Goal: Task Accomplishment & Management: Manage account settings

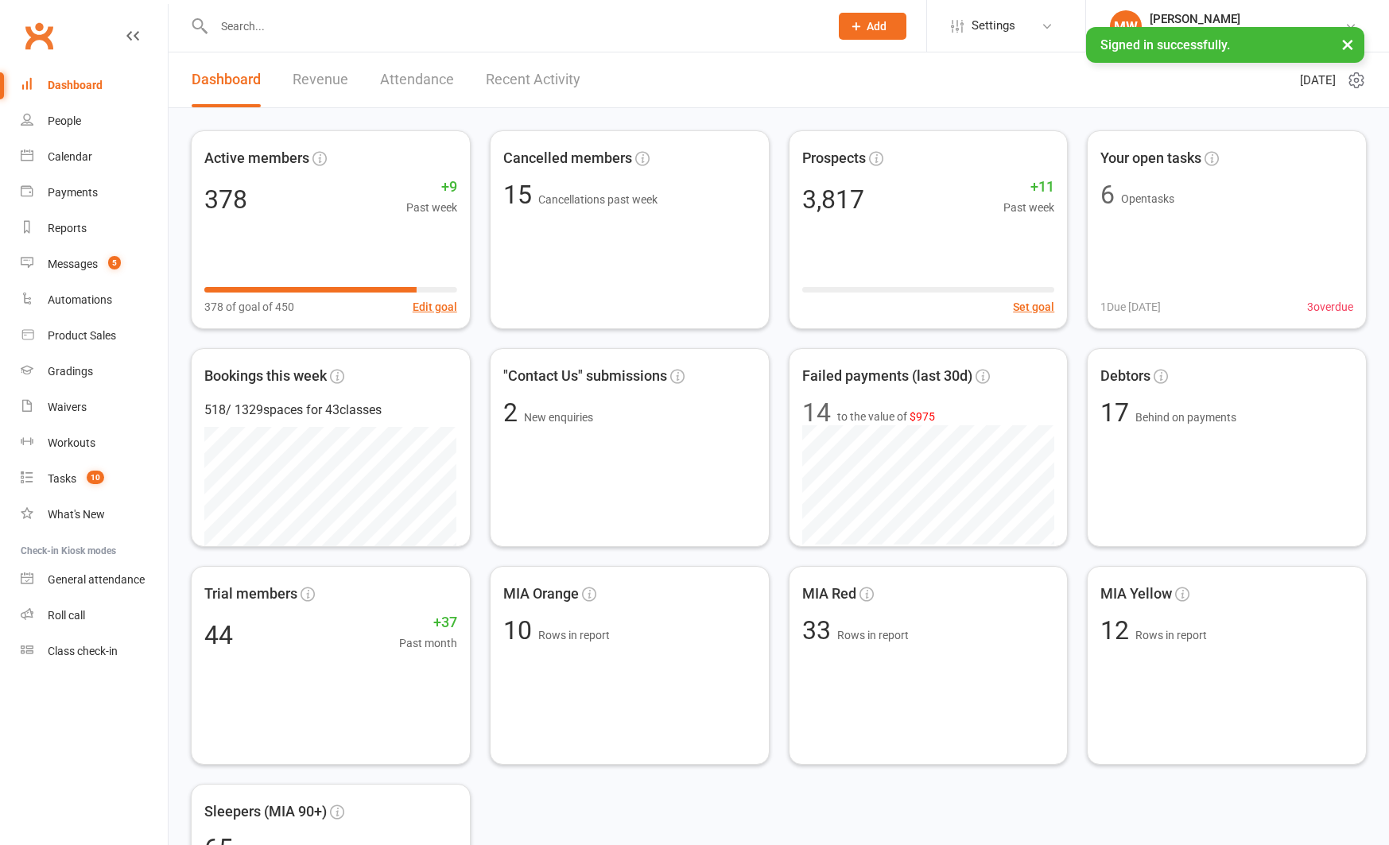
click at [290, 34] on input "text" at bounding box center [513, 26] width 609 height 22
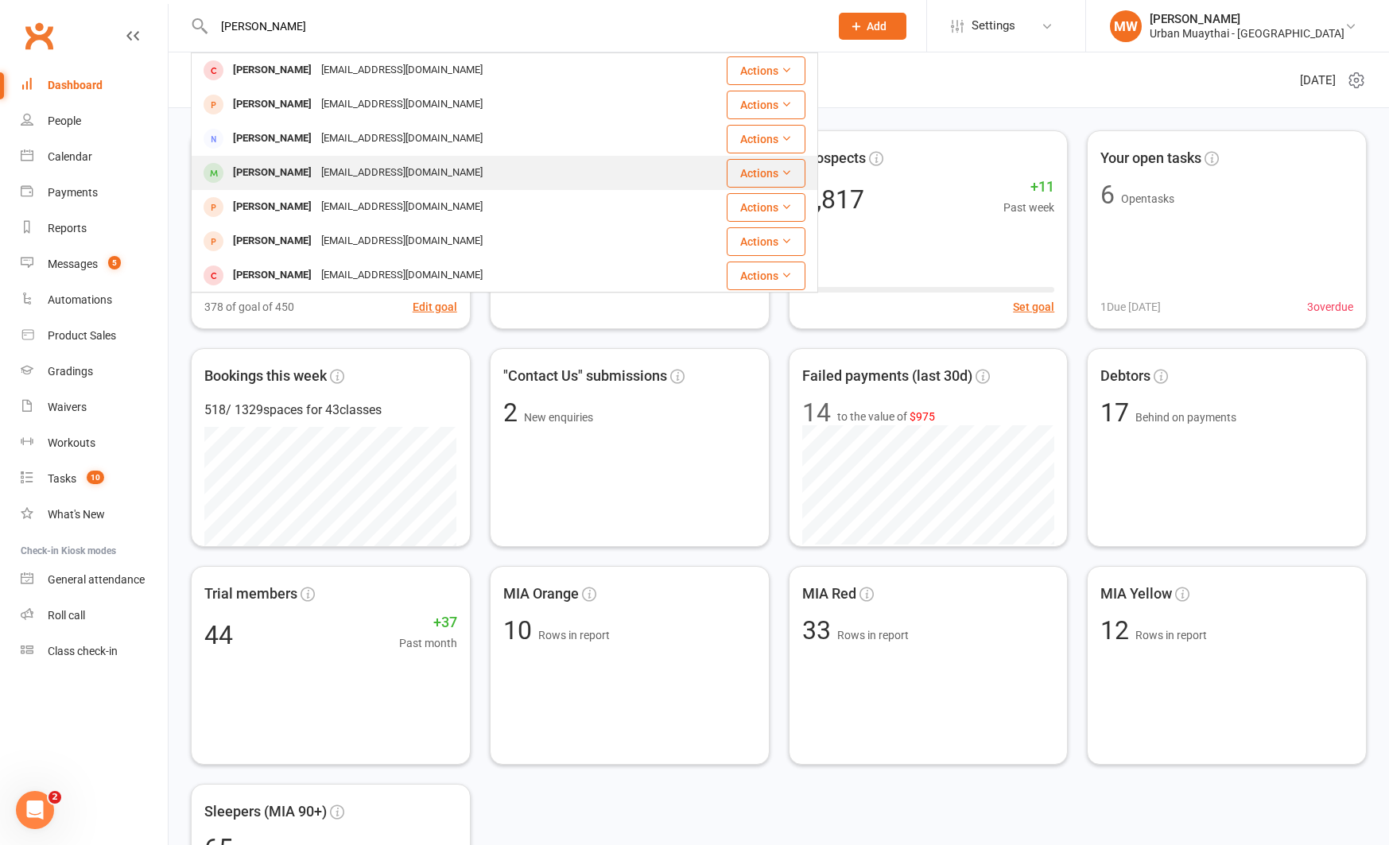
type input "francis"
click at [301, 183] on div "[PERSON_NAME]" at bounding box center [272, 172] width 88 height 23
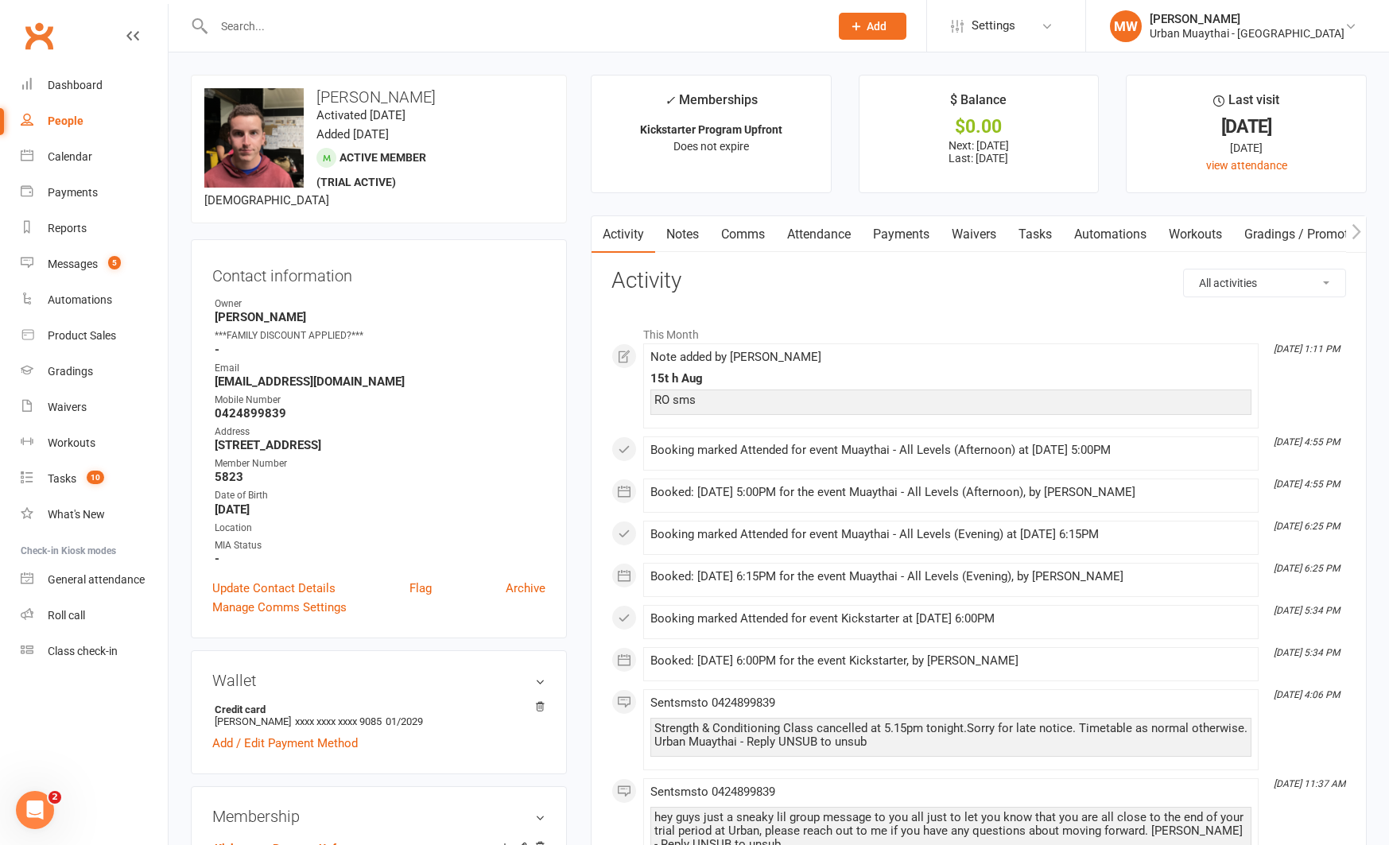
click at [901, 232] on link "Payments" at bounding box center [901, 234] width 79 height 37
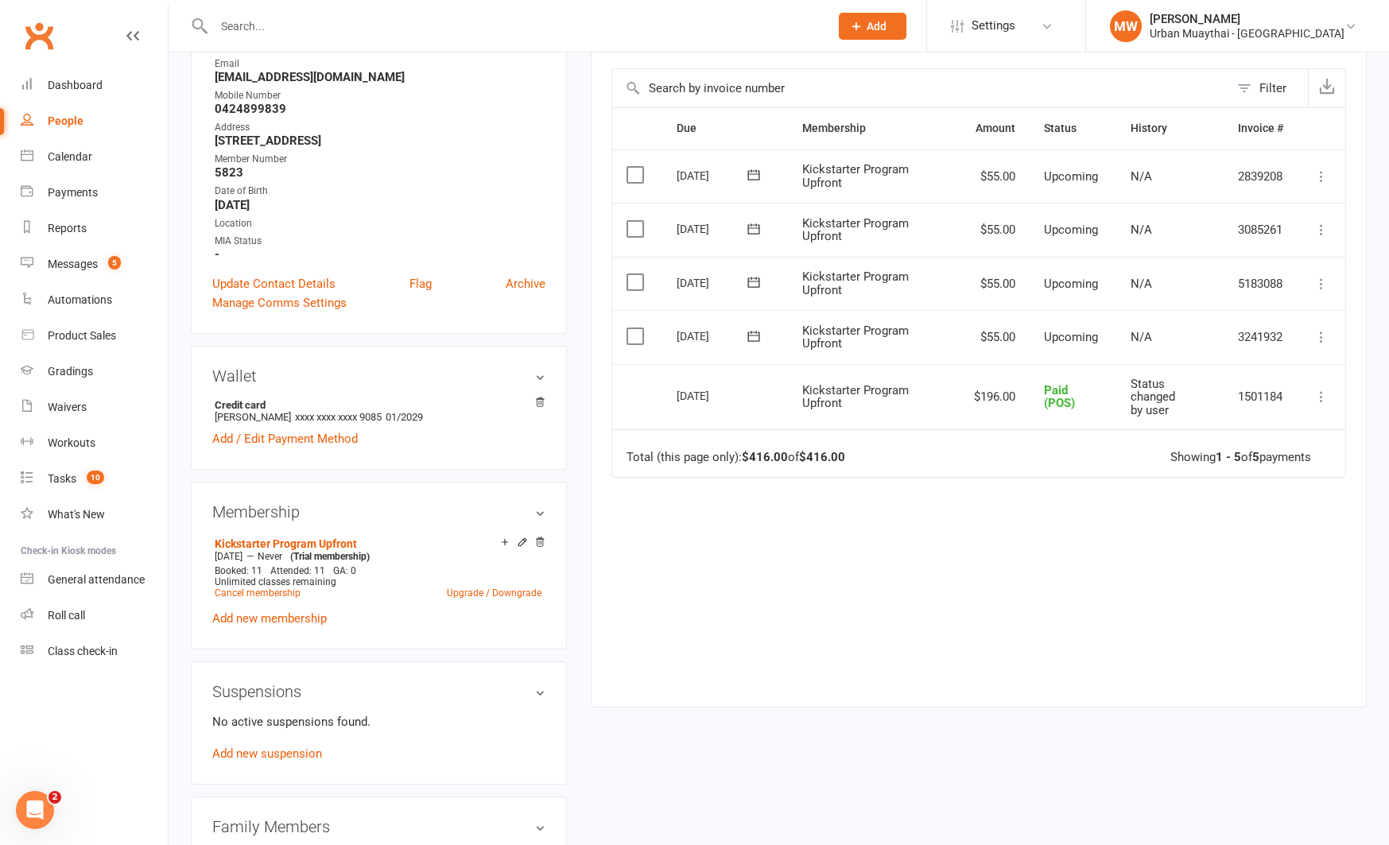
scroll to position [311, 0]
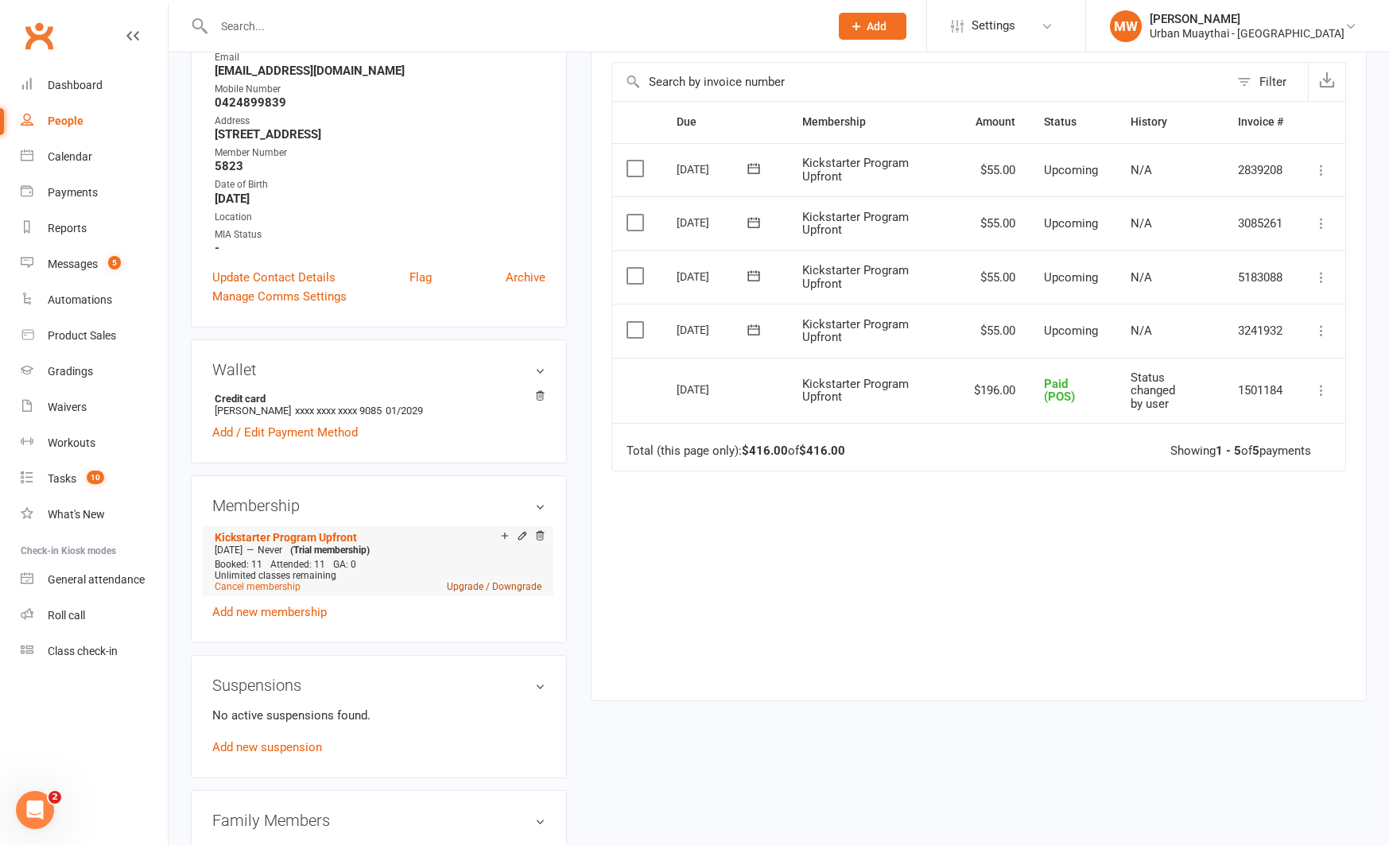
click at [476, 583] on link "Upgrade / Downgrade" at bounding box center [494, 586] width 95 height 11
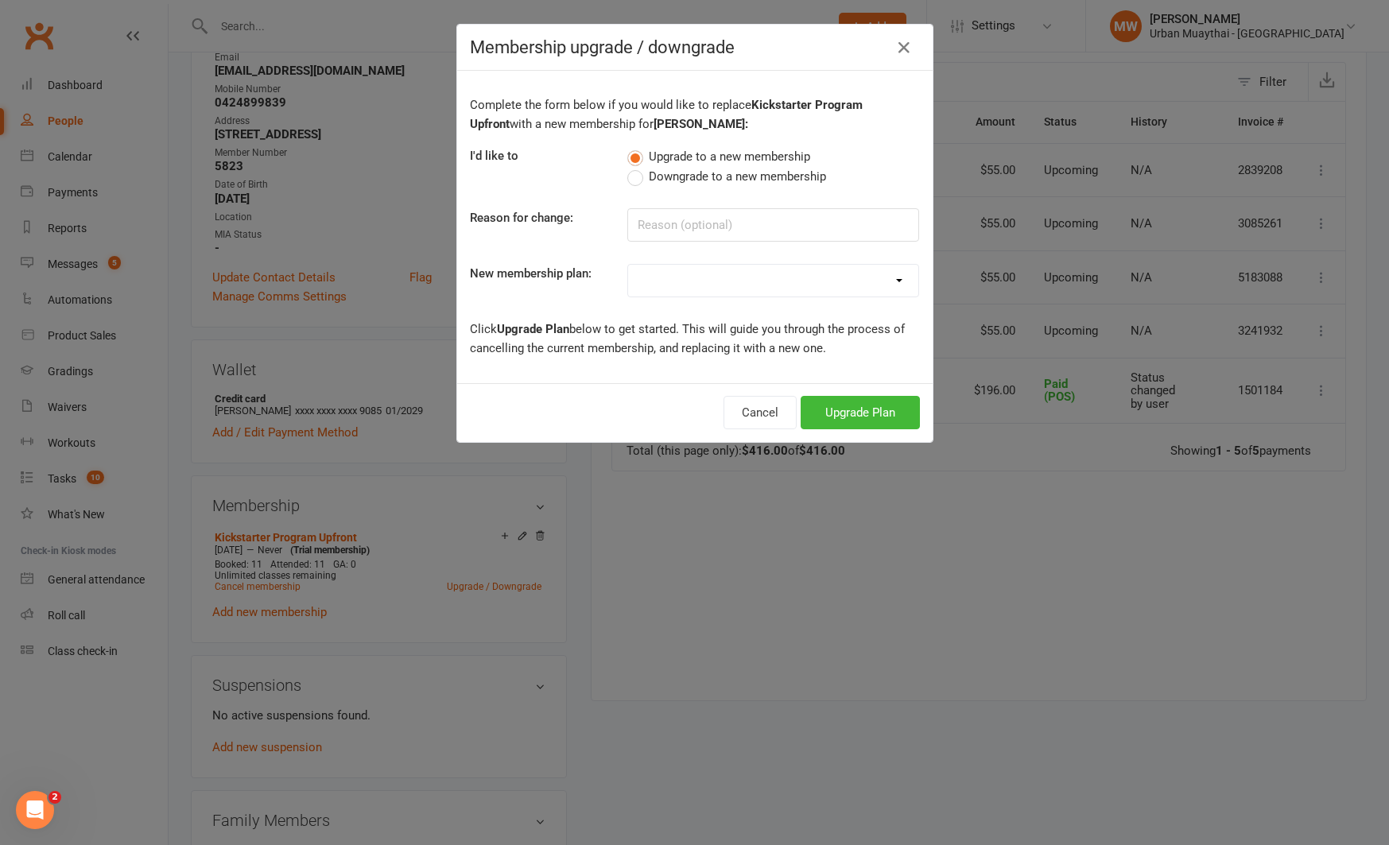
click at [752, 285] on select "Kickstarter Deposit Accelerate (Unlimited Classes & weights area use) 12 month …" at bounding box center [773, 281] width 290 height 32
select select "2"
click at [628, 265] on select "Kickstarter Deposit Accelerate (Unlimited Classes & weights area use) 12 month …" at bounding box center [773, 281] width 290 height 32
click at [850, 410] on button "Upgrade Plan" at bounding box center [859, 412] width 119 height 33
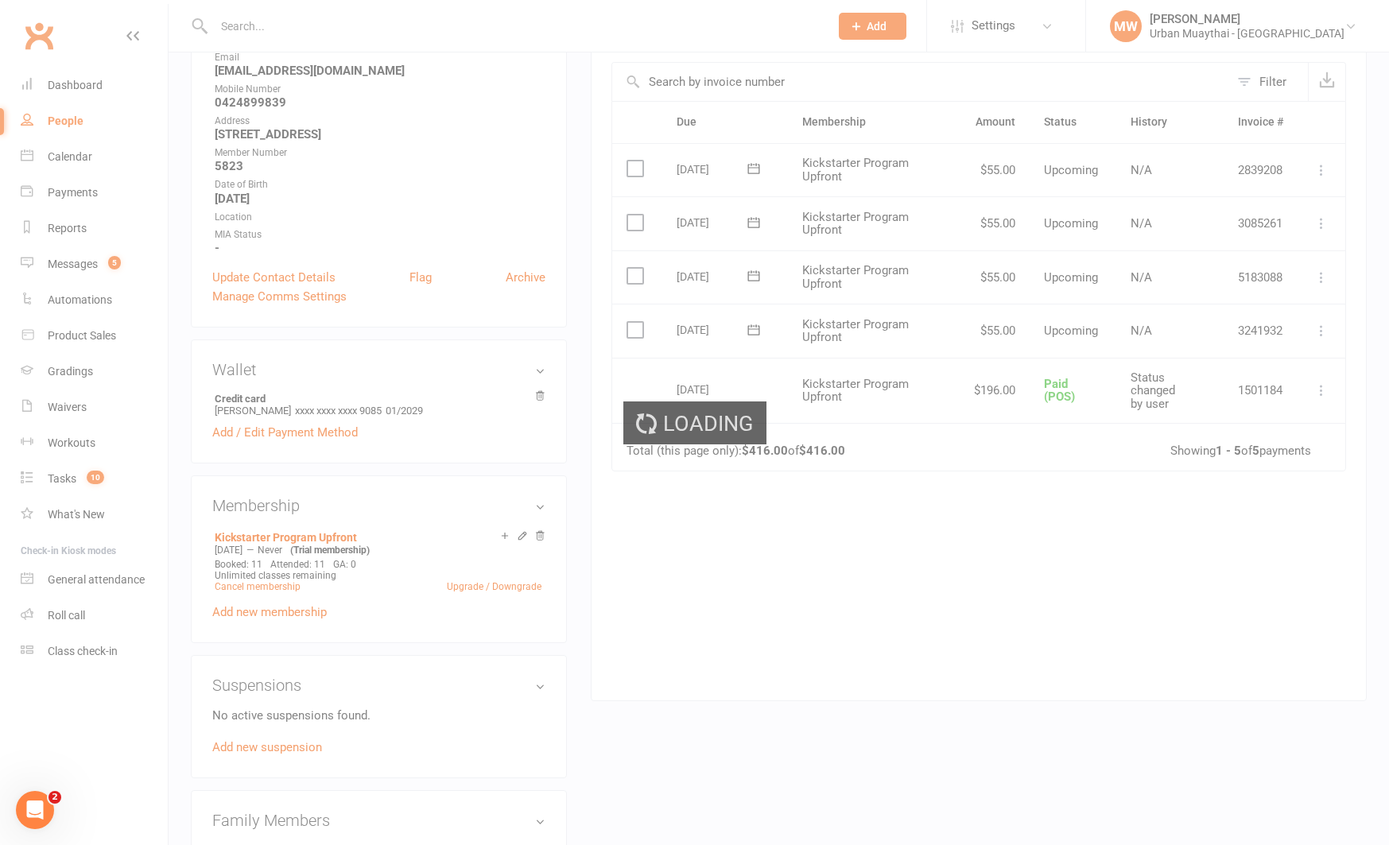
scroll to position [314, 0]
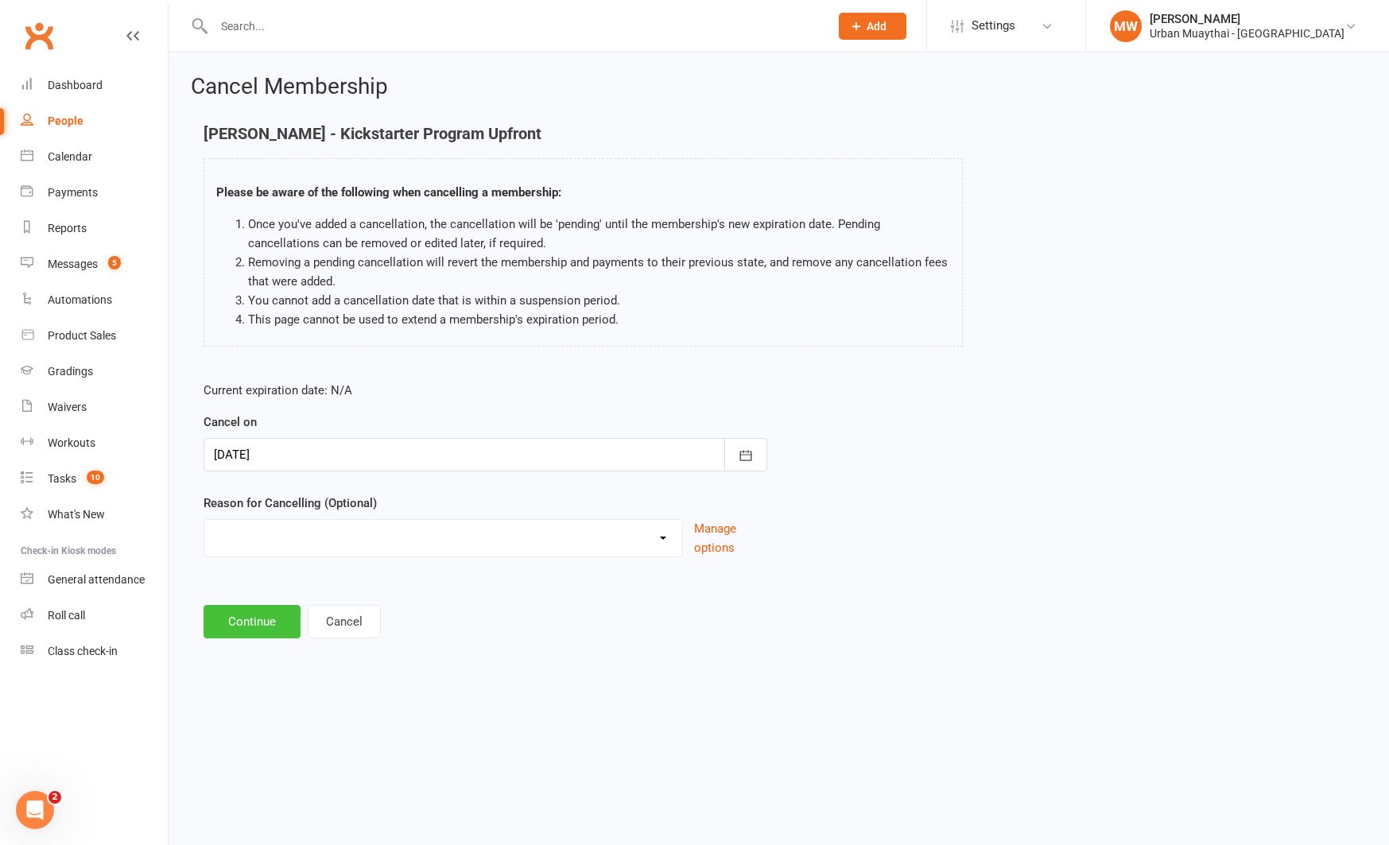
click at [274, 614] on button "Continue" at bounding box center [251, 621] width 97 height 33
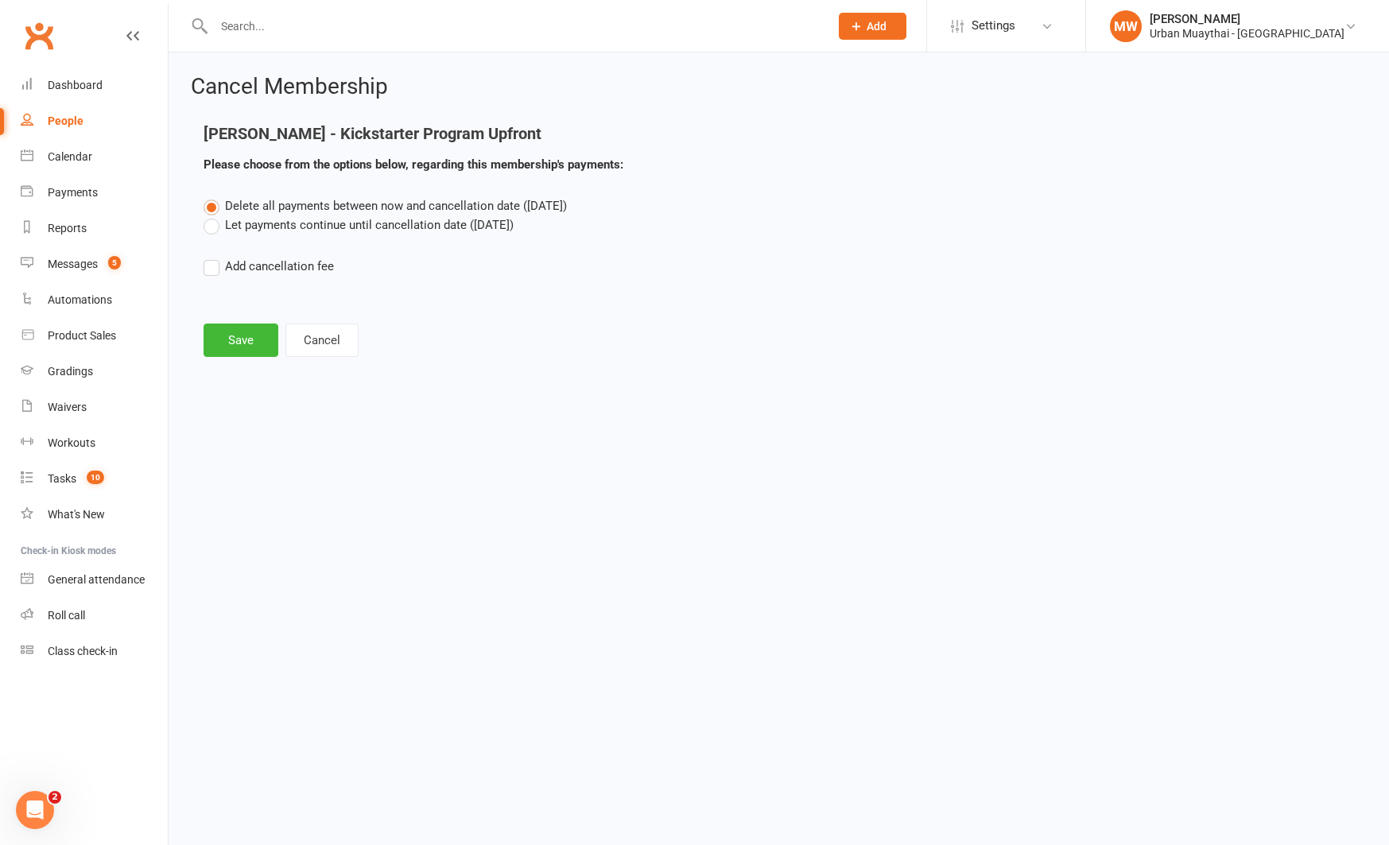
drag, startPoint x: 211, startPoint y: 226, endPoint x: 215, endPoint y: 289, distance: 62.9
click at [211, 227] on label "Let payments continue until cancellation date (Aug 15, 2025)" at bounding box center [358, 224] width 310 height 19
click at [211, 215] on input "Let payments continue until cancellation date (Aug 15, 2025)" at bounding box center [208, 215] width 10 height 0
click at [224, 338] on button "Save" at bounding box center [240, 340] width 75 height 33
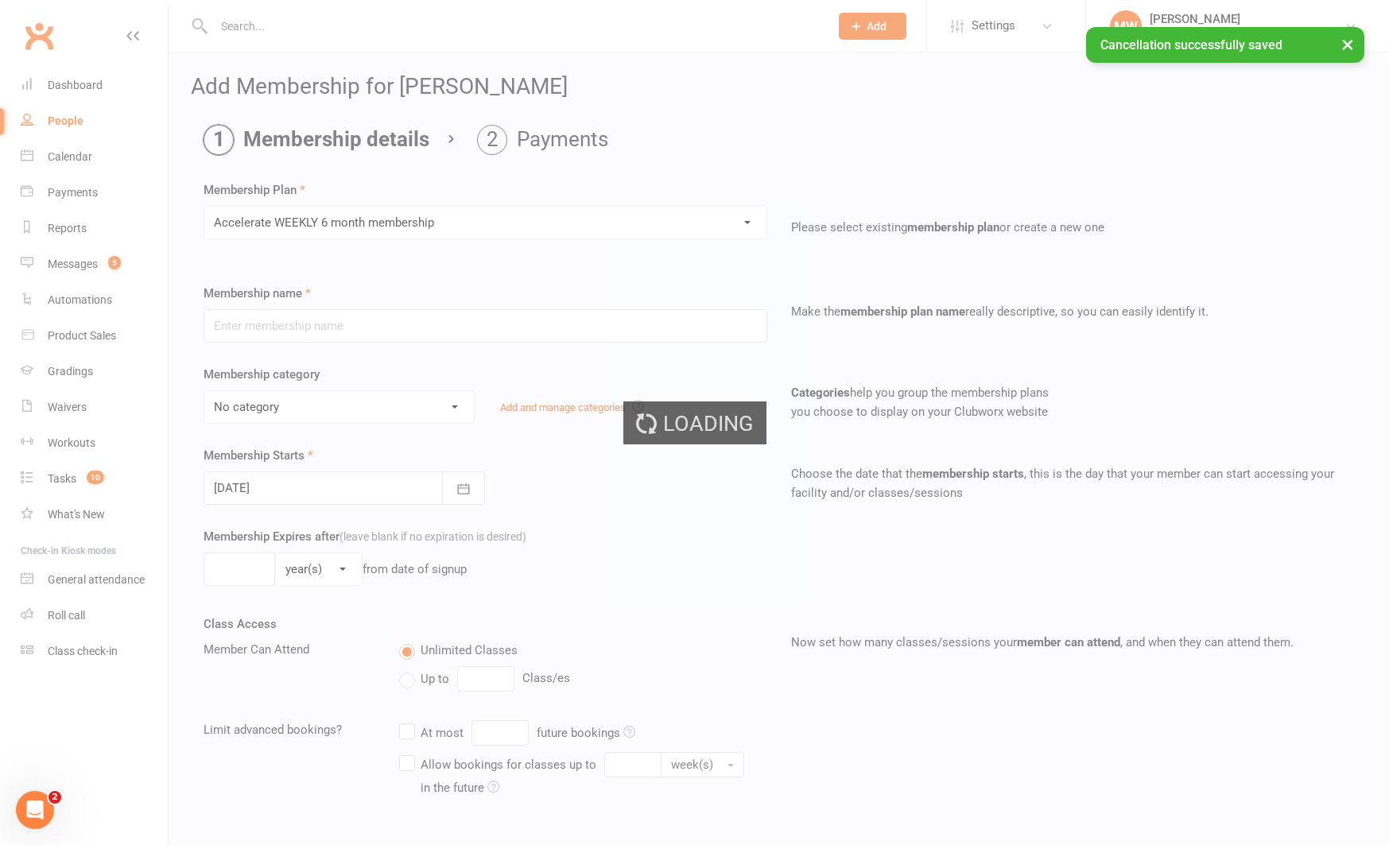
type input "Accelerate WEEKLY 6 month membership"
select select "4"
select select "2"
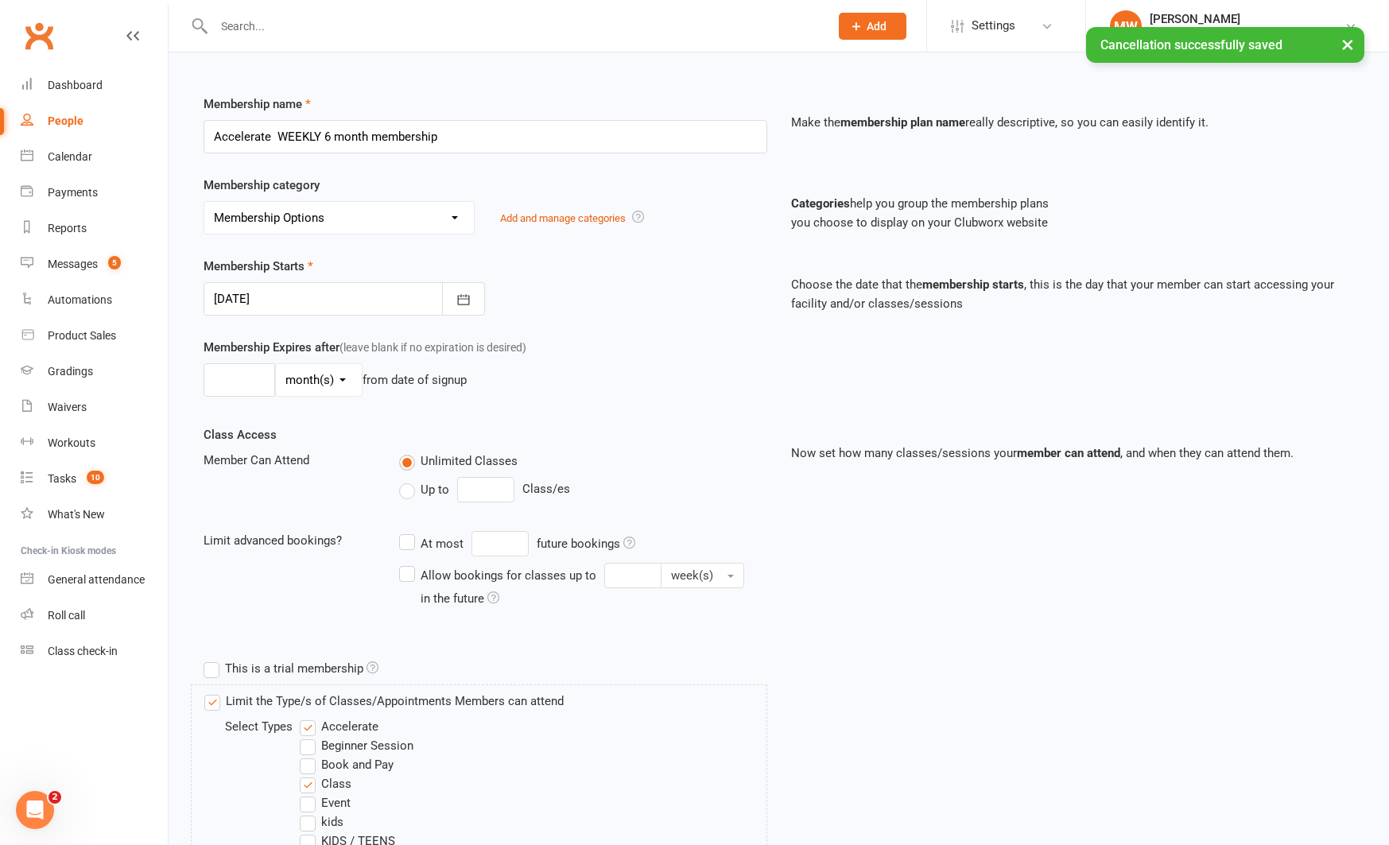
scroll to position [199, 0]
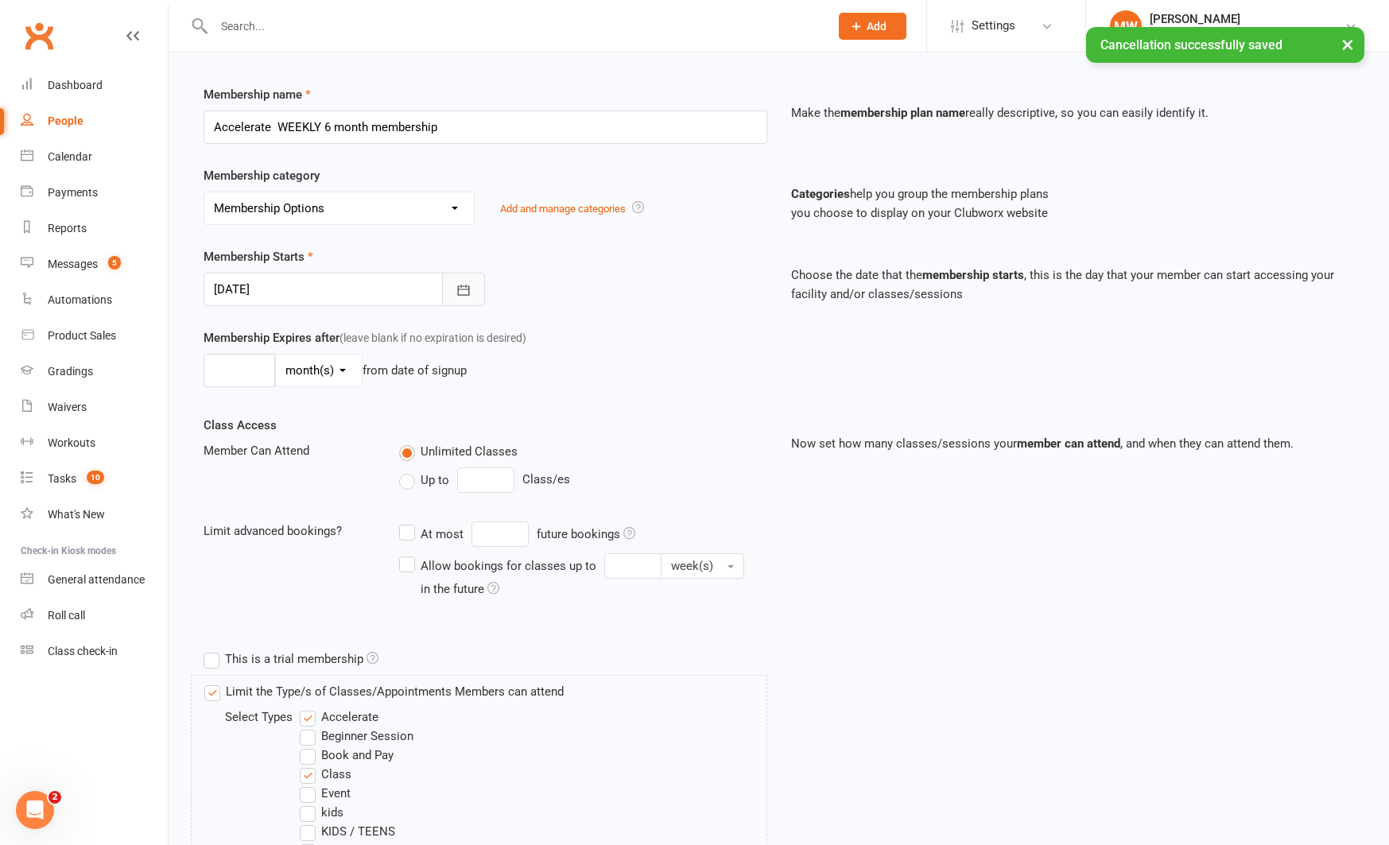
click at [458, 286] on icon "button" at bounding box center [464, 290] width 12 height 10
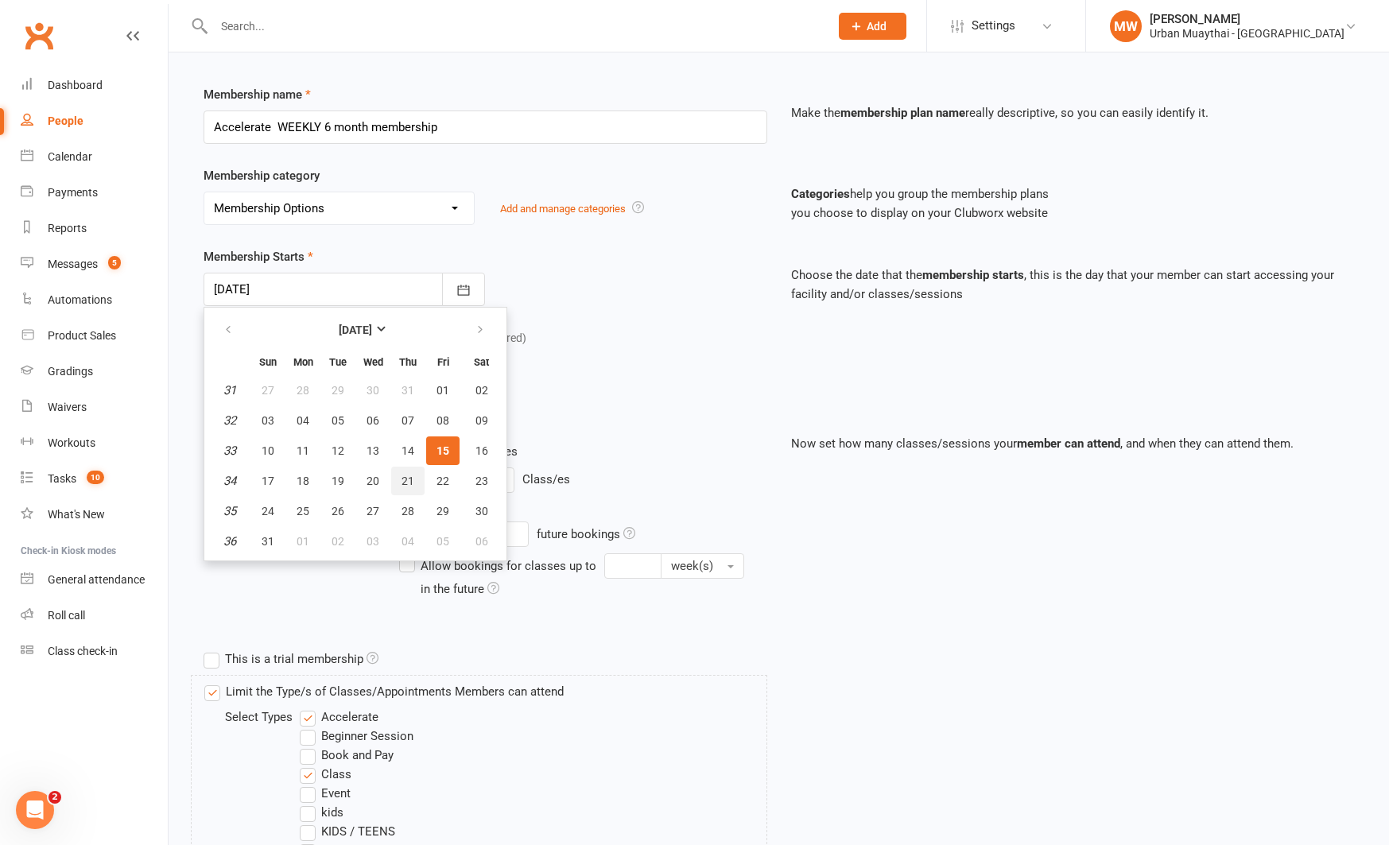
click at [401, 484] on span "21" at bounding box center [407, 481] width 13 height 13
type input "21 Aug 2025"
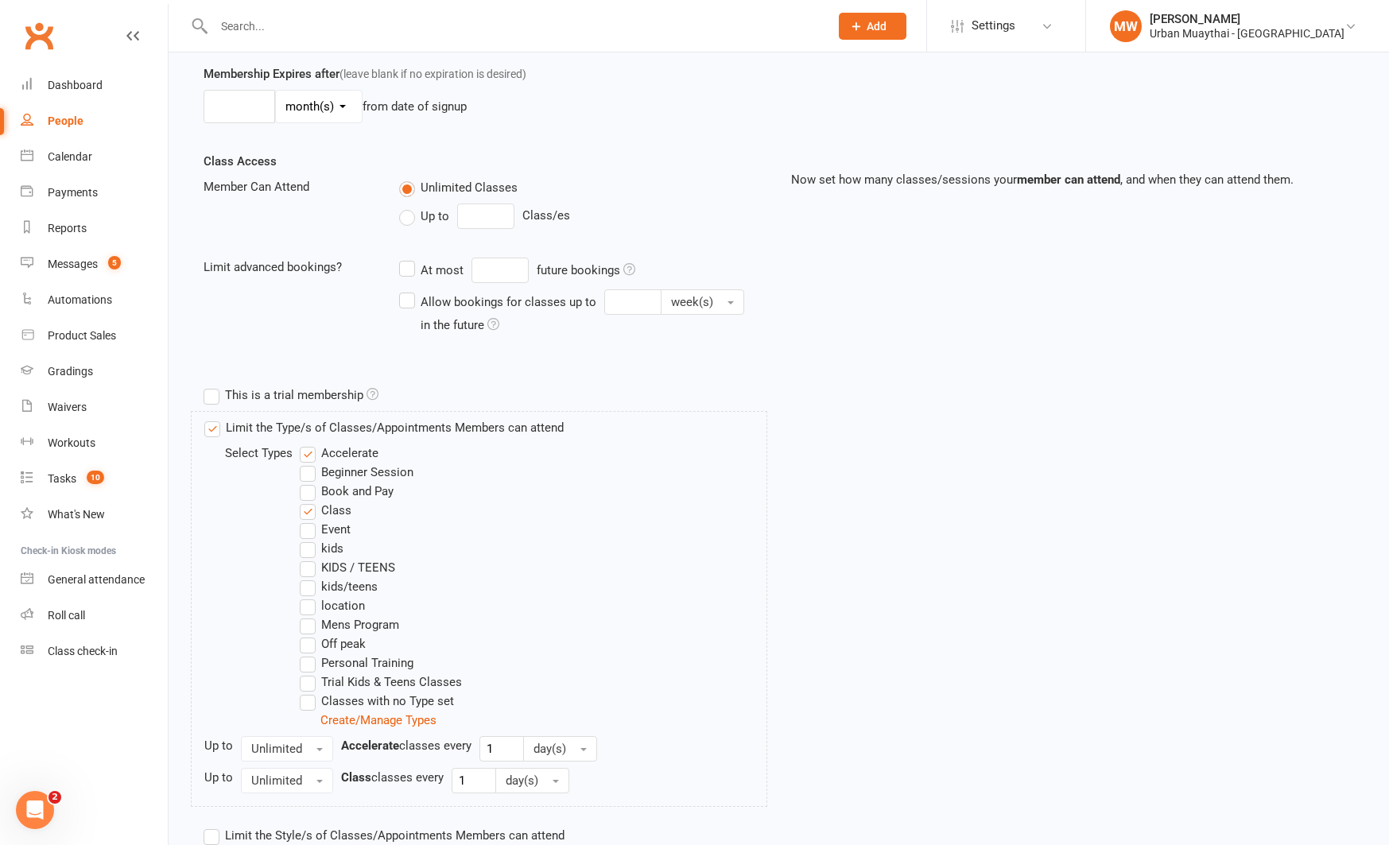
scroll to position [573, 0]
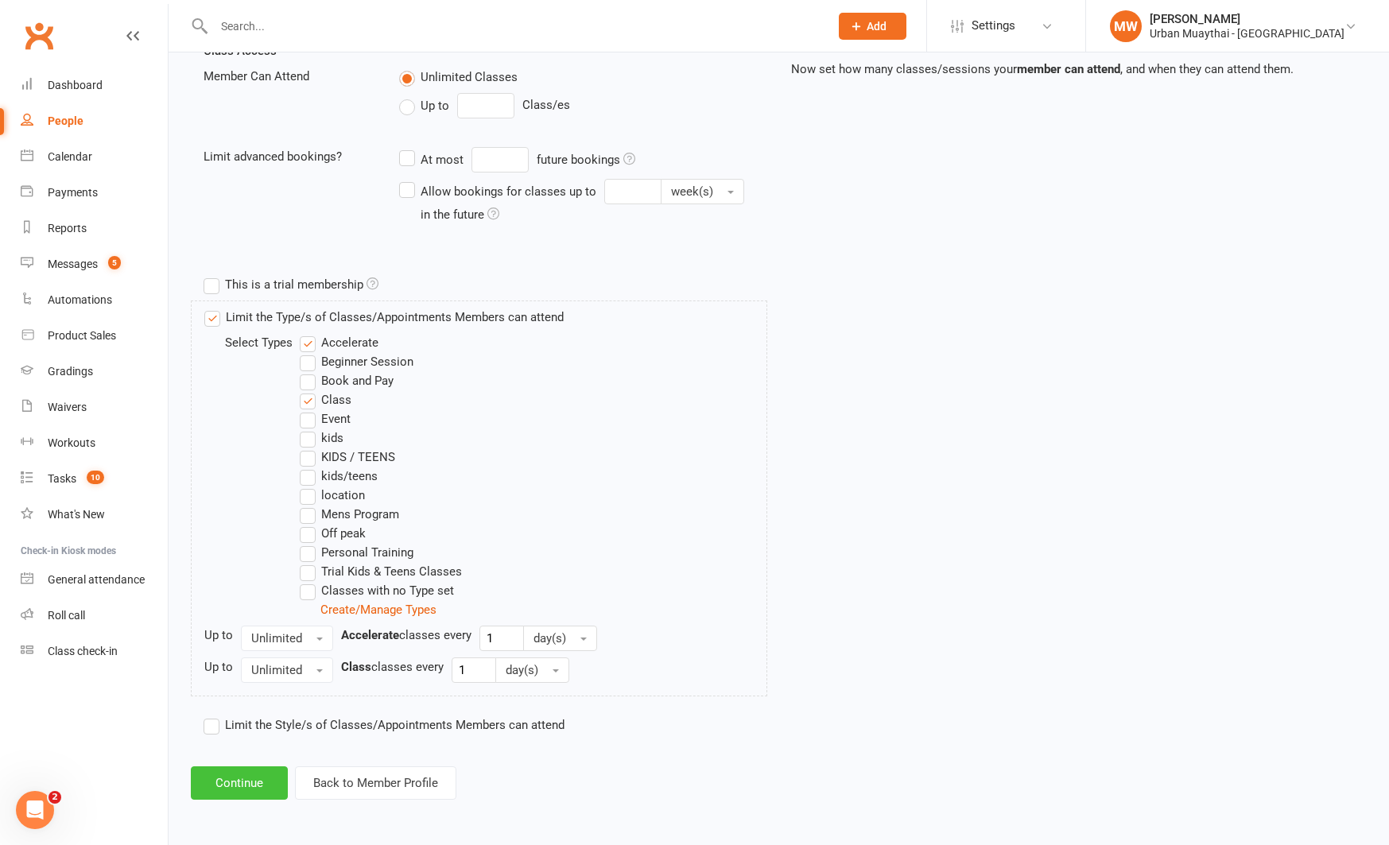
click at [235, 782] on button "Continue" at bounding box center [239, 782] width 97 height 33
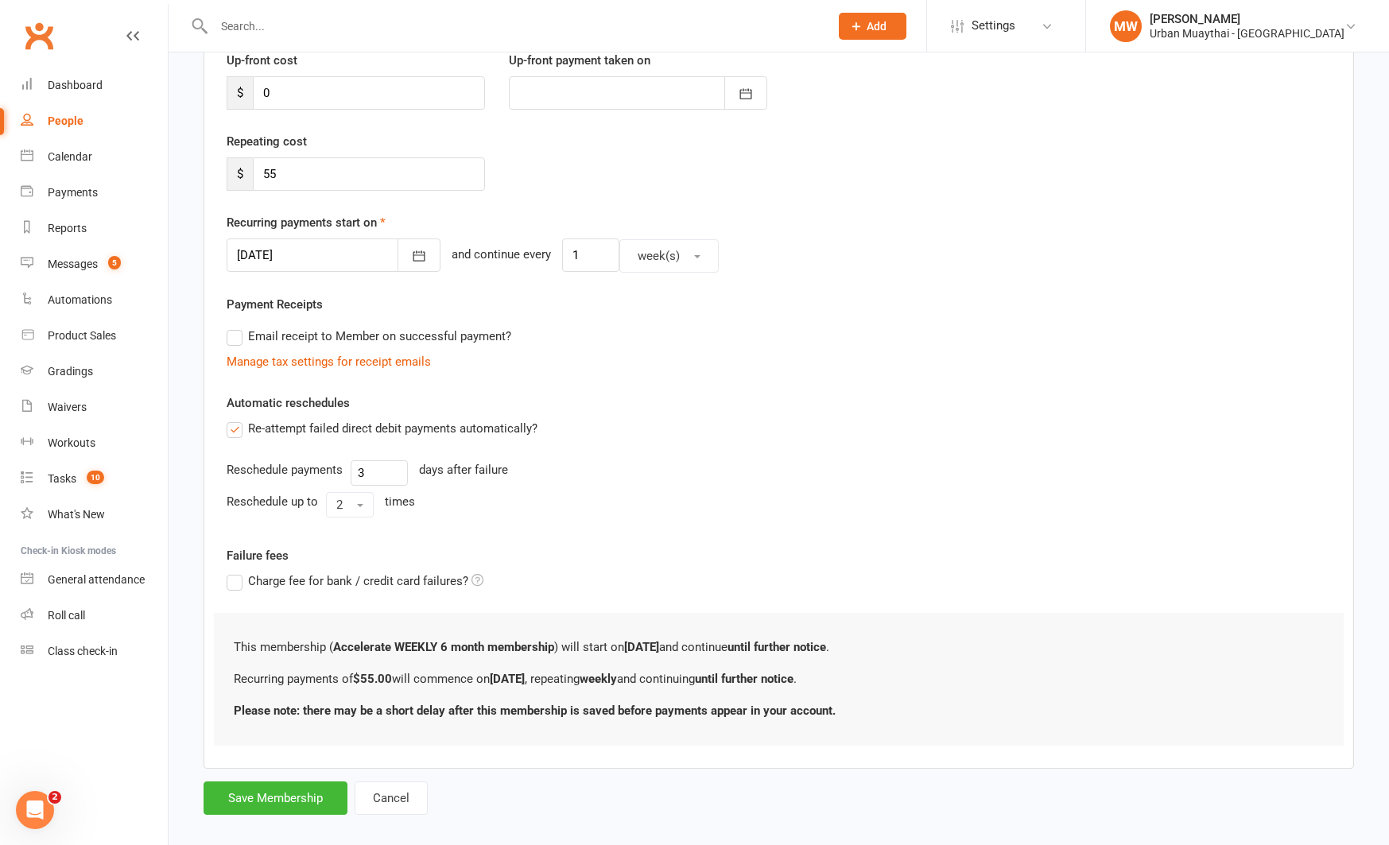
scroll to position [239, 0]
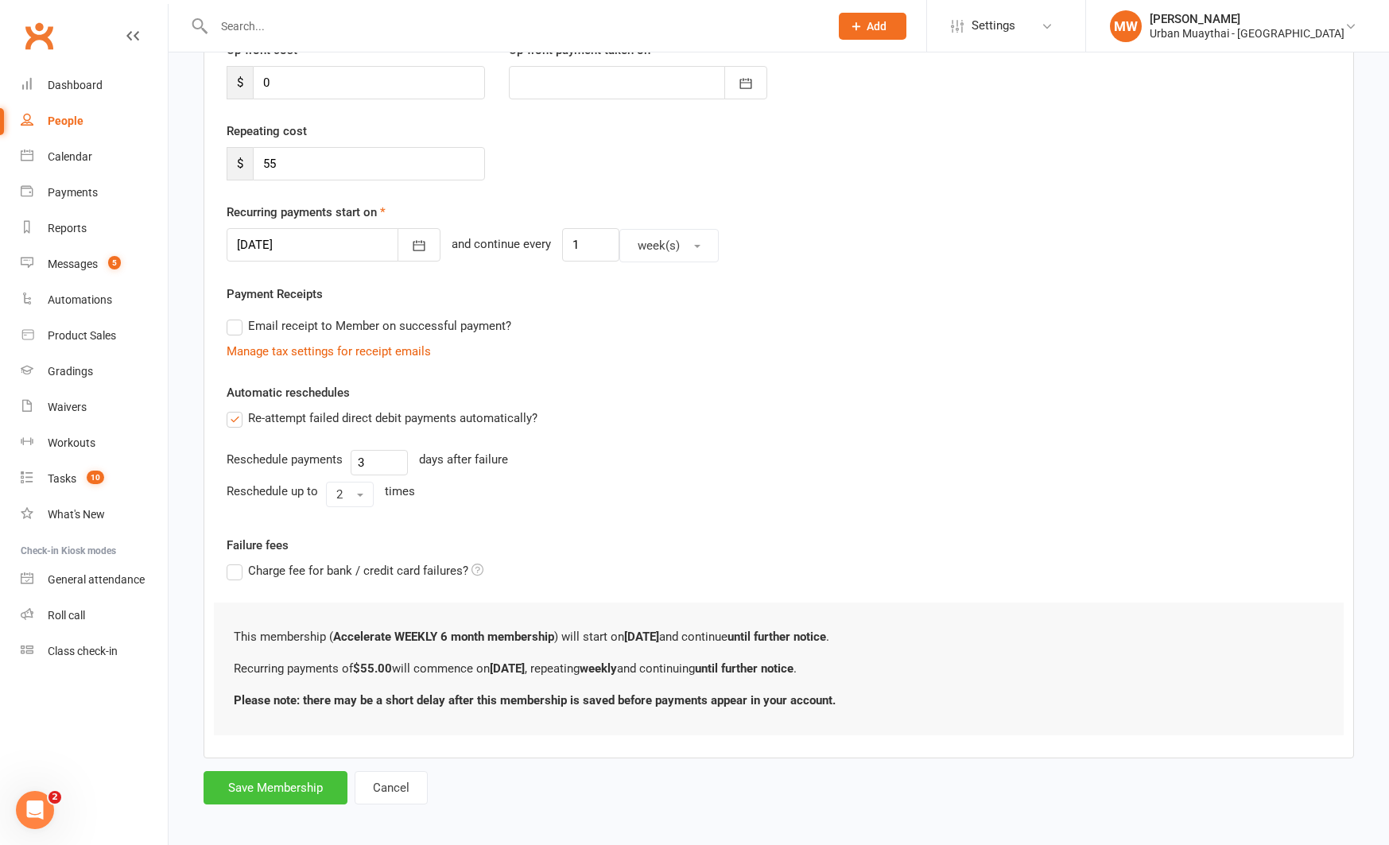
click at [229, 788] on button "Save Membership" at bounding box center [275, 787] width 144 height 33
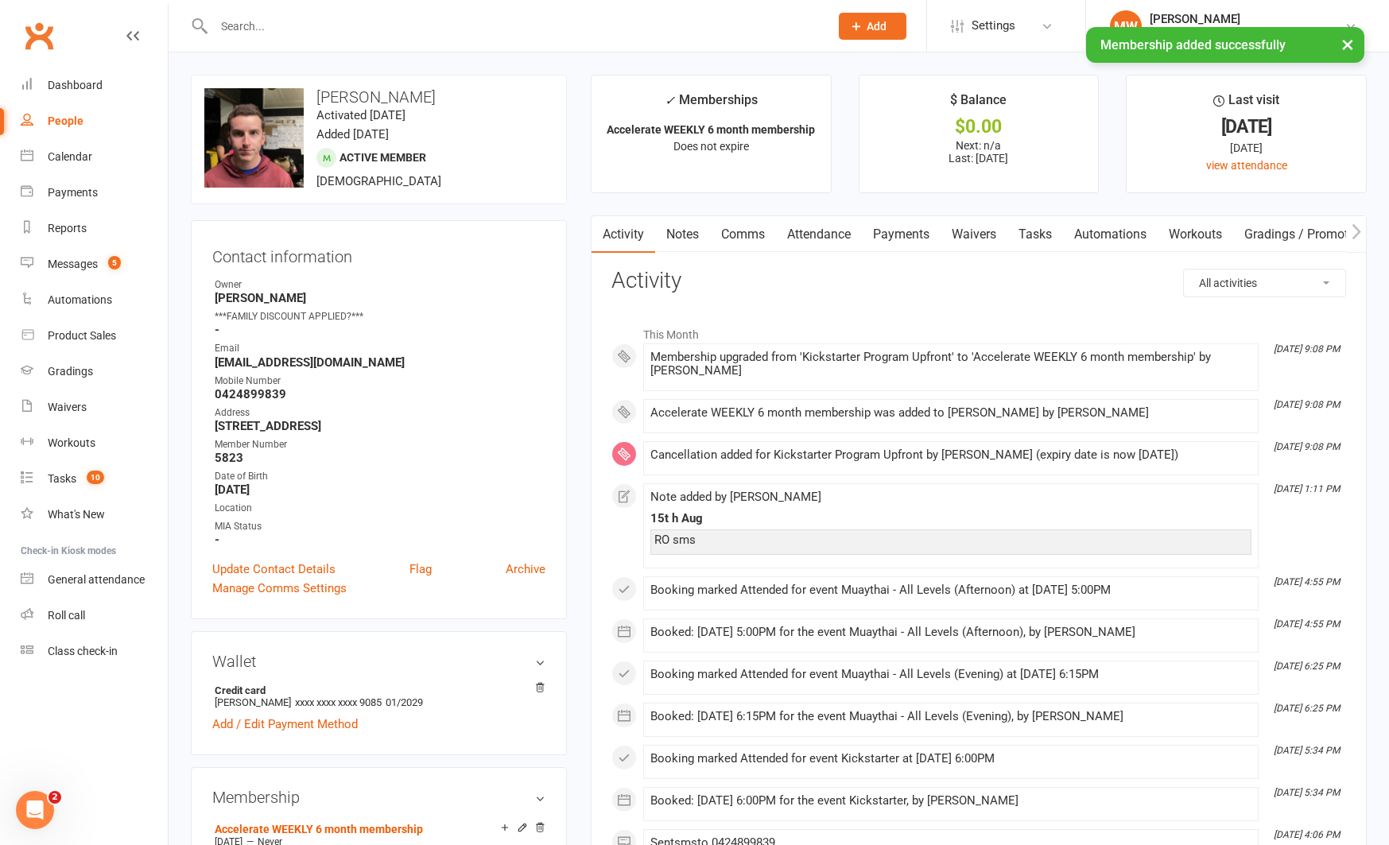
click at [909, 231] on link "Payments" at bounding box center [901, 234] width 79 height 37
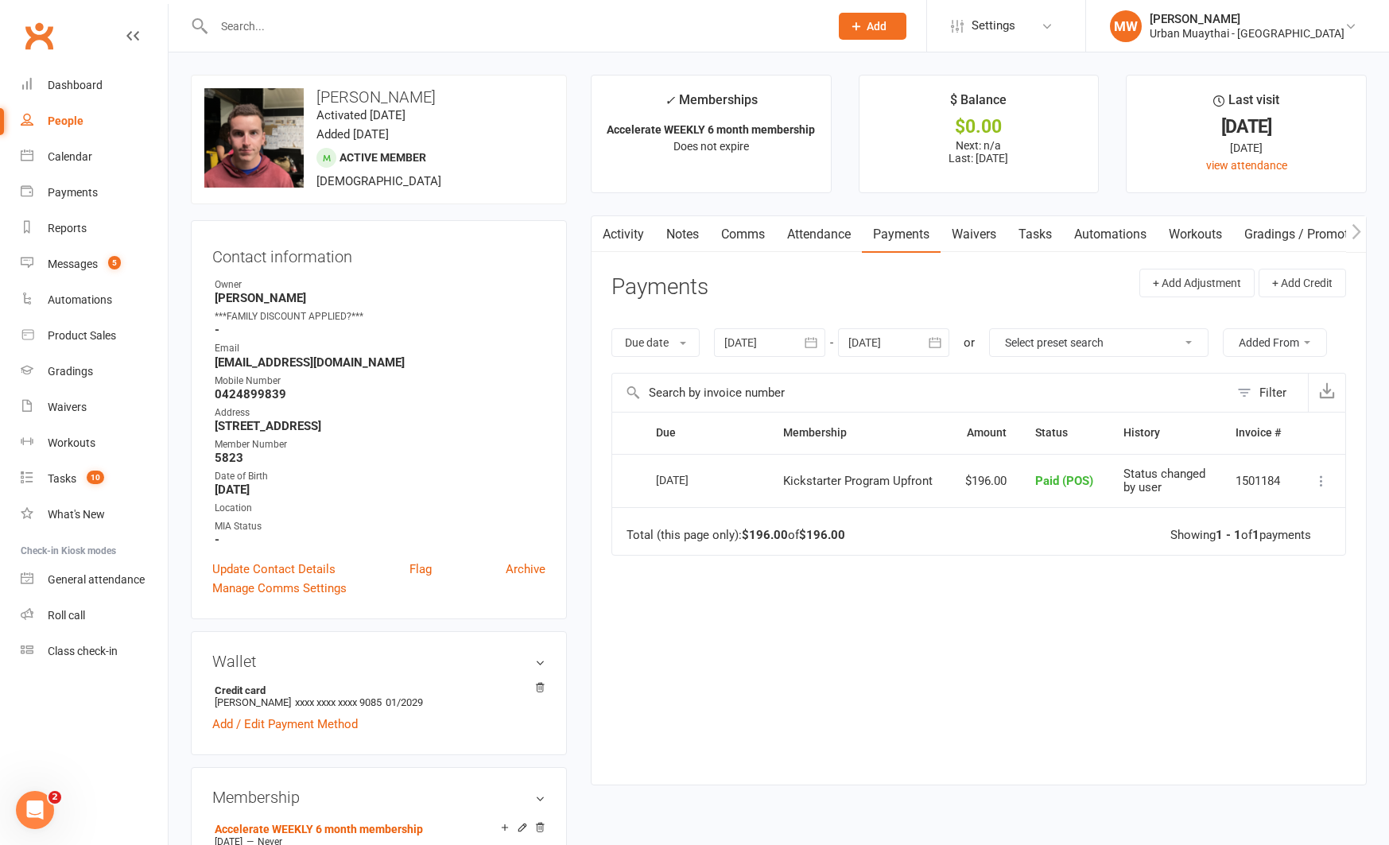
click at [918, 348] on div at bounding box center [893, 342] width 111 height 29
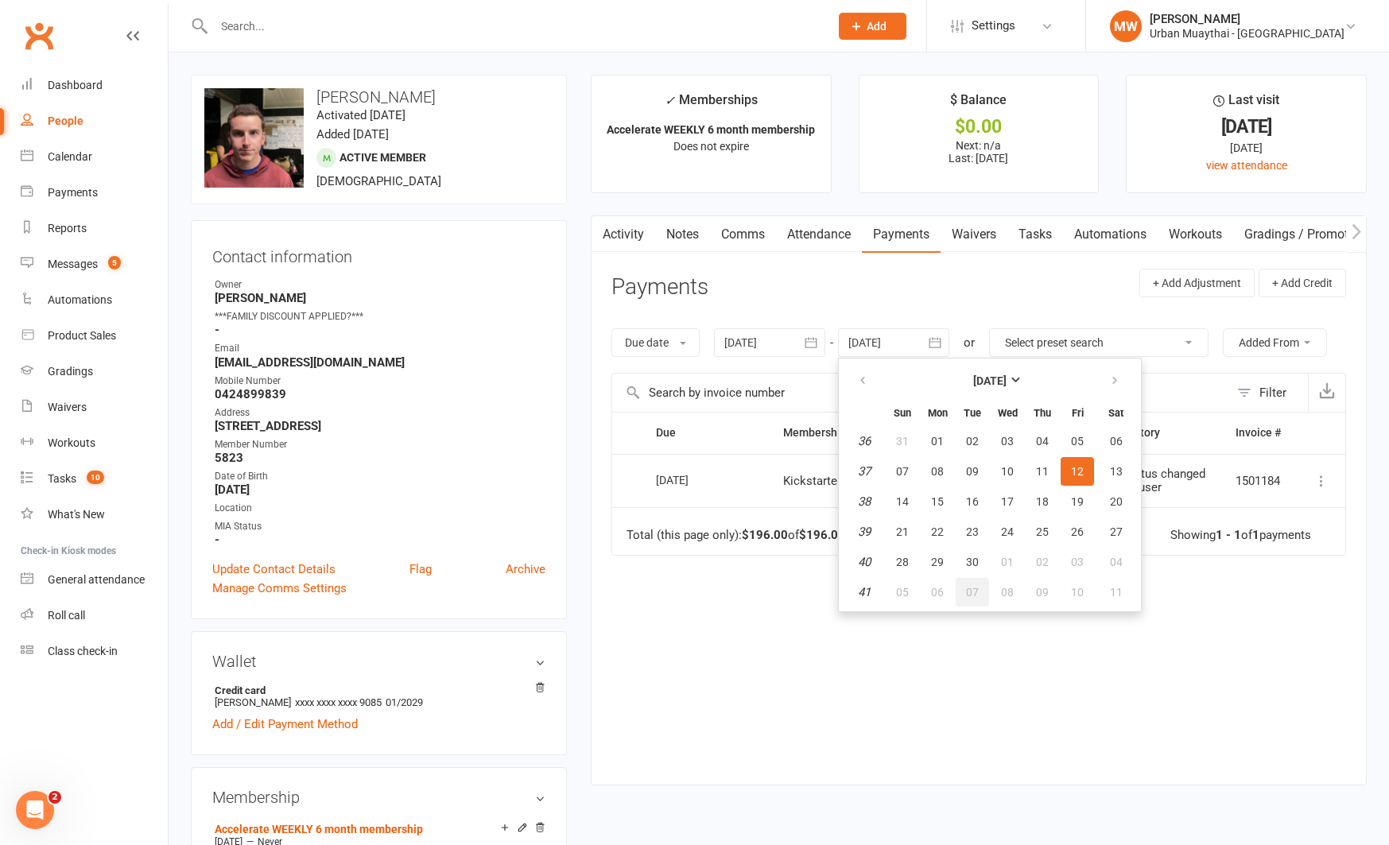
click at [989, 595] on button "07" at bounding box center [971, 592] width 33 height 29
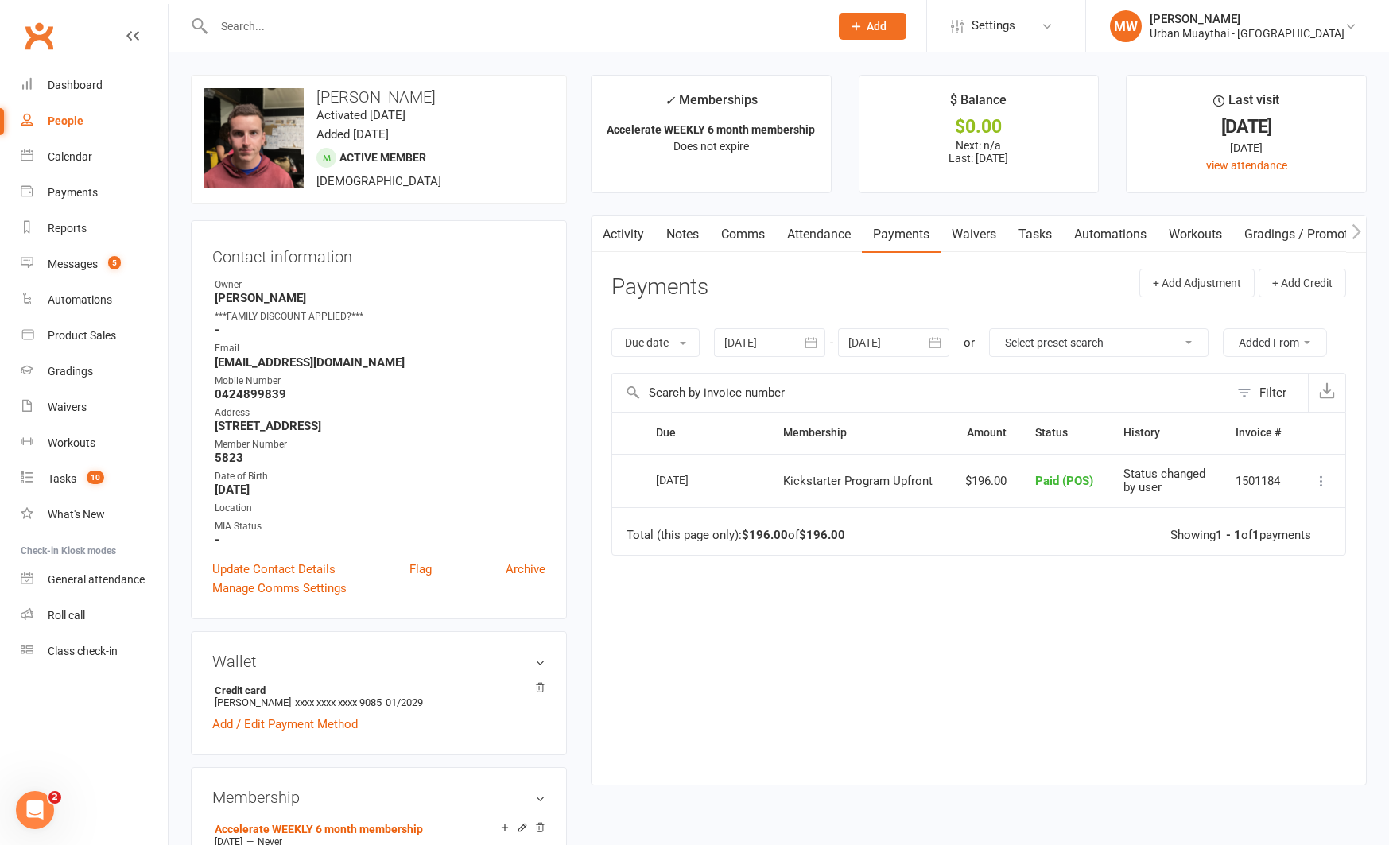
click at [911, 229] on link "Payments" at bounding box center [901, 234] width 79 height 37
click at [916, 336] on div at bounding box center [893, 342] width 111 height 29
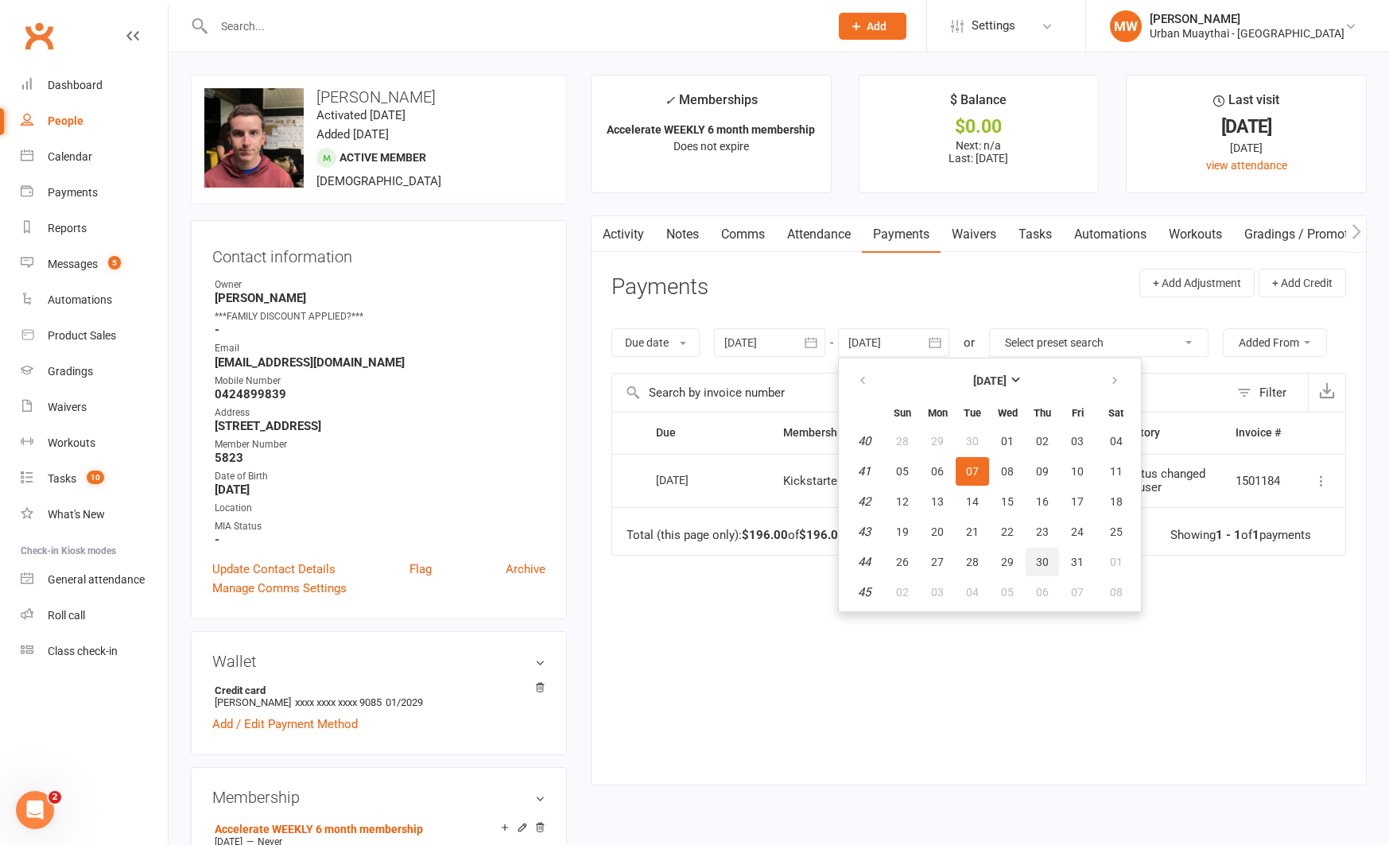
click at [1031, 552] on button "30" at bounding box center [1041, 562] width 33 height 29
type input "30 Oct 2025"
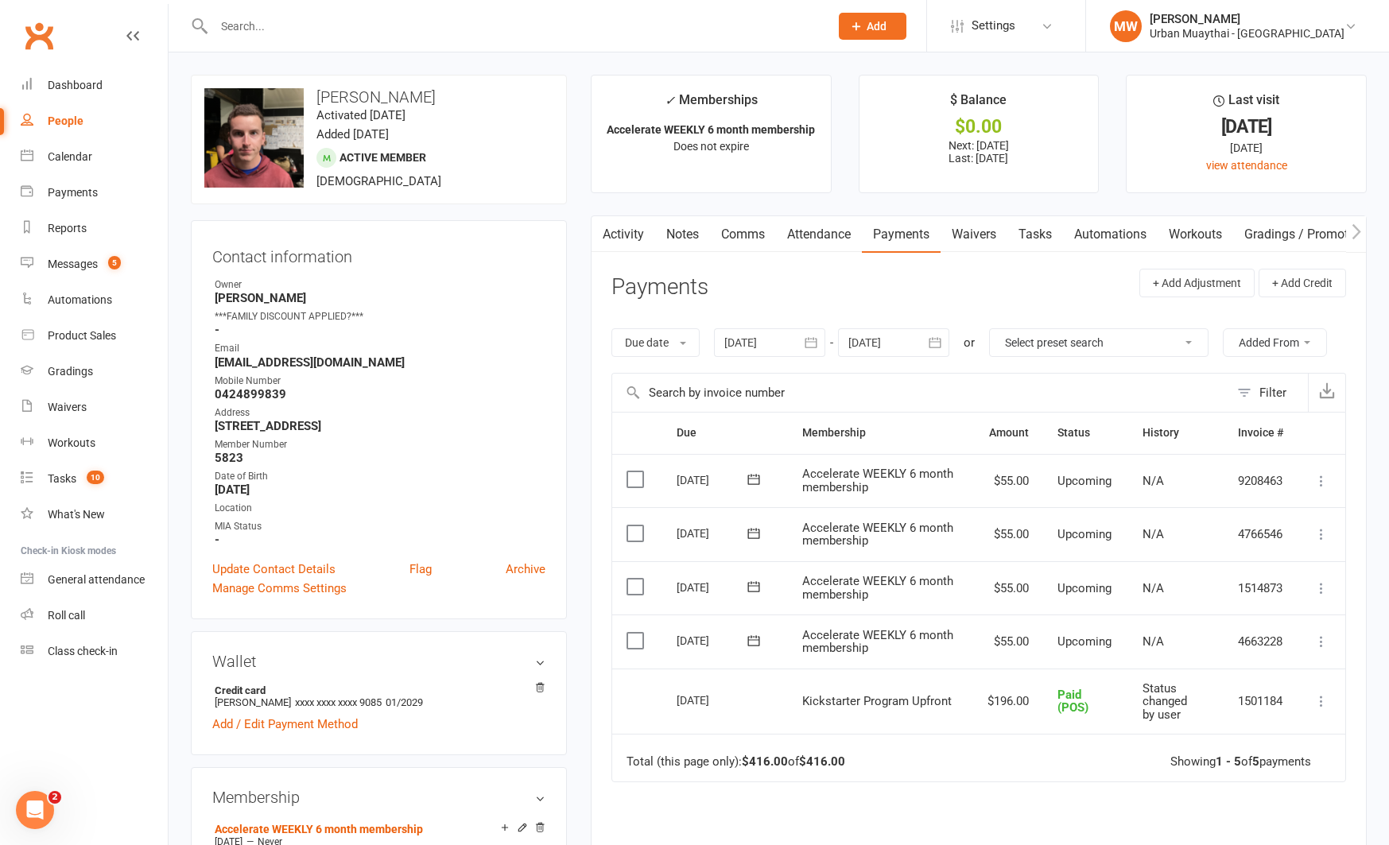
click at [976, 236] on link "Waivers" at bounding box center [973, 234] width 67 height 37
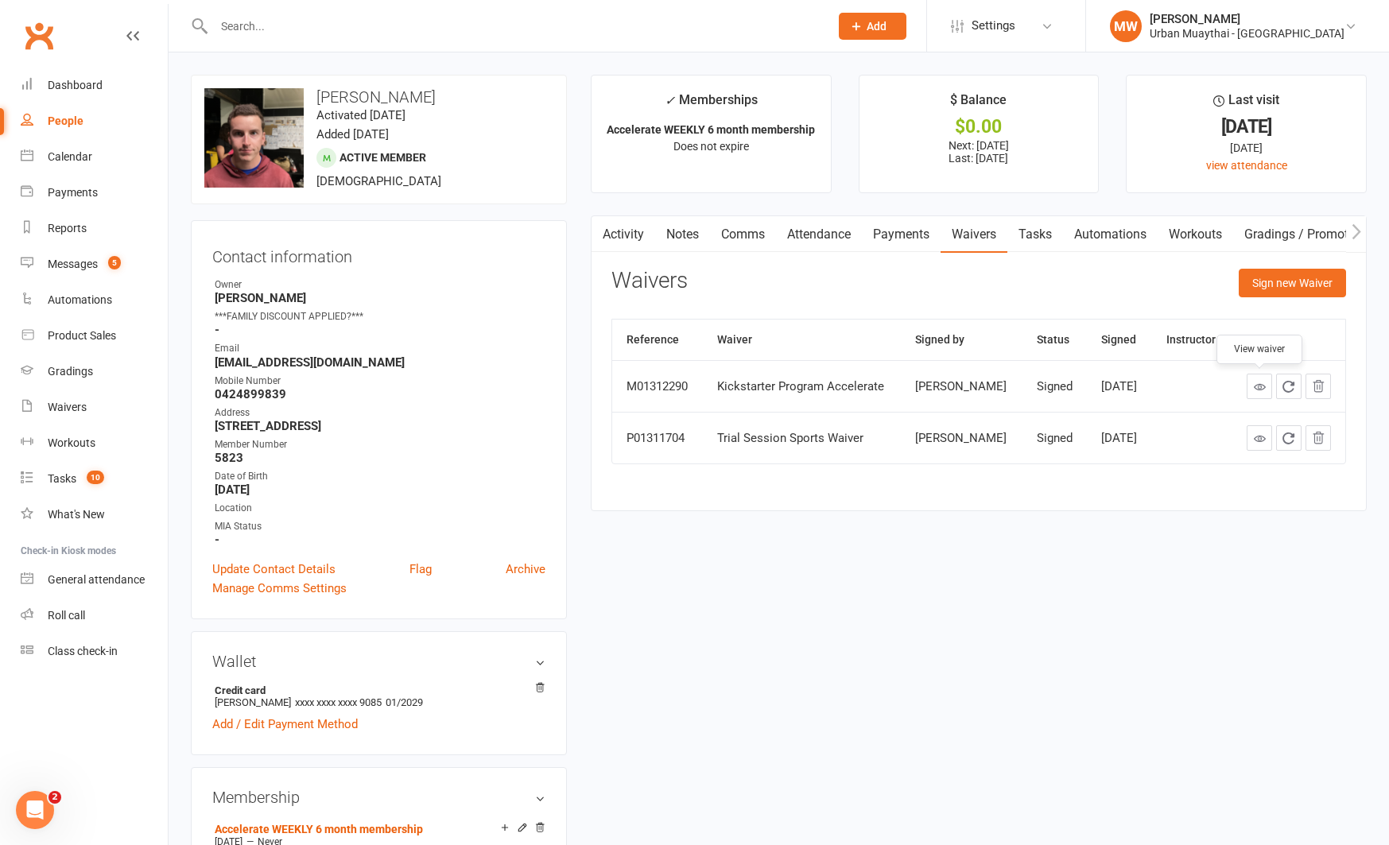
click at [1259, 386] on icon at bounding box center [1260, 387] width 12 height 12
click at [904, 236] on link "Payments" at bounding box center [901, 234] width 79 height 37
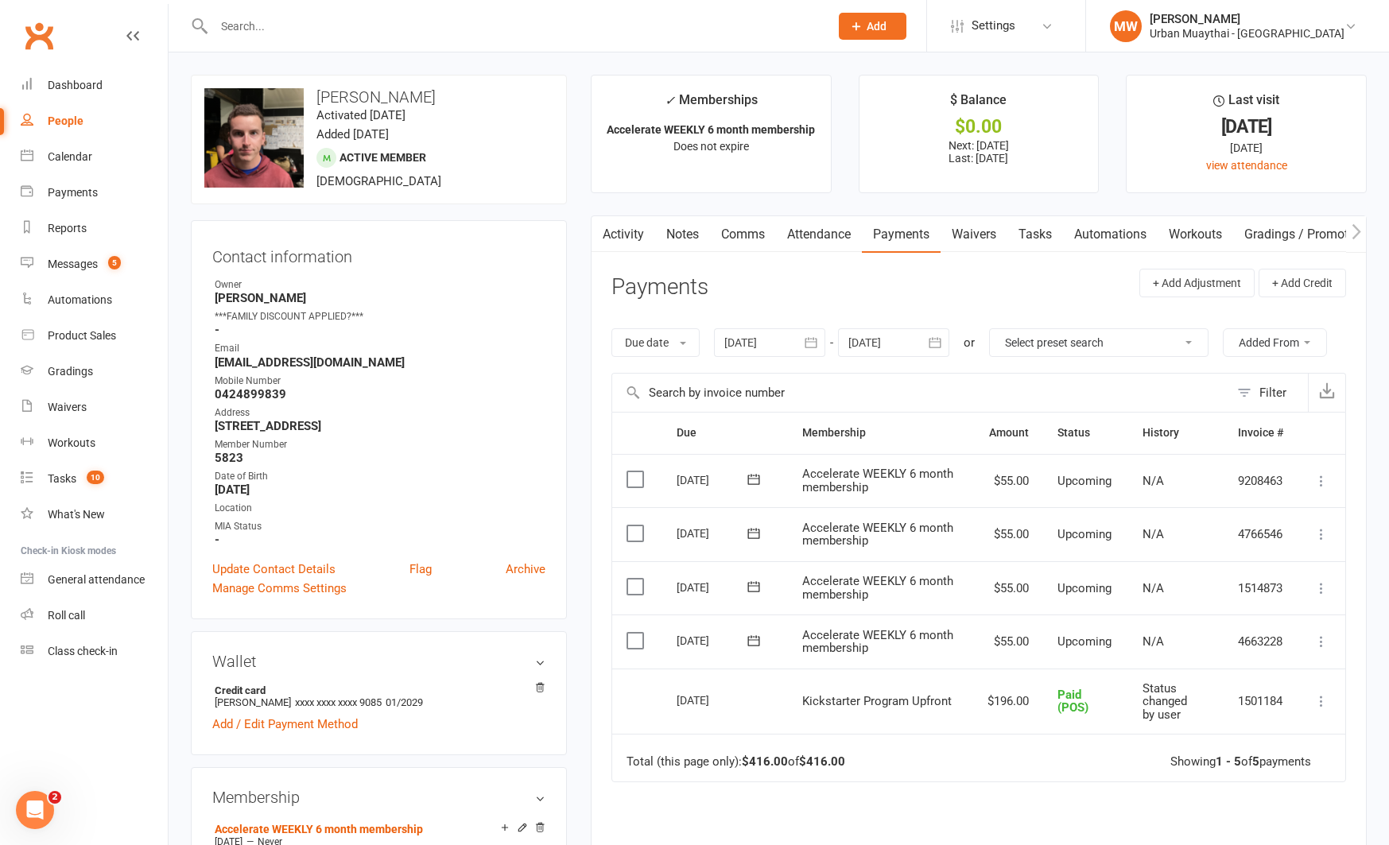
click at [1324, 637] on icon at bounding box center [1321, 642] width 16 height 16
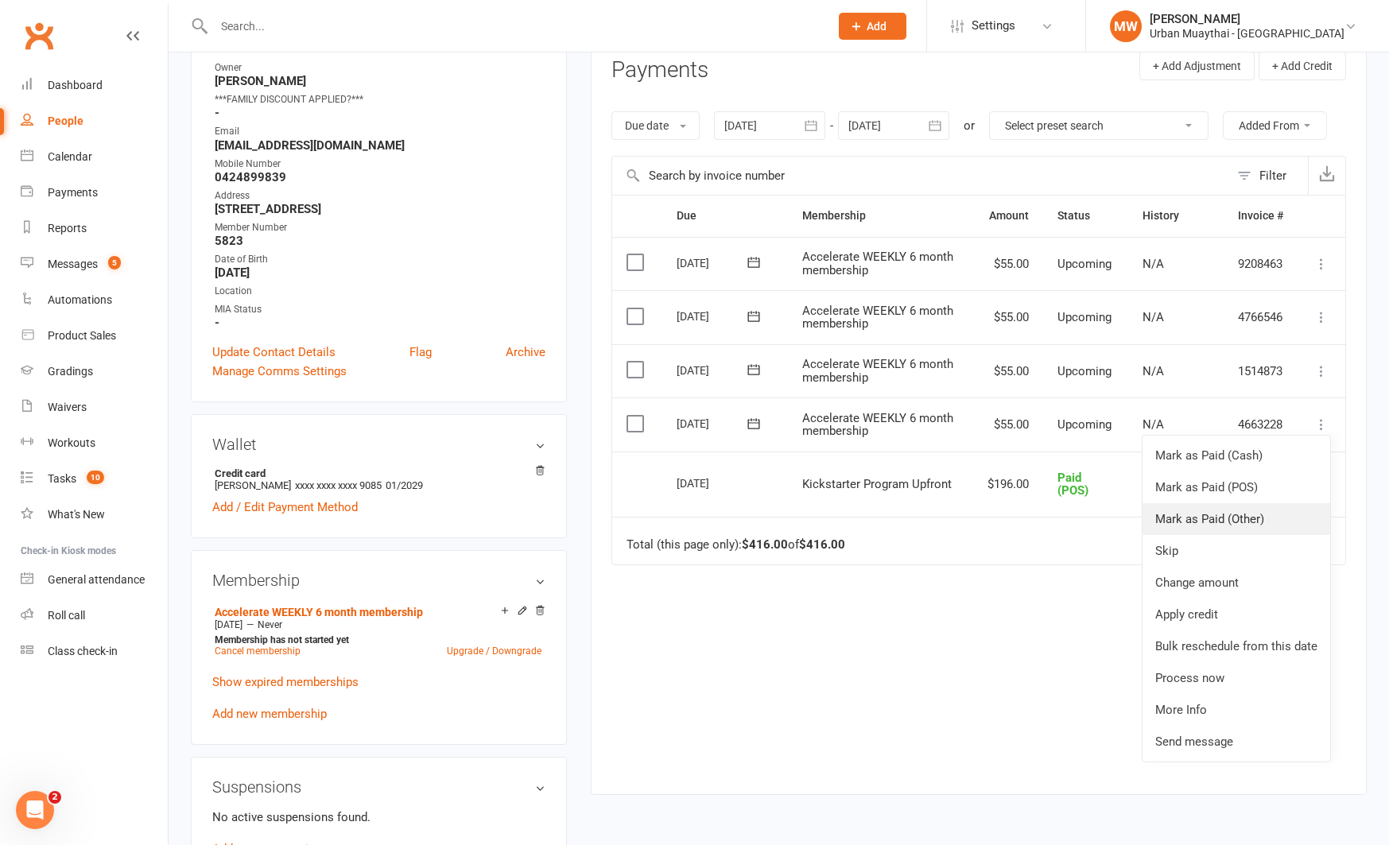
scroll to position [227, 0]
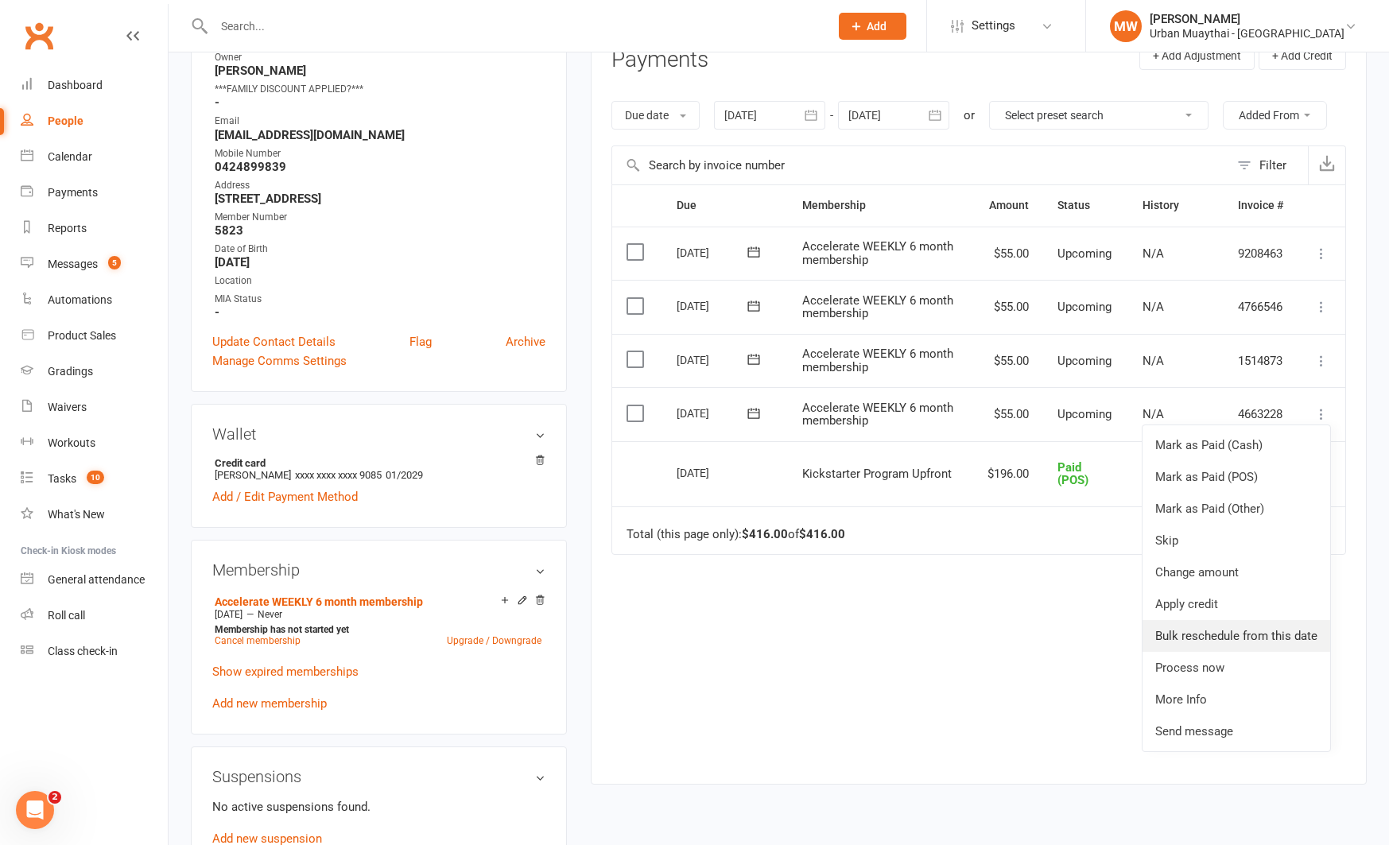
click at [1213, 635] on link "Bulk reschedule from this date" at bounding box center [1236, 636] width 188 height 32
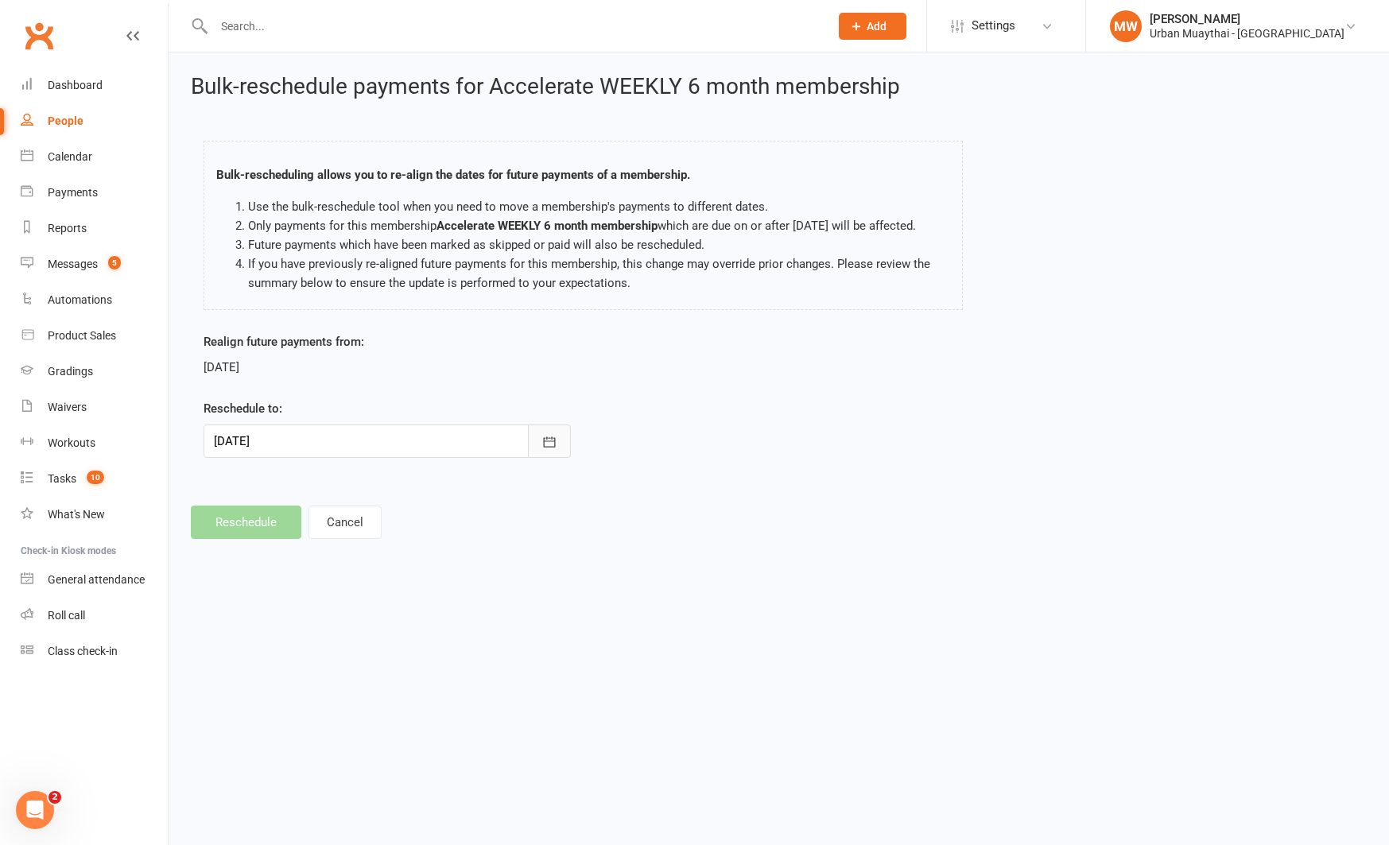
drag, startPoint x: 556, startPoint y: 457, endPoint x: 557, endPoint y: 468, distance: 11.2
click at [556, 450] on icon "button" at bounding box center [549, 442] width 16 height 16
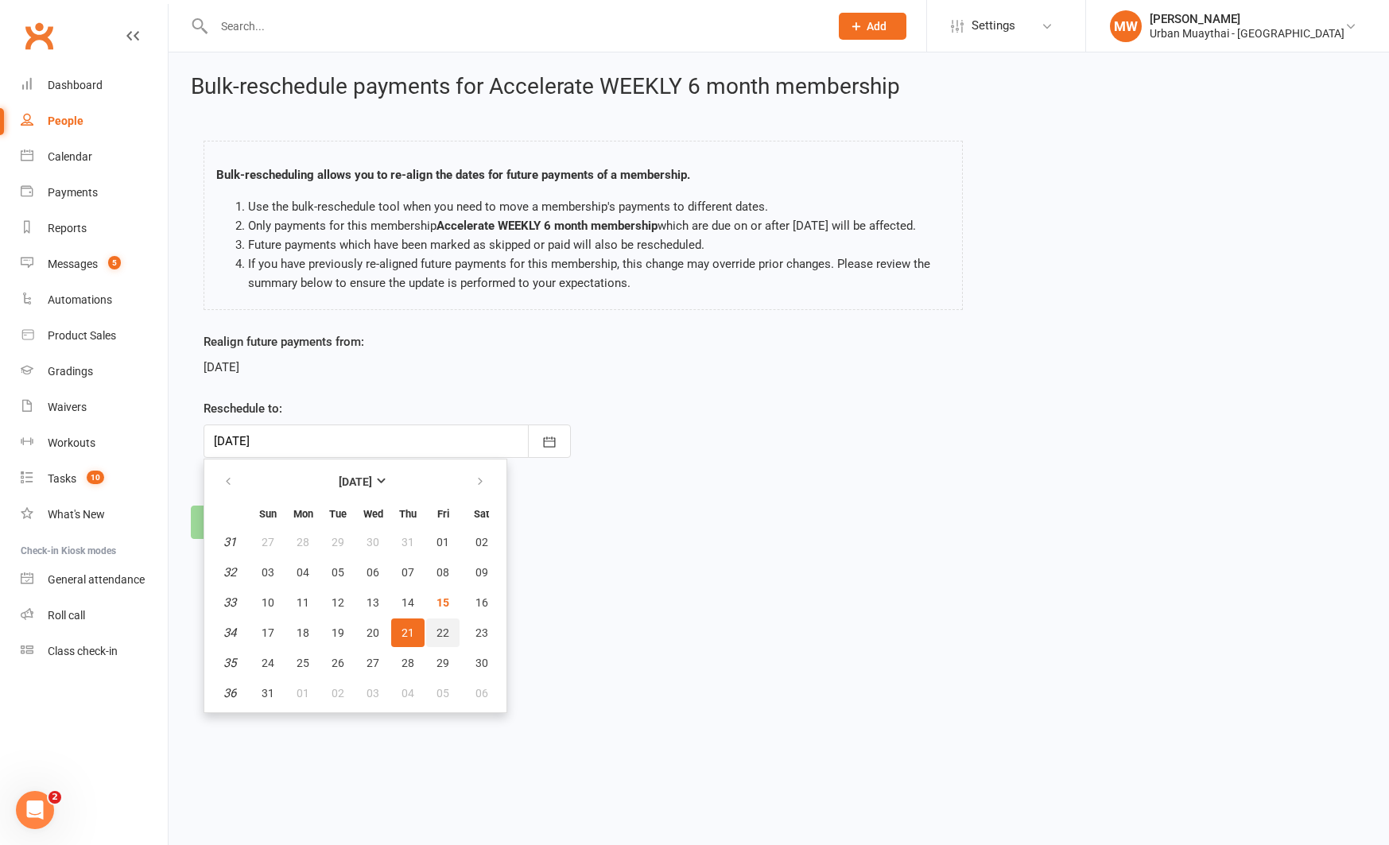
click at [437, 639] on span "22" at bounding box center [442, 632] width 13 height 13
type input "[DATE]"
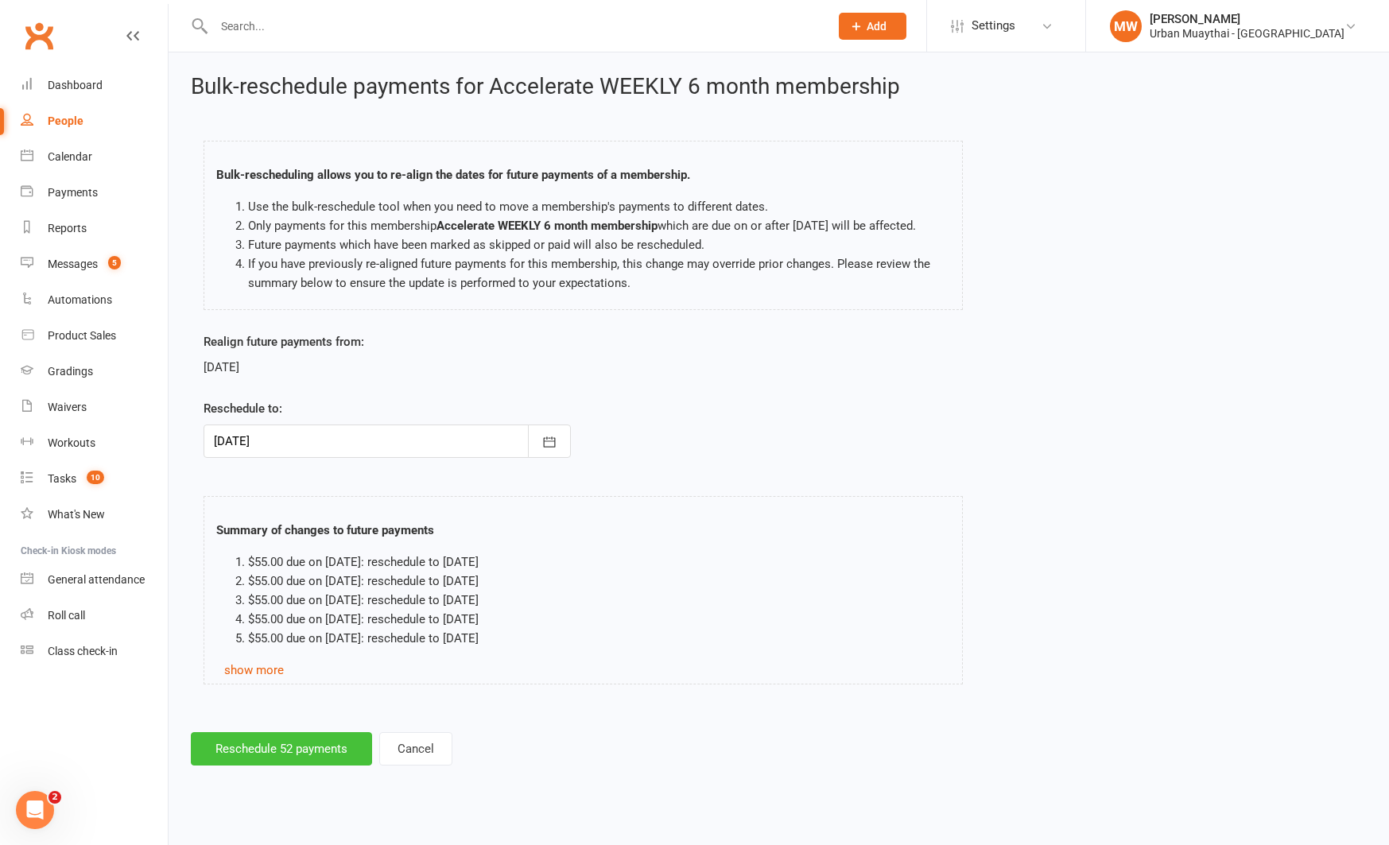
click at [262, 765] on button "Reschedule 52 payments" at bounding box center [281, 748] width 181 height 33
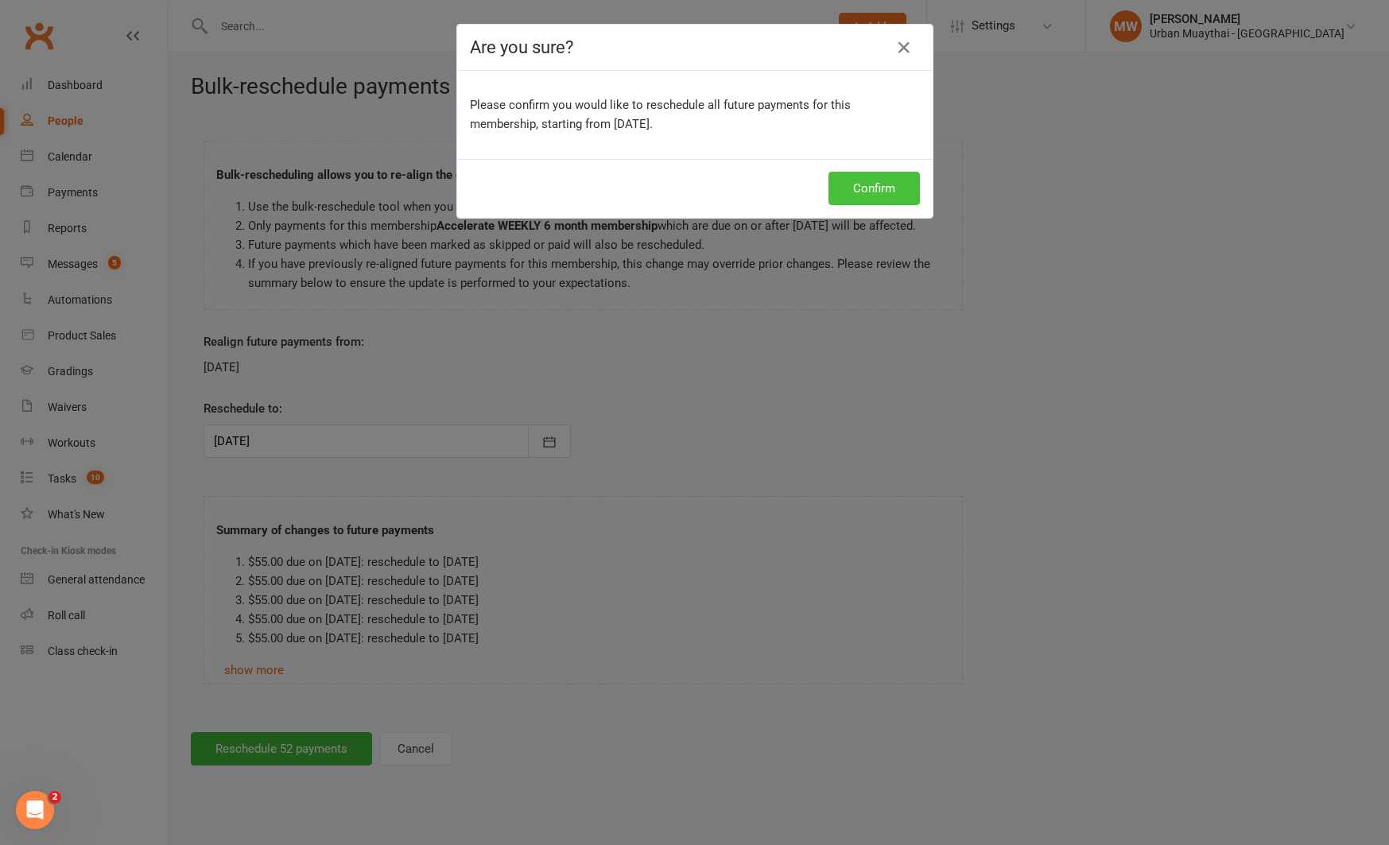
click at [847, 190] on button "Confirm" at bounding box center [873, 188] width 91 height 33
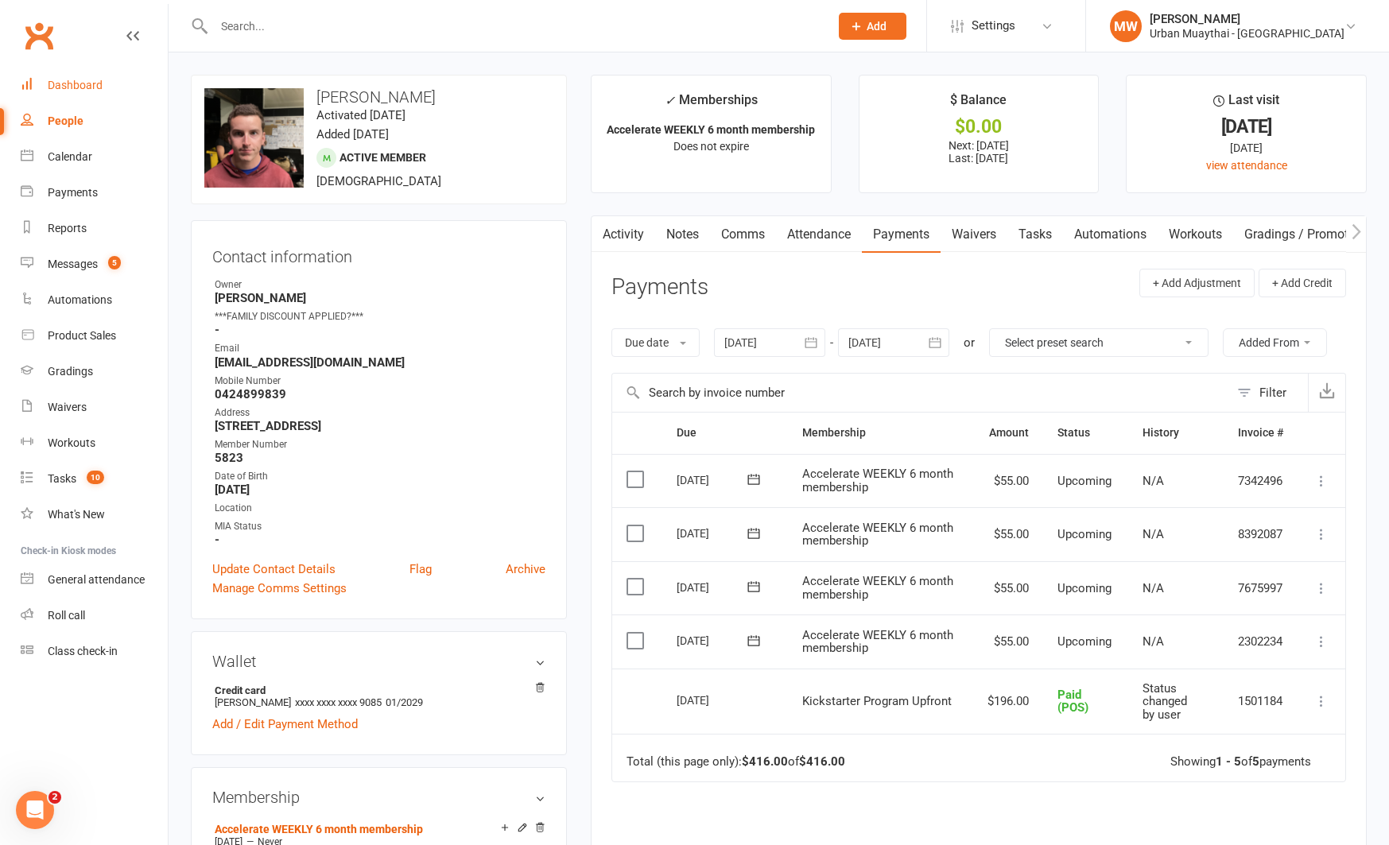
click at [76, 84] on div "Dashboard" at bounding box center [75, 85] width 55 height 13
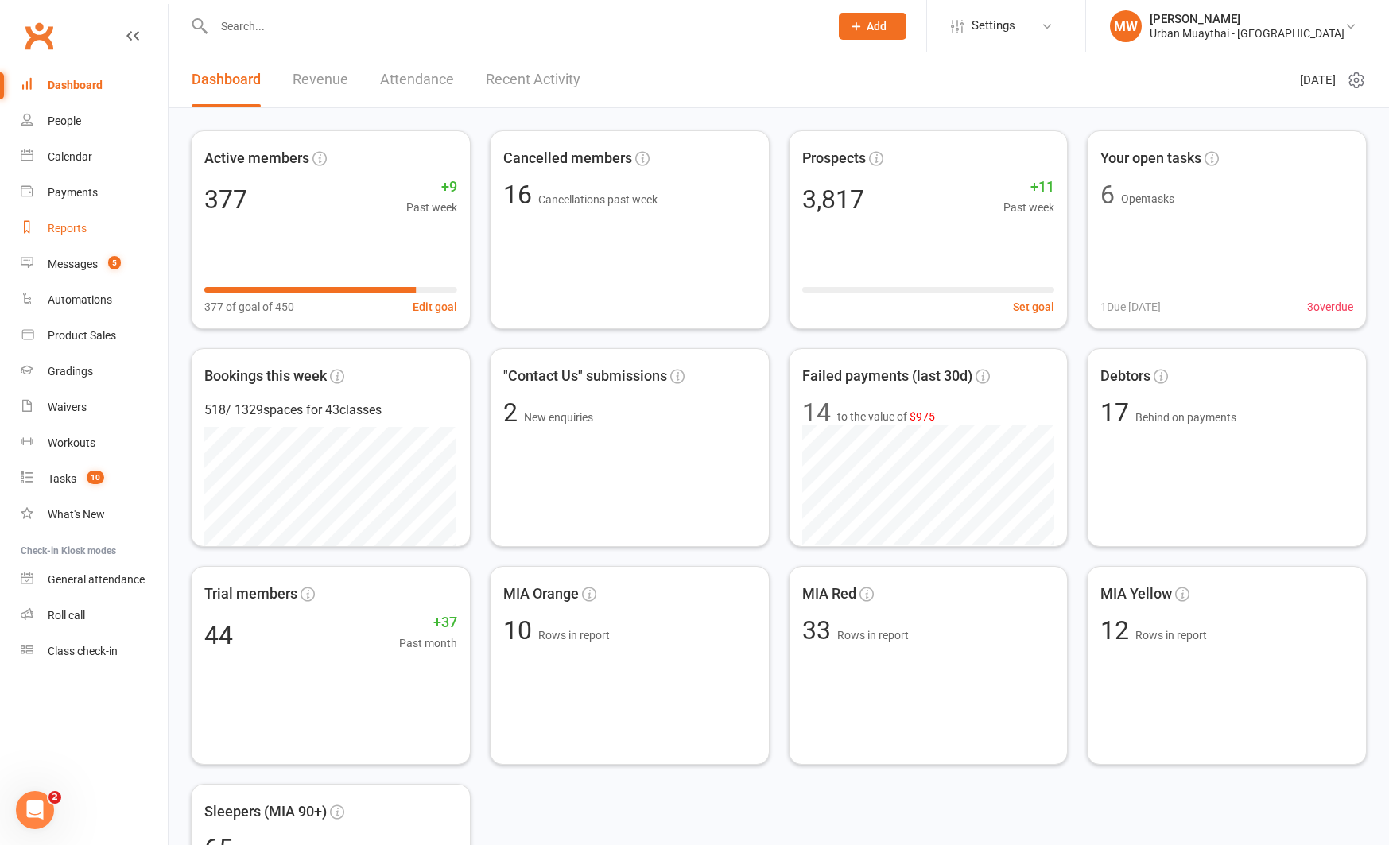
click at [66, 231] on div "Reports" at bounding box center [67, 228] width 39 height 13
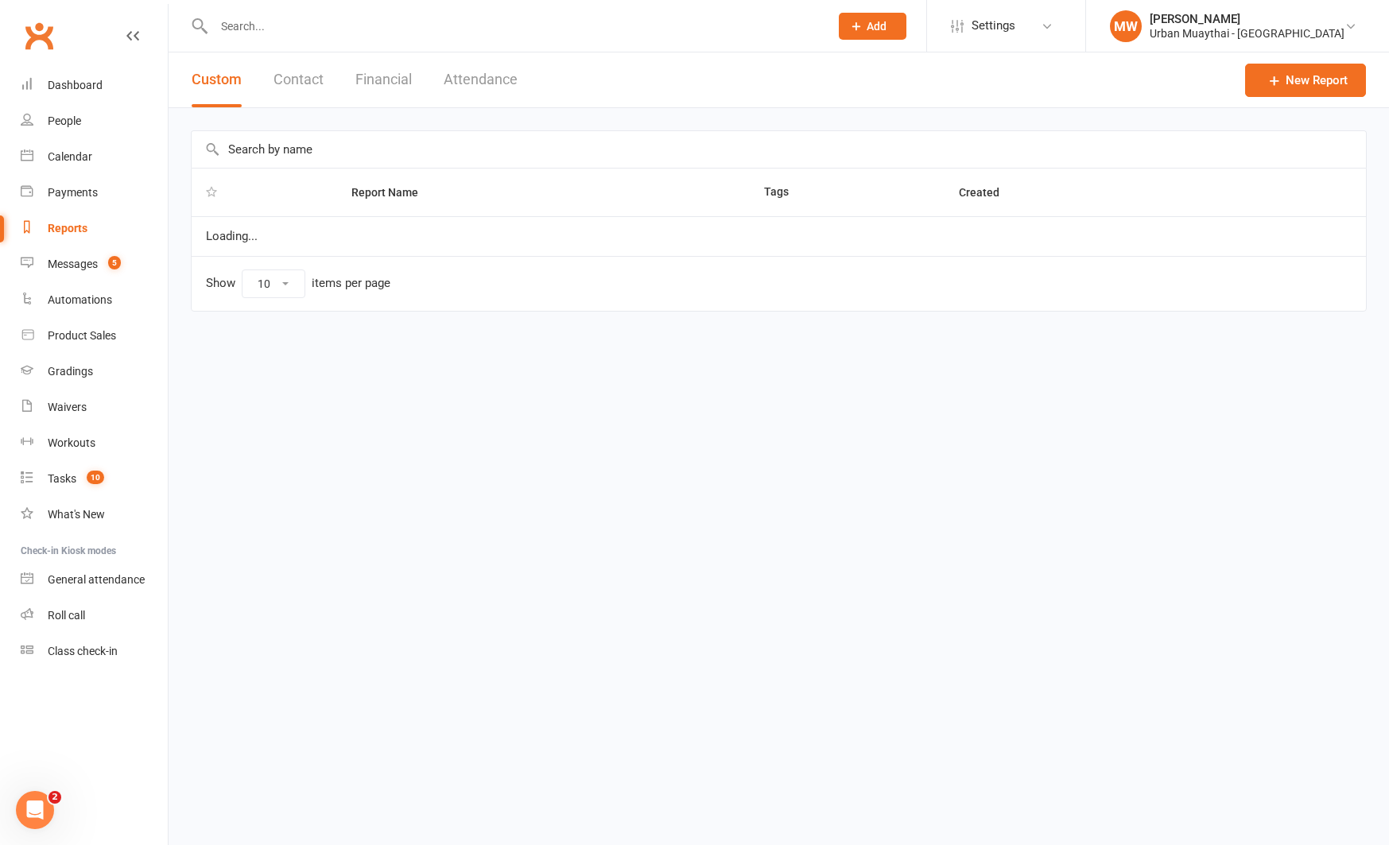
select select "100"
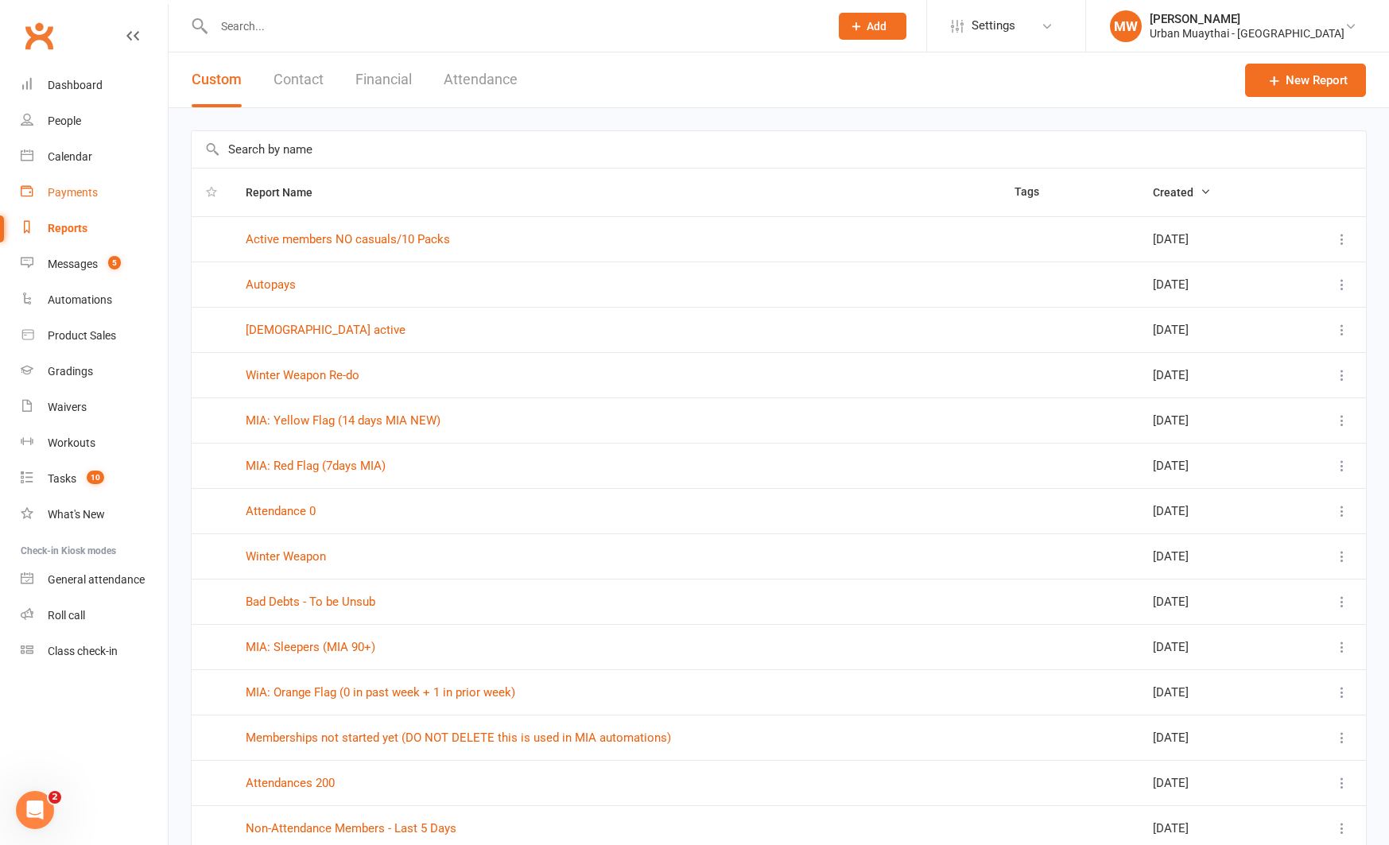
click at [89, 192] on div "Payments" at bounding box center [73, 192] width 50 height 13
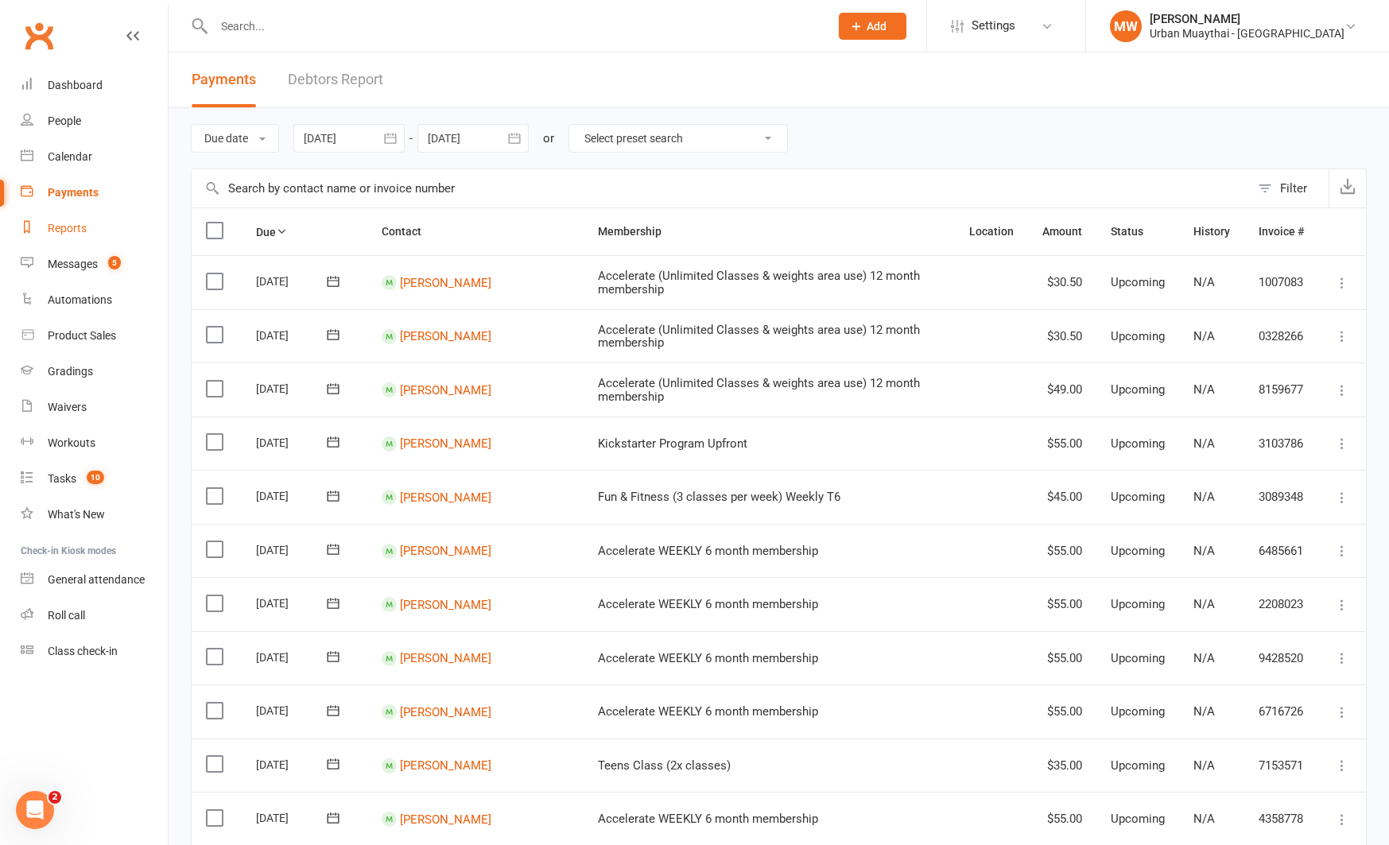
click at [63, 232] on div "Reports" at bounding box center [67, 228] width 39 height 13
select select "100"
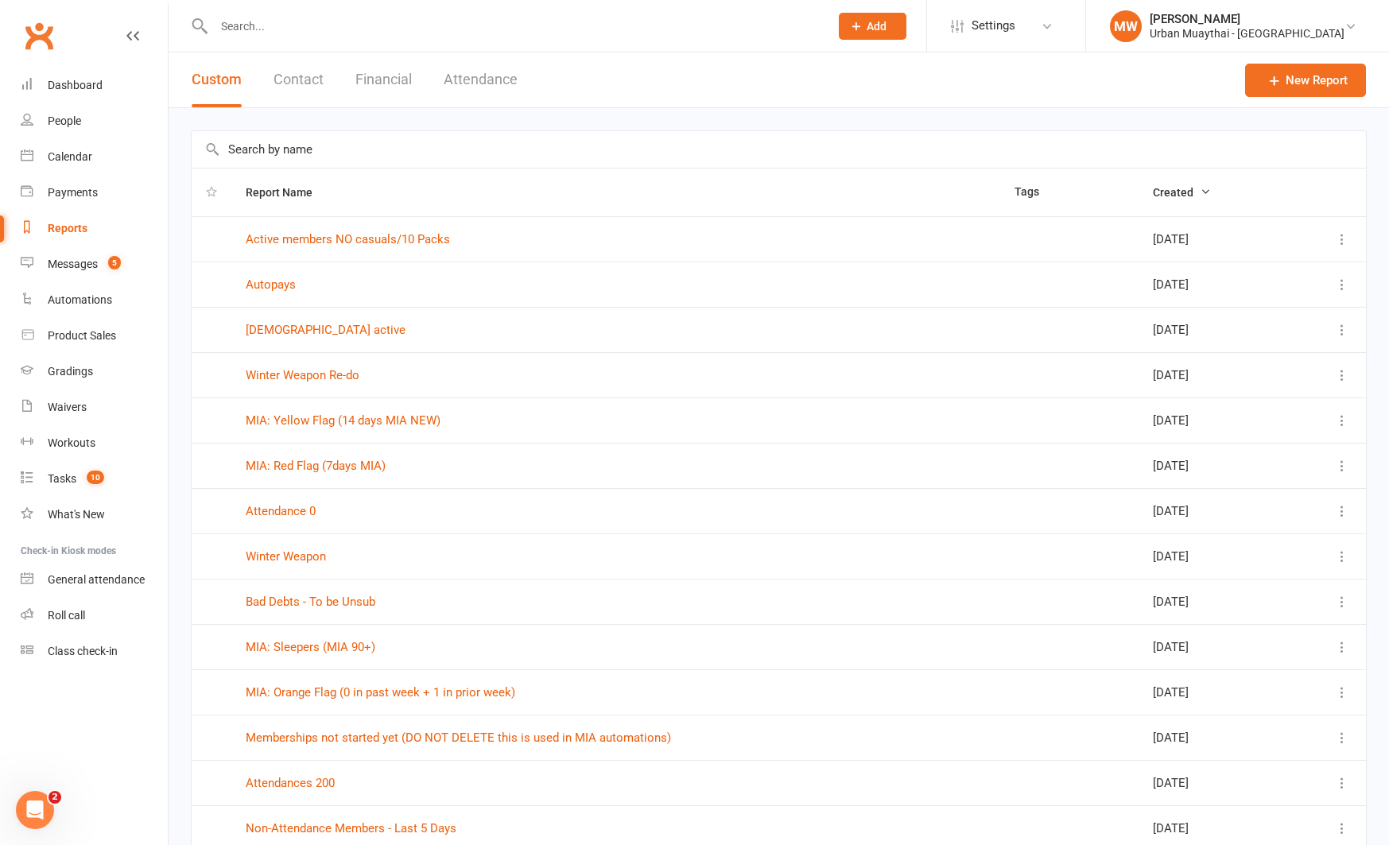
click at [373, 79] on button "Financial" at bounding box center [383, 79] width 56 height 55
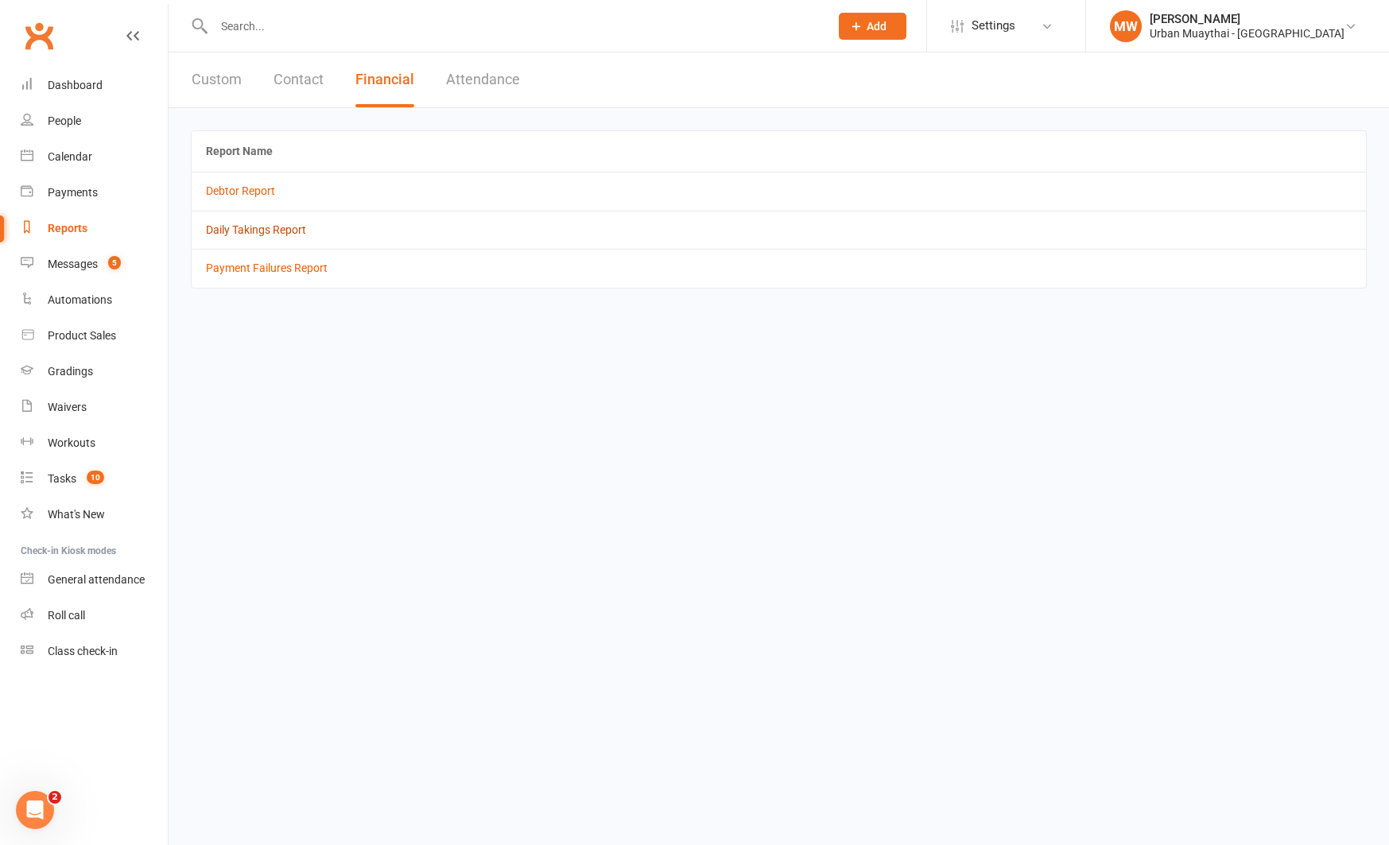
click at [242, 225] on link "Daily Takings Report" at bounding box center [256, 229] width 100 height 13
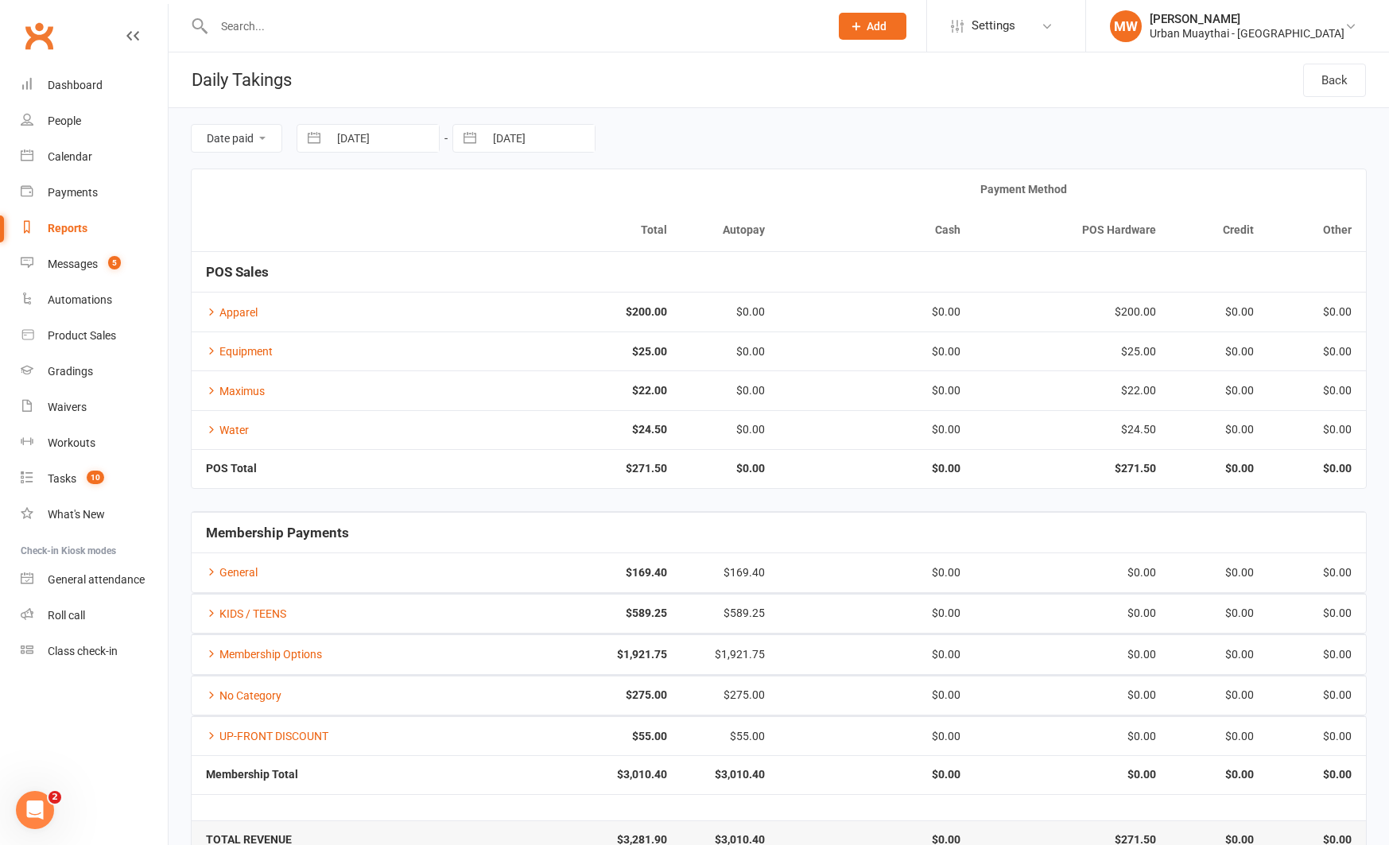
click at [316, 138] on button "button" at bounding box center [314, 138] width 29 height 27
select select "6"
select select "2025"
select select "7"
select select "2025"
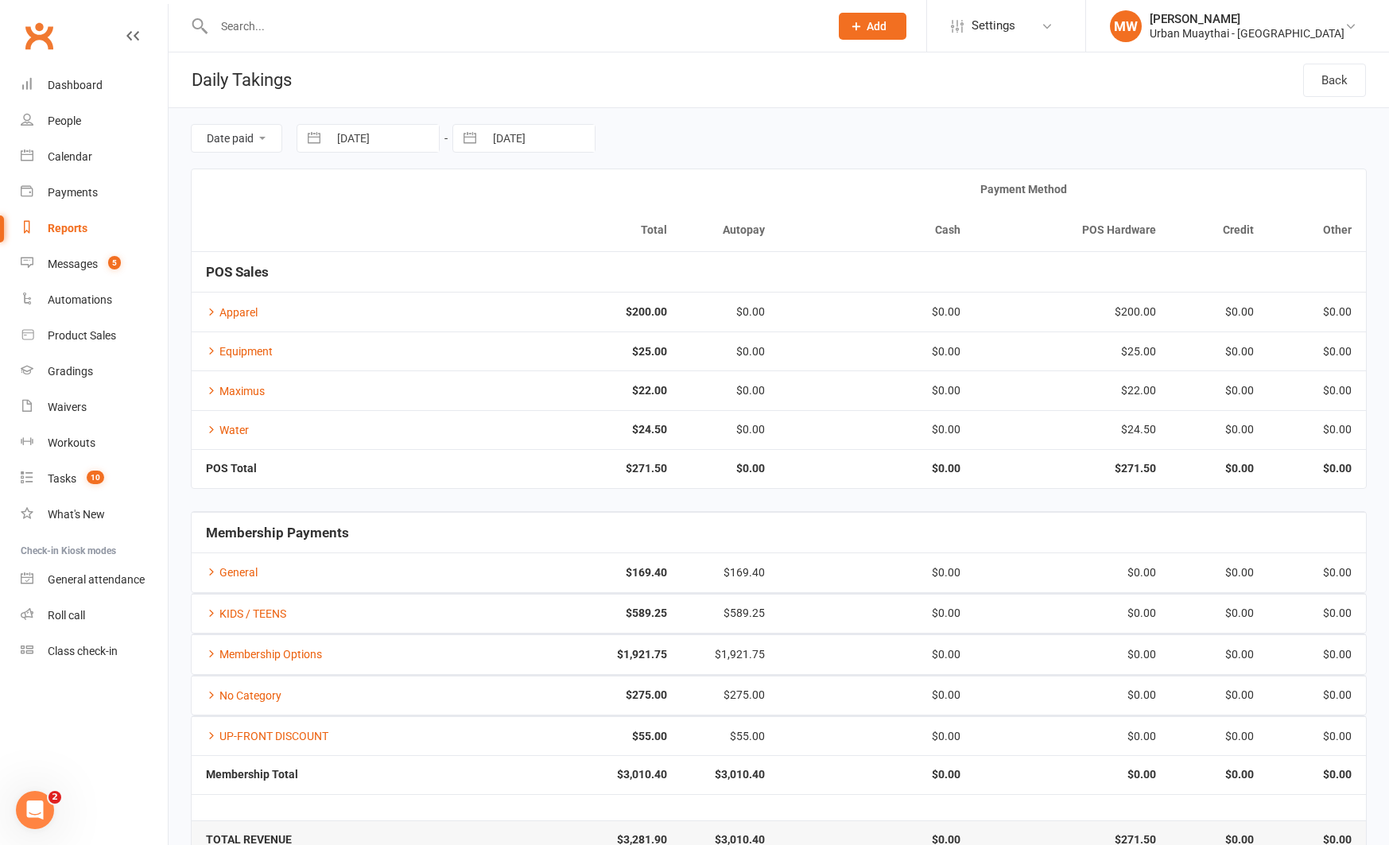
select select "8"
select select "2025"
click at [489, 289] on td "8" at bounding box center [485, 292] width 31 height 30
type input "08 Aug 2025"
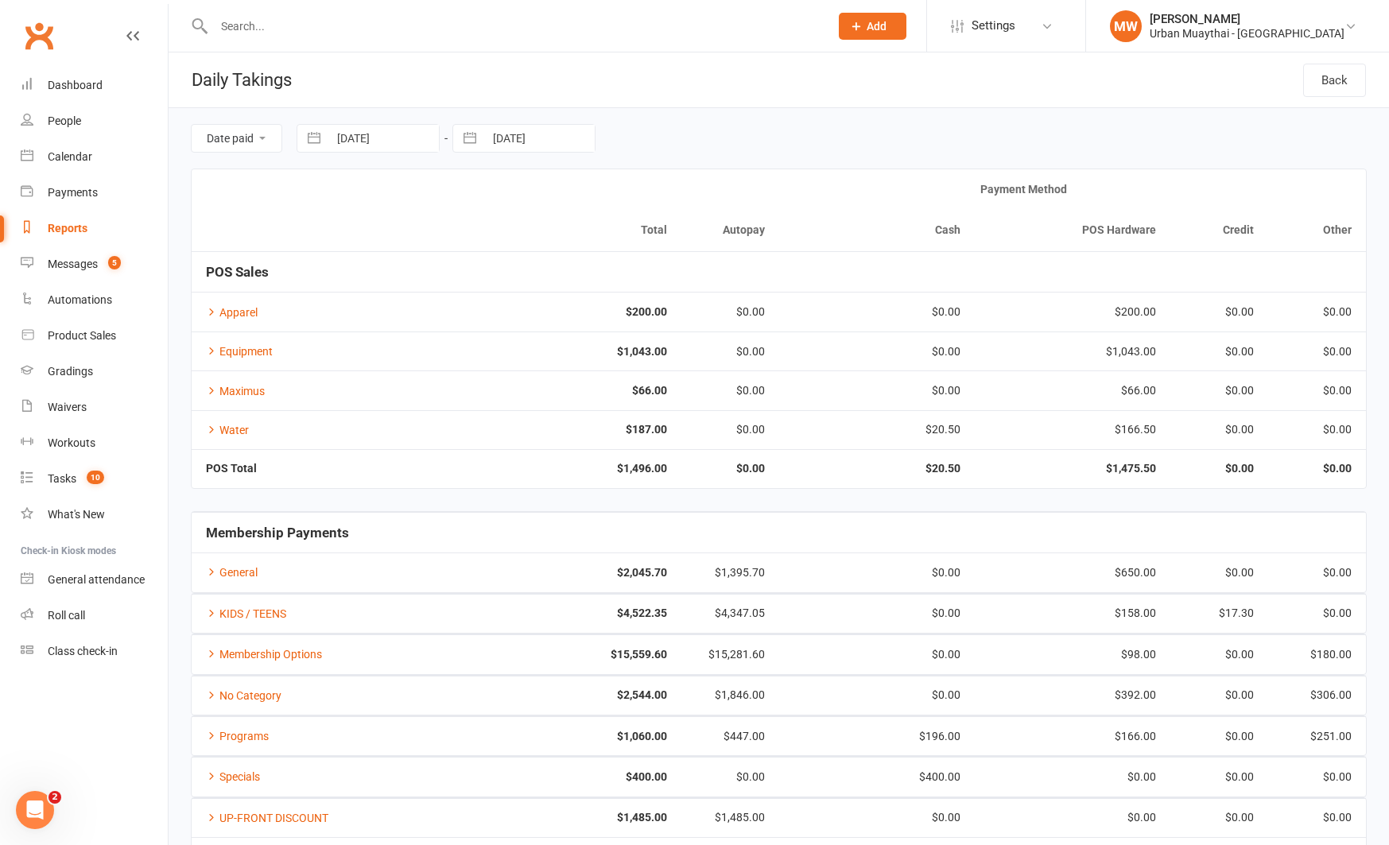
click at [474, 134] on button "button" at bounding box center [469, 138] width 29 height 27
select select "6"
select select "2025"
select select "7"
select select "2025"
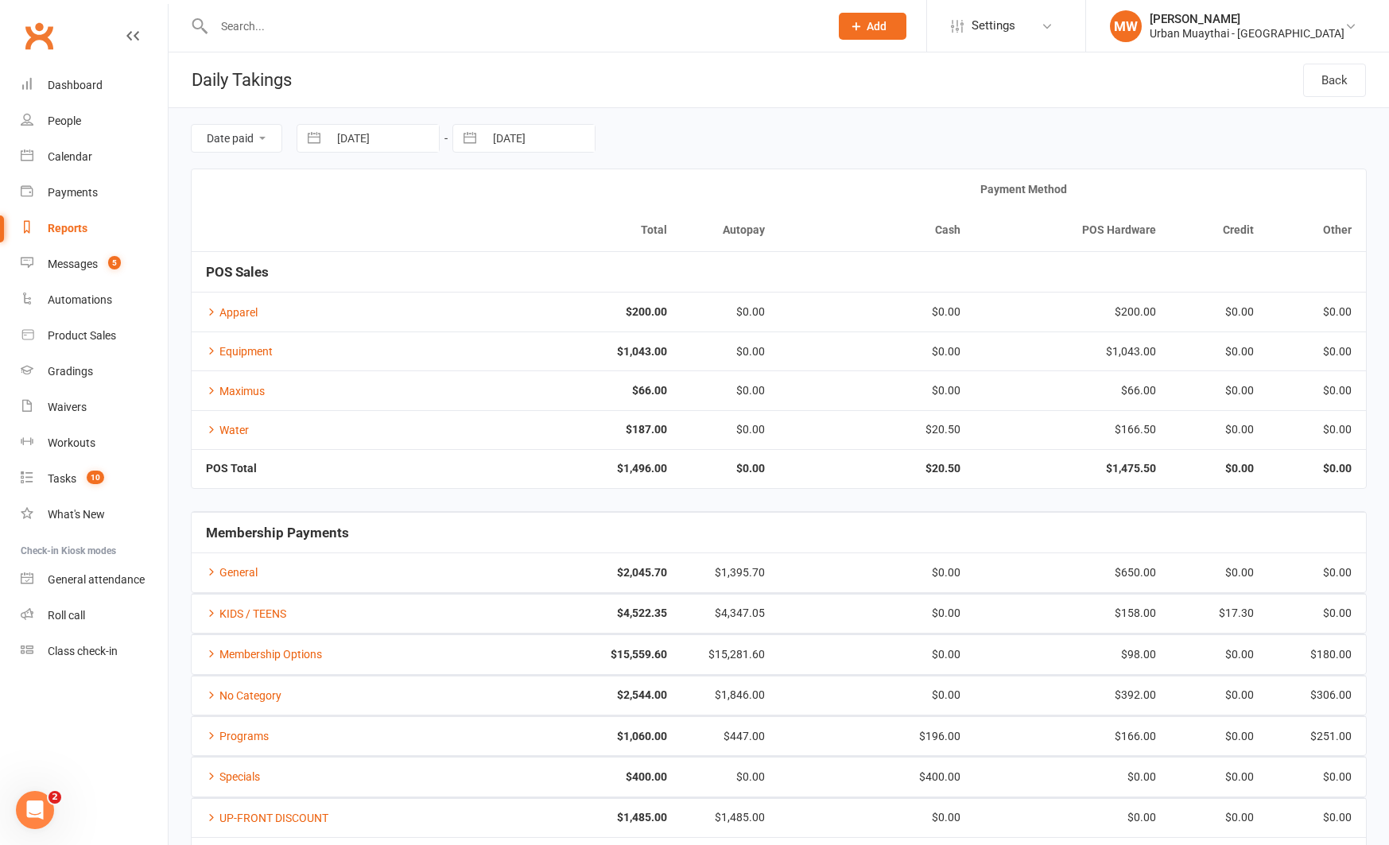
select select "8"
select select "2025"
click at [612, 327] on td "14" at bounding box center [610, 322] width 31 height 30
type input "[DATE]"
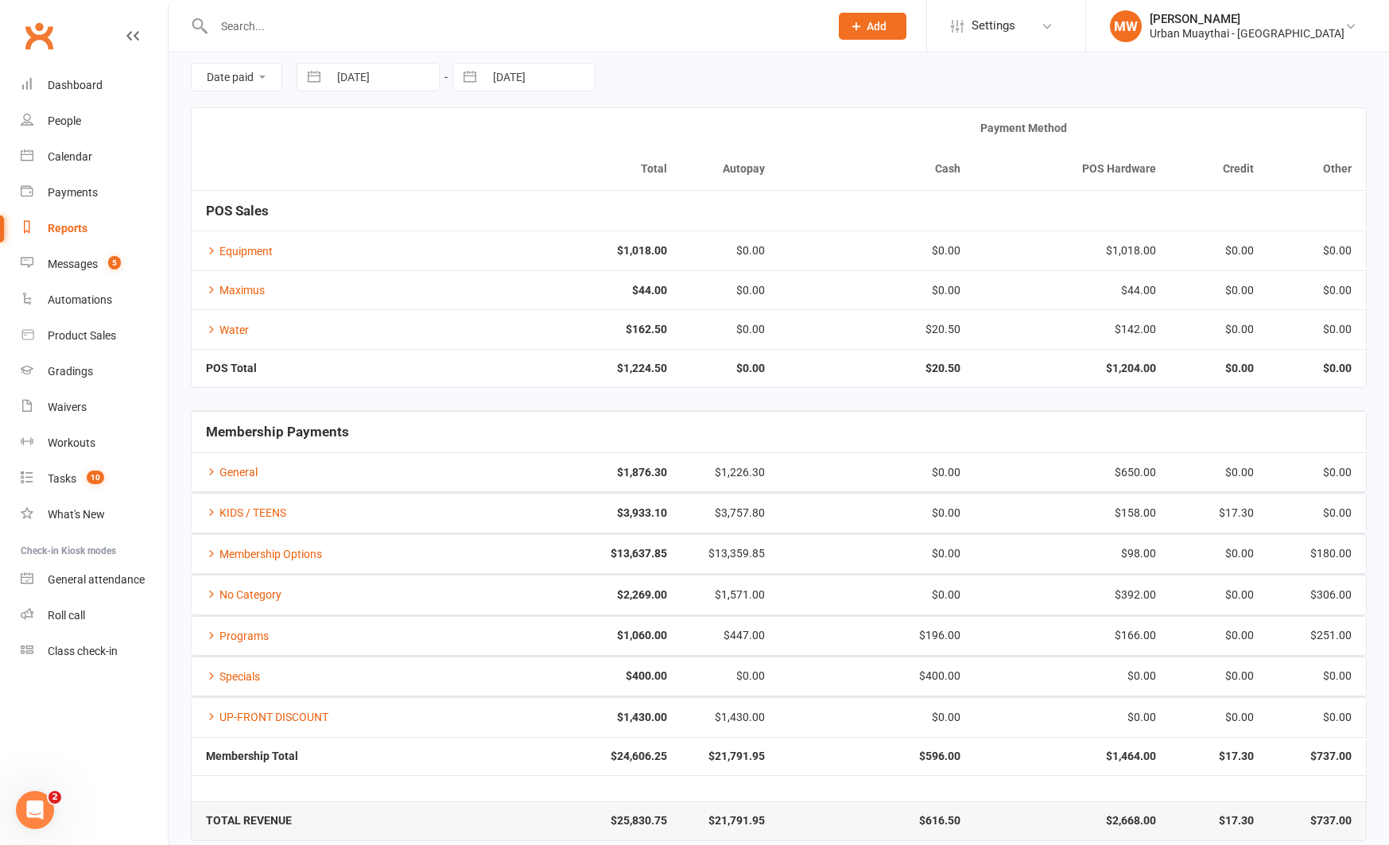
scroll to position [62, 0]
click at [242, 510] on link "KIDS / TEENS" at bounding box center [246, 512] width 80 height 13
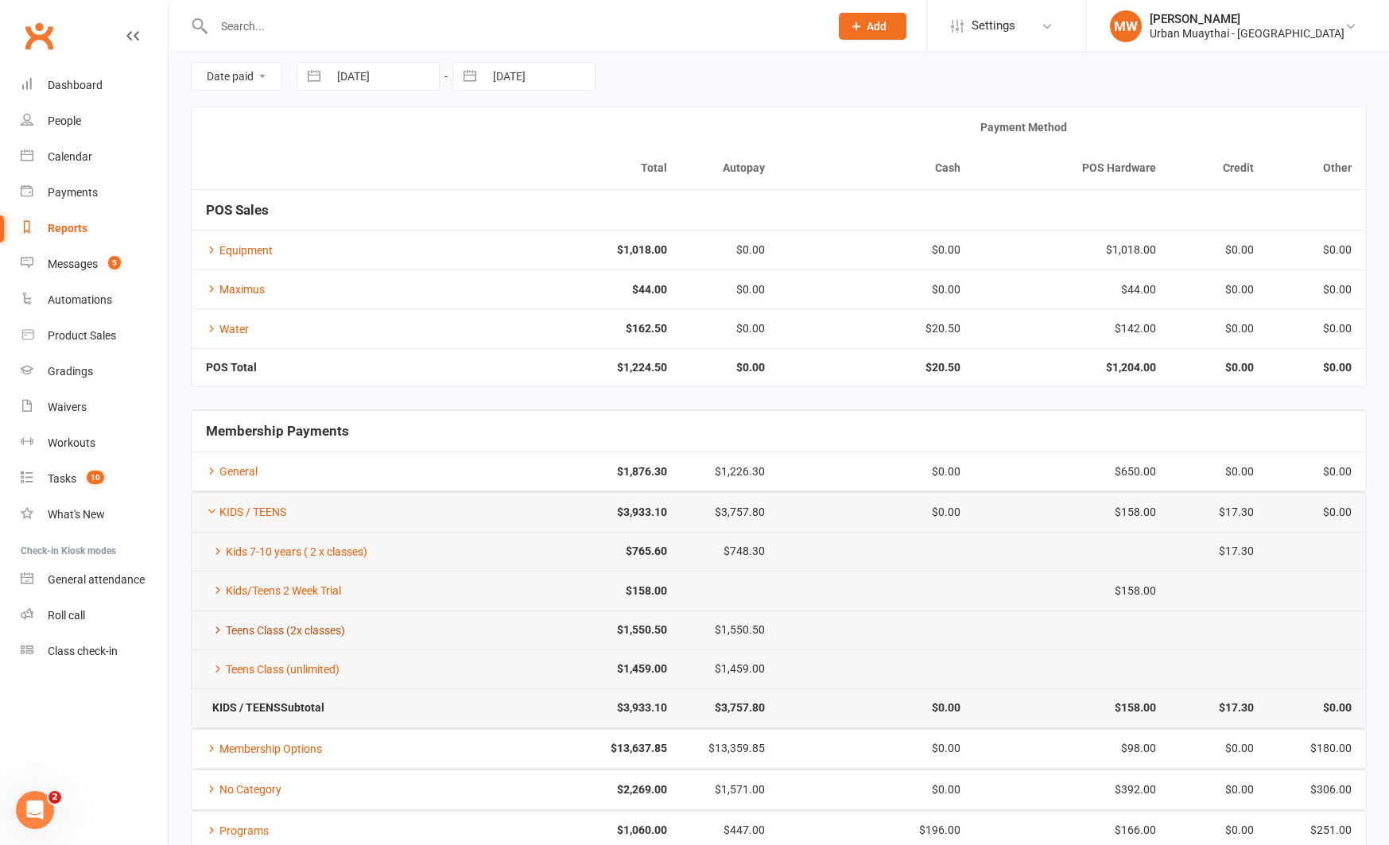
click at [287, 628] on link "Teens Class (2x classes)" at bounding box center [275, 630] width 139 height 13
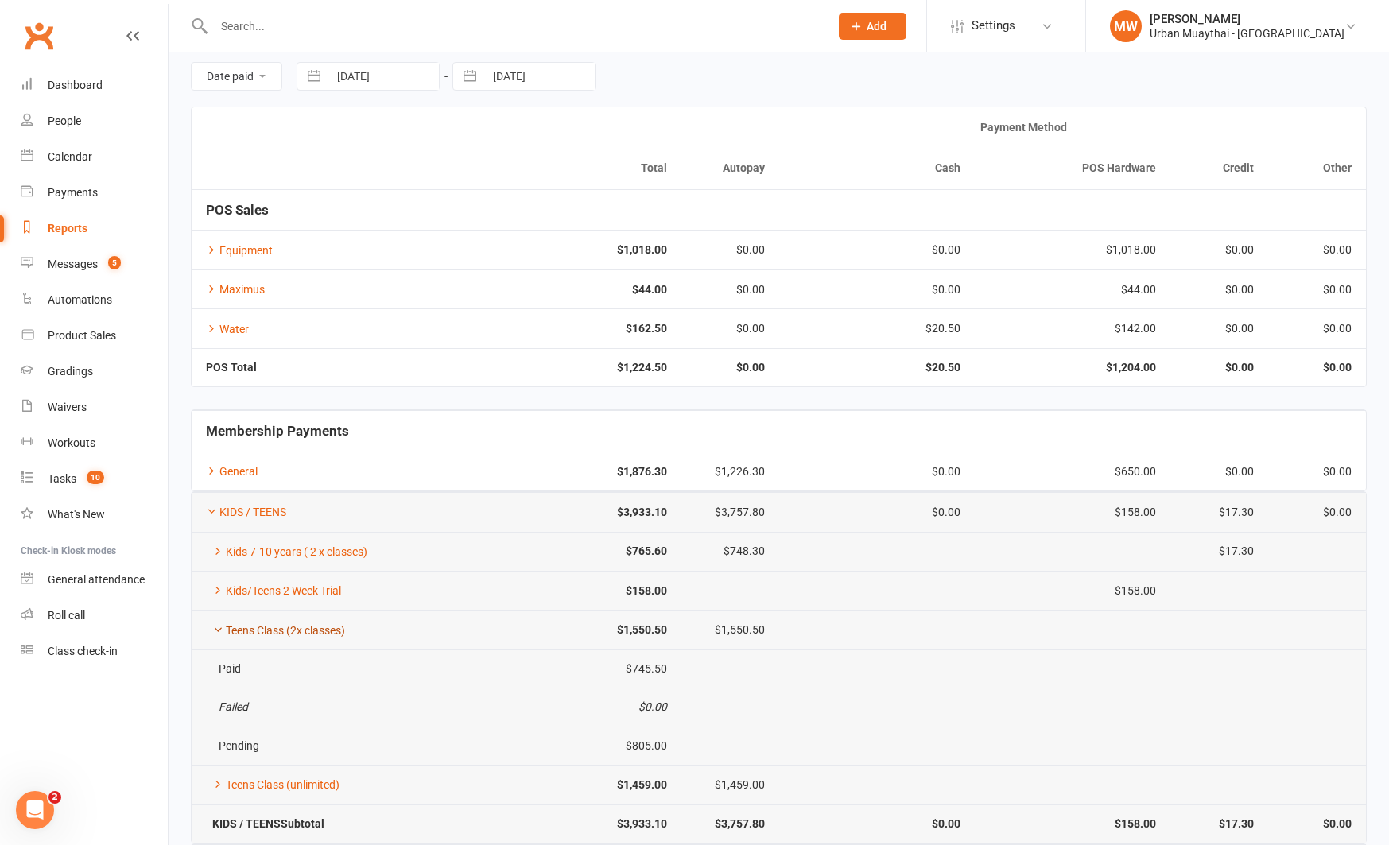
click at [287, 628] on link "Teens Class (2x classes)" at bounding box center [275, 630] width 139 height 13
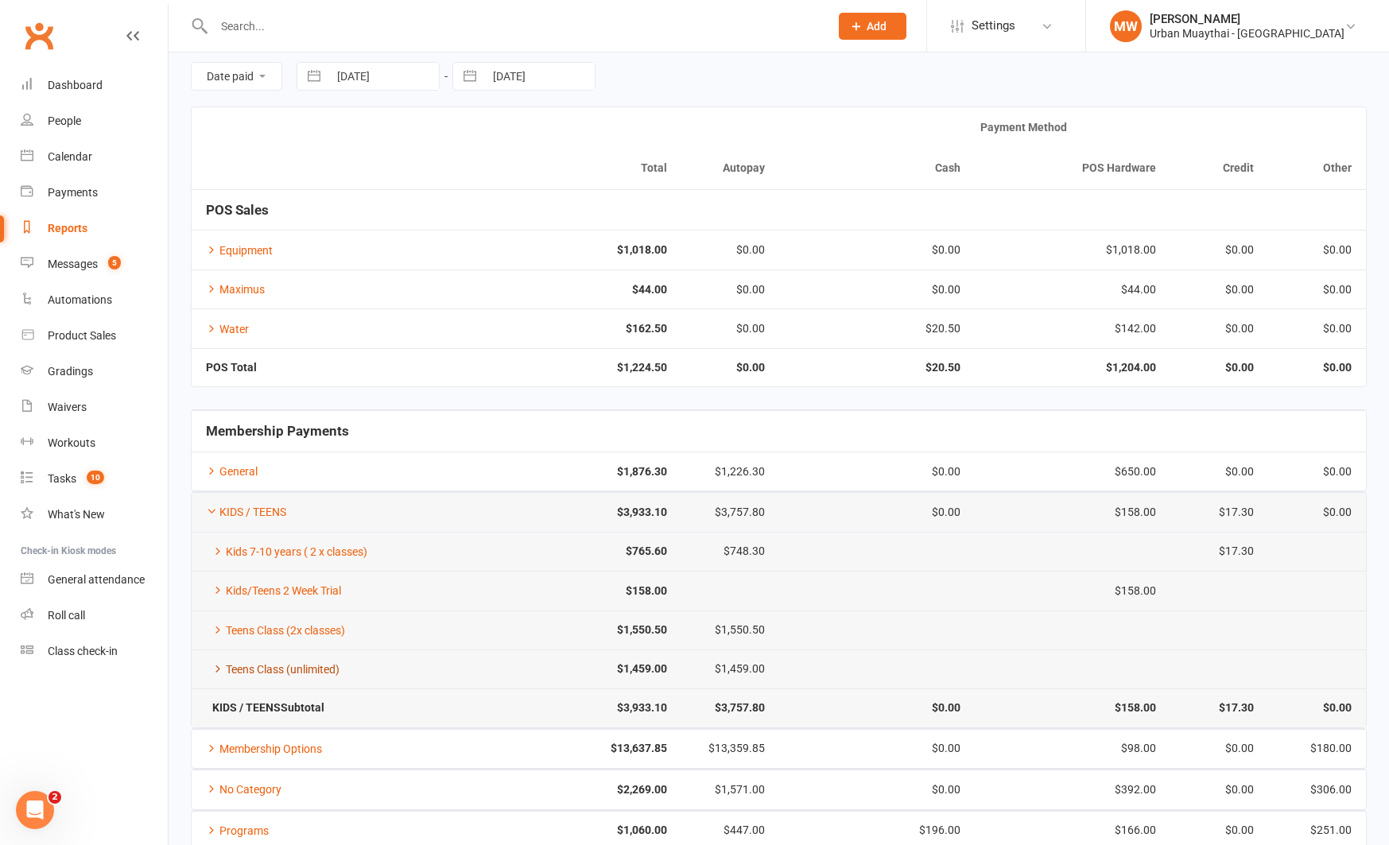
click at [283, 667] on link "Teens Class (unlimited)" at bounding box center [273, 669] width 134 height 13
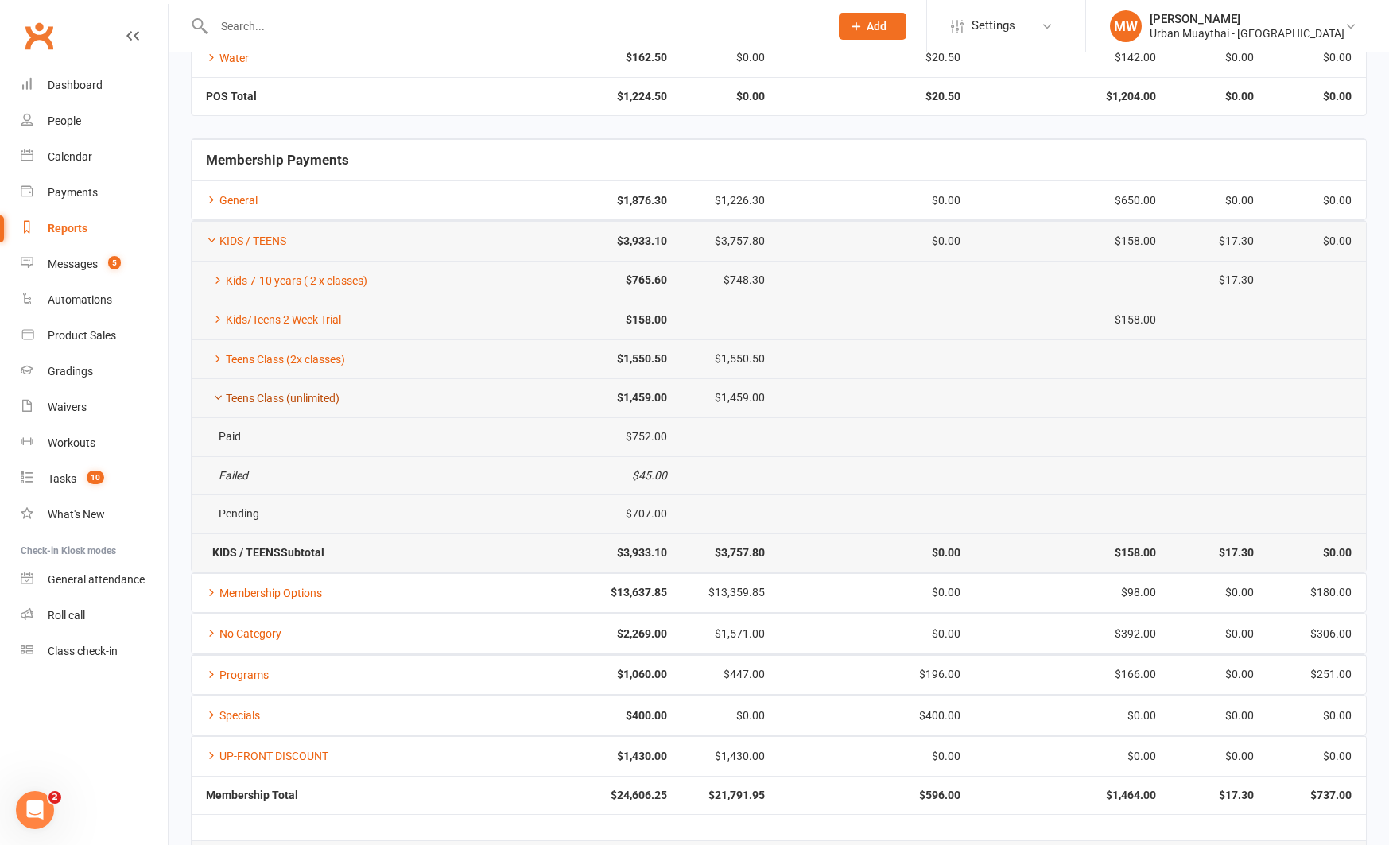
scroll to position [336, 0]
click at [271, 396] on link "Teens Class (unlimited)" at bounding box center [273, 395] width 134 height 13
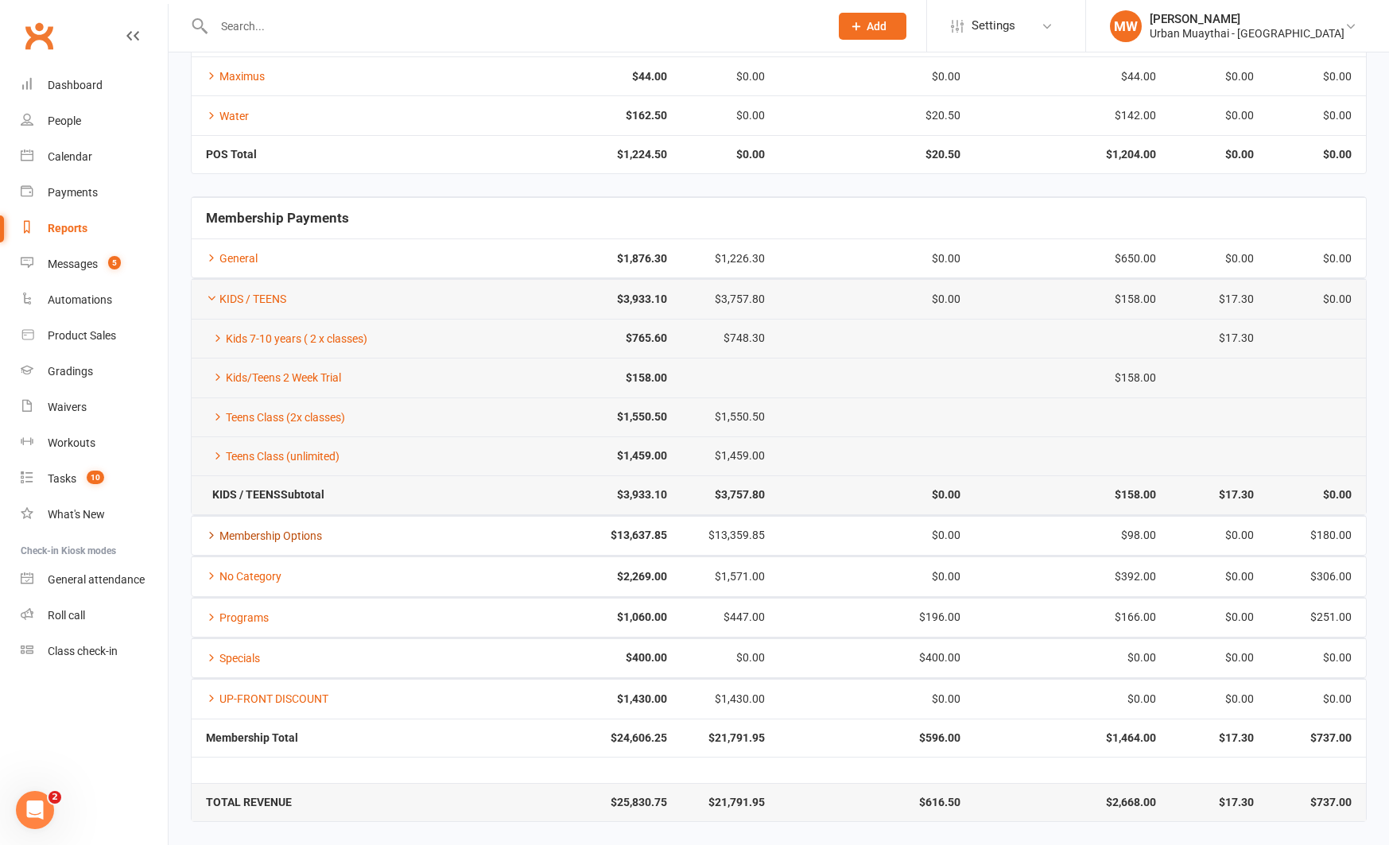
click at [293, 536] on link "Membership Options" at bounding box center [264, 535] width 116 height 13
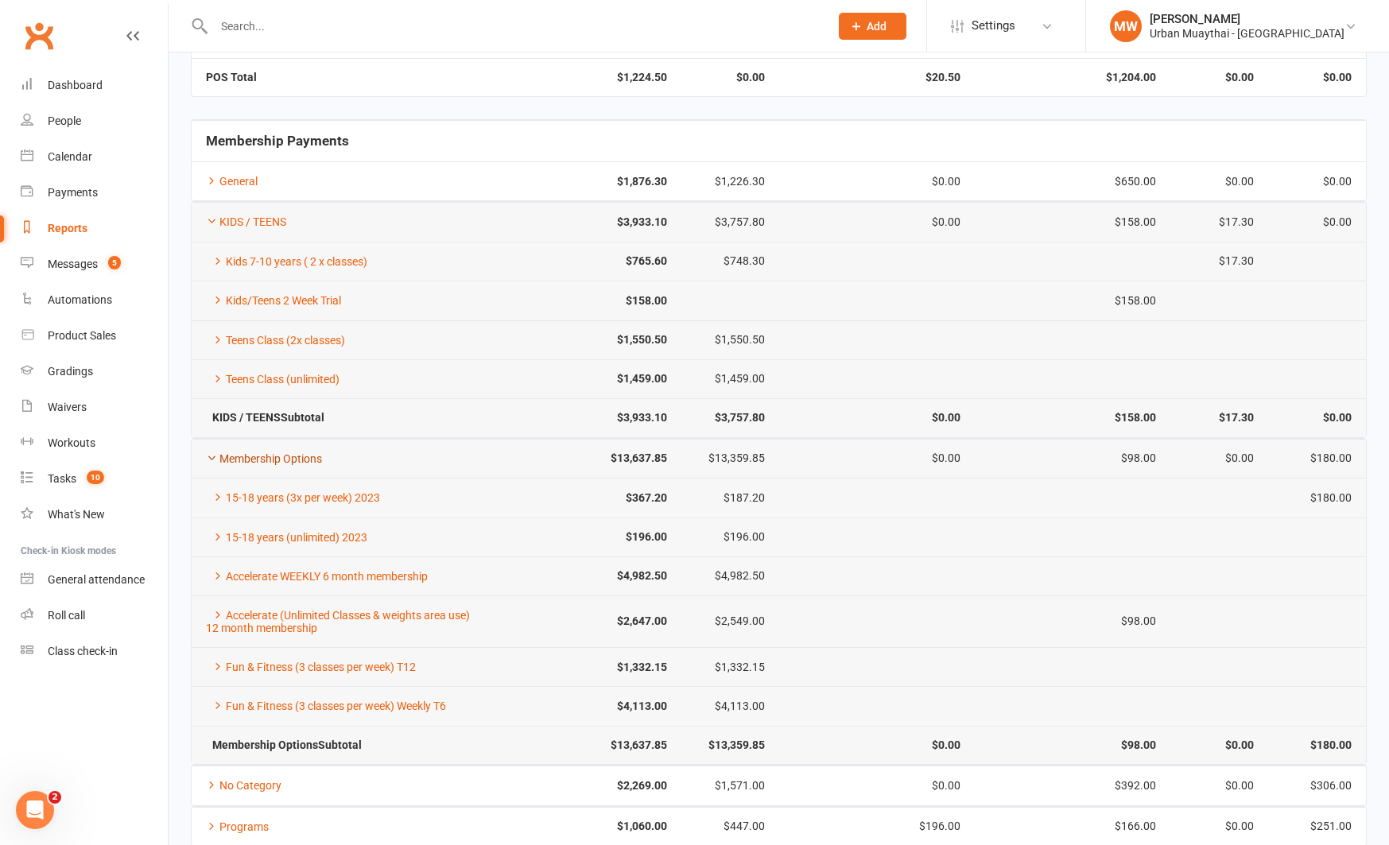
scroll to position [360, 0]
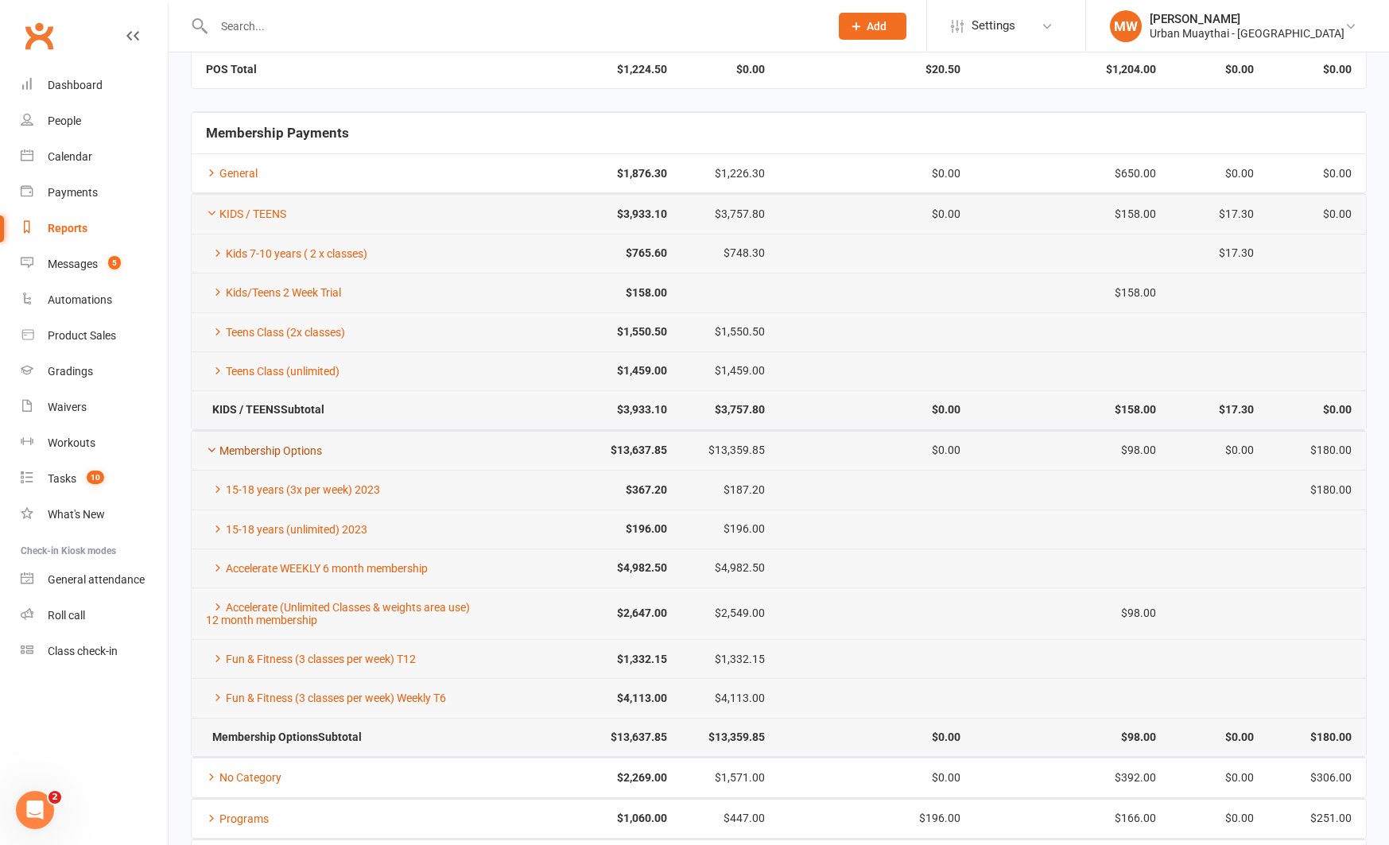
click at [277, 445] on link "Membership Options" at bounding box center [264, 450] width 116 height 13
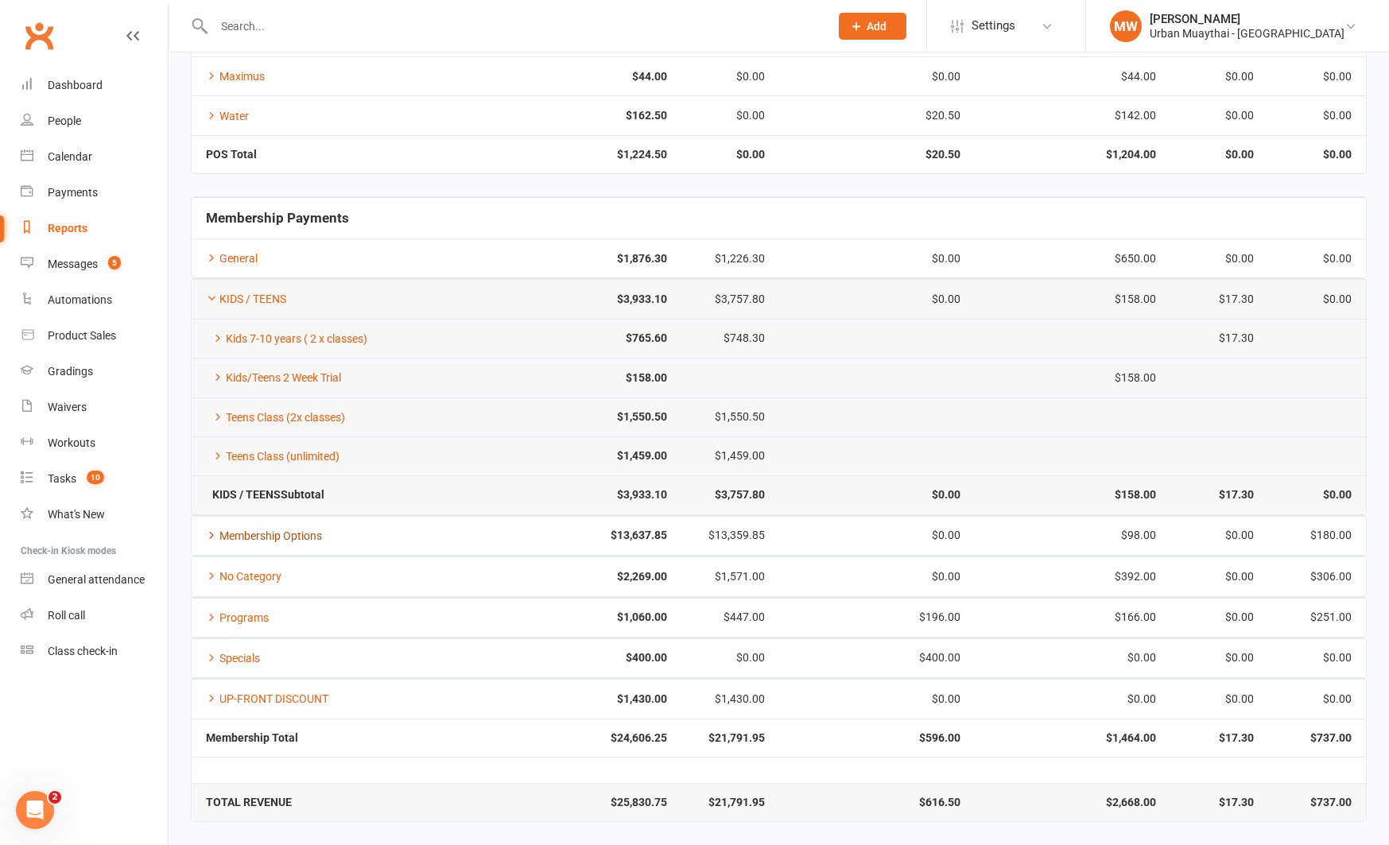
scroll to position [275, 0]
click at [242, 578] on link "No Category" at bounding box center [244, 576] width 76 height 13
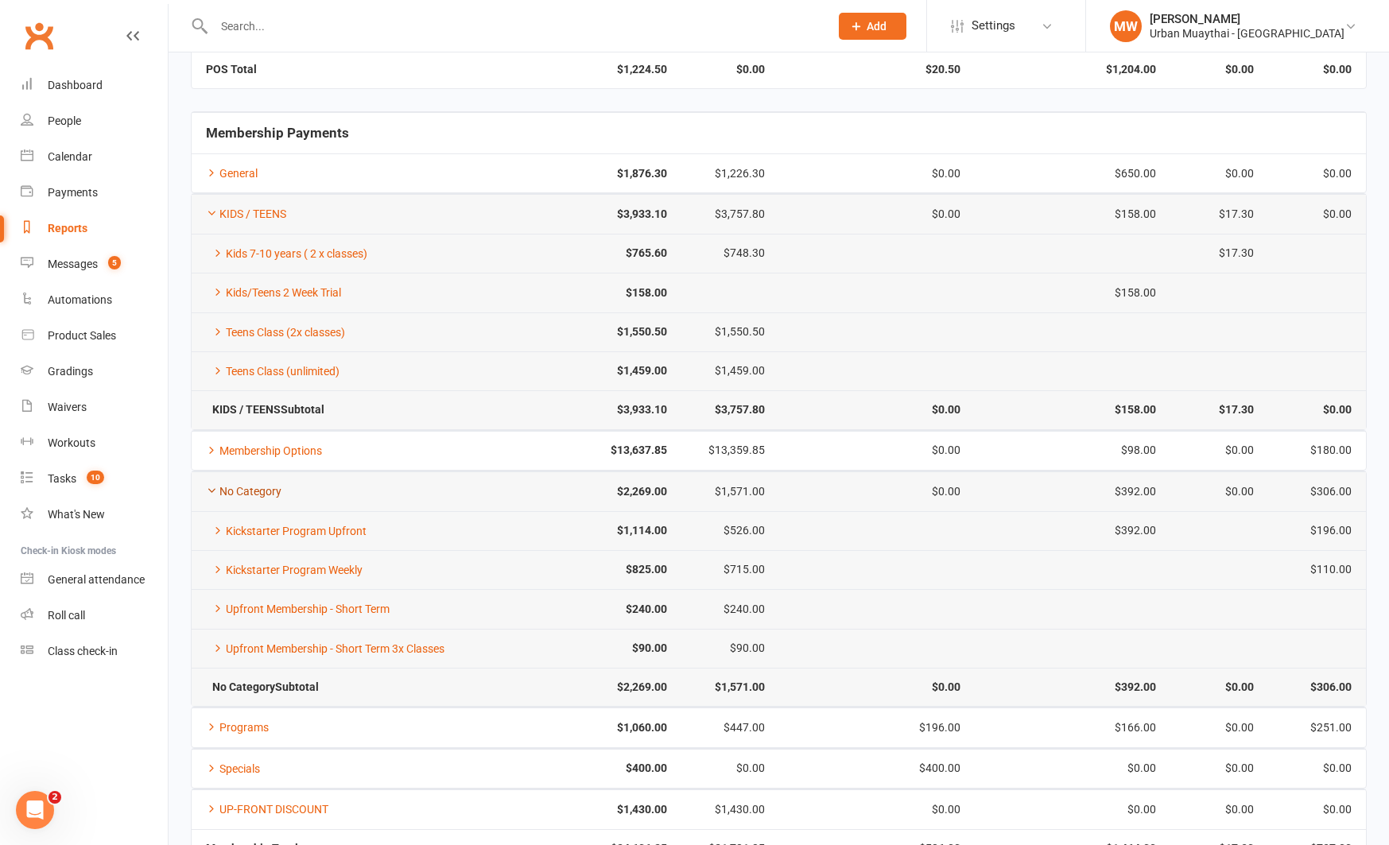
click at [238, 490] on link "No Category" at bounding box center [244, 491] width 76 height 13
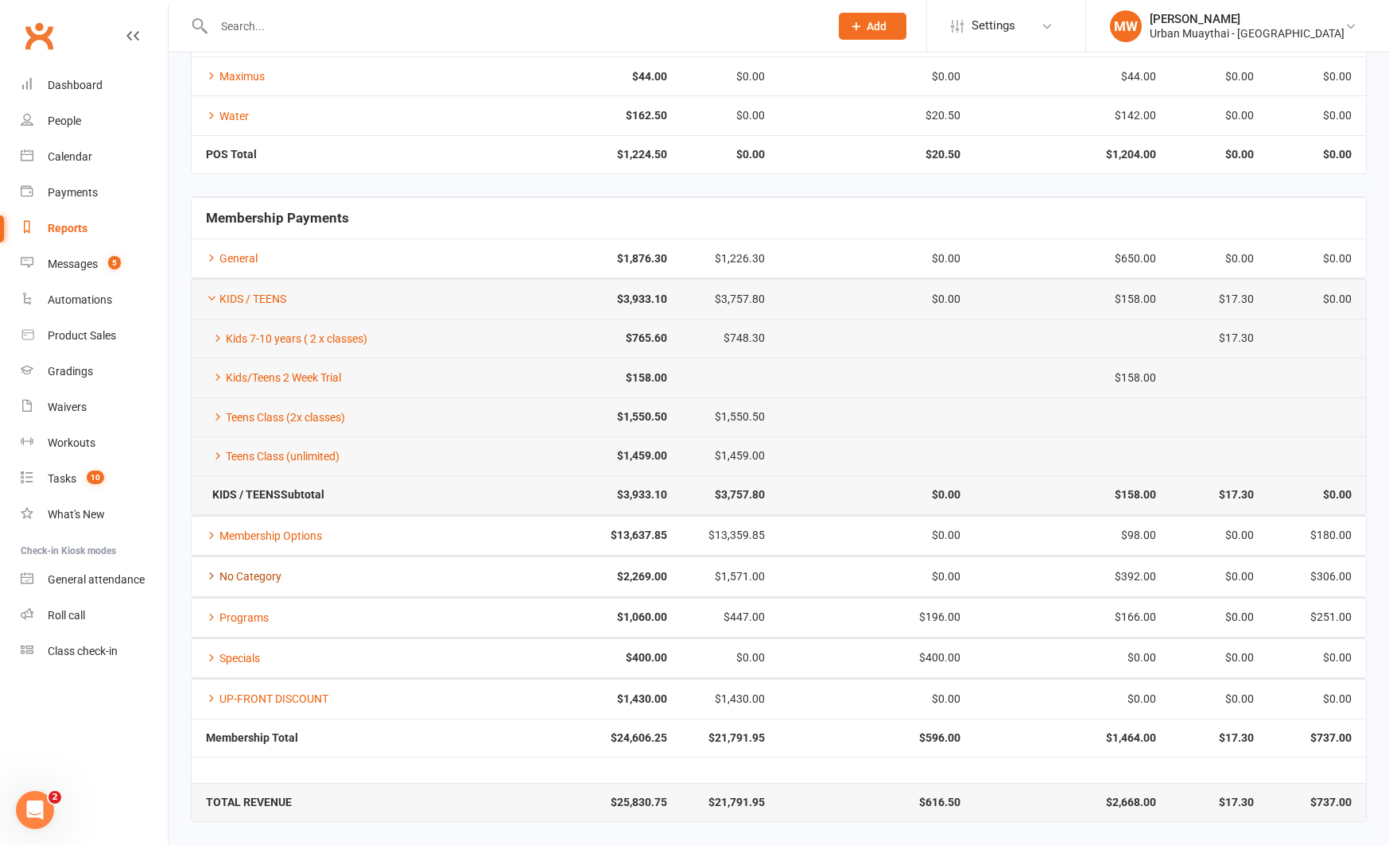
scroll to position [275, 0]
click at [253, 575] on link "No Category" at bounding box center [244, 576] width 76 height 13
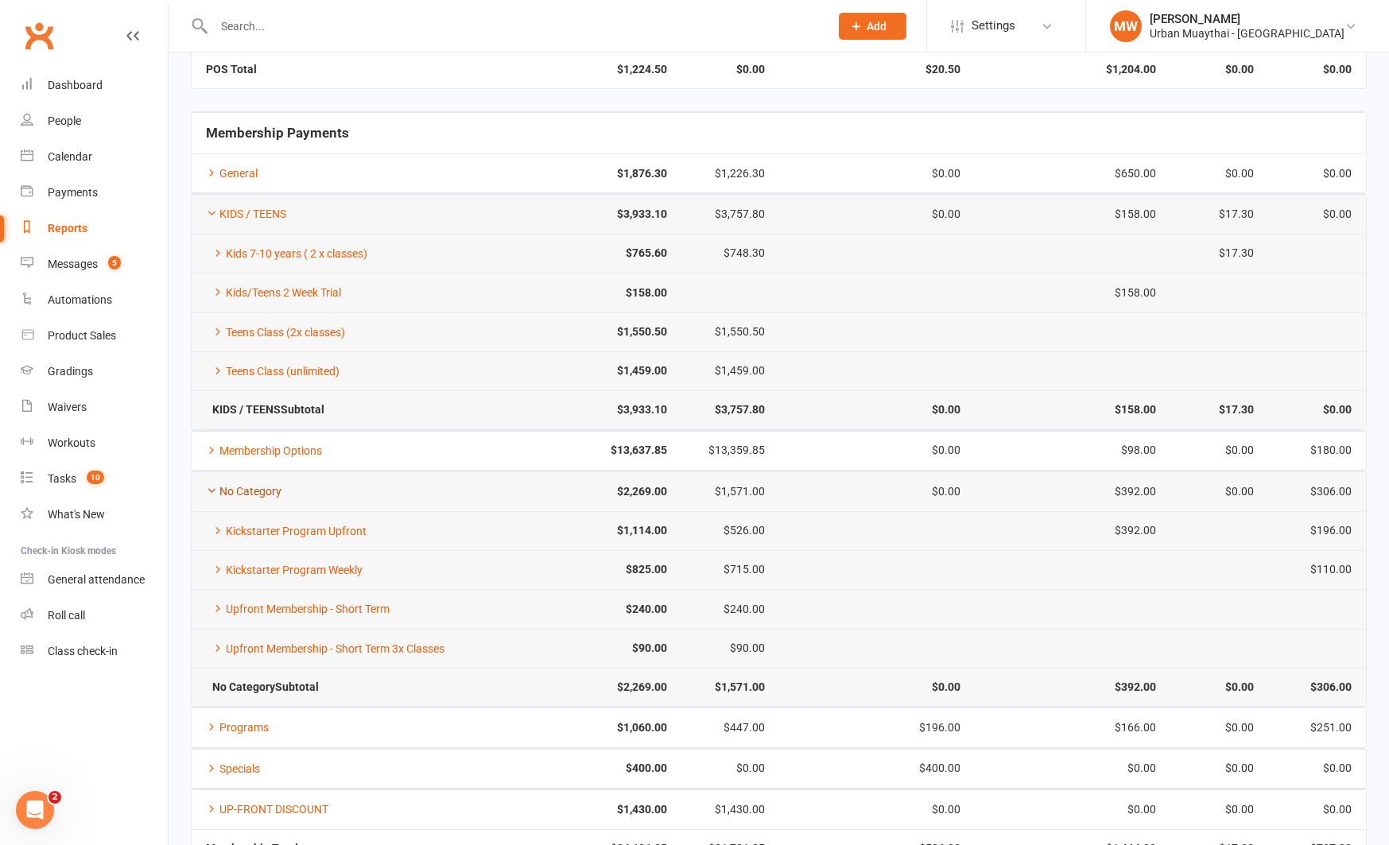
click at [253, 490] on link "No Category" at bounding box center [244, 491] width 76 height 13
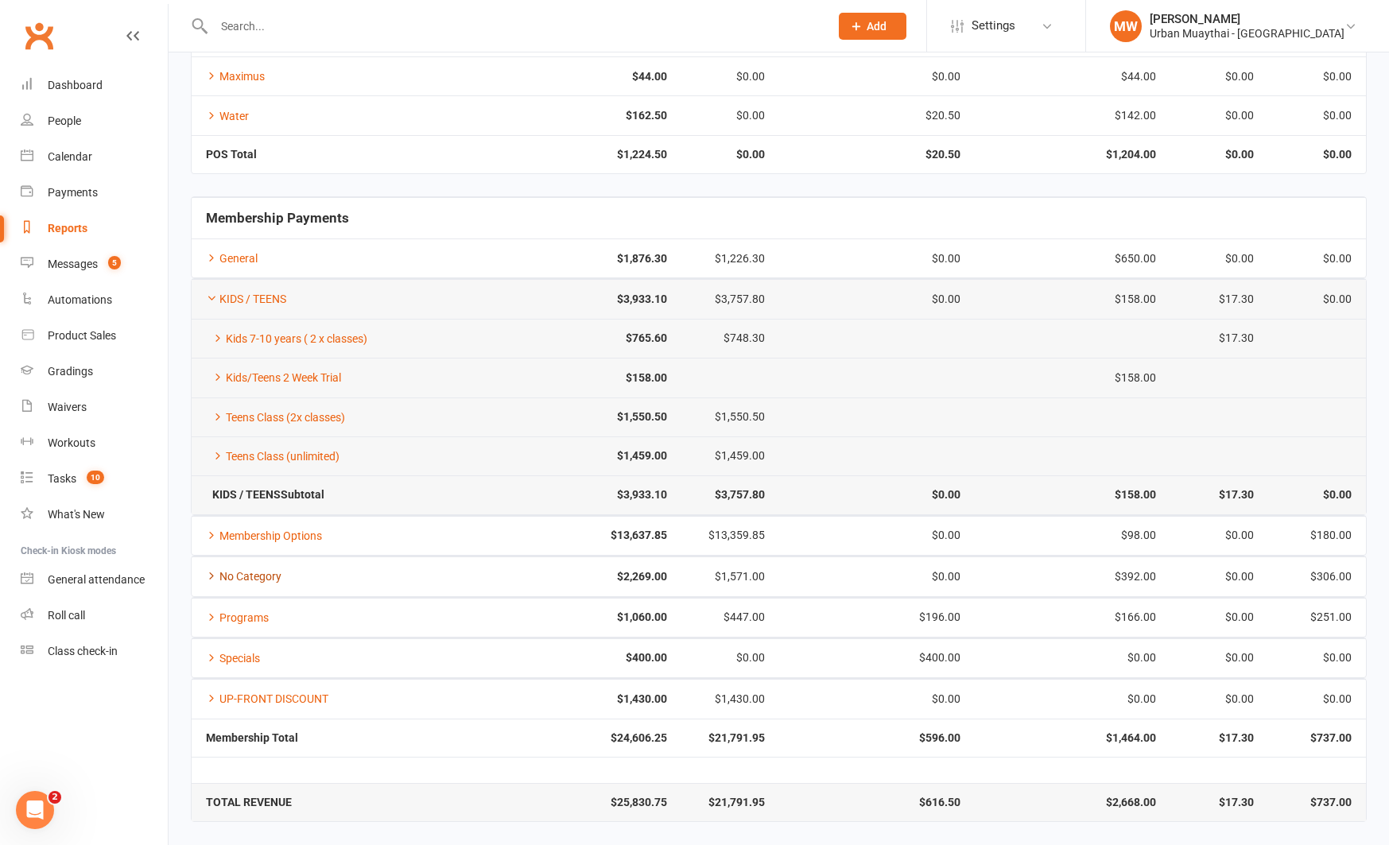
scroll to position [275, 0]
click at [219, 297] on link "KIDS / TEENS" at bounding box center [246, 299] width 80 height 13
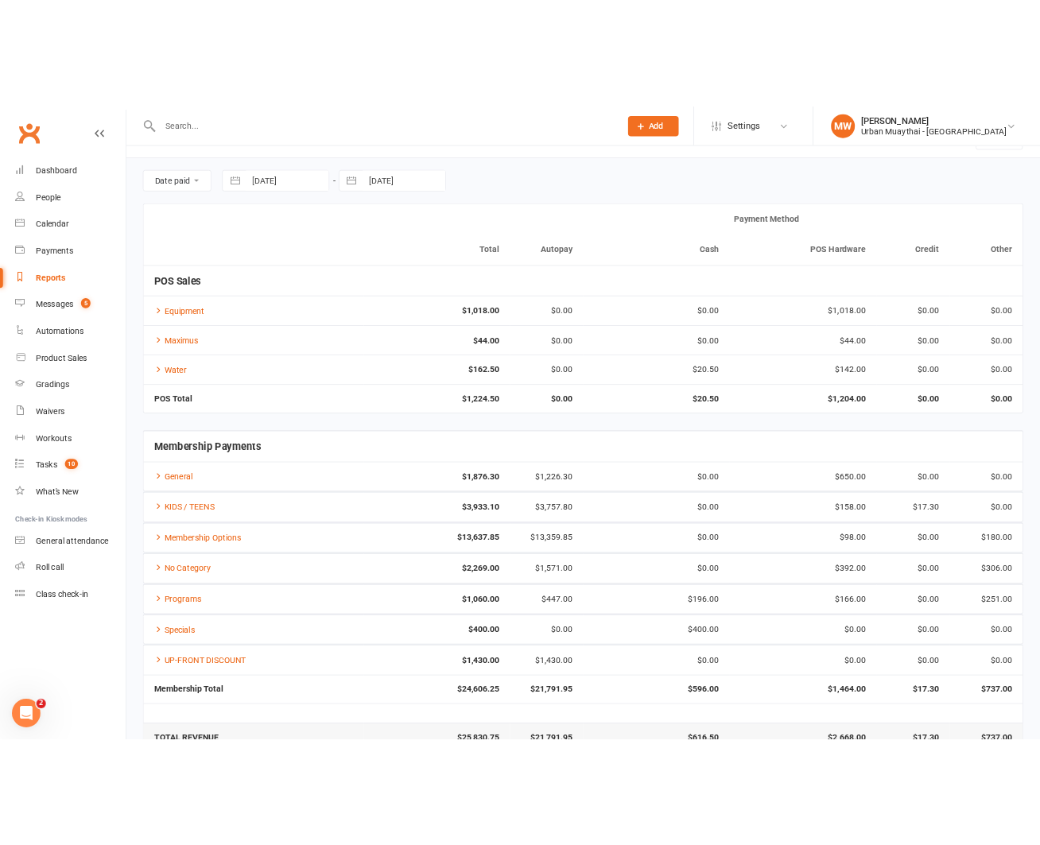
scroll to position [46, 0]
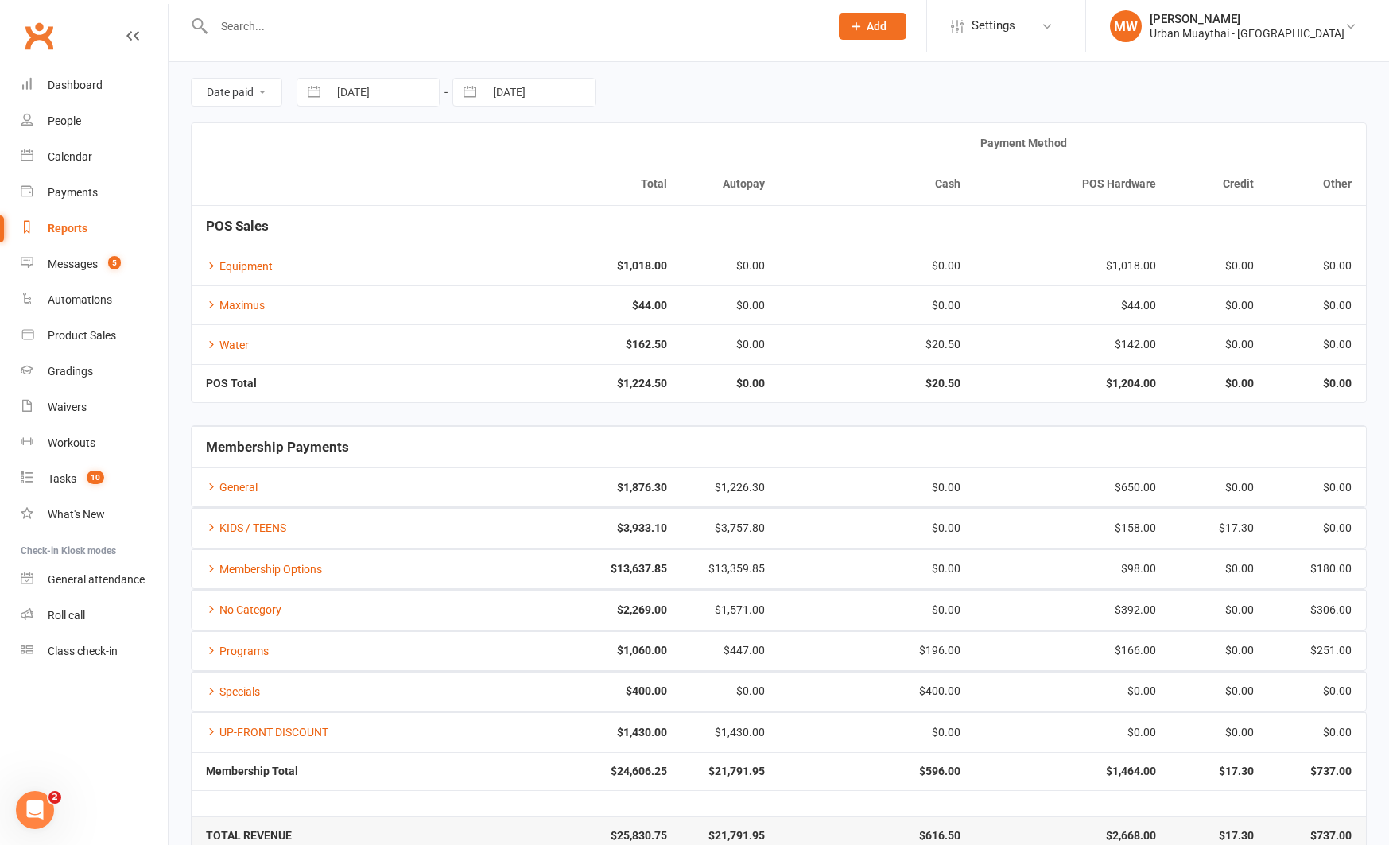
click at [1384, 756] on div "Date paid Due date 08 Aug 2025 Navigate forward to interact with the calendar a…" at bounding box center [779, 459] width 1220 height 794
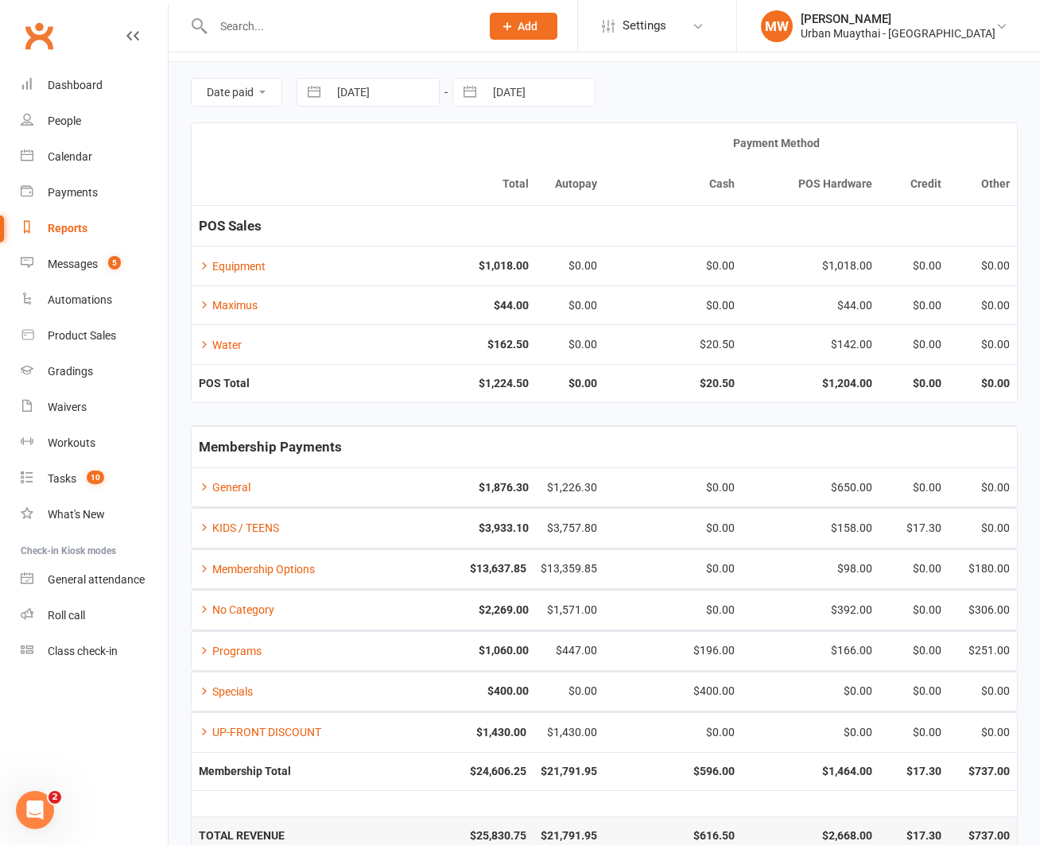
click at [311, 95] on button "button" at bounding box center [314, 92] width 29 height 27
select select "6"
select select "2025"
select select "7"
select select "2025"
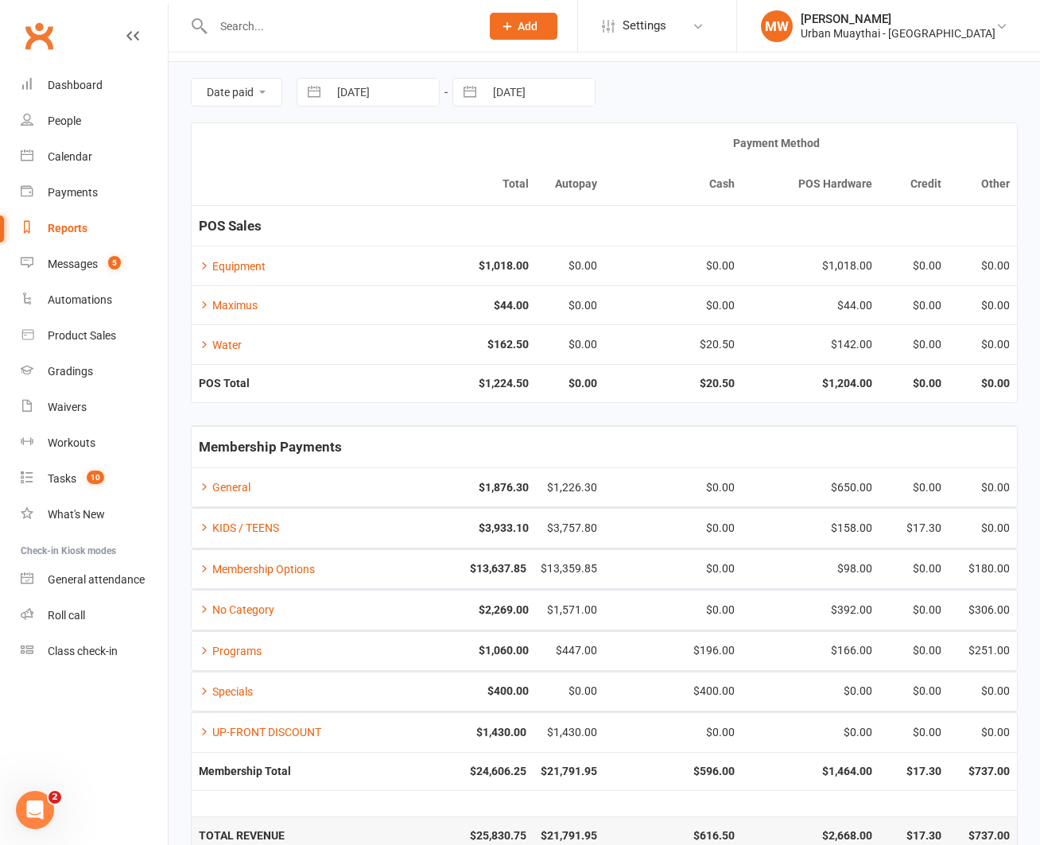
select select "8"
select select "2025"
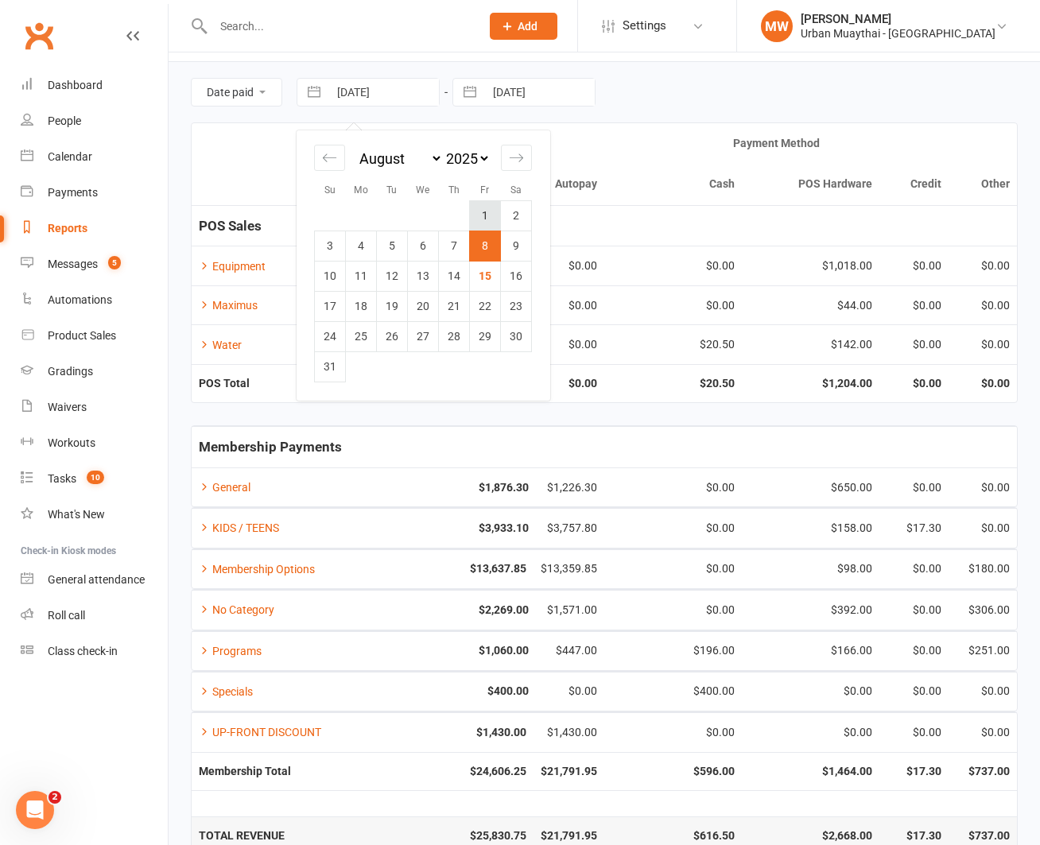
click at [494, 210] on td "1" at bounding box center [485, 215] width 31 height 30
type input "[DATE]"
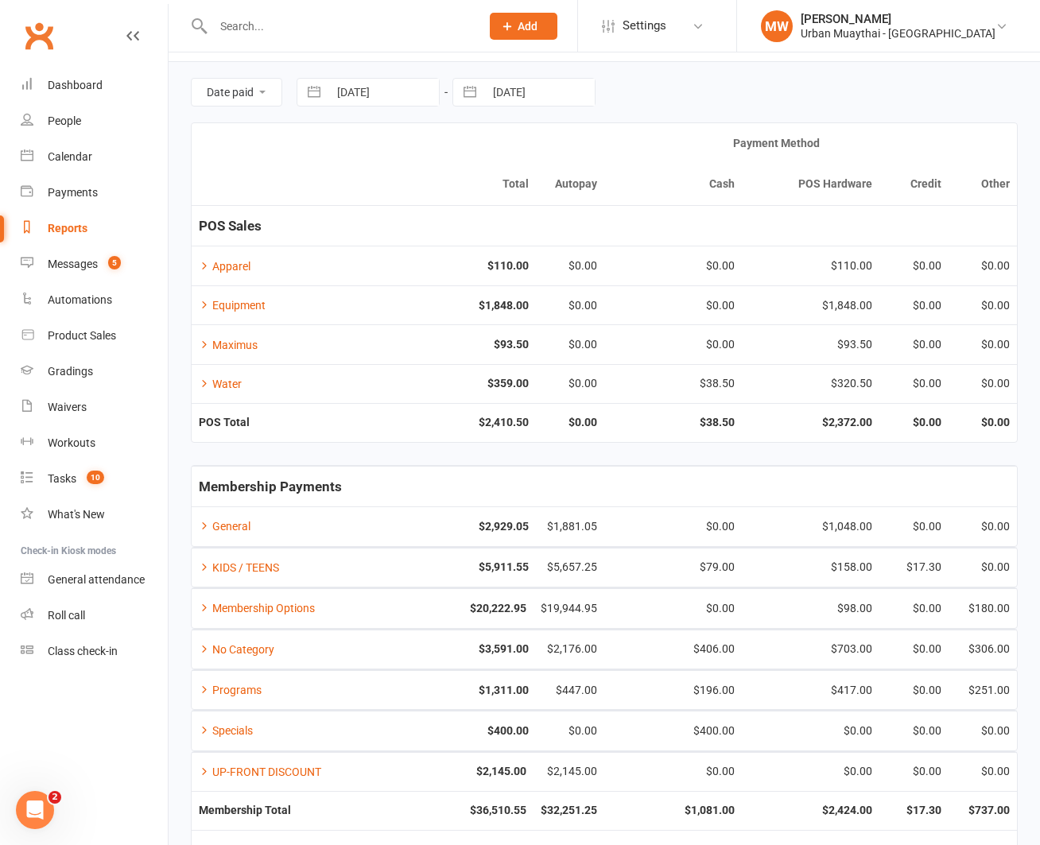
click at [467, 87] on button "button" at bounding box center [469, 92] width 29 height 27
select select "6"
select select "2025"
select select "7"
select select "2025"
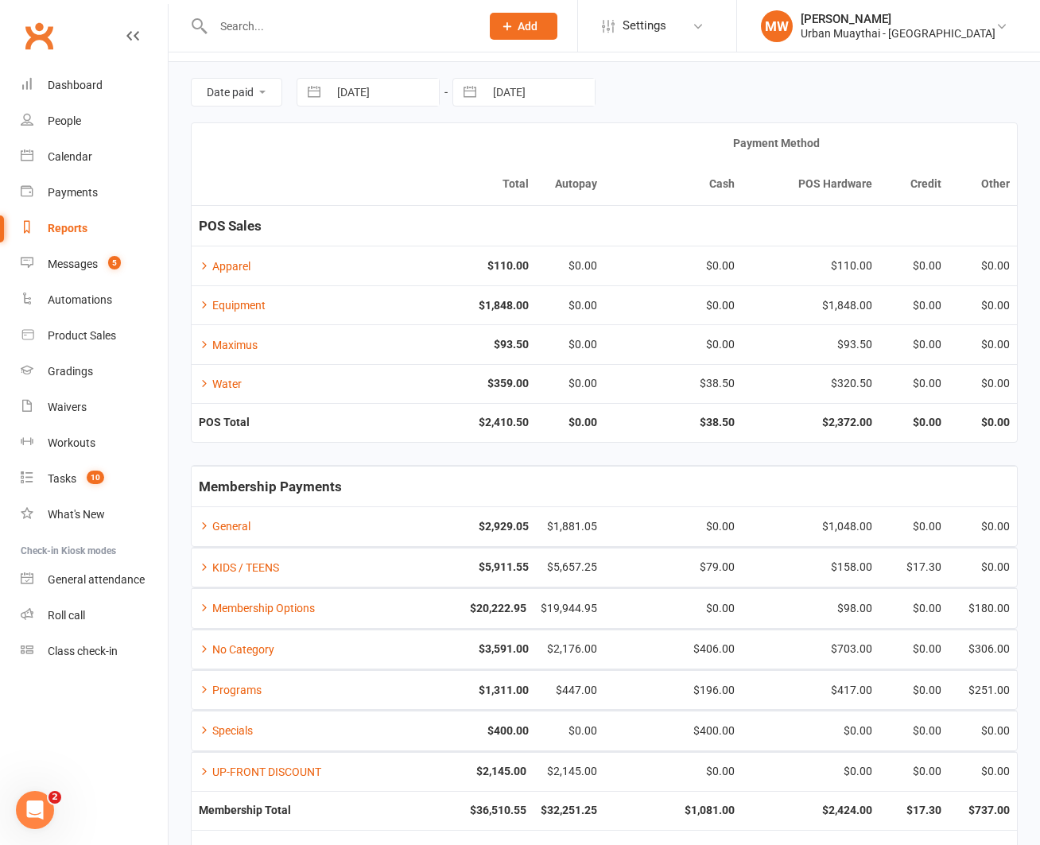
select select "8"
select select "2025"
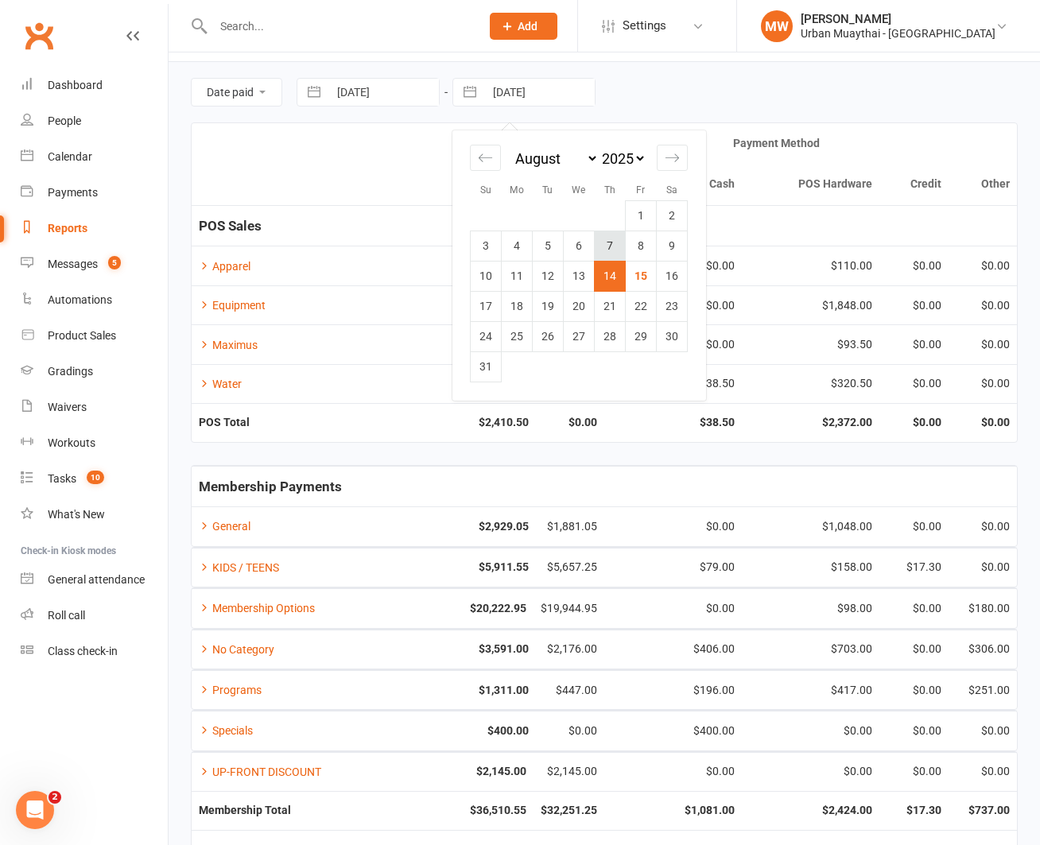
click at [615, 250] on td "7" at bounding box center [610, 246] width 31 height 30
type input "[DATE]"
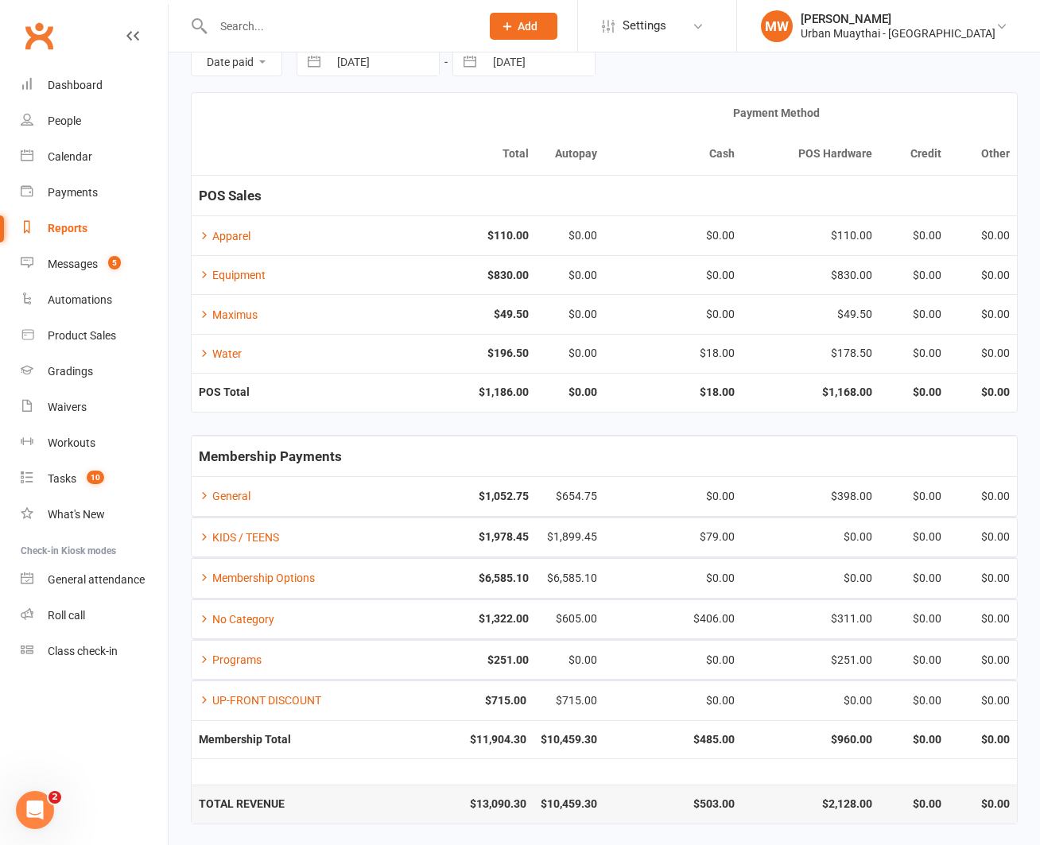
scroll to position [79, 0]
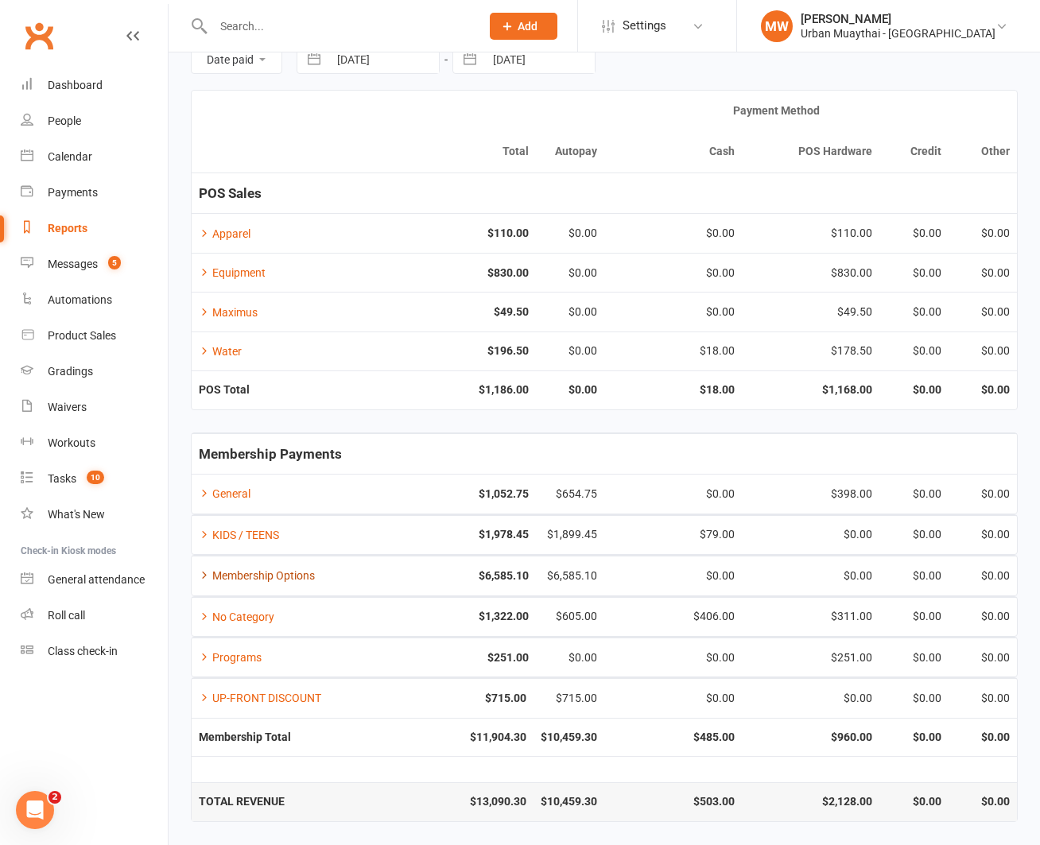
click at [299, 574] on link "Membership Options" at bounding box center [257, 575] width 116 height 13
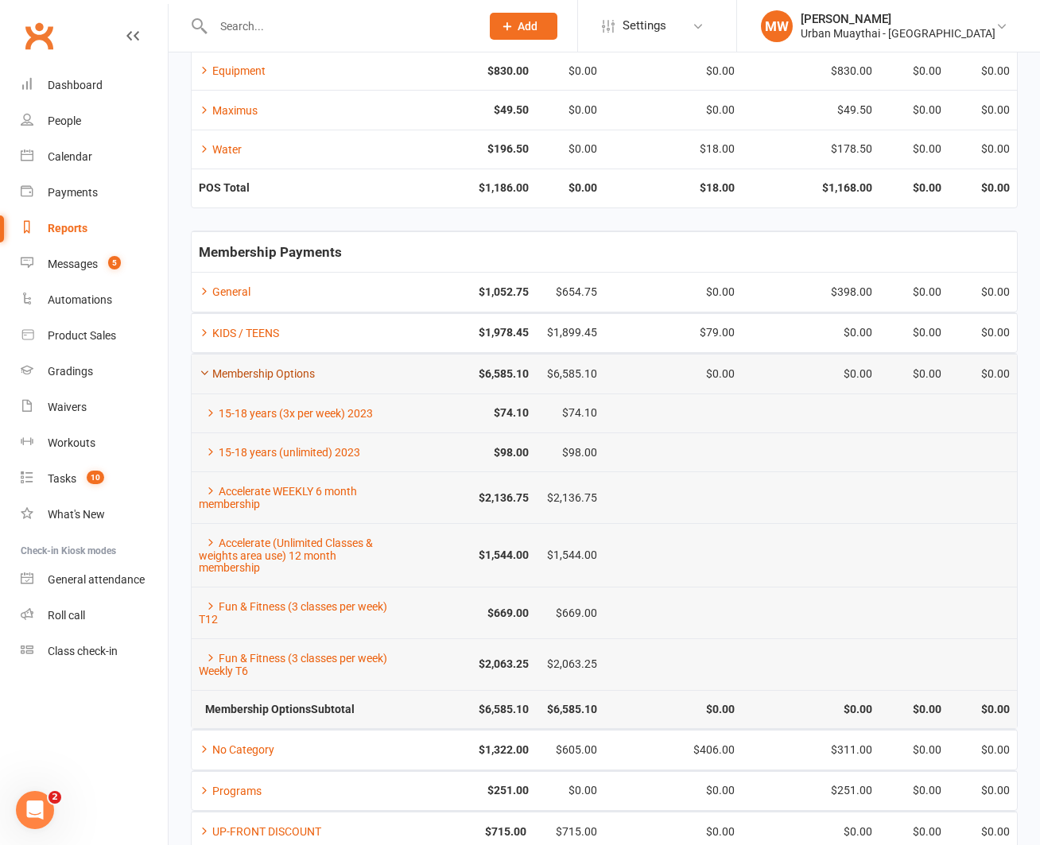
scroll to position [273, 0]
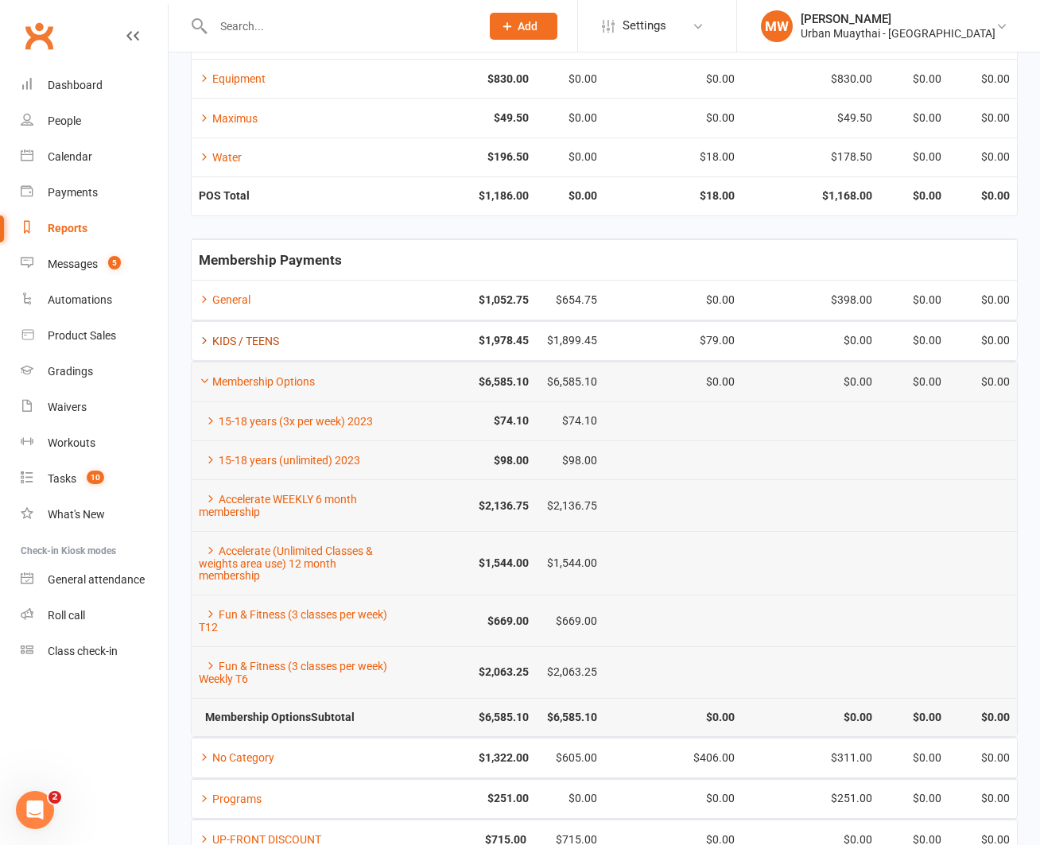
click at [252, 343] on link "KIDS / TEENS" at bounding box center [239, 341] width 80 height 13
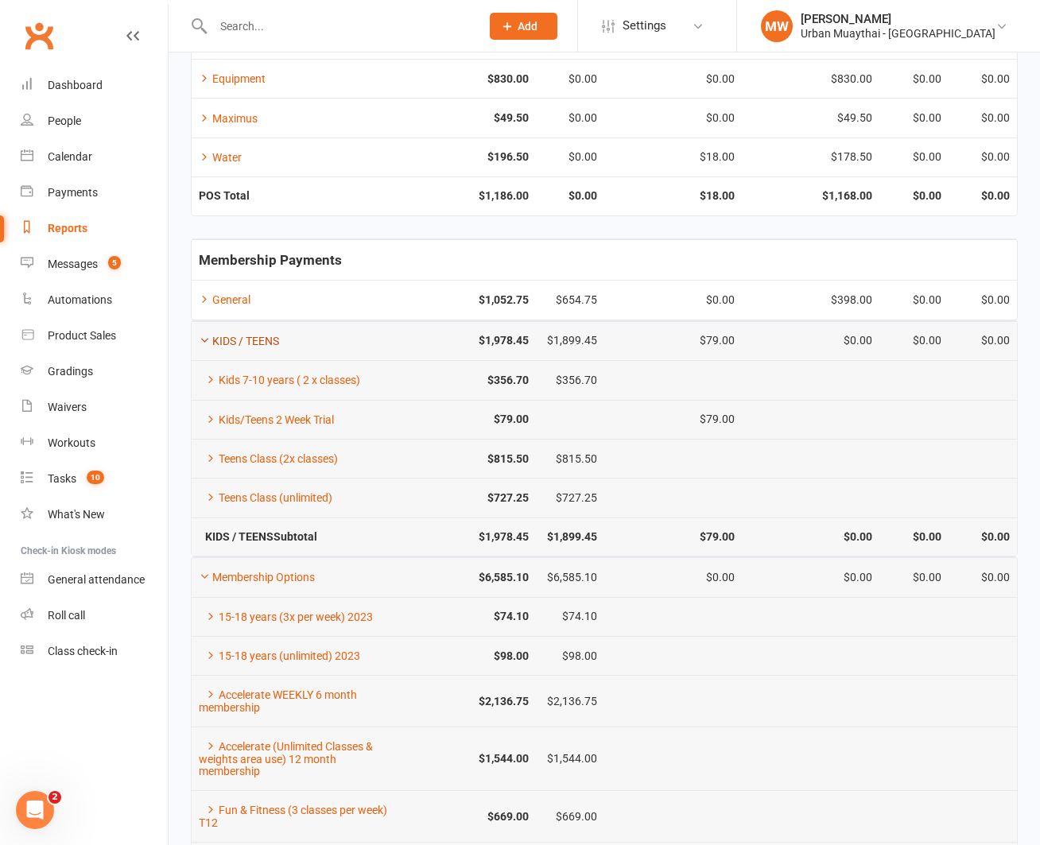
click at [252, 343] on link "KIDS / TEENS" at bounding box center [239, 341] width 80 height 13
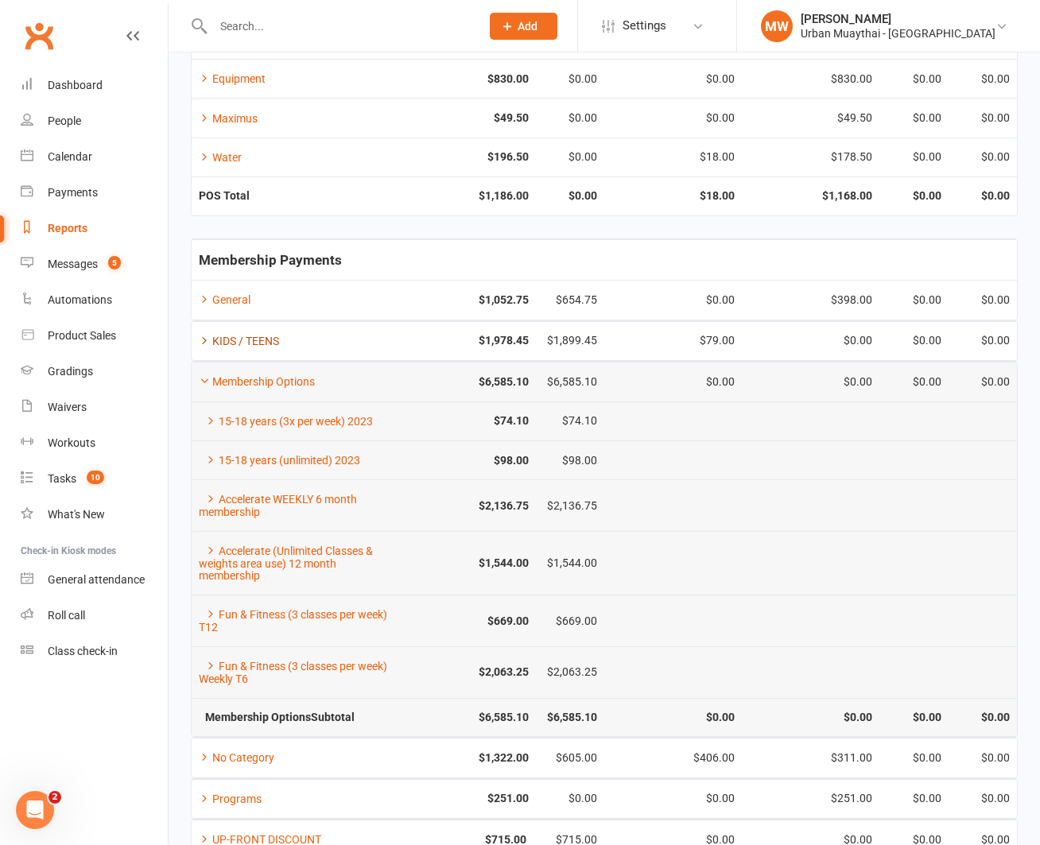
click at [211, 339] on link "KIDS / TEENS" at bounding box center [239, 341] width 80 height 13
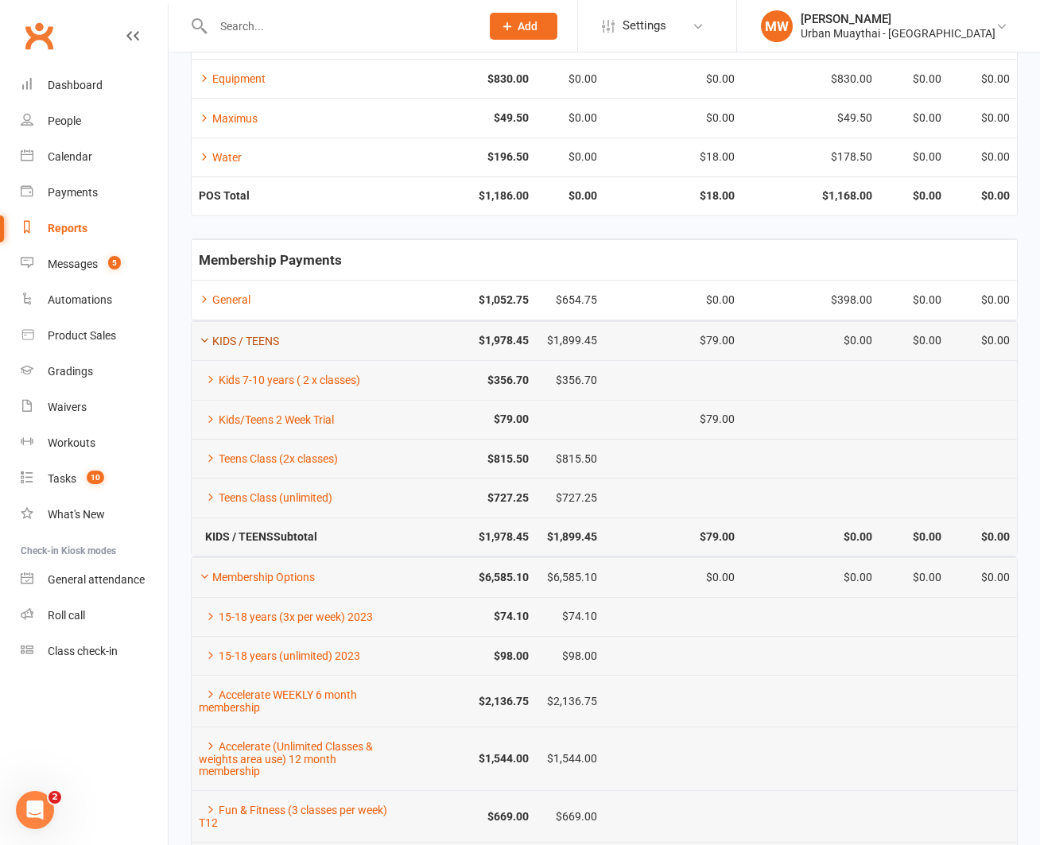
click at [211, 339] on link "KIDS / TEENS" at bounding box center [239, 341] width 80 height 13
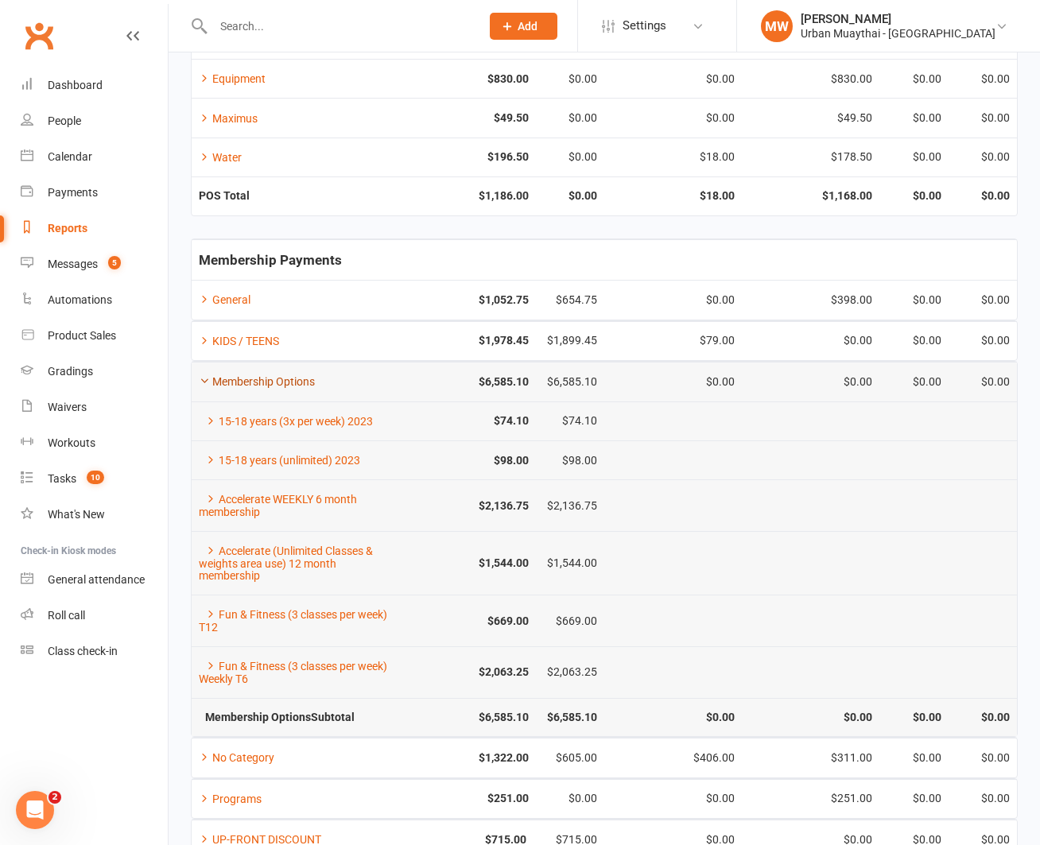
click at [209, 380] on icon at bounding box center [204, 380] width 11 height 11
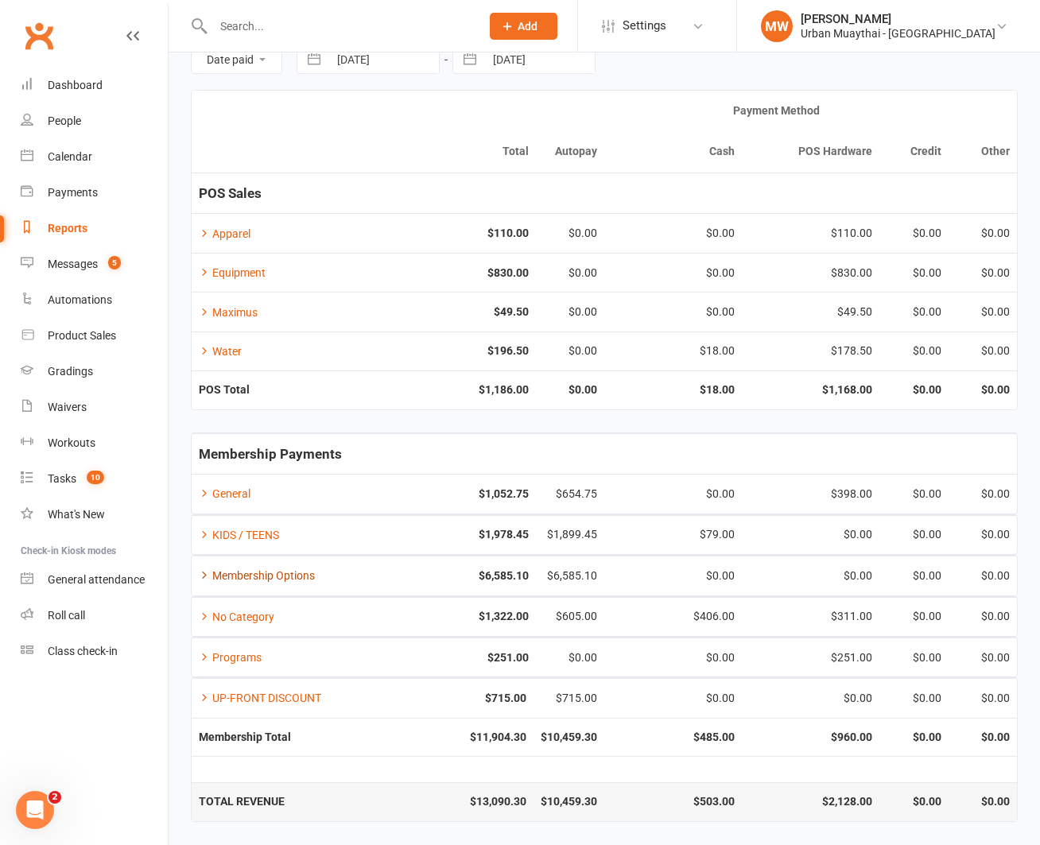
scroll to position [79, 0]
click at [234, 494] on link "General" at bounding box center [225, 493] width 52 height 13
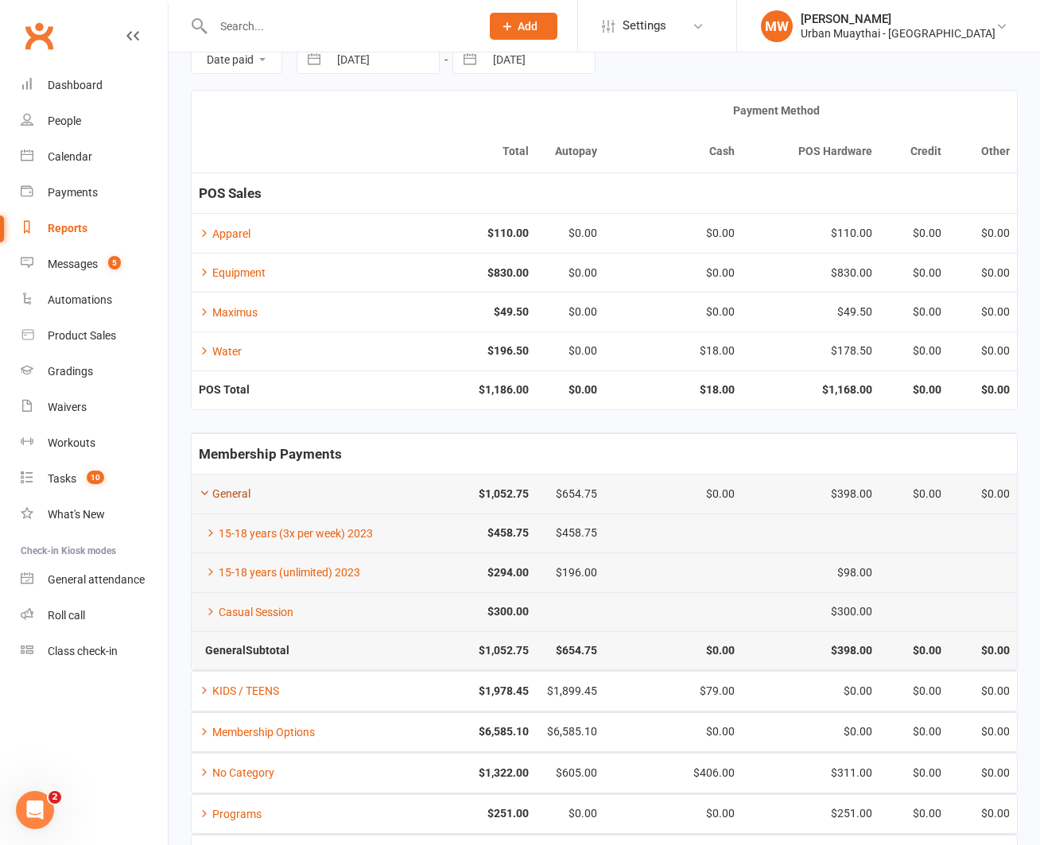
scroll to position [234, 0]
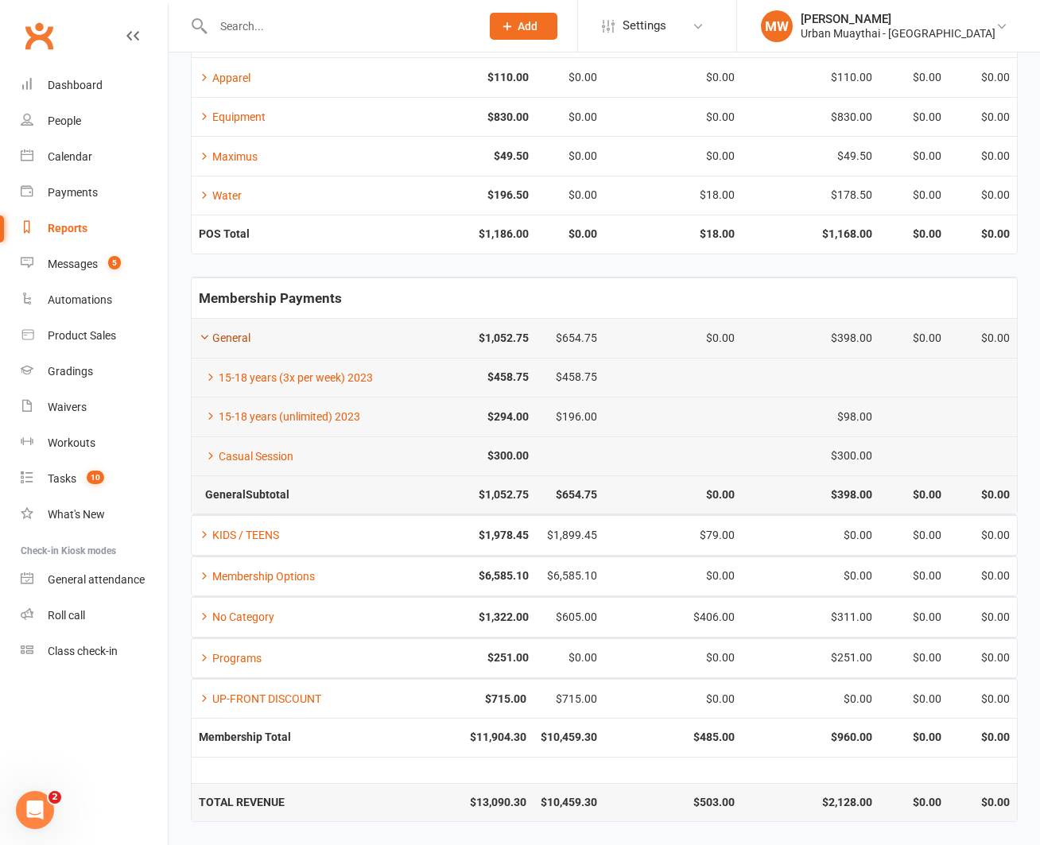
click at [215, 337] on link "General" at bounding box center [225, 337] width 52 height 13
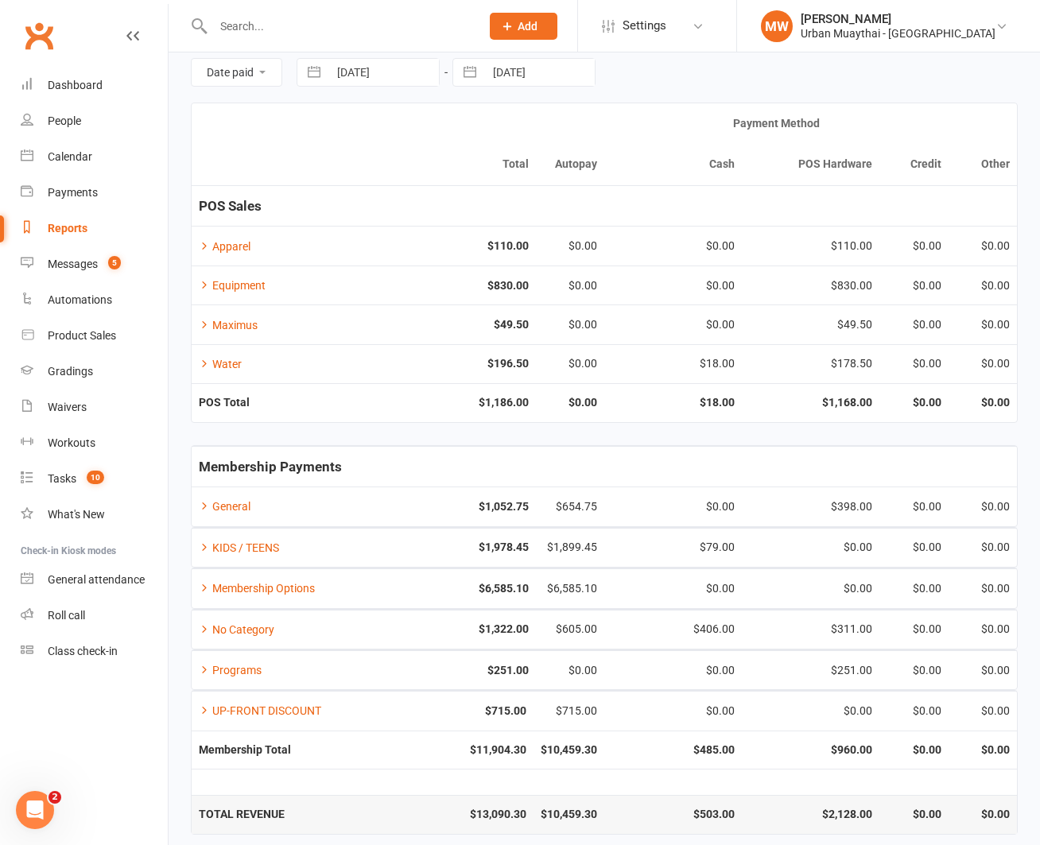
scroll to position [0, 0]
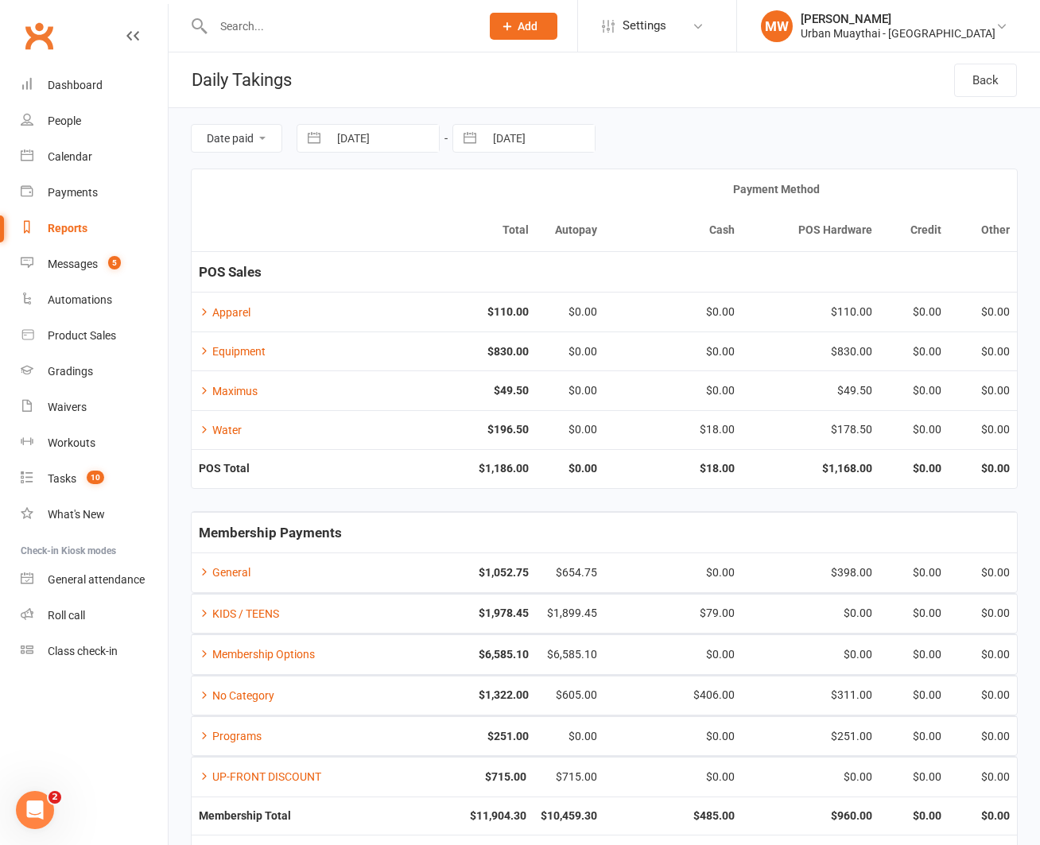
click at [472, 140] on button "button" at bounding box center [469, 138] width 29 height 27
select select "6"
select select "2025"
select select "7"
select select "2025"
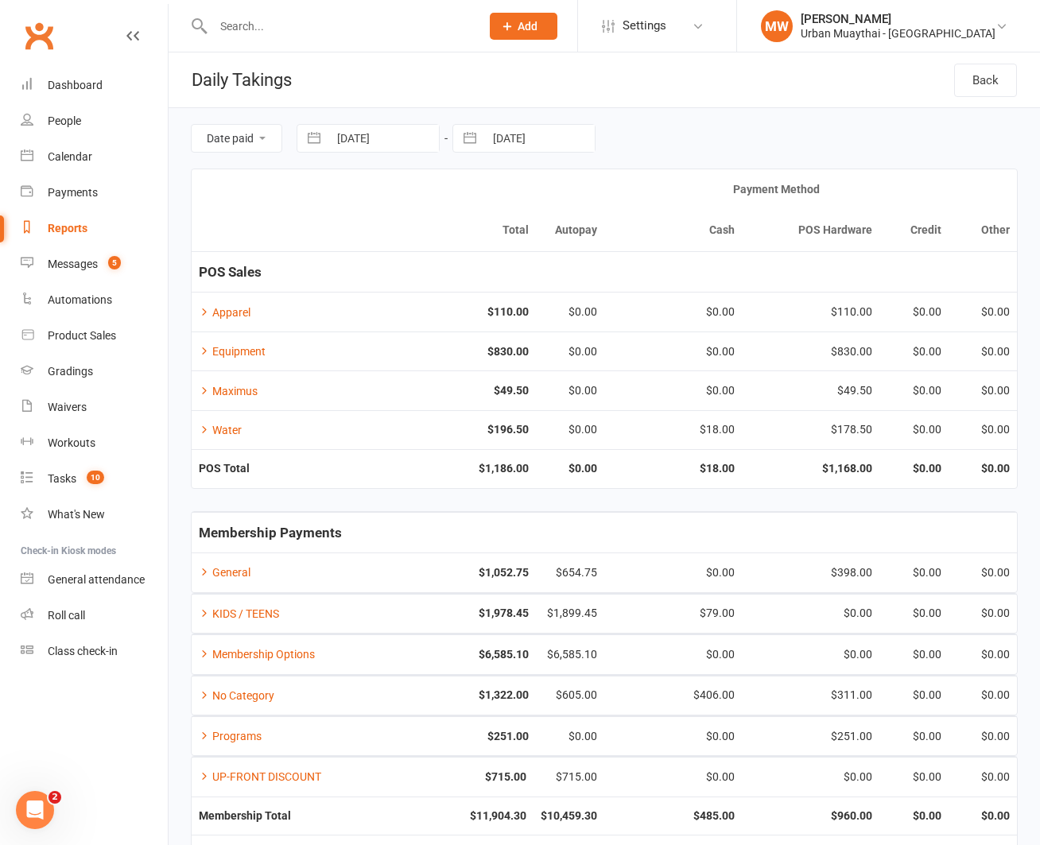
select select "8"
select select "2025"
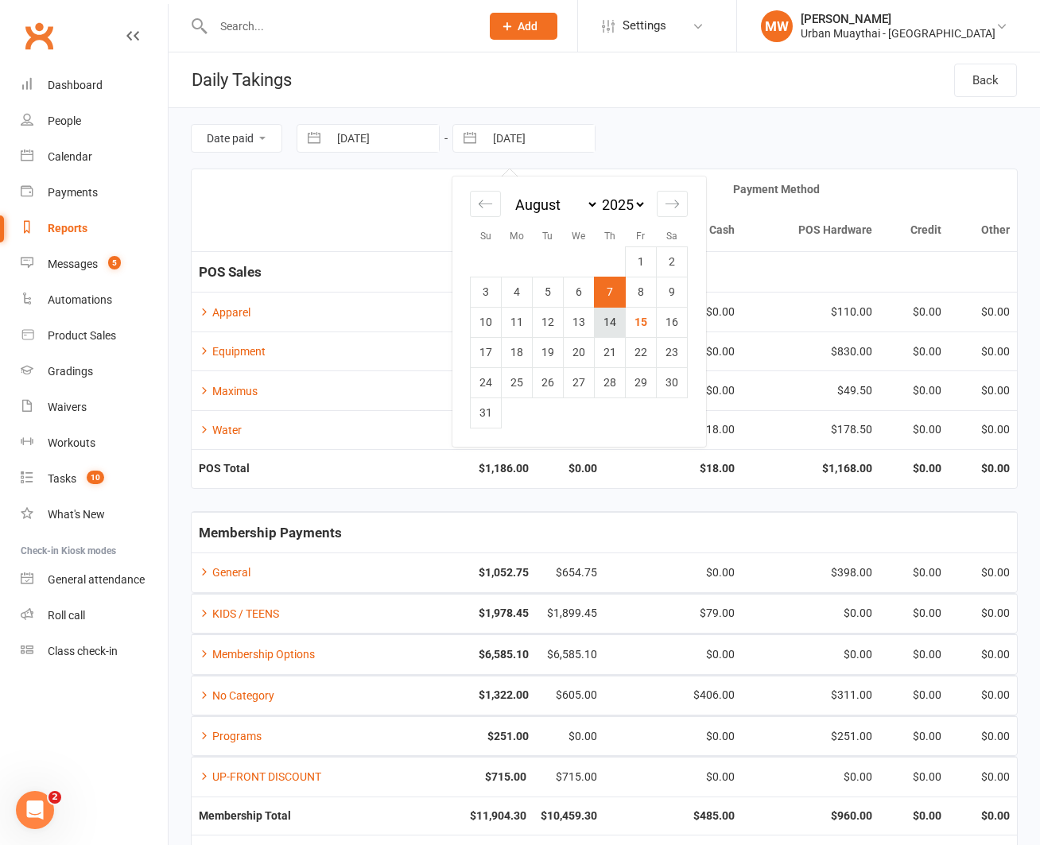
click at [612, 326] on td "14" at bounding box center [610, 322] width 31 height 30
type input "[DATE]"
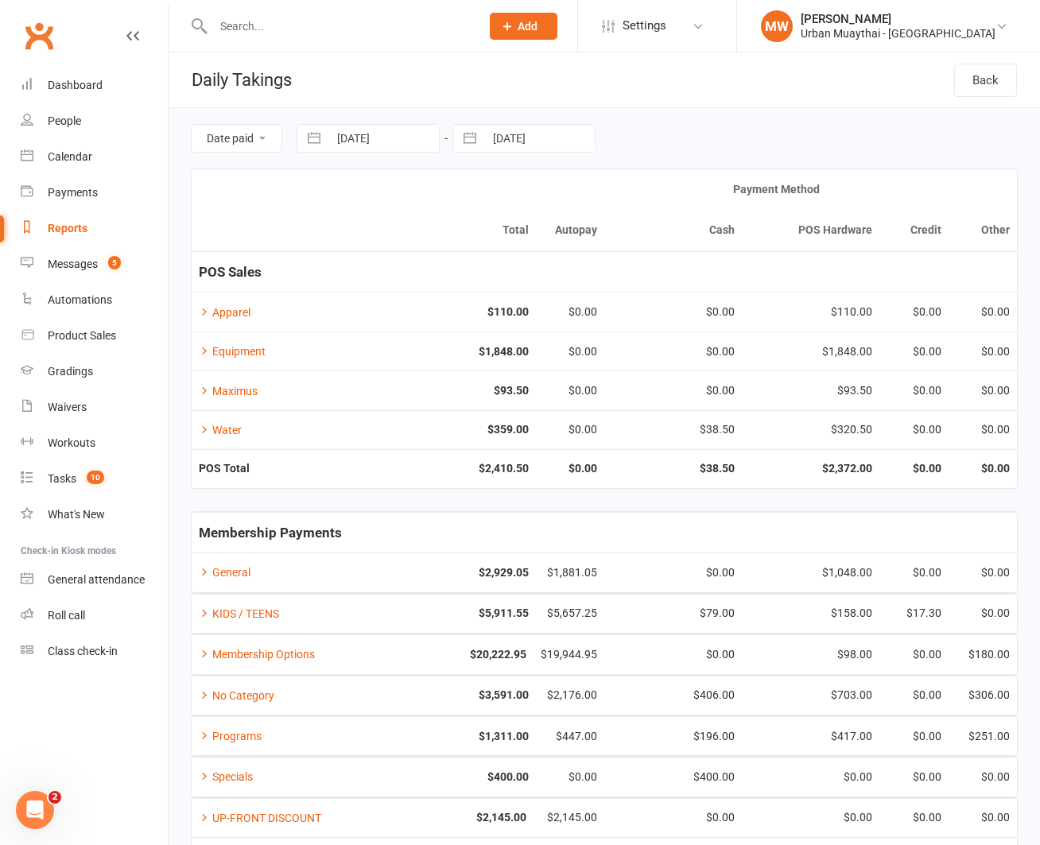
click at [308, 138] on button "button" at bounding box center [314, 138] width 29 height 27
select select "6"
select select "2025"
select select "7"
select select "2025"
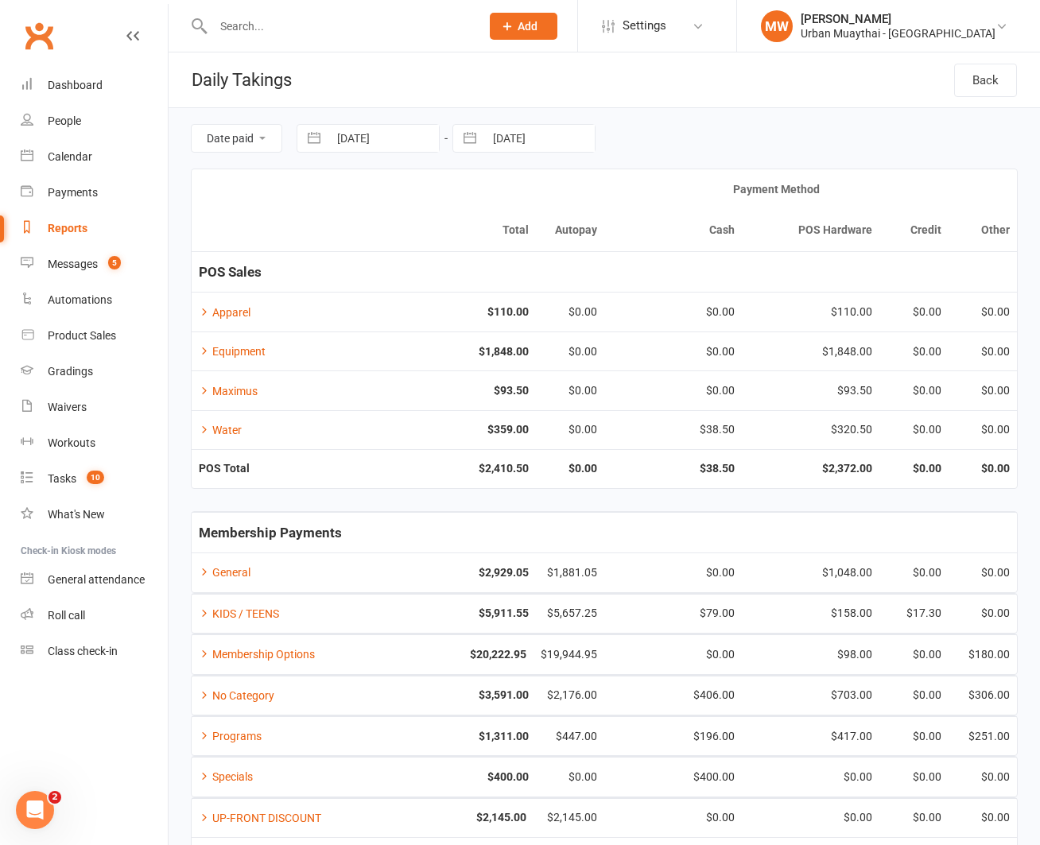
select select "8"
select select "2025"
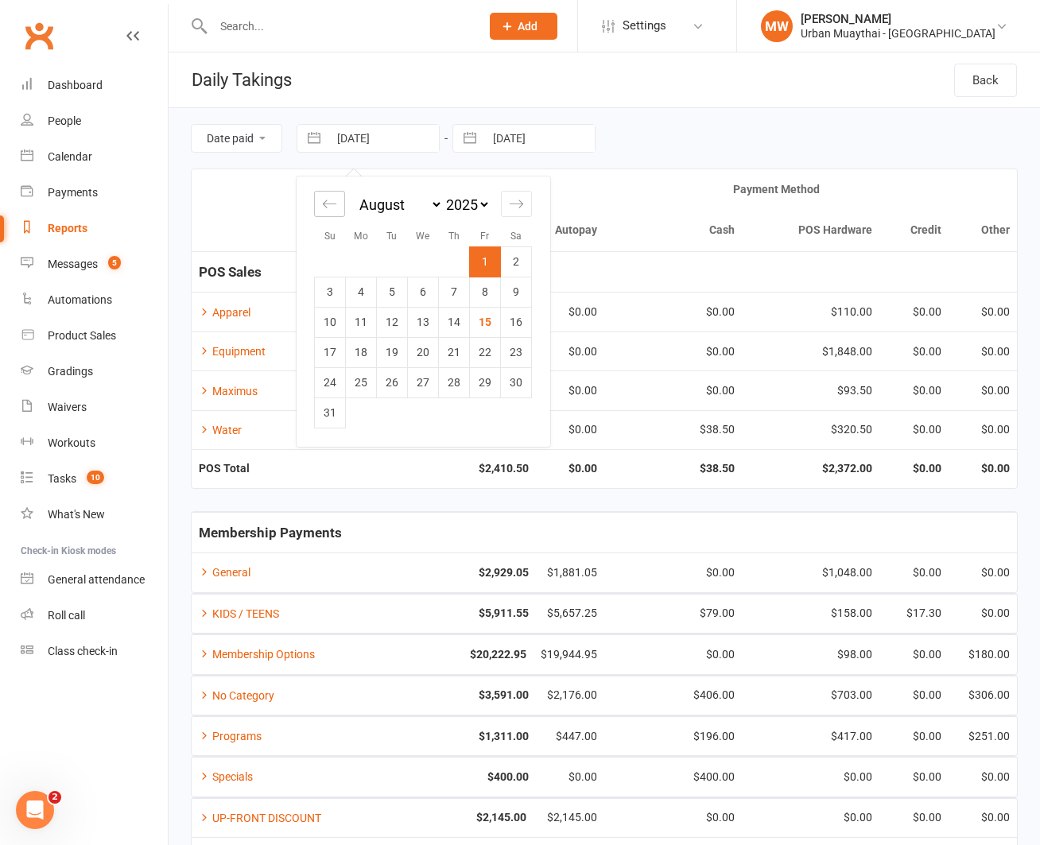
click at [328, 204] on icon "Move backward to switch to the previous month." at bounding box center [329, 203] width 15 height 15
select select "5"
select select "2025"
click at [459, 321] on td "17" at bounding box center [454, 322] width 31 height 30
type input "17 Jul 2025"
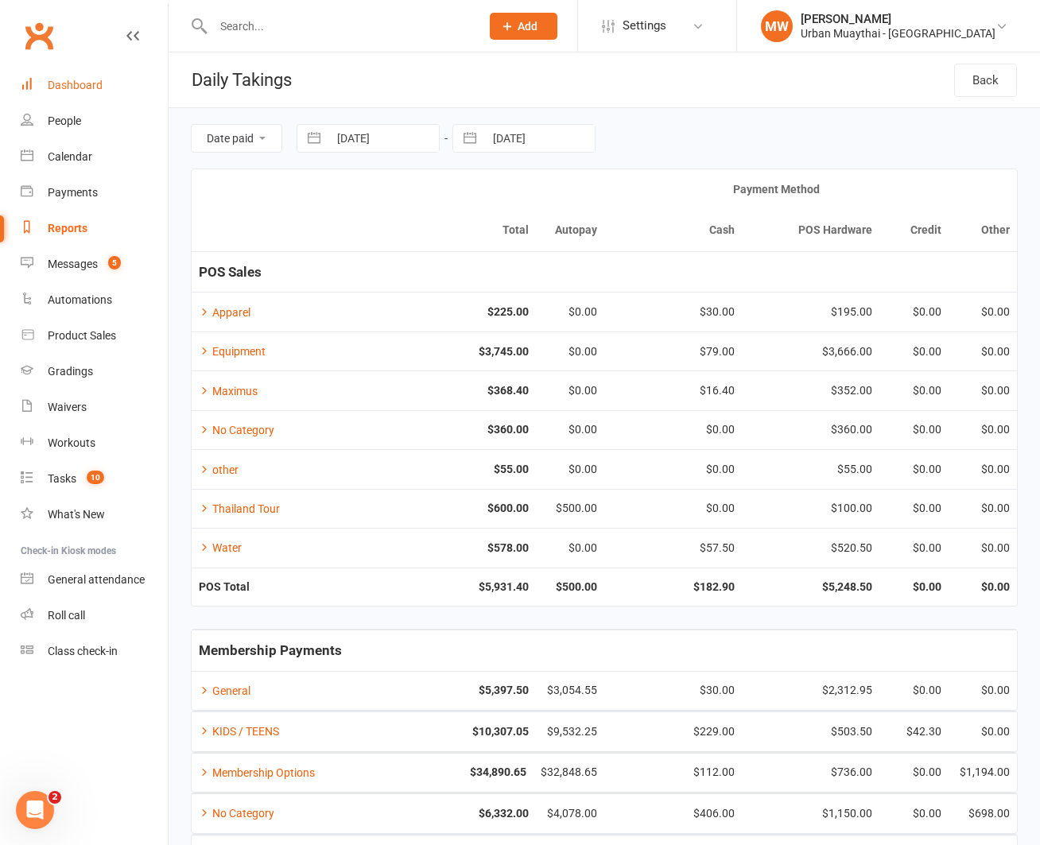
click at [75, 82] on div "Dashboard" at bounding box center [75, 85] width 55 height 13
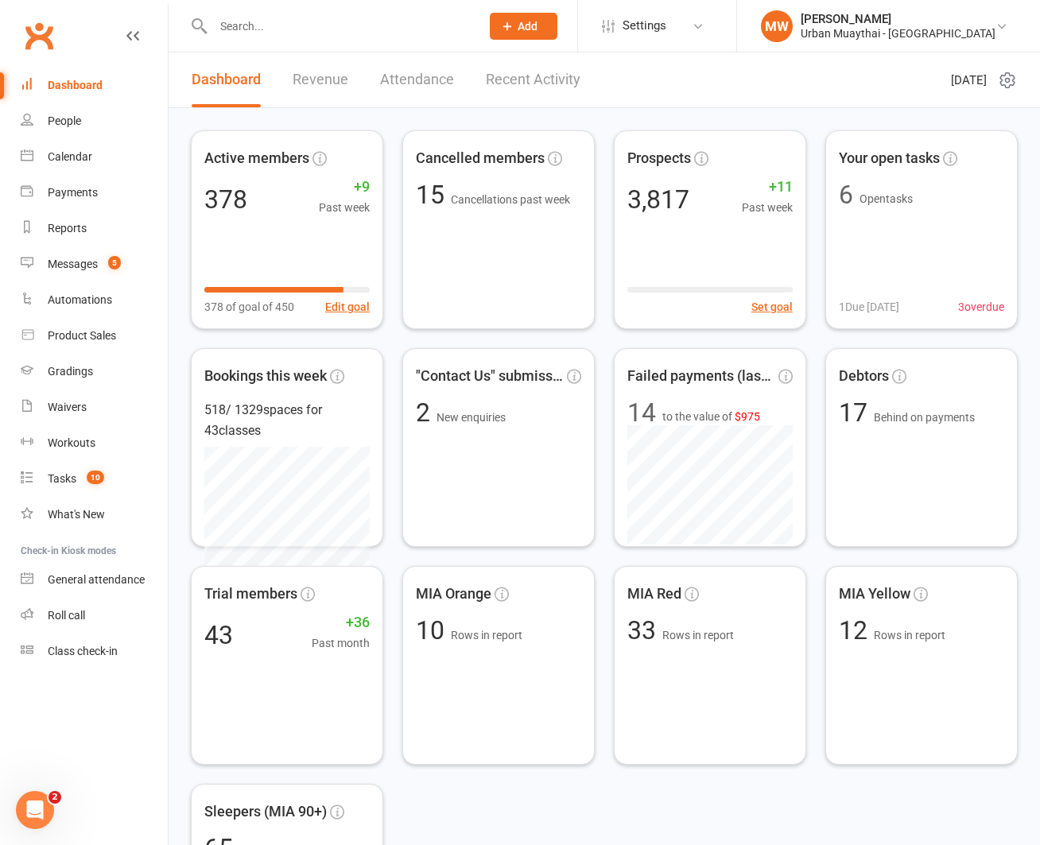
click at [494, 82] on link "Recent Activity" at bounding box center [533, 79] width 95 height 55
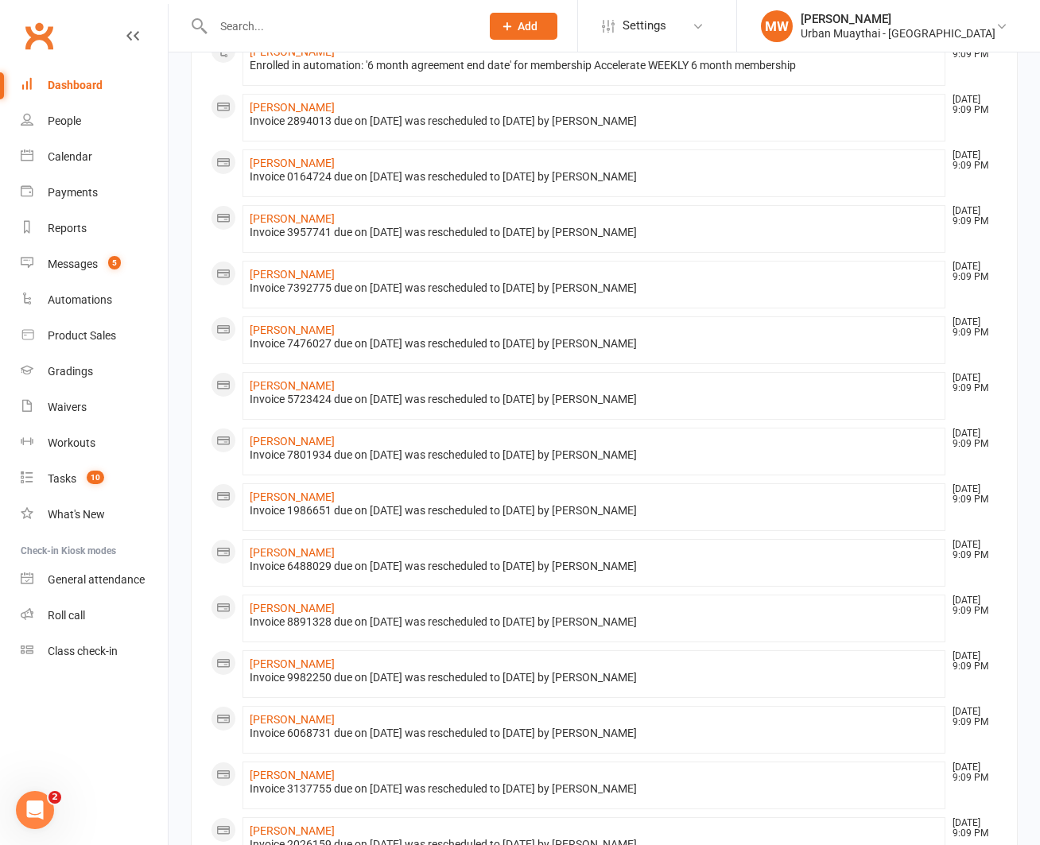
scroll to position [544, 0]
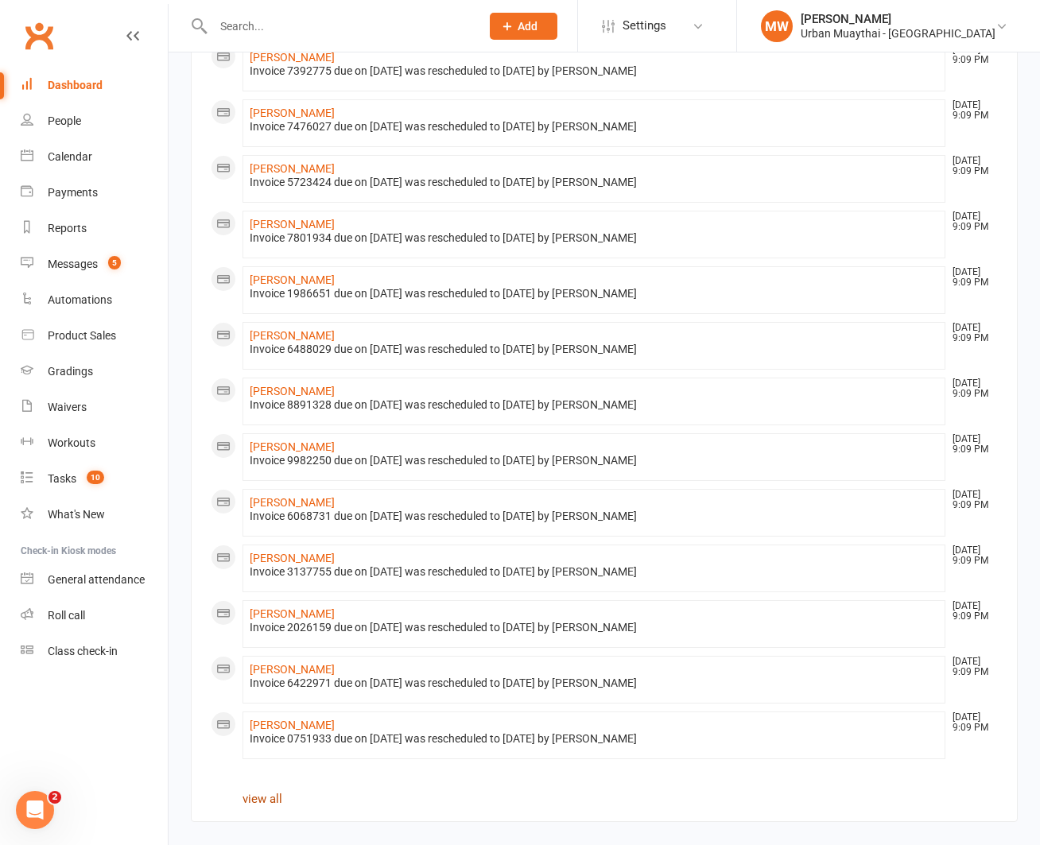
click at [269, 800] on link "view all" at bounding box center [262, 799] width 40 height 14
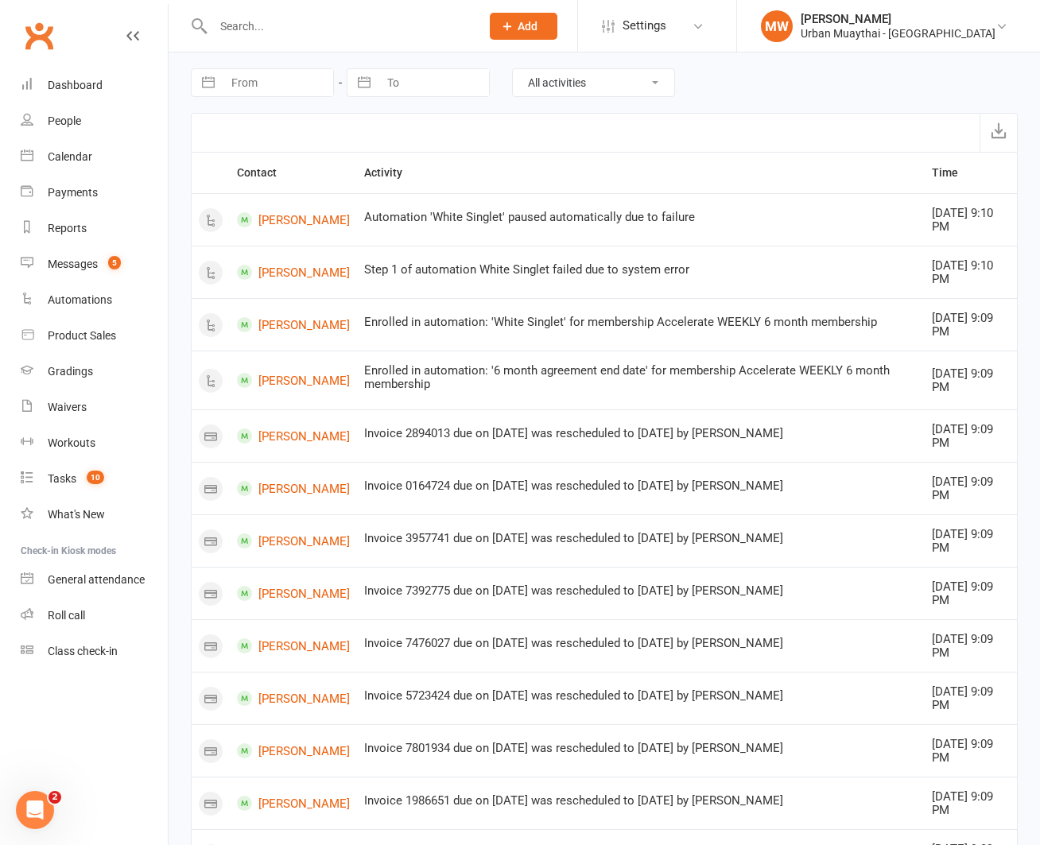
click at [202, 84] on button "button" at bounding box center [208, 82] width 29 height 27
select select "6"
select select "2025"
select select "7"
select select "2025"
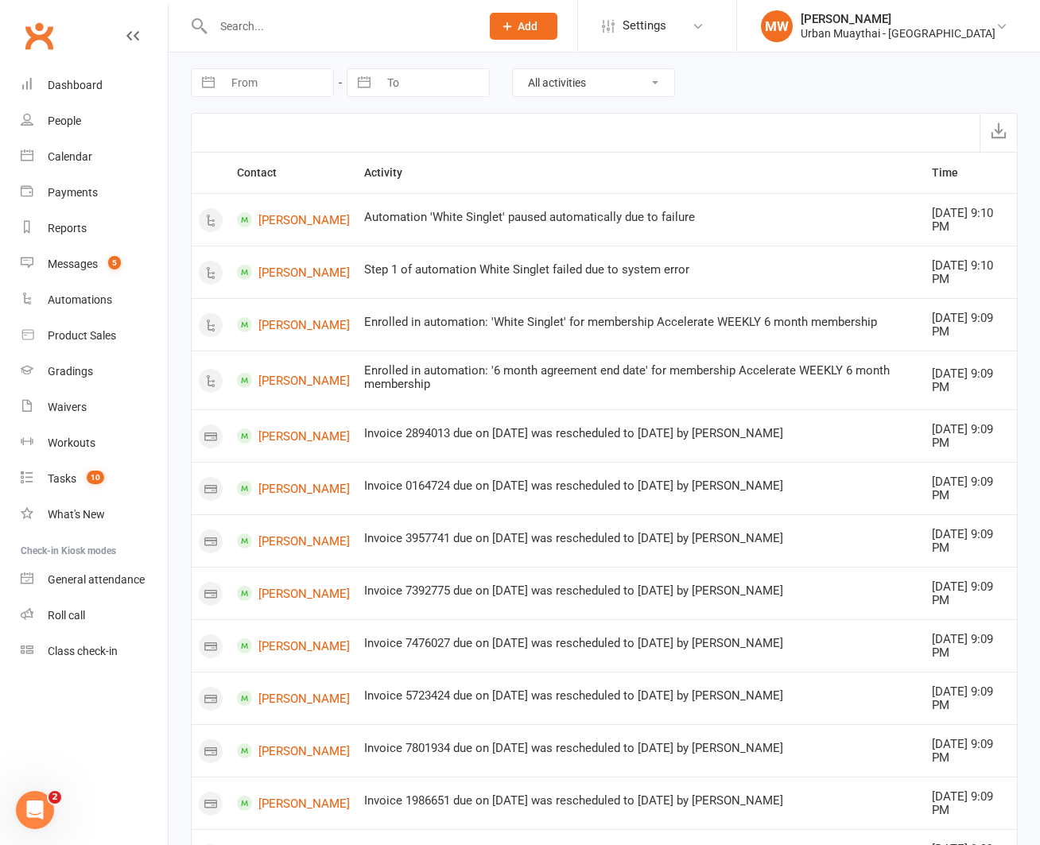
select select "8"
select select "2025"
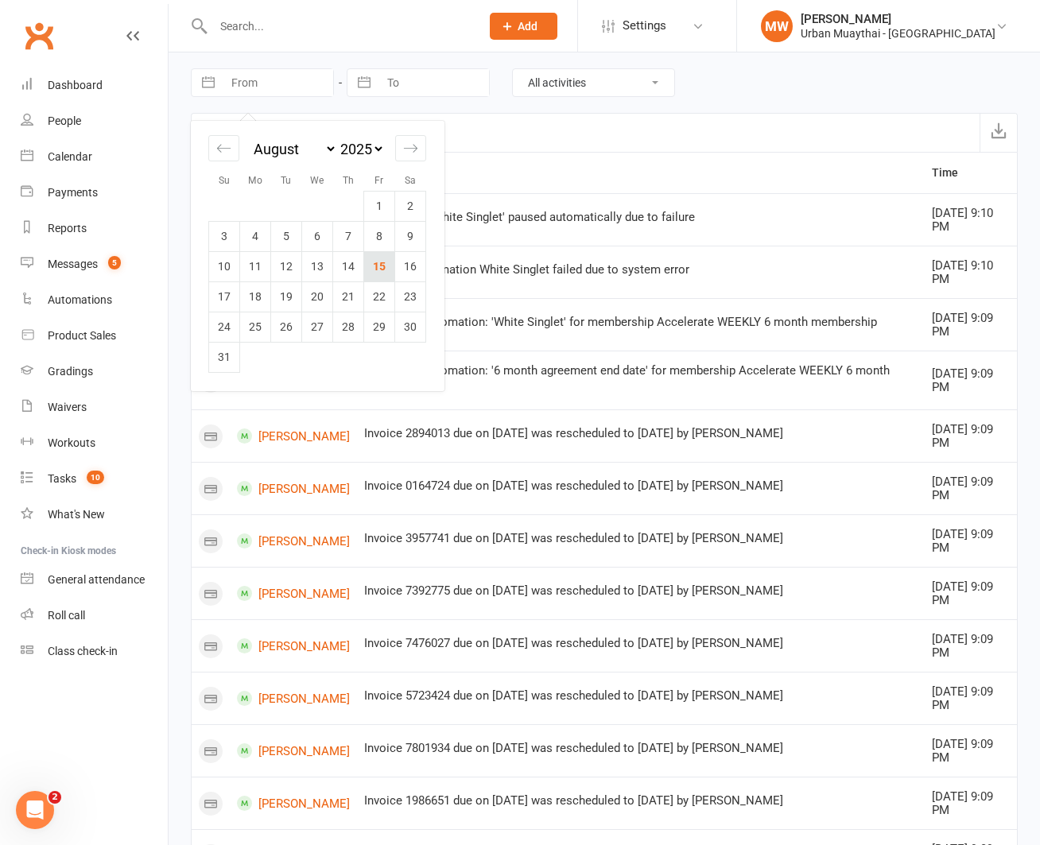
click at [378, 268] on td "15" at bounding box center [379, 266] width 31 height 30
type input "[DATE]"
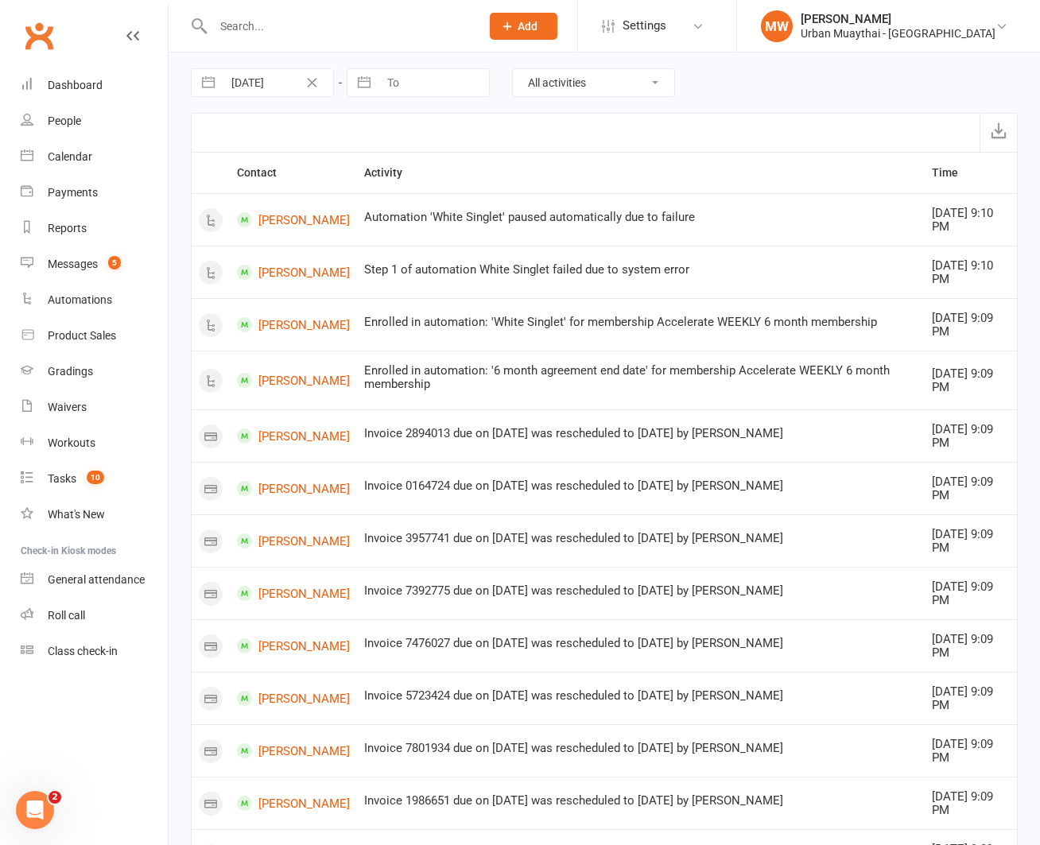
click at [556, 86] on select "All activities Bookings / Attendances Communications Notes Failed SMSes Grading…" at bounding box center [593, 82] width 161 height 27
click at [513, 69] on select "All activities Bookings / Attendances Communications Notes Failed SMSes Grading…" at bounding box center [593, 82] width 161 height 27
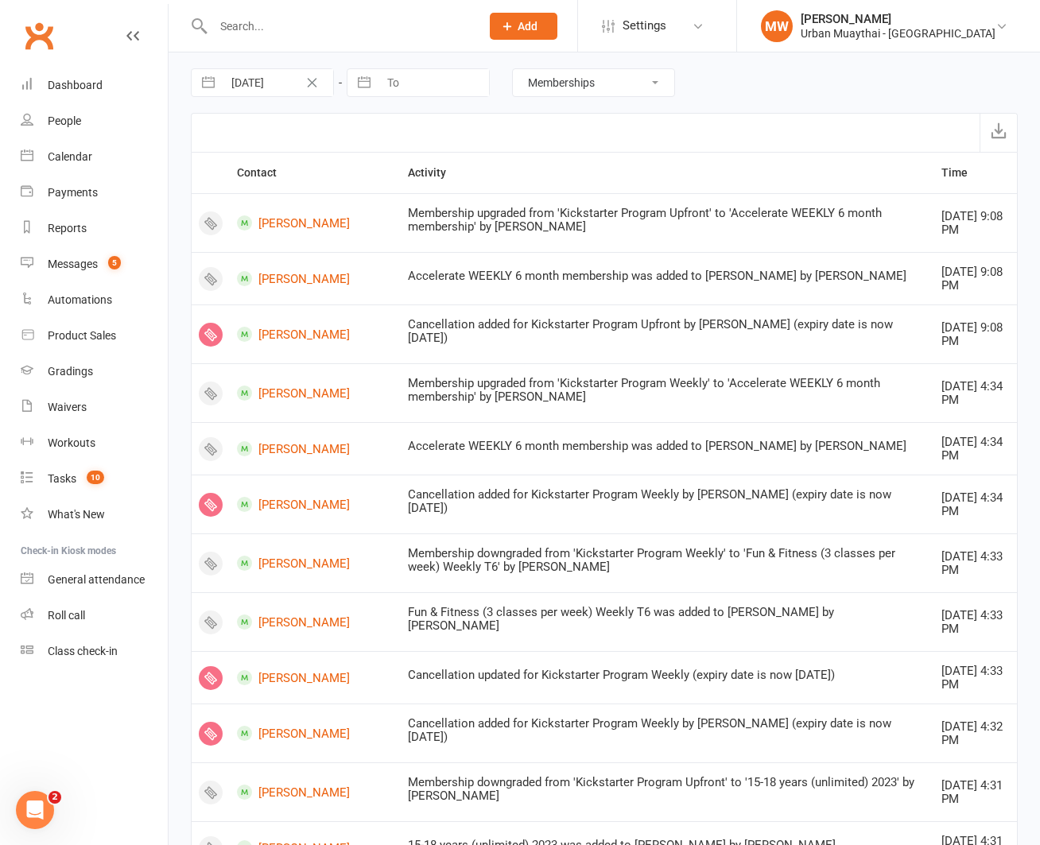
click at [568, 86] on select "All activities Bookings / Attendances Communications Notes Failed SMSes Grading…" at bounding box center [593, 82] width 161 height 27
click at [513, 69] on select "All activities Bookings / Attendances Communications Notes Failed SMSes Grading…" at bounding box center [593, 82] width 161 height 27
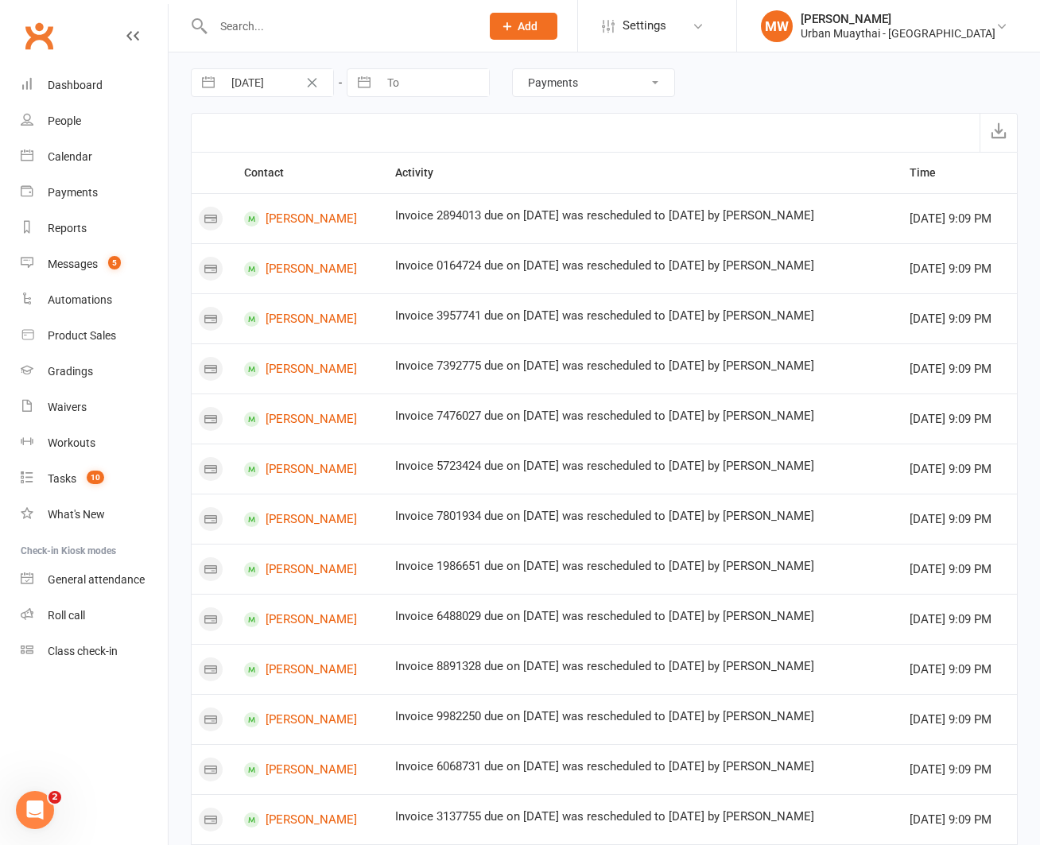
click at [604, 84] on select "All activities Bookings / Attendances Communications Notes Failed SMSes Grading…" at bounding box center [593, 82] width 161 height 27
select select "SaleLogEntry"
click at [513, 69] on select "All activities Bookings / Attendances Communications Notes Failed SMSes Grading…" at bounding box center [593, 82] width 161 height 27
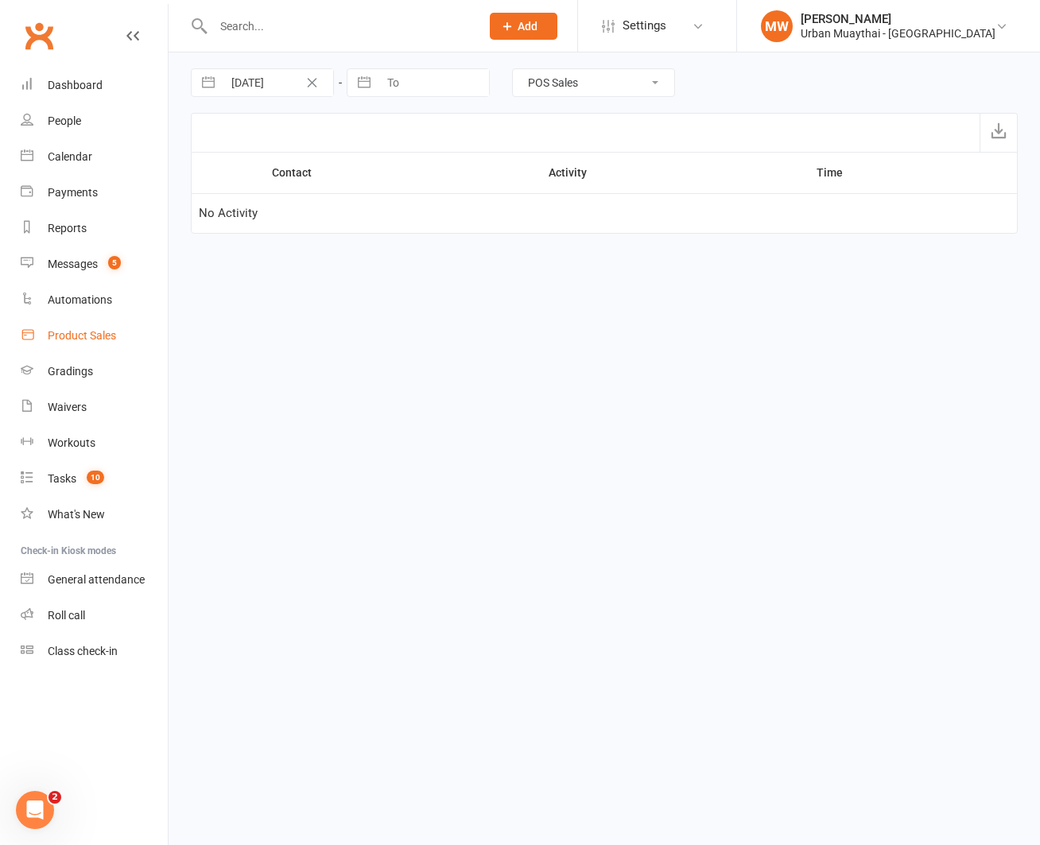
click at [90, 327] on link "Product Sales" at bounding box center [94, 336] width 147 height 36
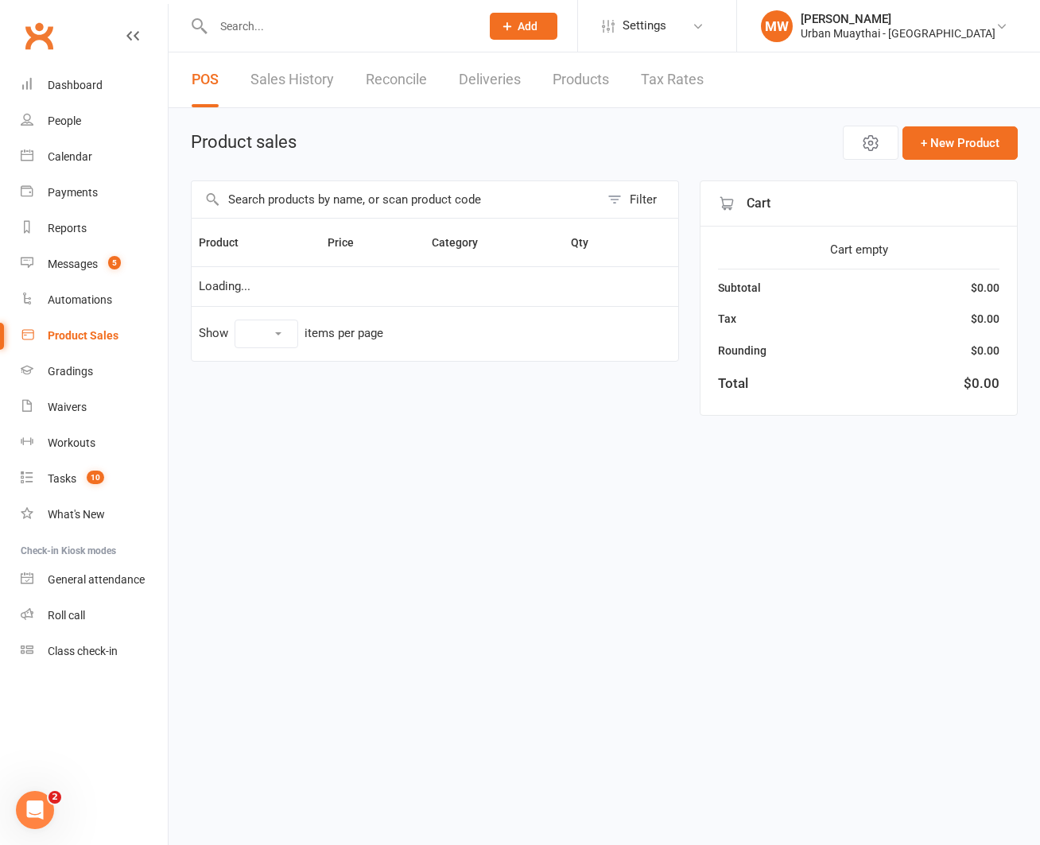
select select "50"
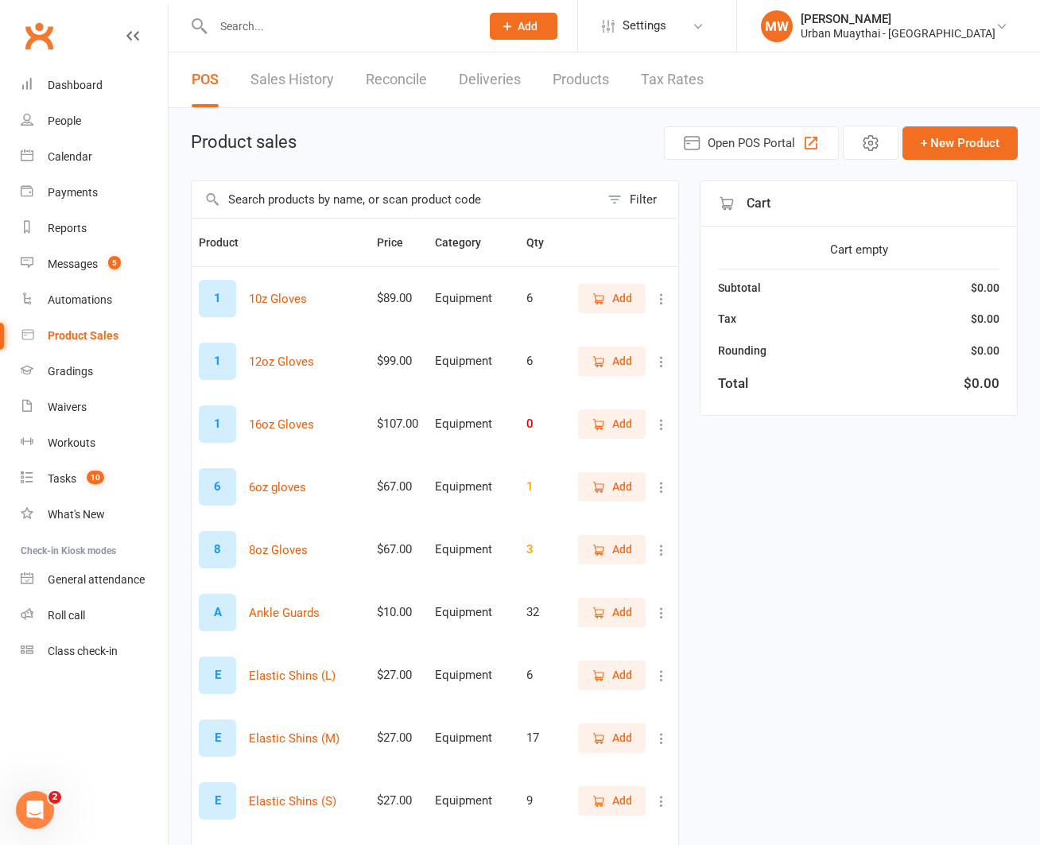
click at [300, 77] on link "Sales History" at bounding box center [291, 79] width 83 height 55
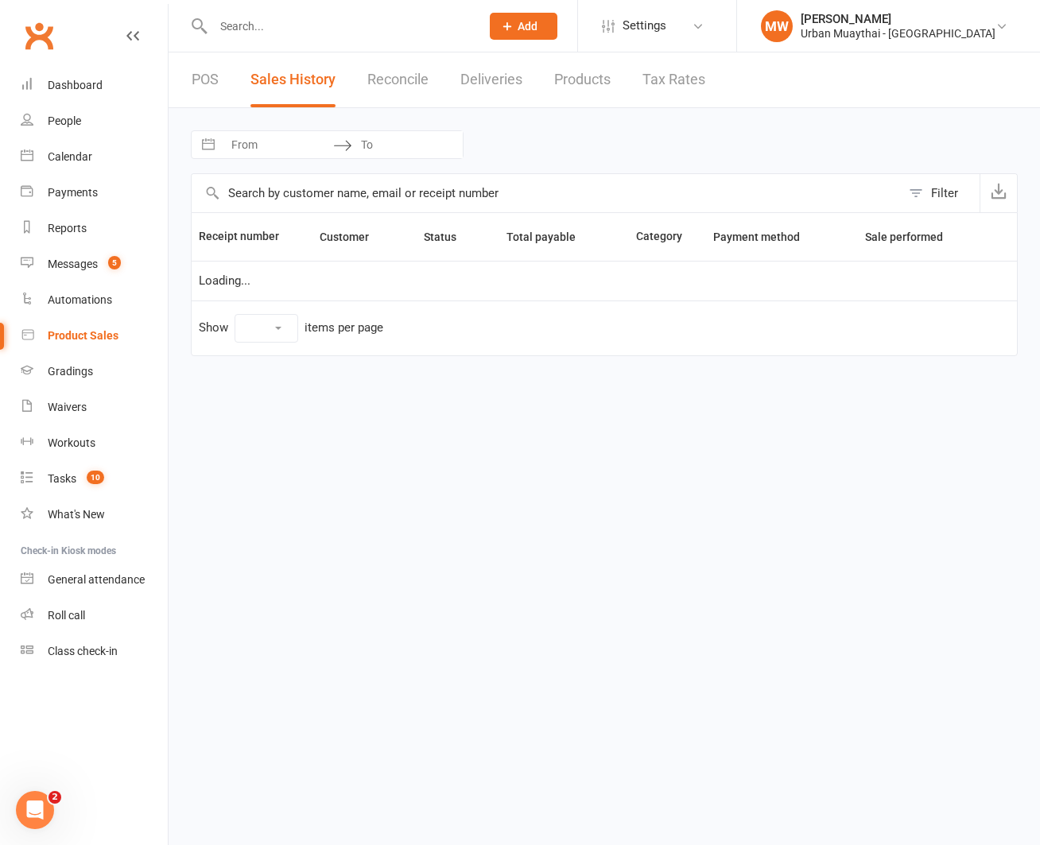
select select "100"
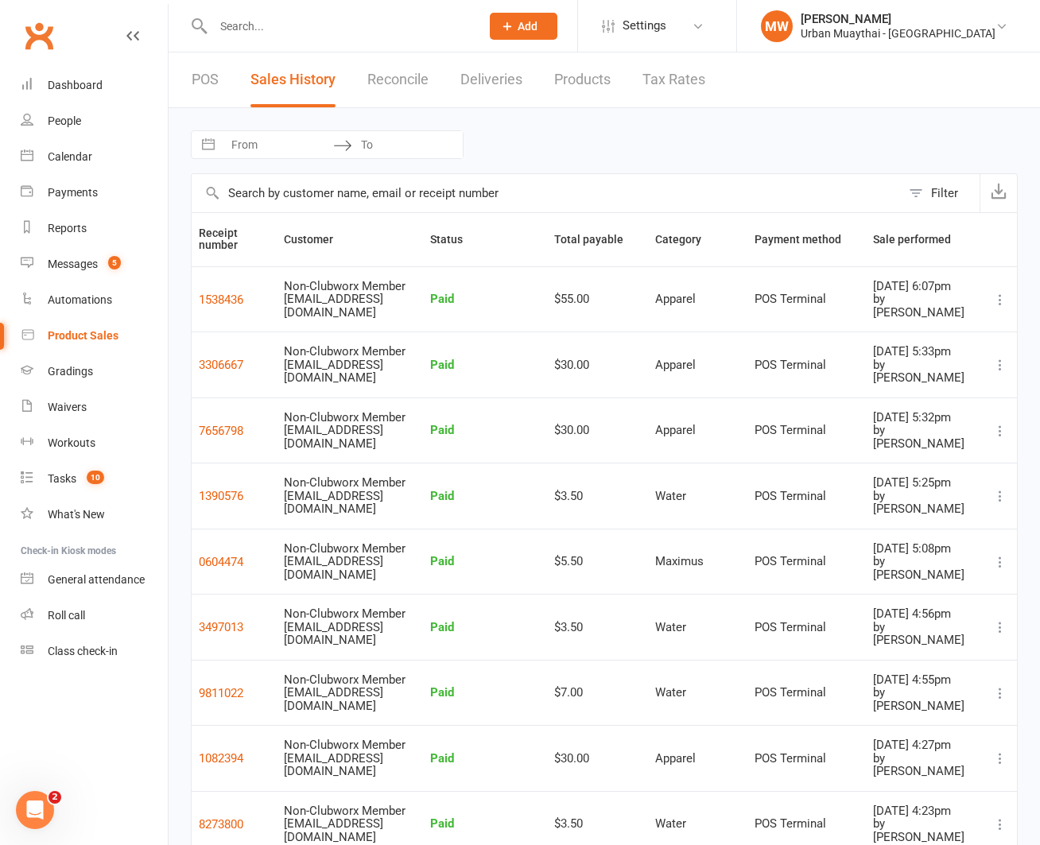
click at [211, 145] on button "Interact with the calendar and add the check-in date for your trip." at bounding box center [208, 144] width 29 height 27
select select "6"
select select "2025"
select select "7"
select select "2025"
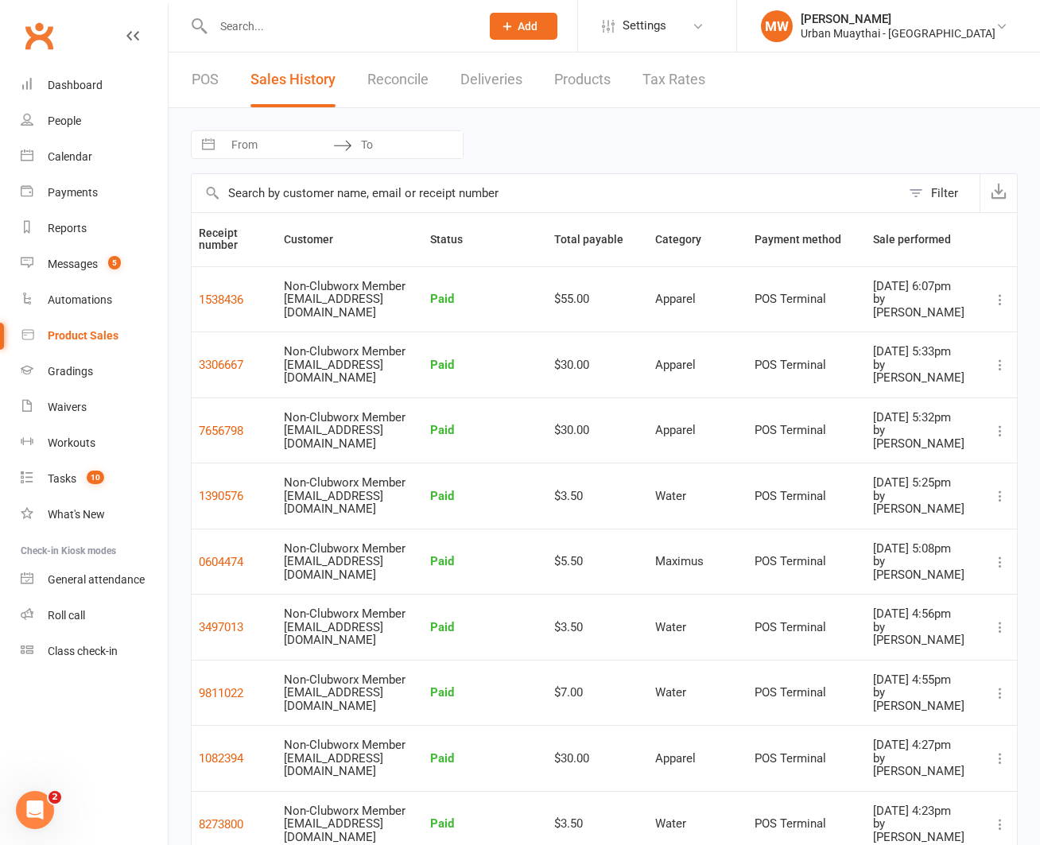
select select "8"
select select "2025"
select select "9"
select select "2025"
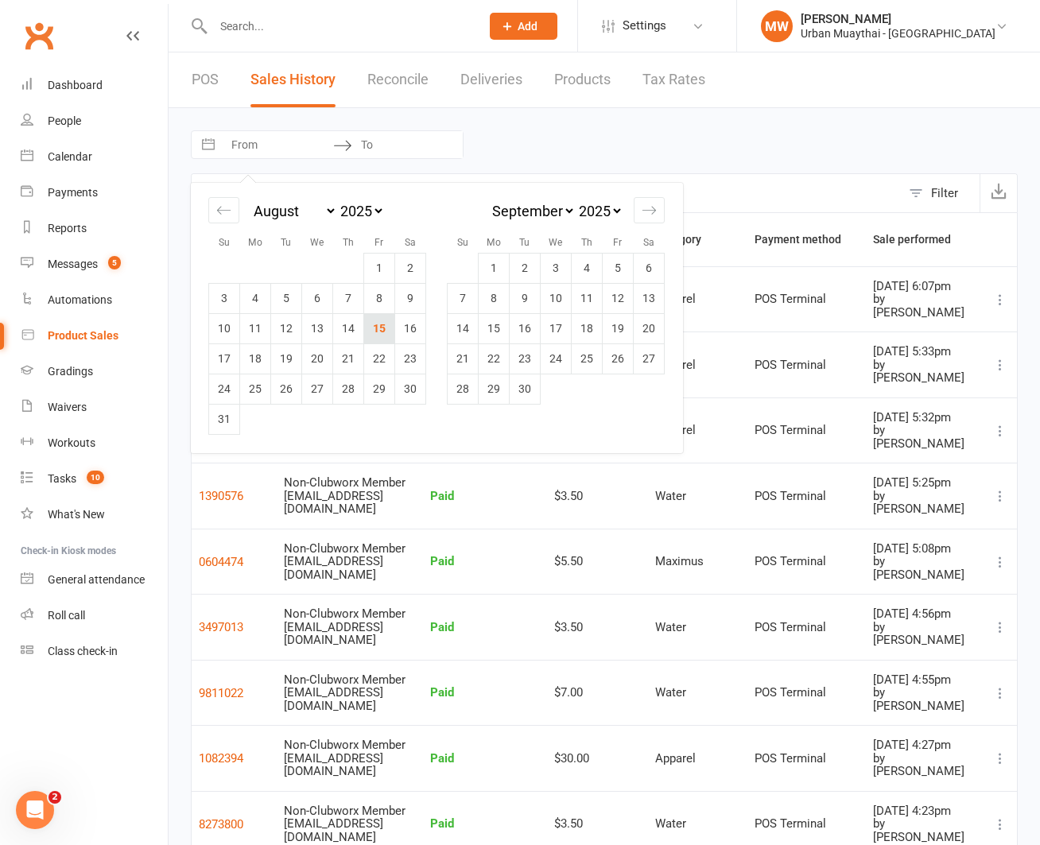
click at [367, 322] on td "15" at bounding box center [379, 328] width 31 height 30
type input "[DATE]"
click at [1023, 404] on div "15 Aug 2025 Navigate forward to interact with the calendar and select a date. P…" at bounding box center [604, 685] width 871 height 1154
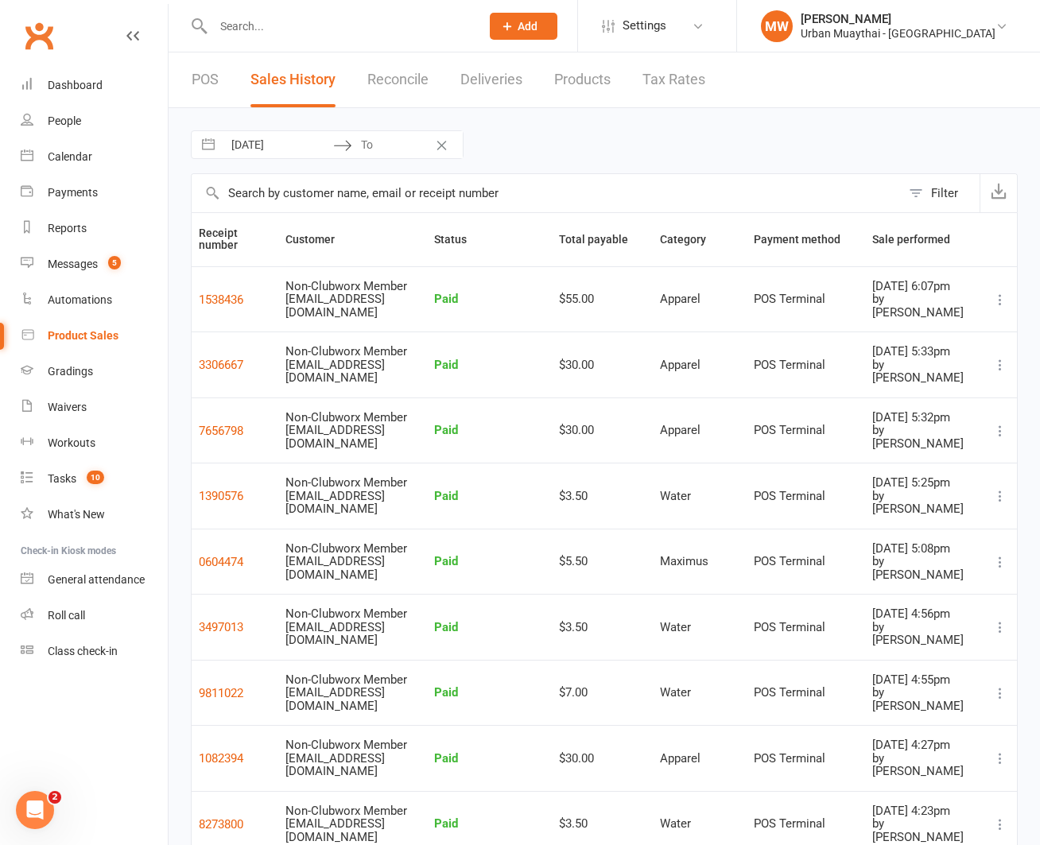
click at [201, 76] on link "POS" at bounding box center [205, 79] width 27 height 55
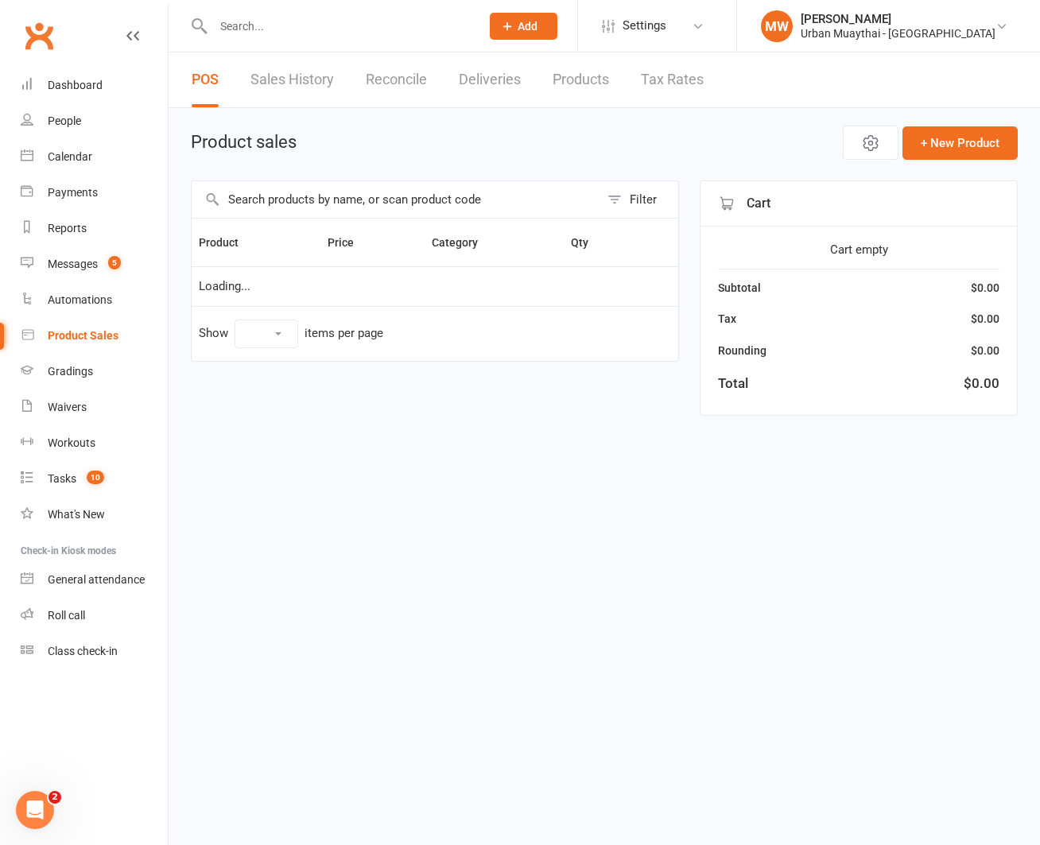
select select "50"
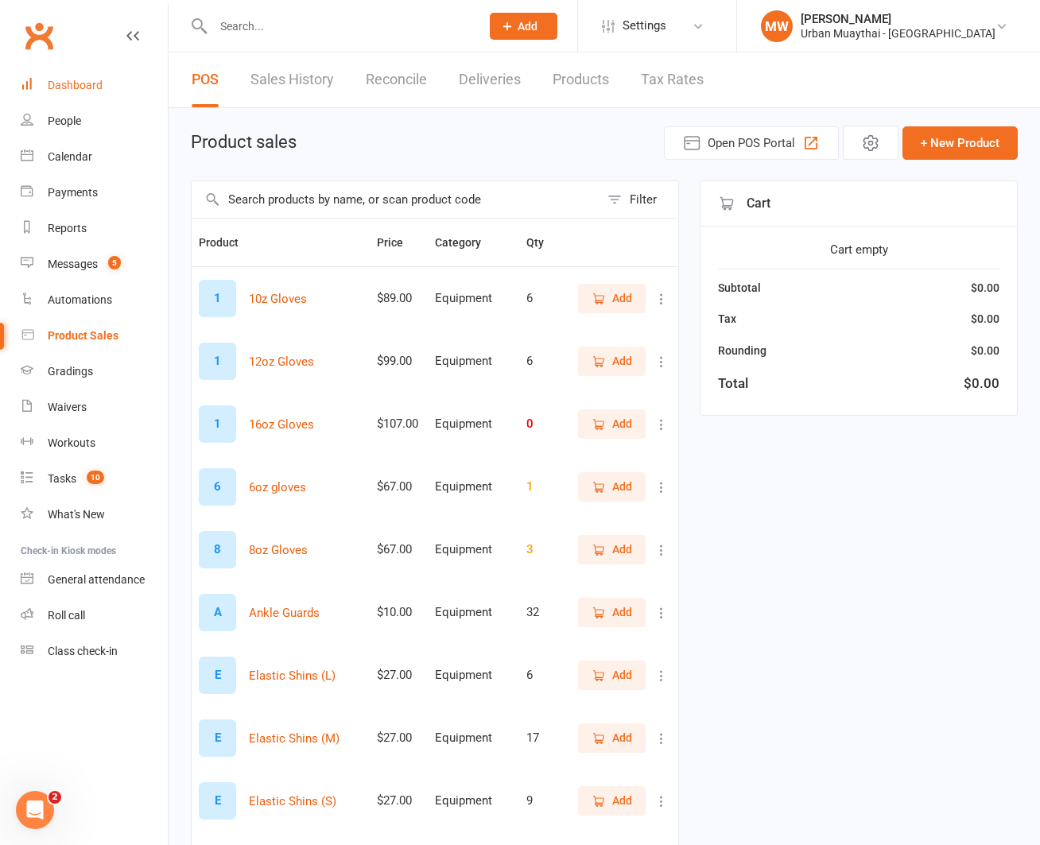
click at [64, 79] on div "Dashboard" at bounding box center [75, 85] width 55 height 13
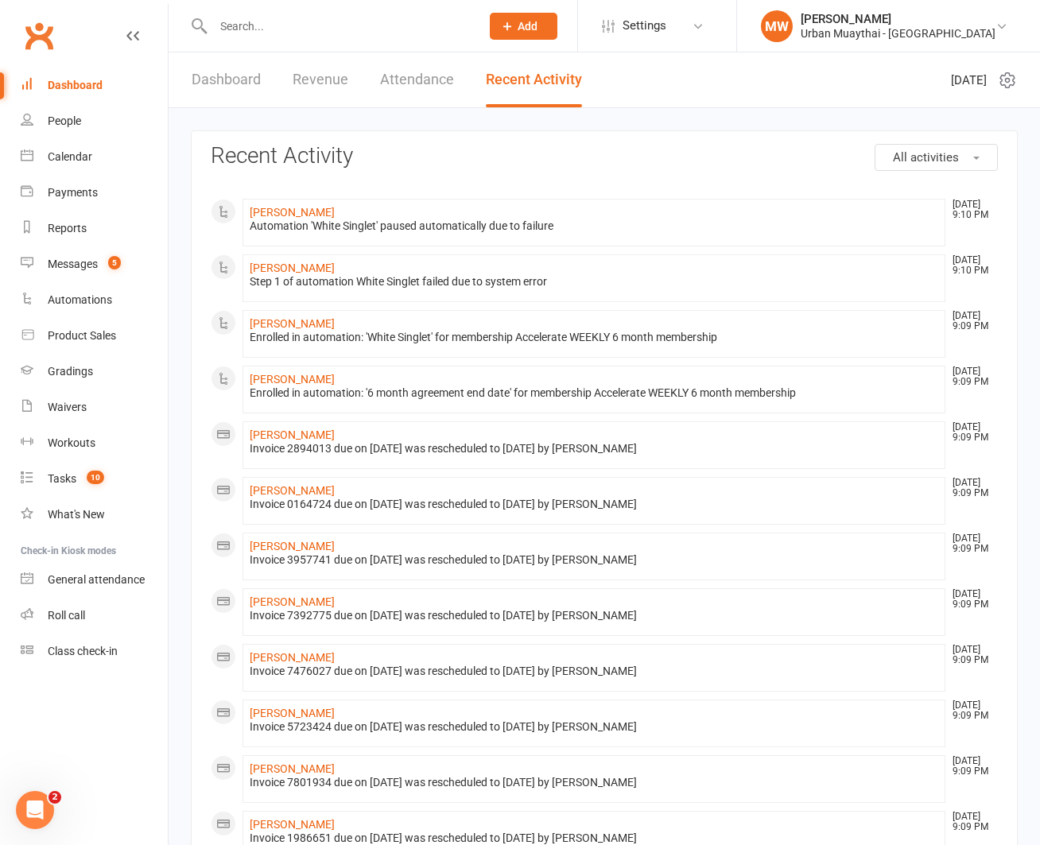
click at [948, 155] on span "All activities" at bounding box center [926, 157] width 66 height 14
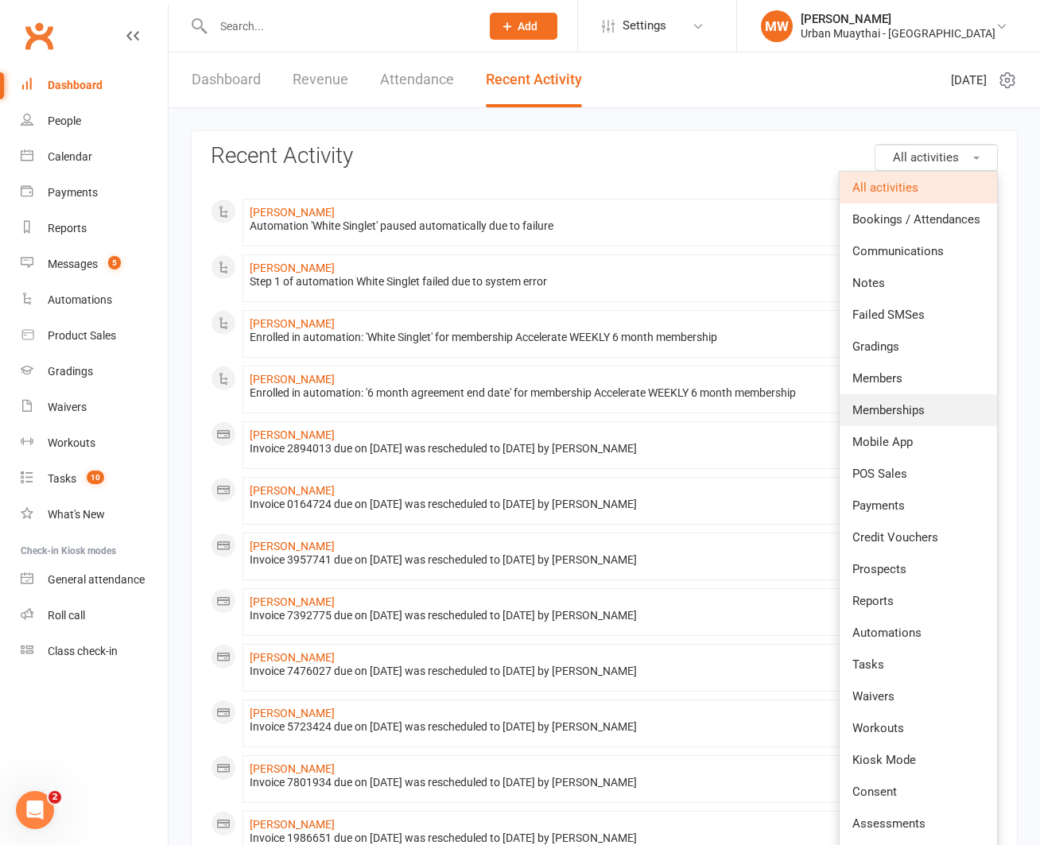
click at [913, 405] on span "Memberships" at bounding box center [888, 410] width 72 height 14
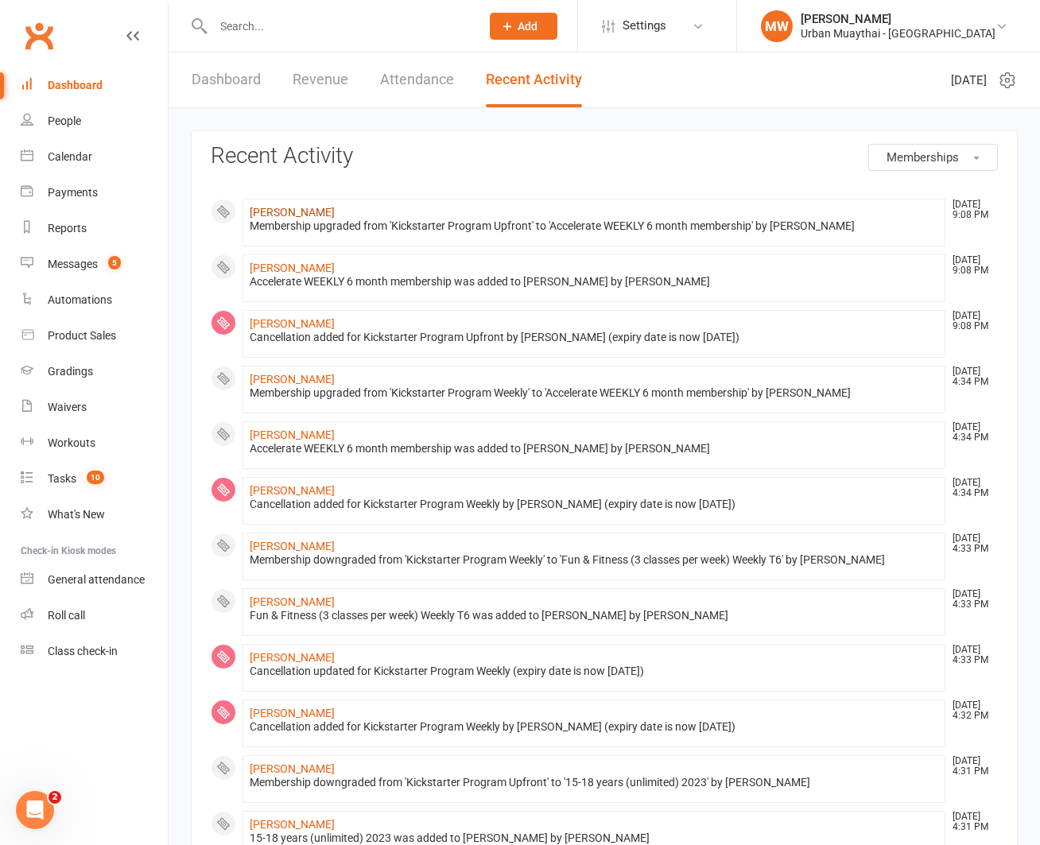
click at [308, 210] on link "Francis Perrault" at bounding box center [292, 212] width 85 height 13
click at [282, 374] on link "Kirk Craigen" at bounding box center [292, 379] width 85 height 13
click at [281, 540] on link "Laura Whittaker" at bounding box center [292, 546] width 85 height 13
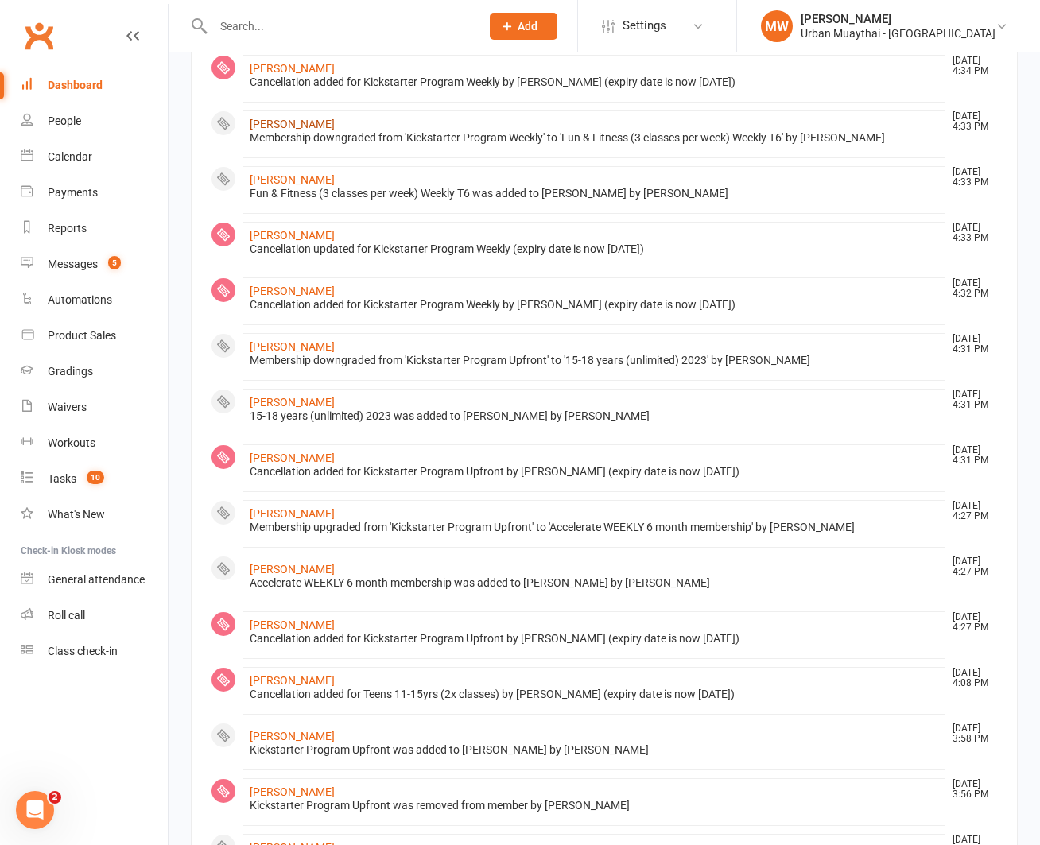
scroll to position [424, 0]
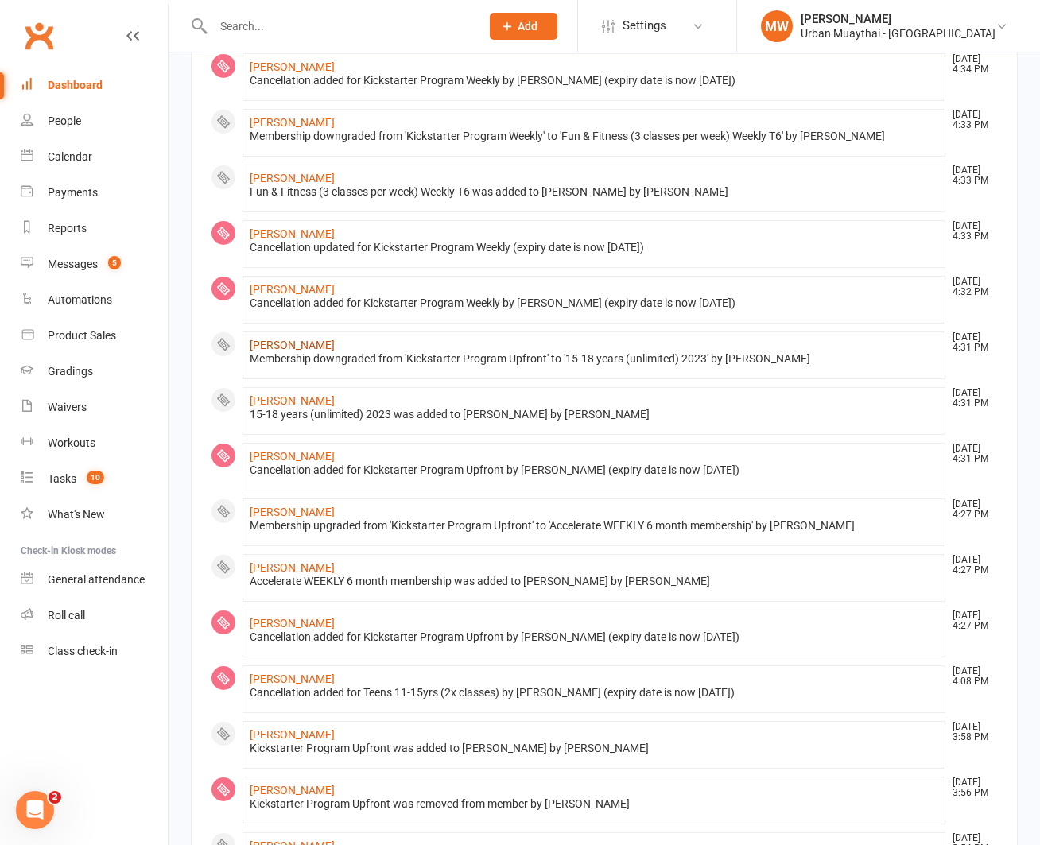
click at [300, 343] on link "Bailey Wilson" at bounding box center [292, 345] width 85 height 13
click at [307, 514] on link "[PERSON_NAME]" at bounding box center [292, 512] width 85 height 13
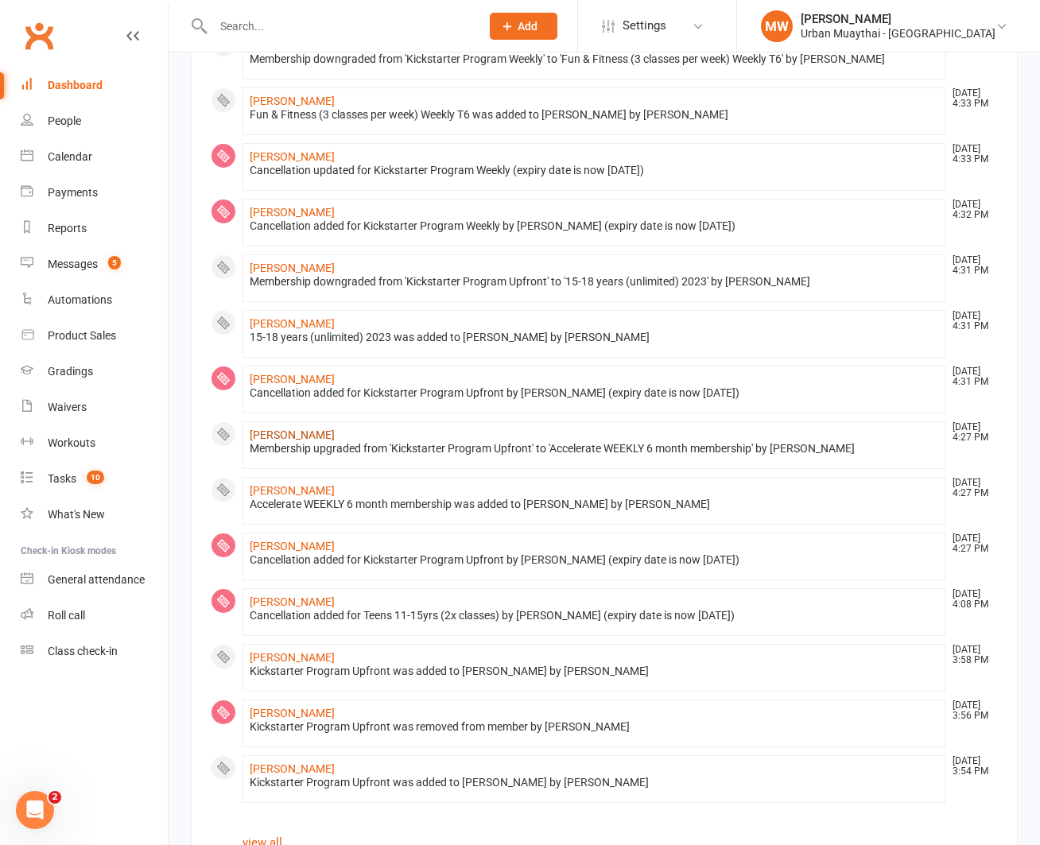
scroll to position [544, 0]
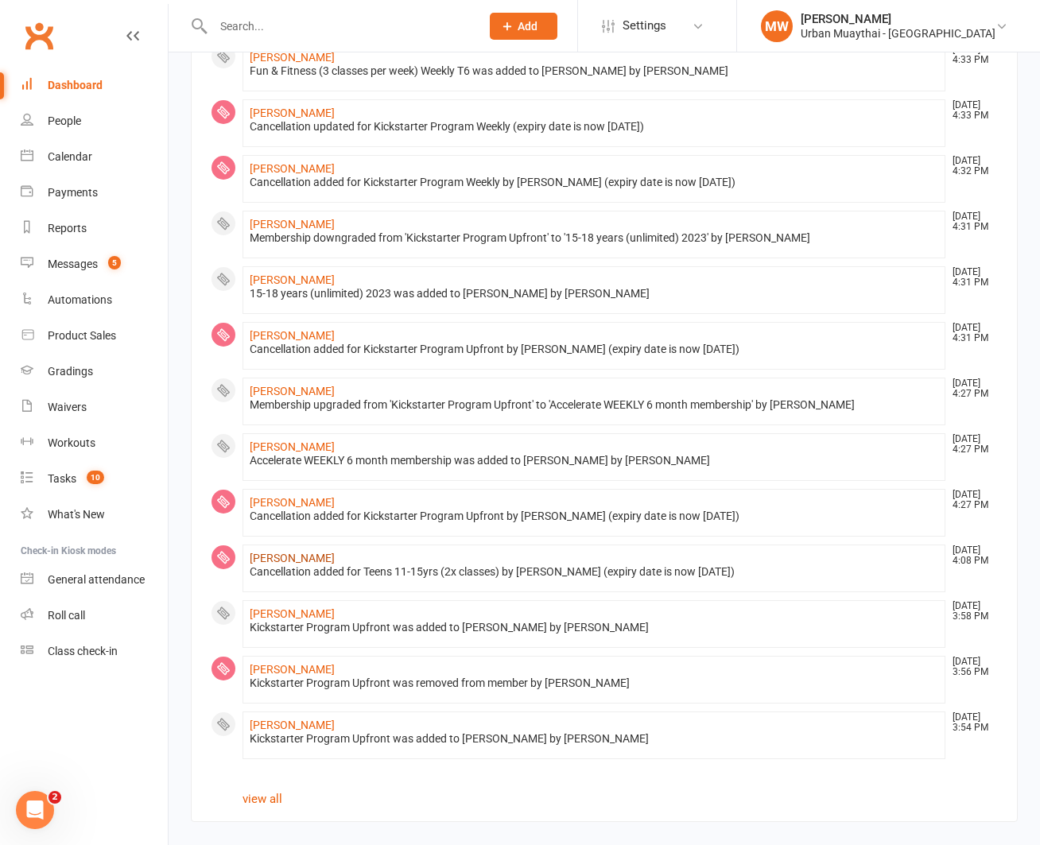
click at [257, 553] on link "Noah Pimental" at bounding box center [292, 558] width 85 height 13
click at [265, 610] on link "[PERSON_NAME]" at bounding box center [292, 613] width 85 height 13
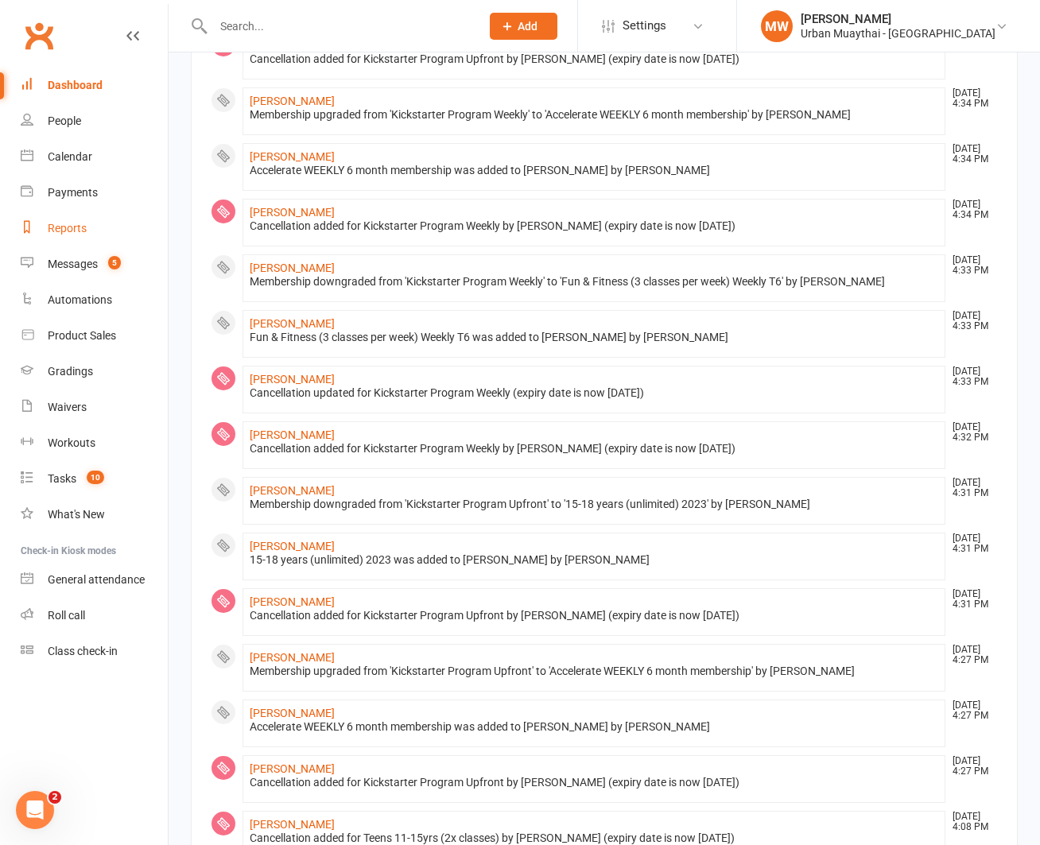
scroll to position [0, 0]
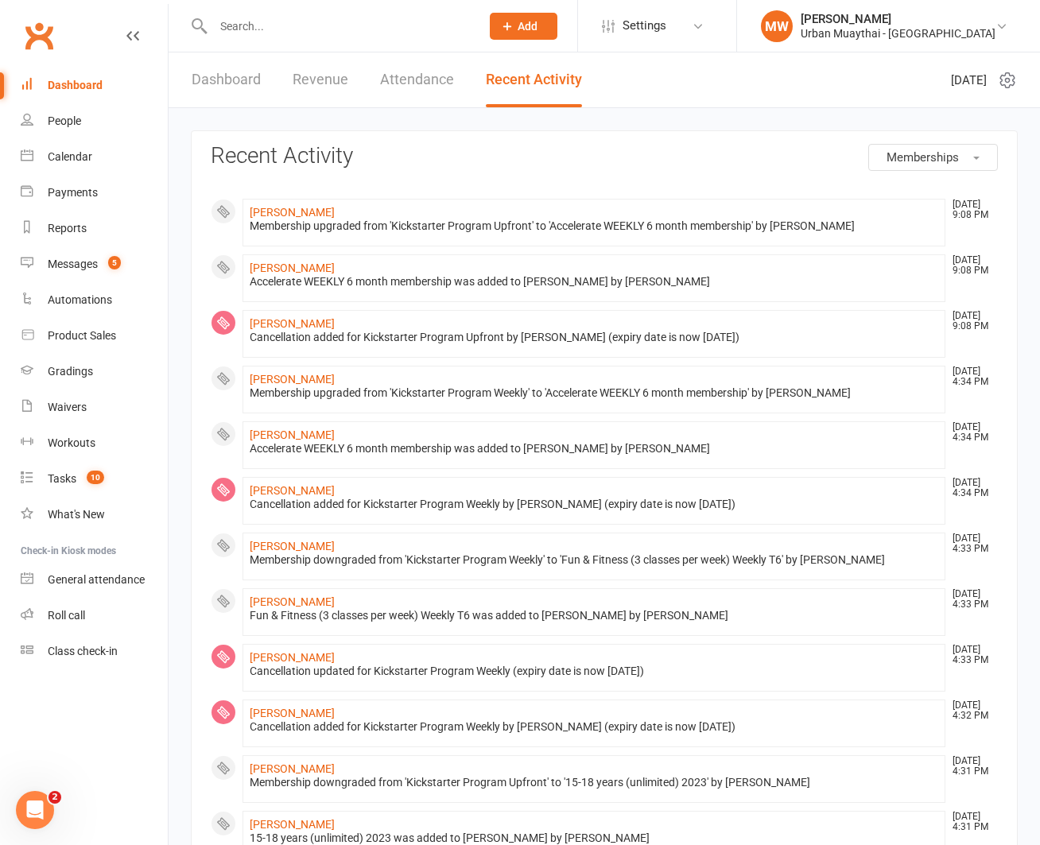
click at [318, 75] on link "Revenue" at bounding box center [321, 79] width 56 height 55
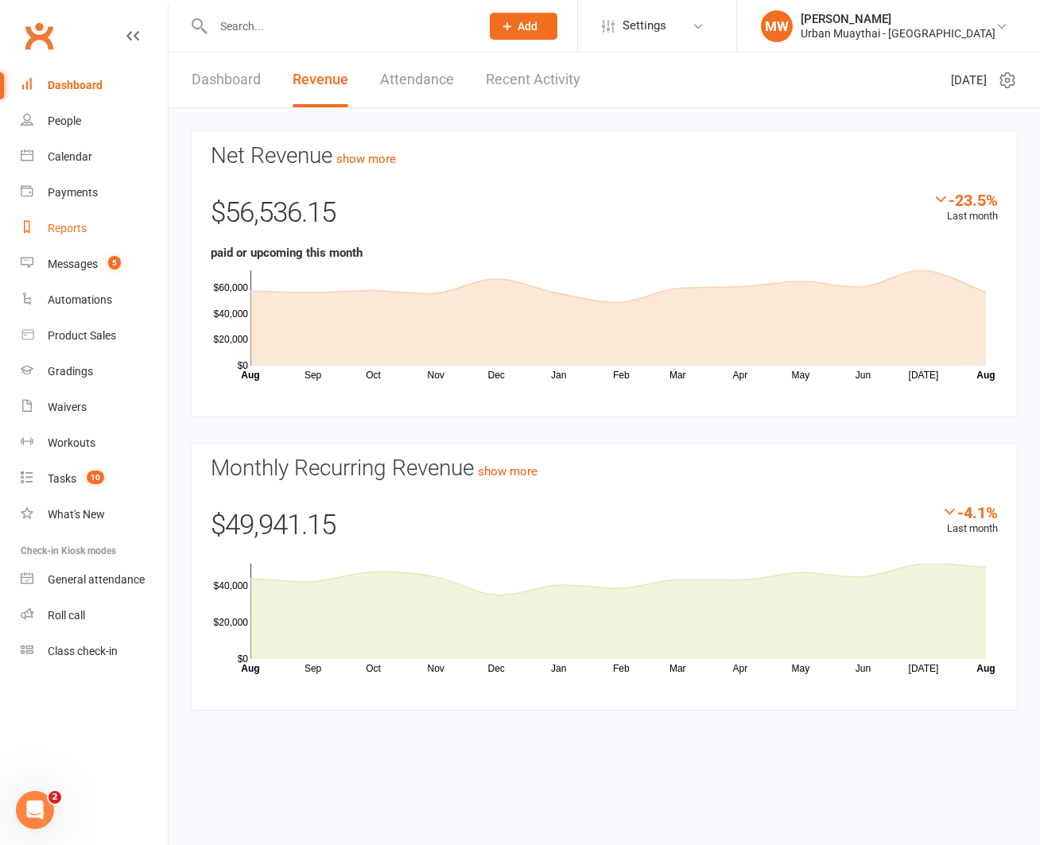
click at [73, 229] on div "Reports" at bounding box center [67, 228] width 39 height 13
select select "100"
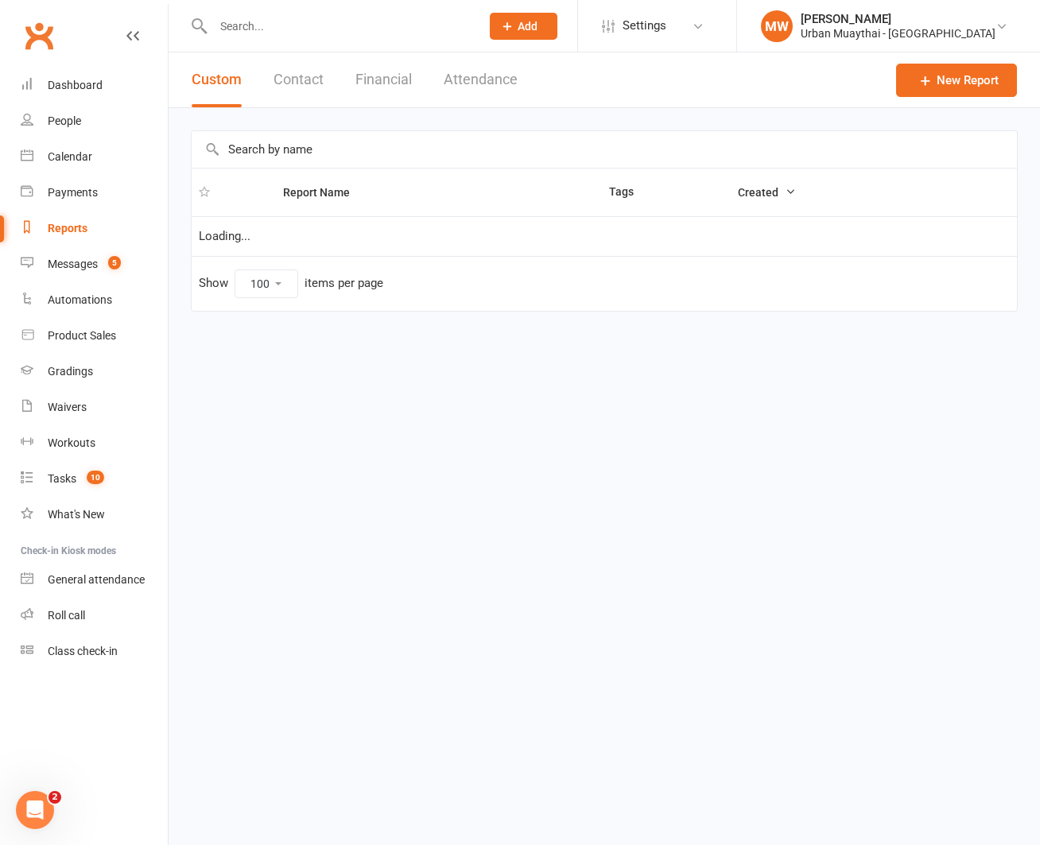
click at [385, 78] on button "Financial" at bounding box center [383, 79] width 56 height 55
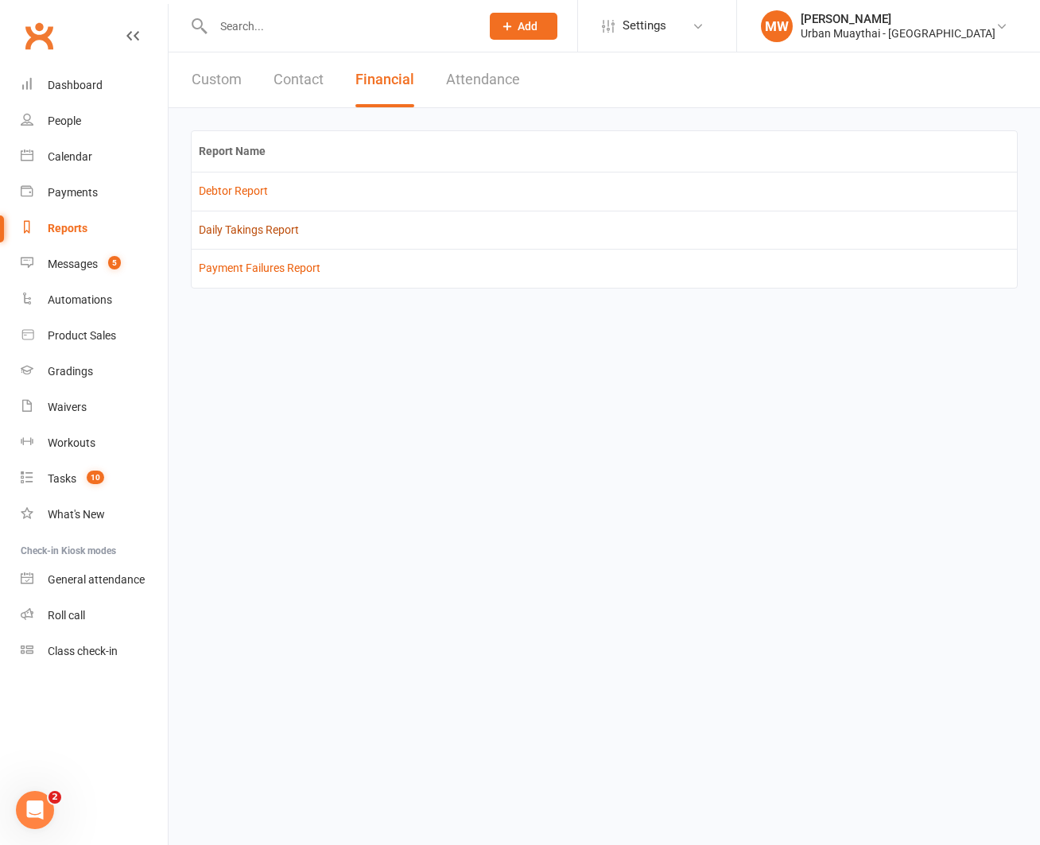
click at [289, 230] on link "Daily Takings Report" at bounding box center [249, 229] width 100 height 13
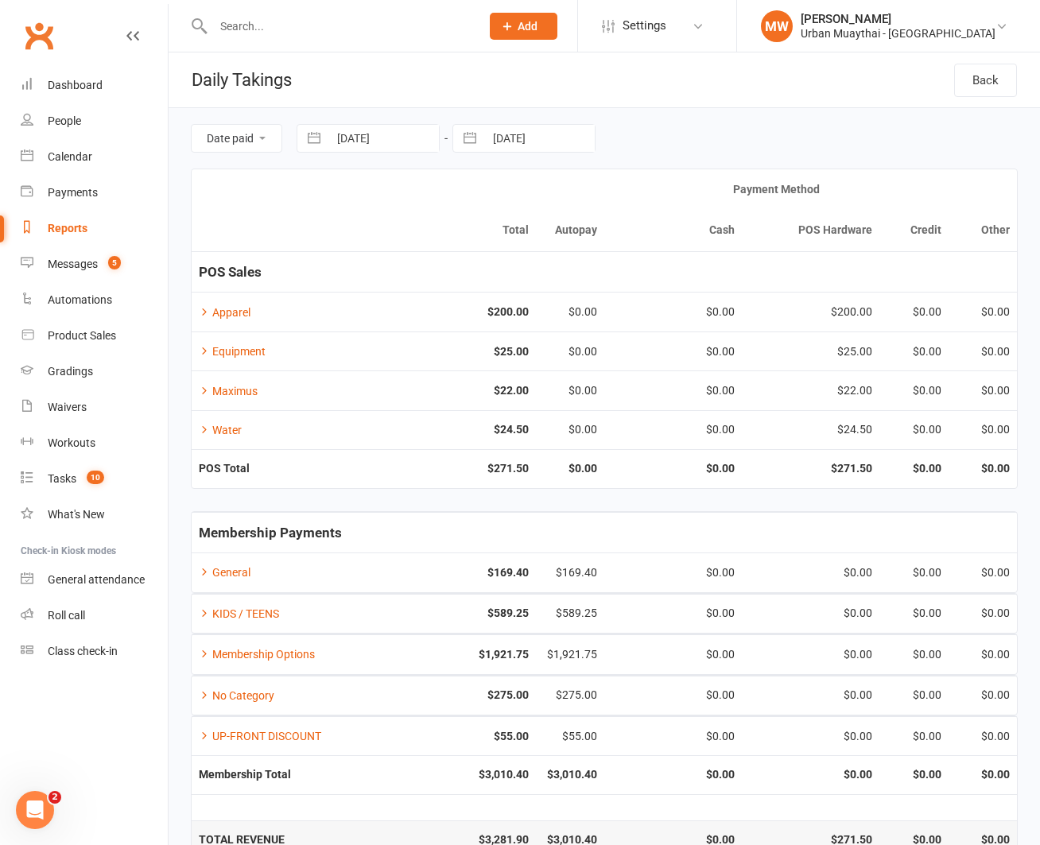
scroll to position [37, 0]
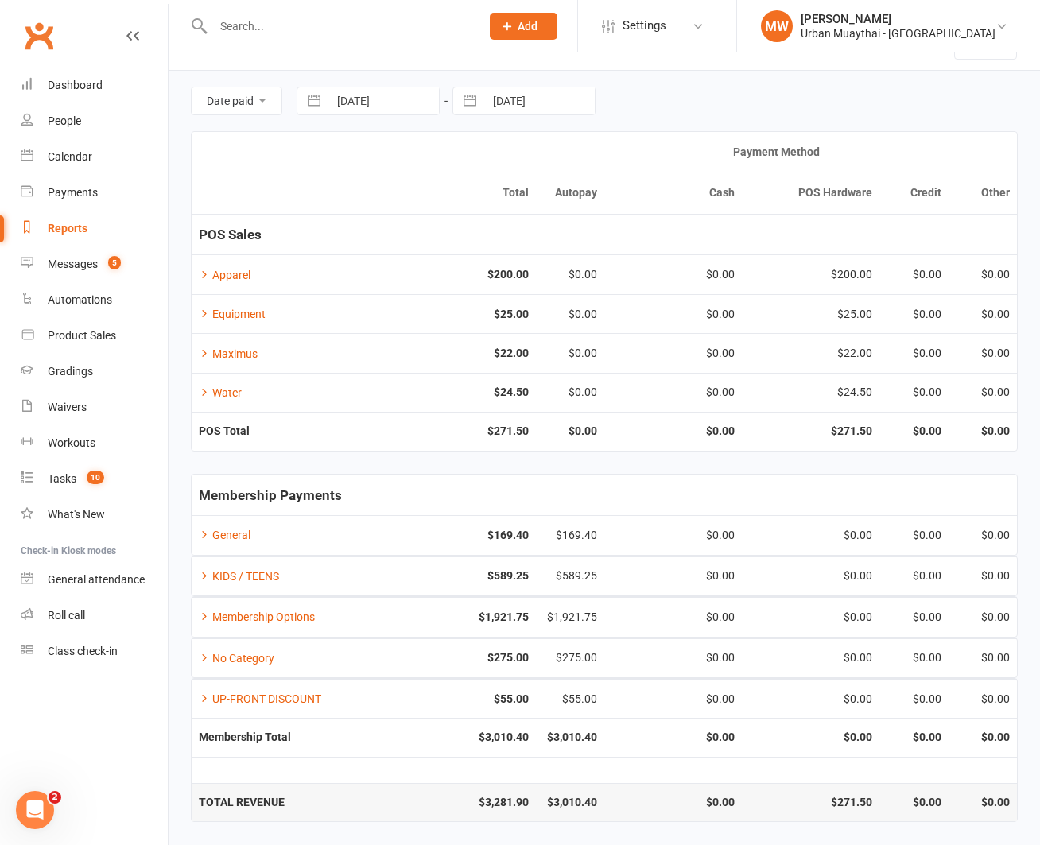
click at [315, 99] on button "button" at bounding box center [314, 100] width 29 height 27
select select "6"
select select "2025"
select select "7"
select select "2025"
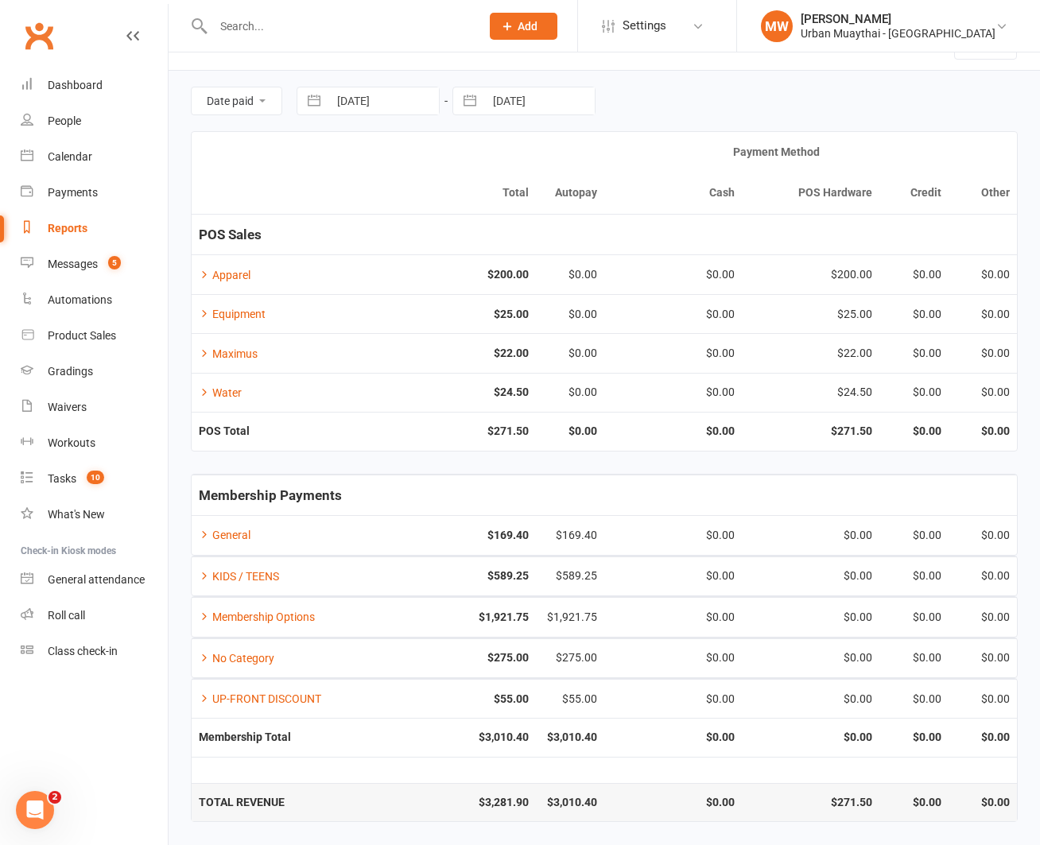
select select "8"
select select "2025"
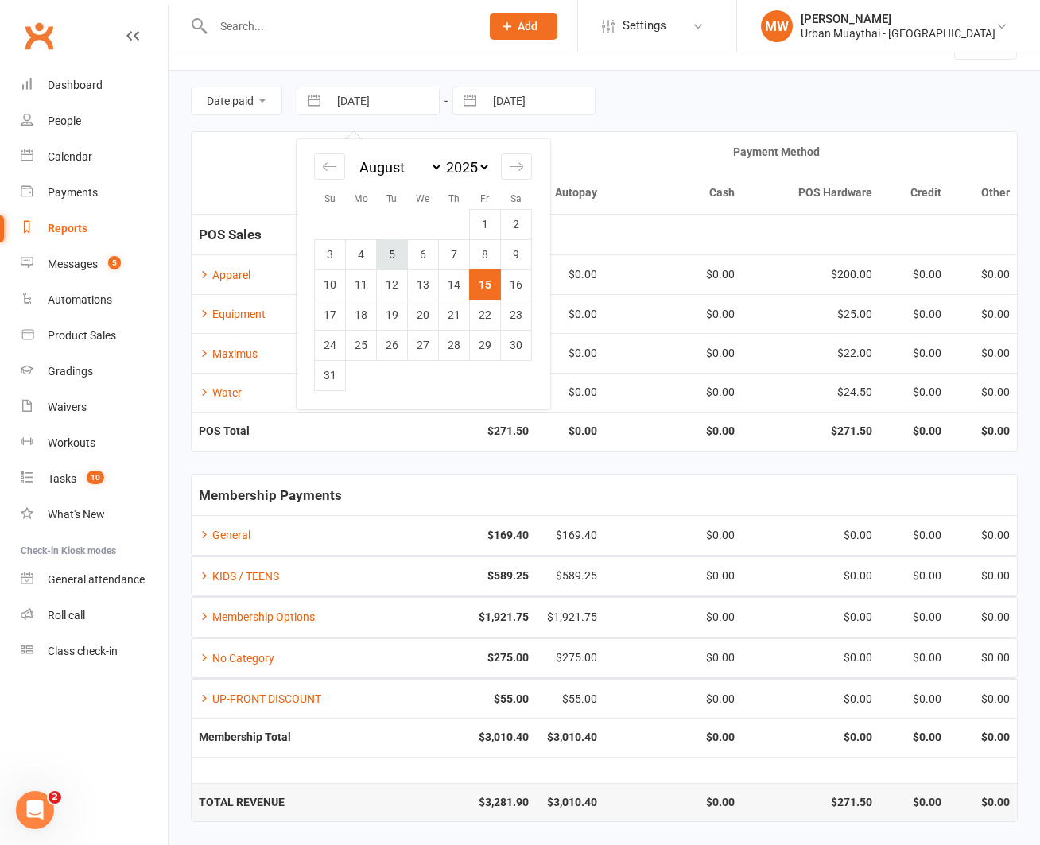
click at [397, 254] on td "5" at bounding box center [392, 254] width 31 height 30
type input "[DATE]"
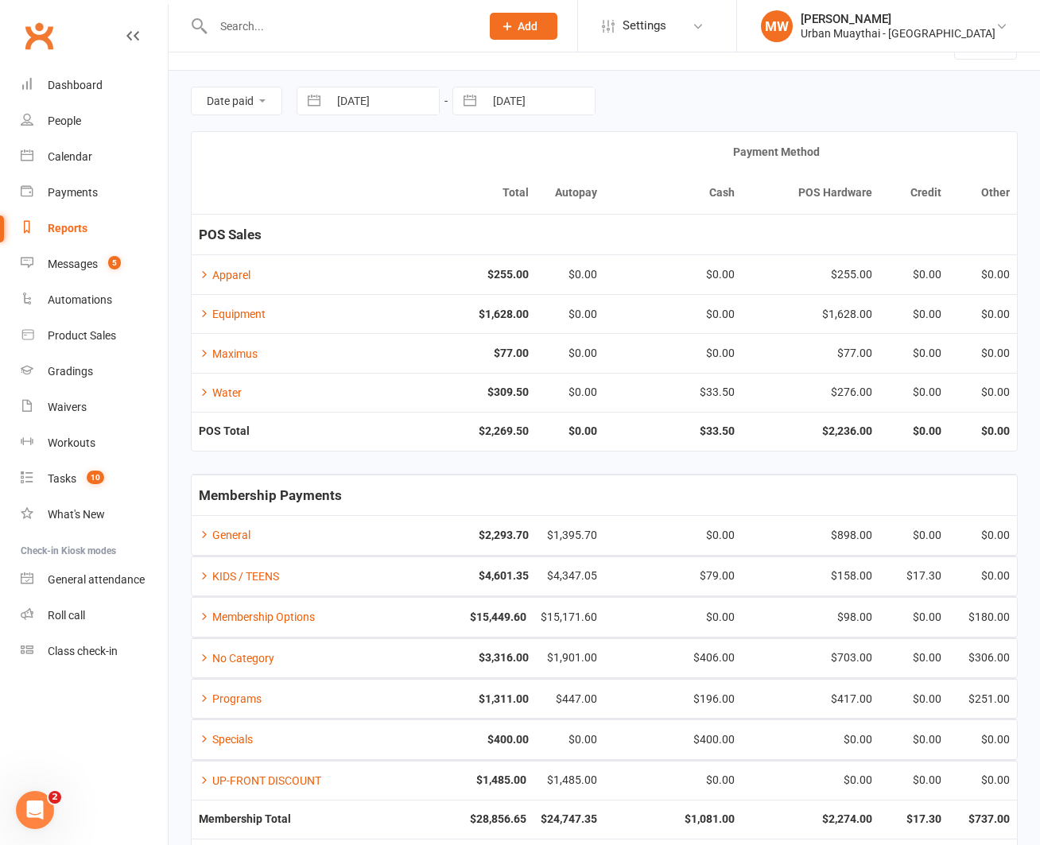
click at [475, 95] on button "button" at bounding box center [469, 100] width 29 height 27
select select "6"
select select "2025"
select select "7"
select select "2025"
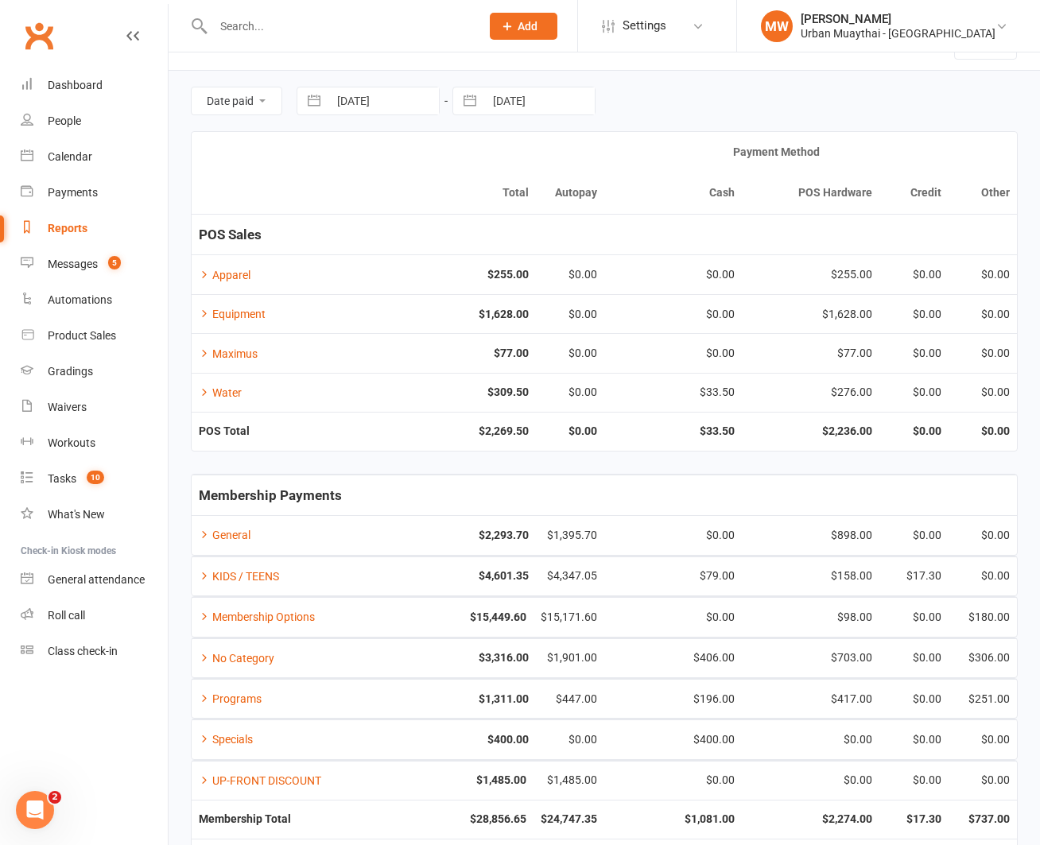
select select "8"
select select "2025"
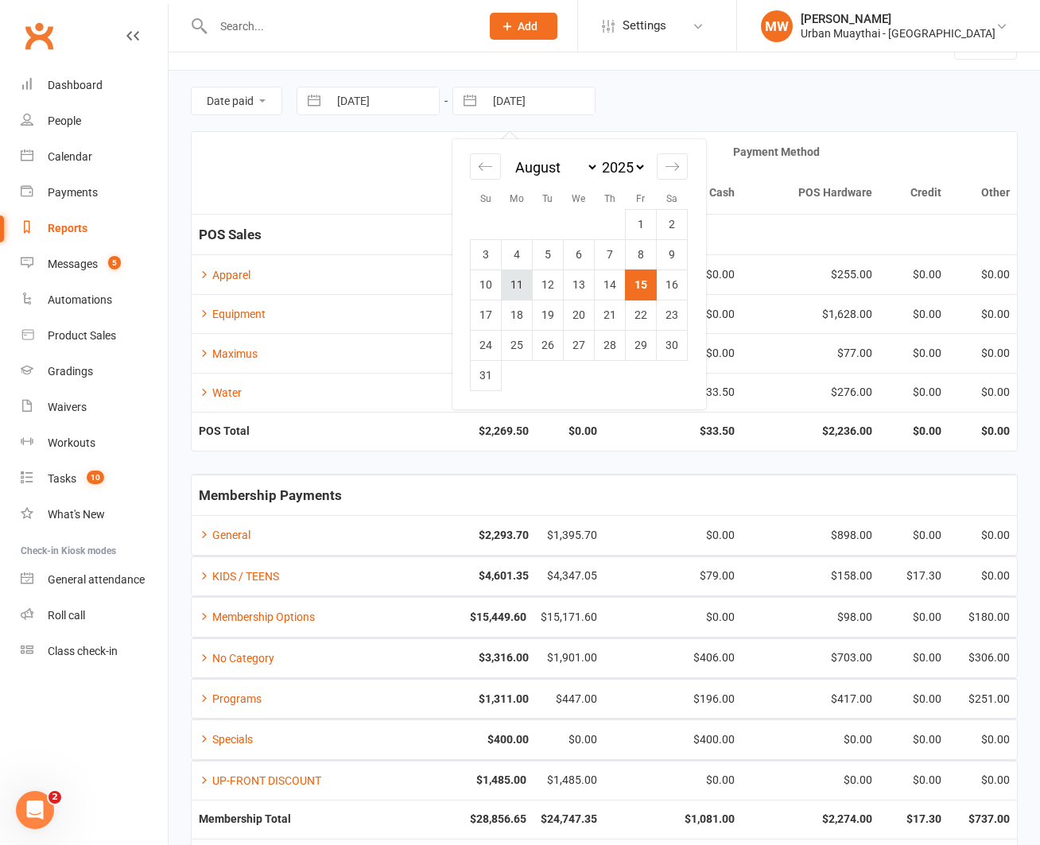
click at [518, 285] on td "11" at bounding box center [517, 284] width 31 height 30
type input "[DATE]"
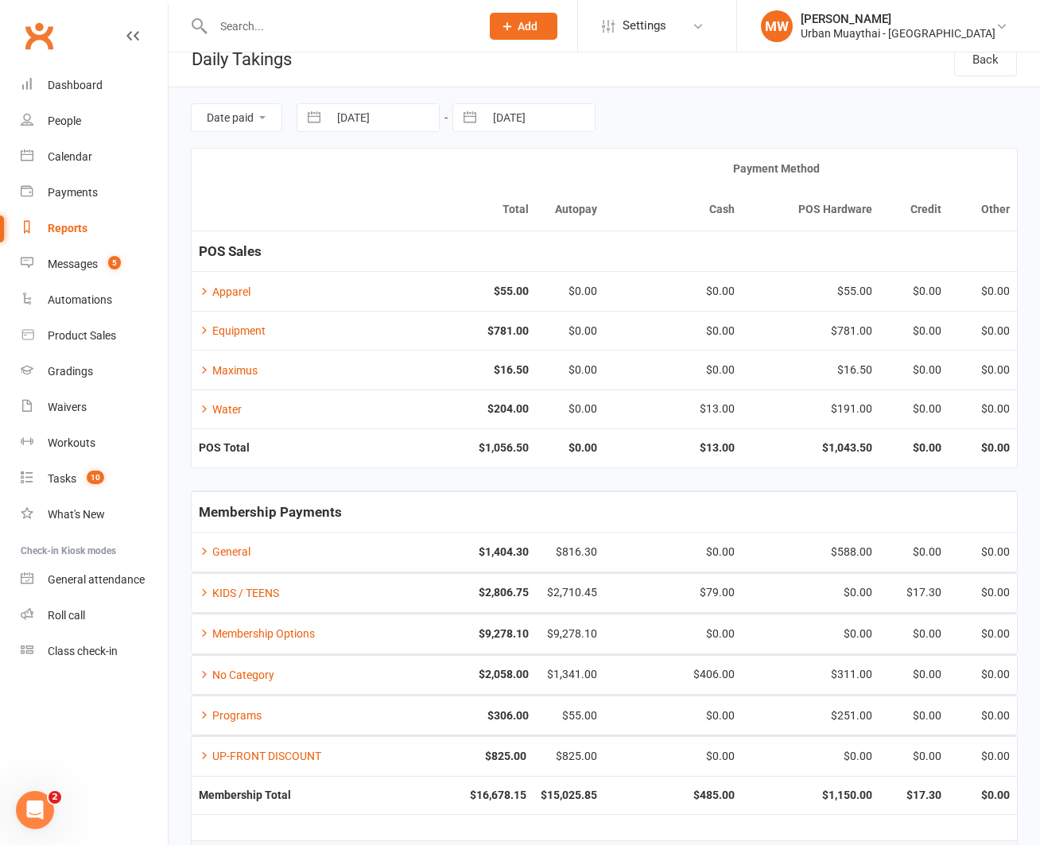
scroll to position [0, 0]
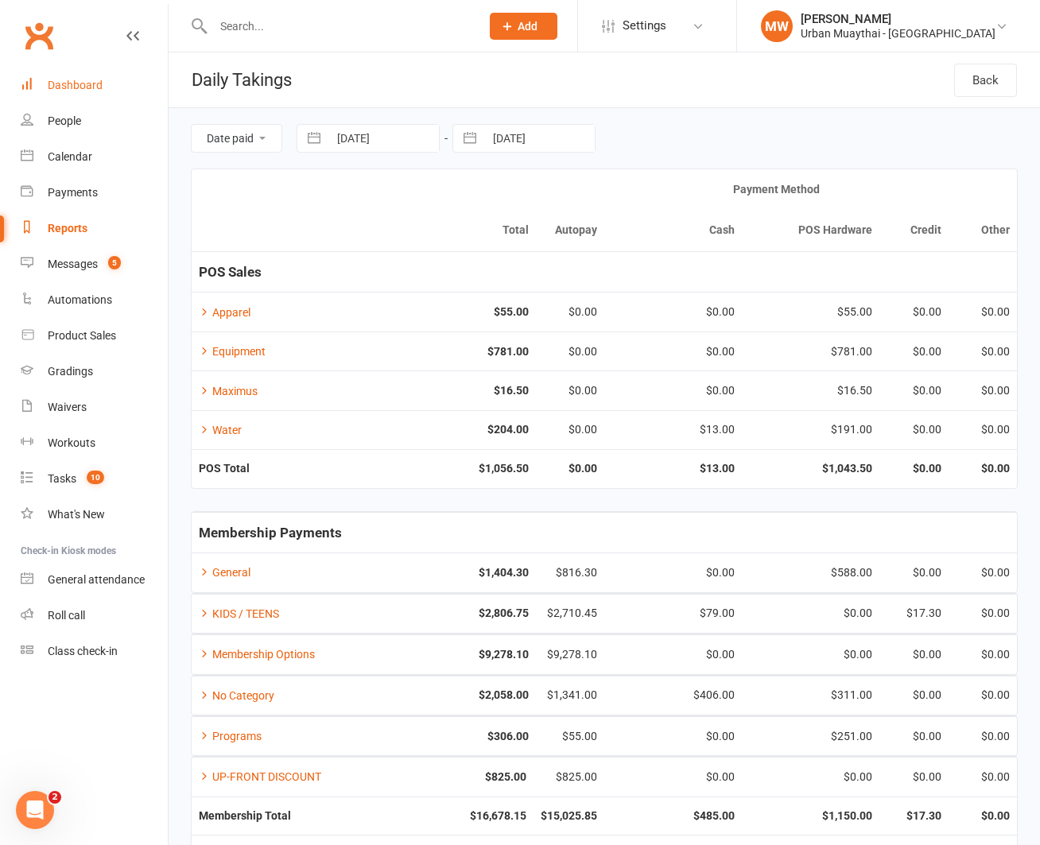
click at [95, 83] on div "Dashboard" at bounding box center [75, 85] width 55 height 13
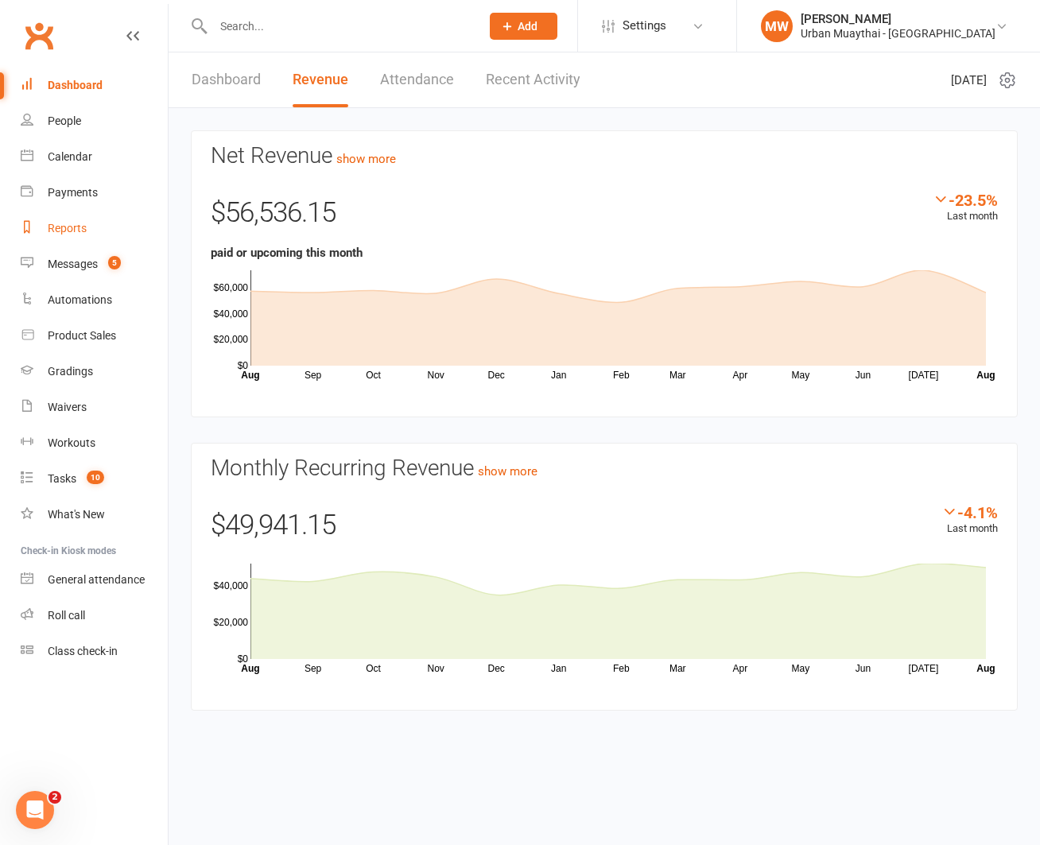
click at [70, 223] on div "Reports" at bounding box center [67, 228] width 39 height 13
select select "100"
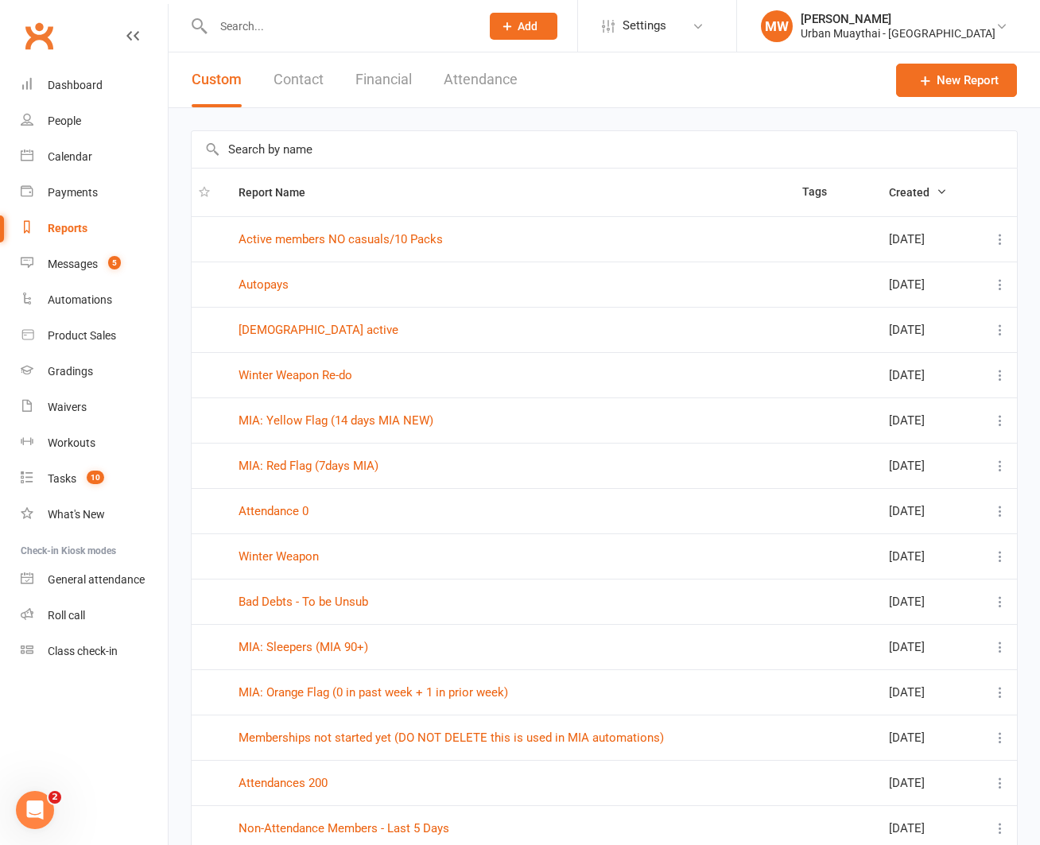
click at [359, 77] on button "Financial" at bounding box center [383, 79] width 56 height 55
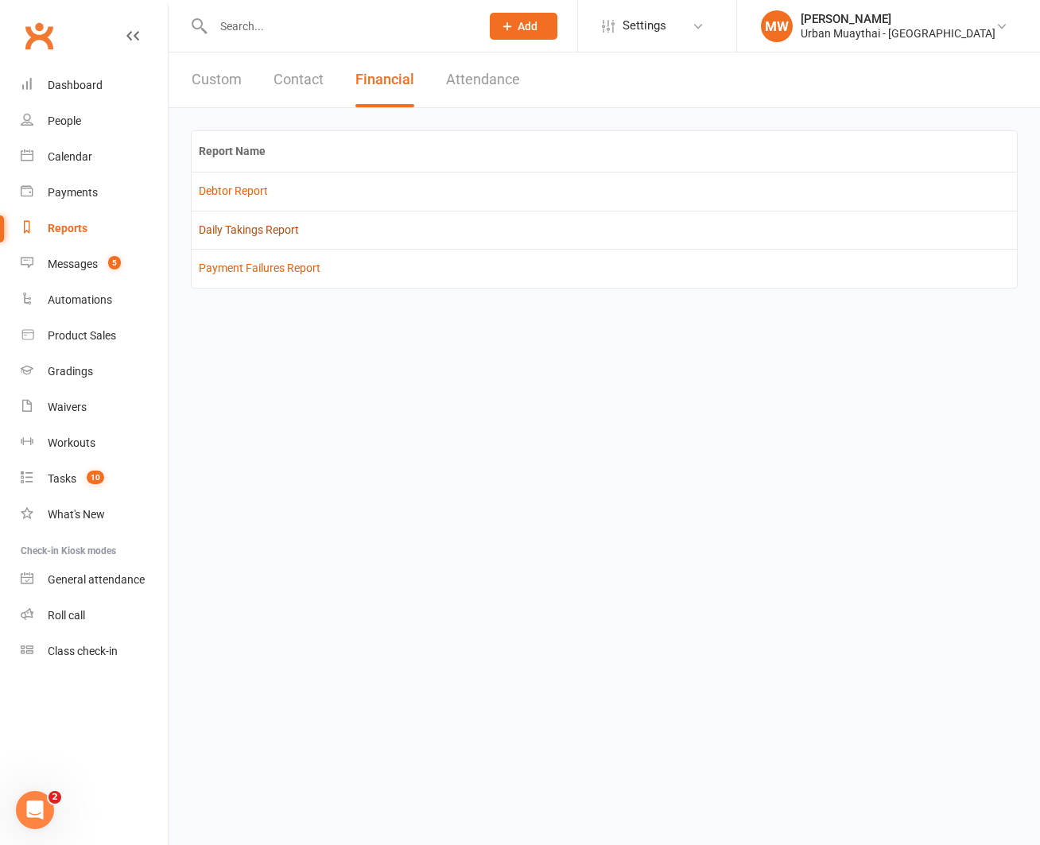
click at [285, 229] on link "Daily Takings Report" at bounding box center [249, 229] width 100 height 13
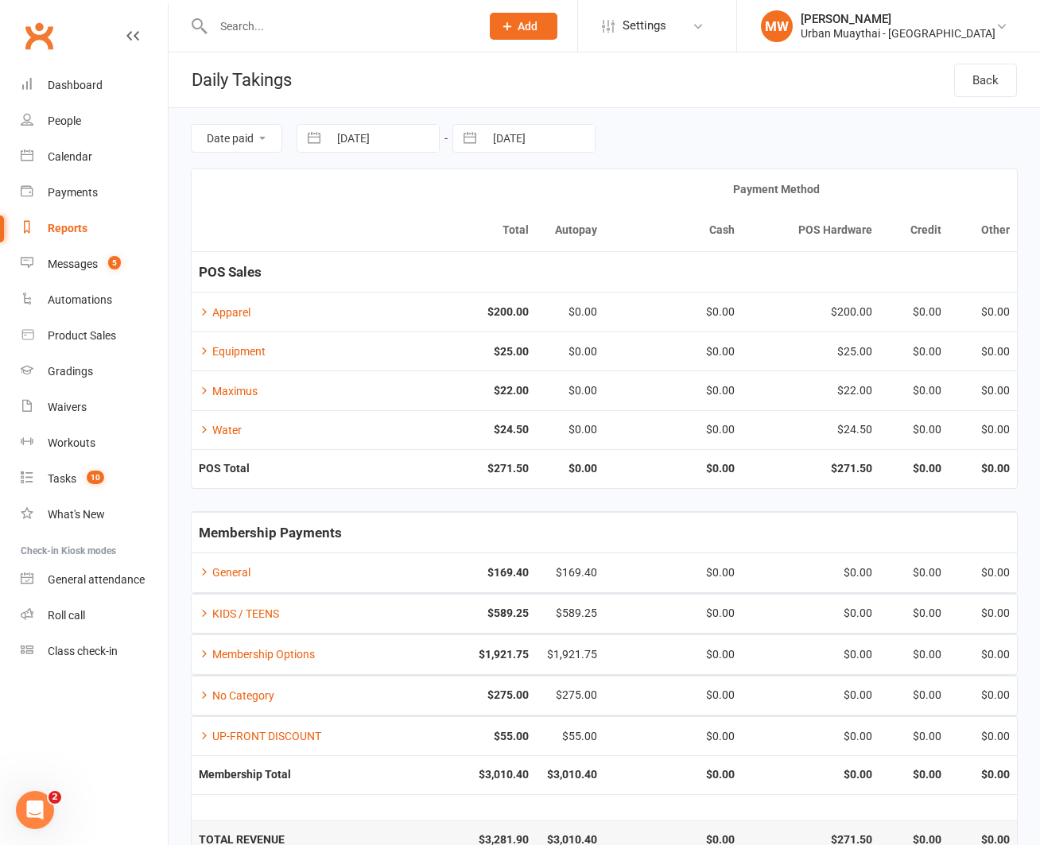
click at [471, 139] on button "button" at bounding box center [469, 138] width 29 height 27
select select "6"
select select "2025"
select select "7"
select select "2025"
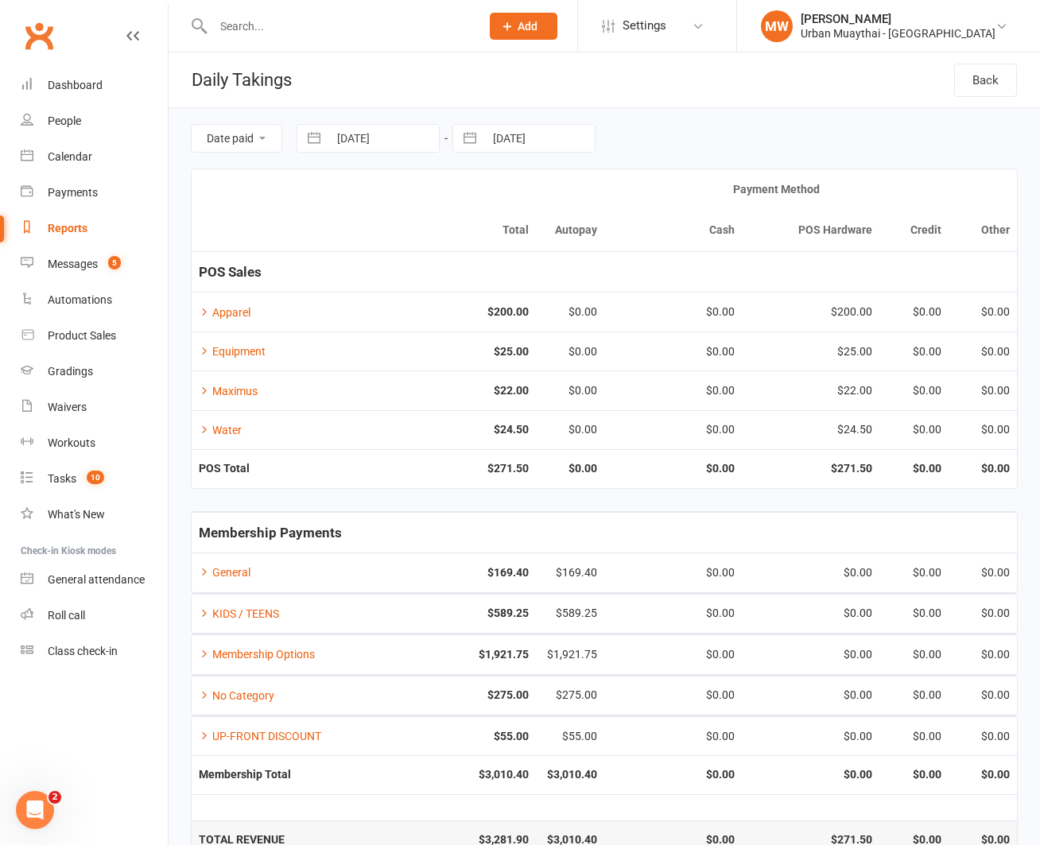
select select "8"
select select "2025"
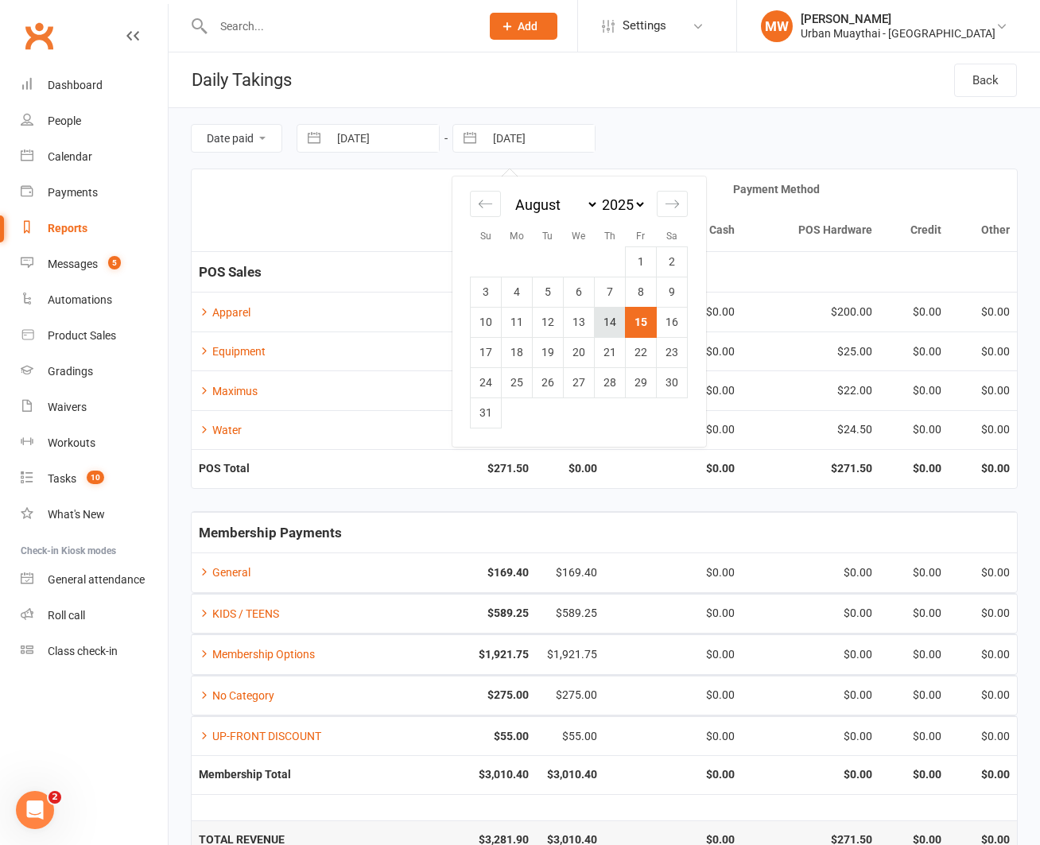
click at [607, 316] on td "14" at bounding box center [610, 322] width 31 height 30
type input "[DATE]"
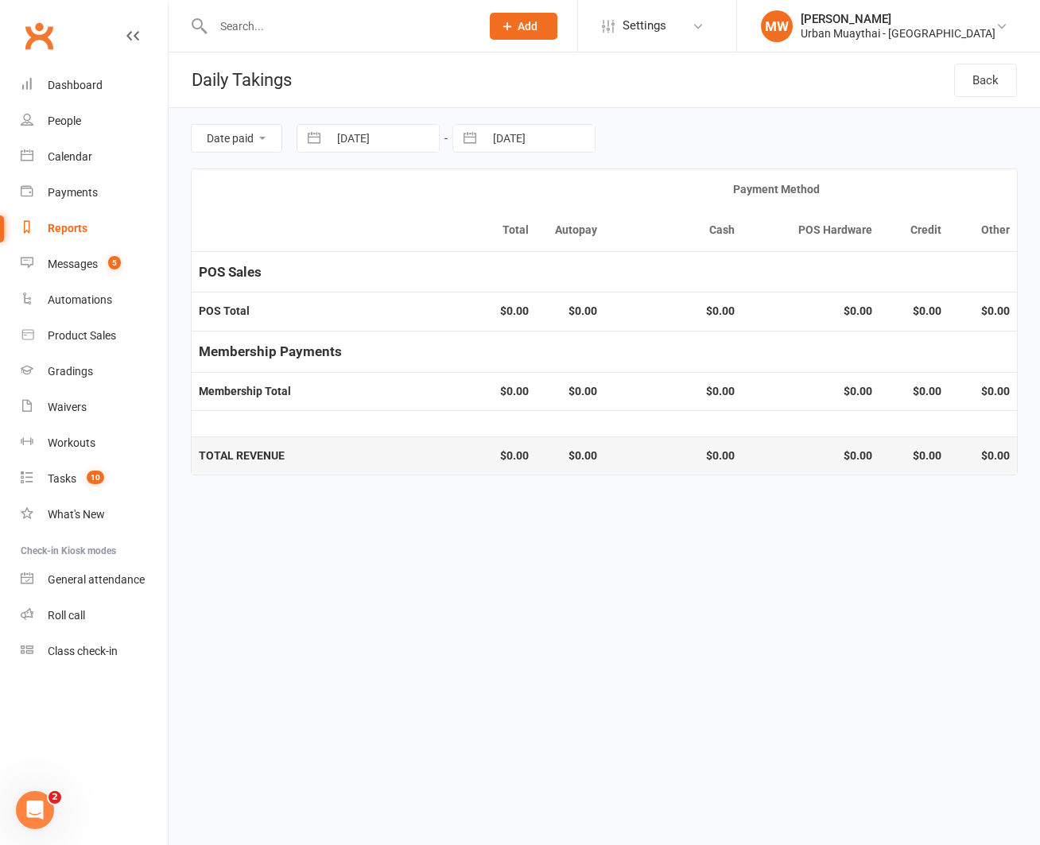
drag, startPoint x: 306, startPoint y: 138, endPoint x: 334, endPoint y: 145, distance: 28.5
click at [306, 138] on button "button" at bounding box center [314, 138] width 29 height 27
select select "6"
select select "2025"
select select "7"
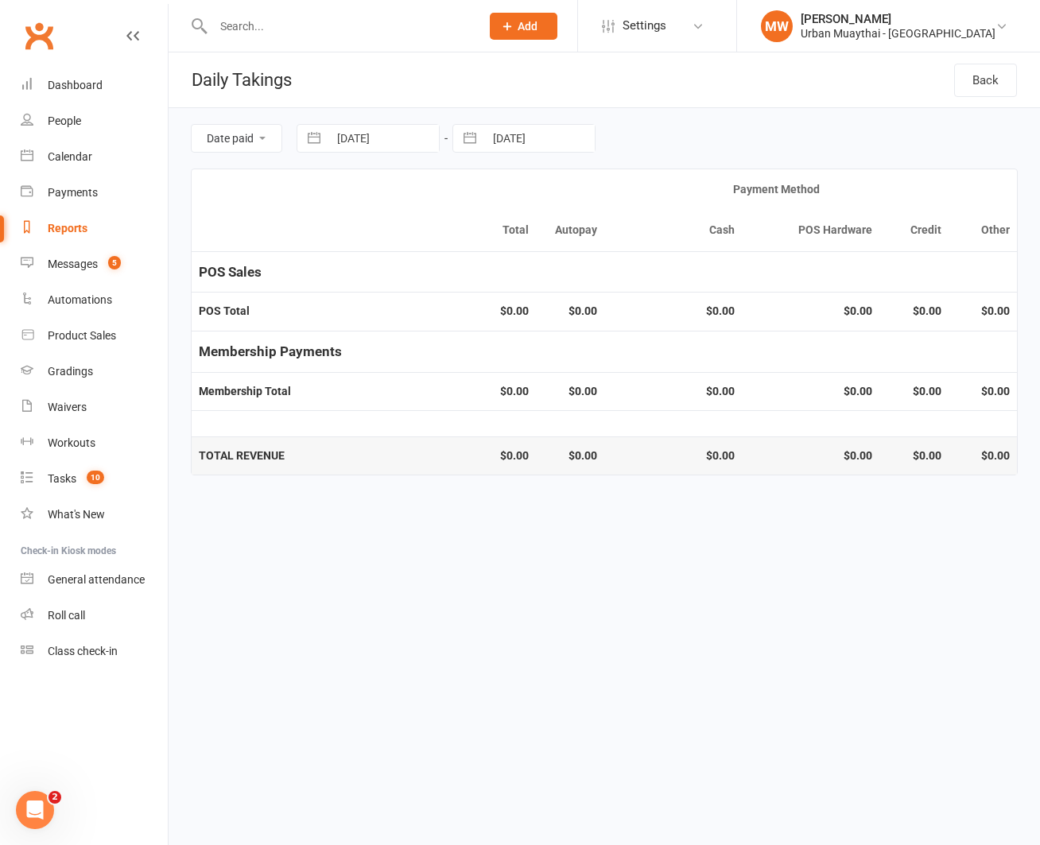
select select "2025"
select select "8"
select select "2025"
click at [490, 289] on td "8" at bounding box center [485, 292] width 31 height 30
type input "[DATE]"
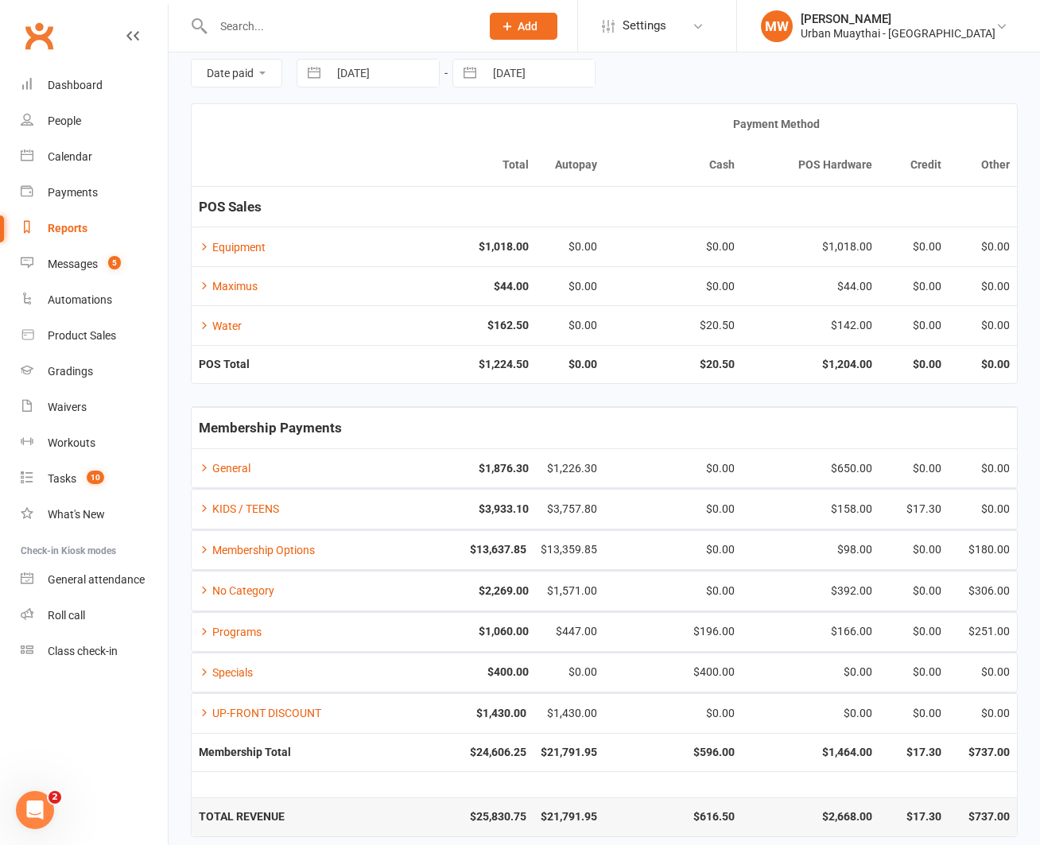
scroll to position [79, 0]
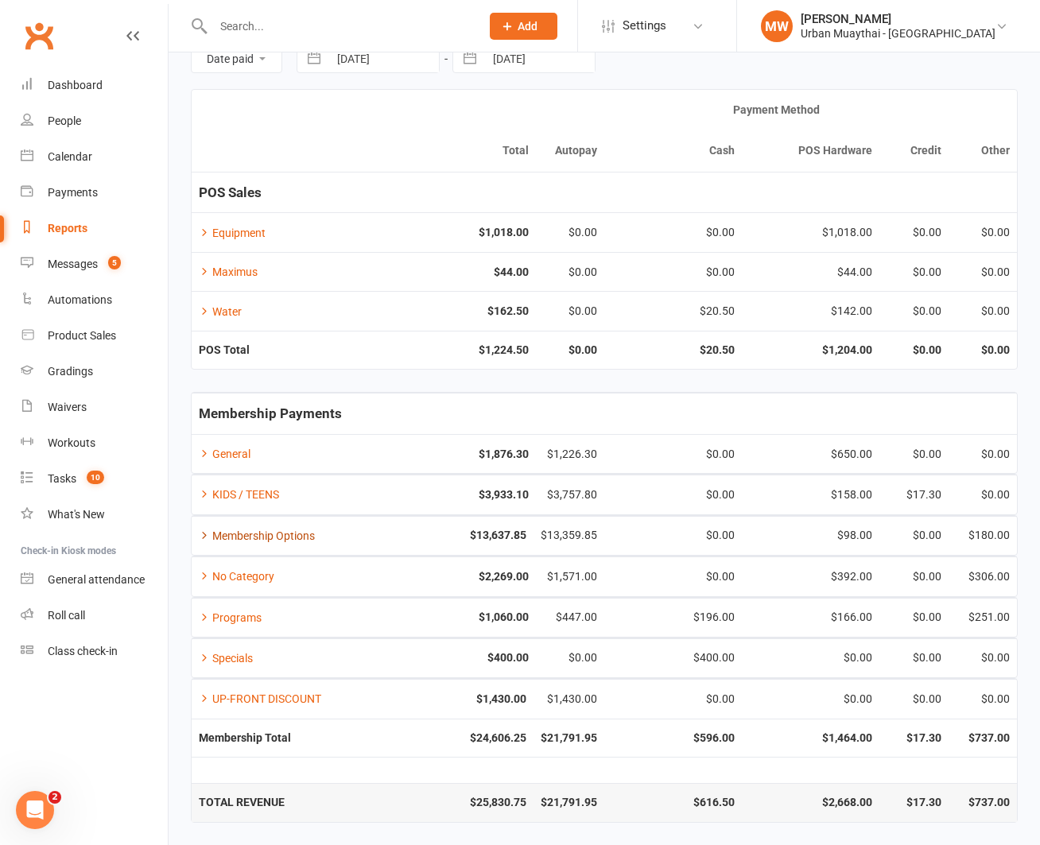
click at [231, 530] on link "Membership Options" at bounding box center [257, 535] width 116 height 13
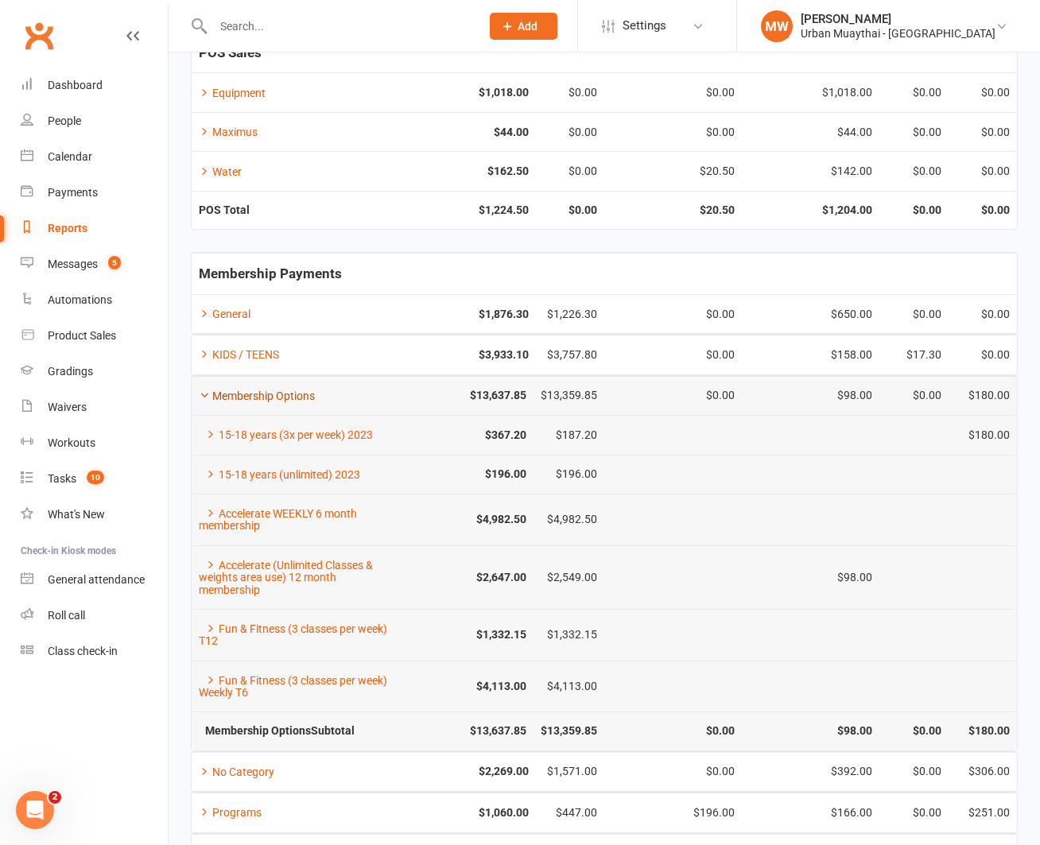
scroll to position [220, 0]
click at [245, 520] on link "Accelerate WEEKLY 6 month membership" at bounding box center [278, 518] width 158 height 25
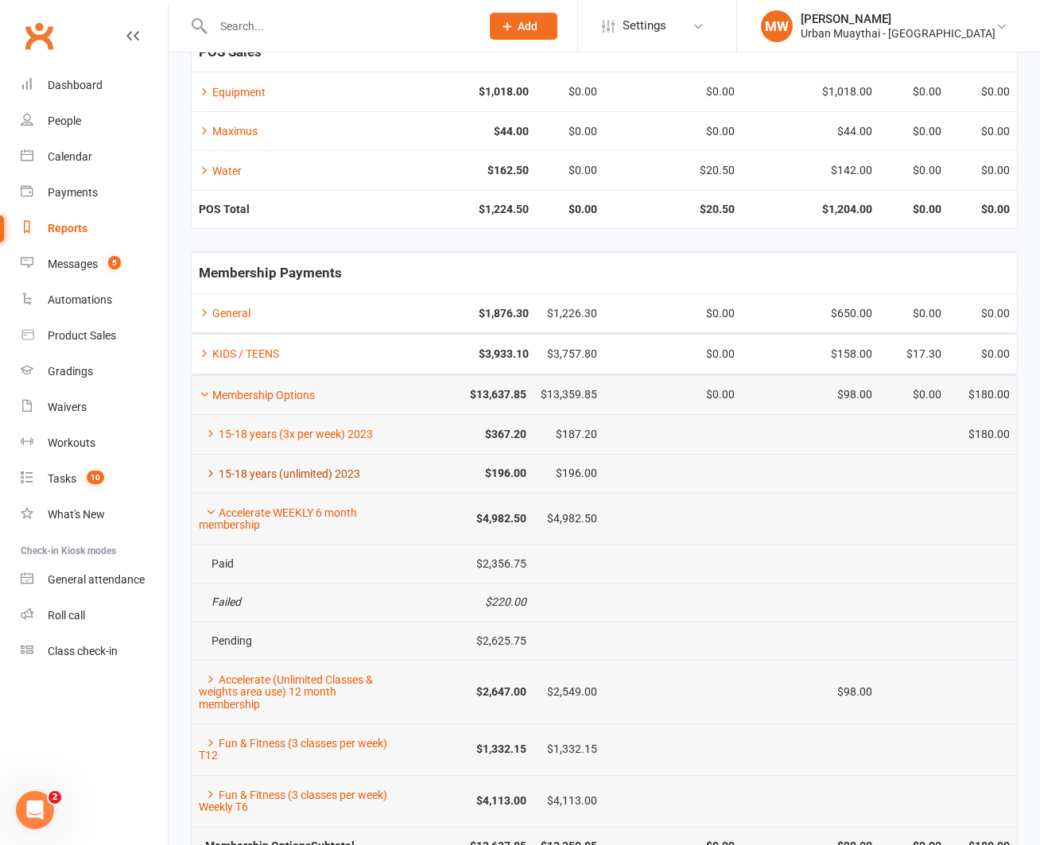
click at [248, 471] on link "15-18 years (unlimited) 2023" at bounding box center [279, 473] width 161 height 13
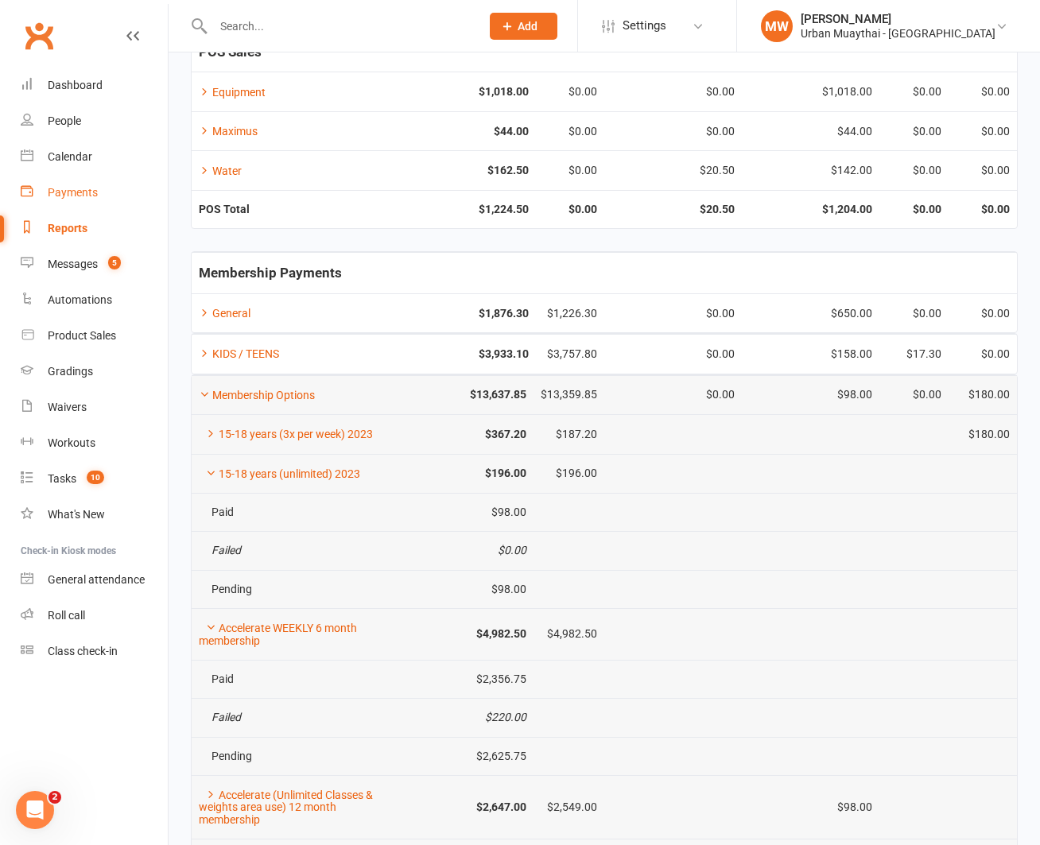
click at [69, 192] on div "Payments" at bounding box center [73, 192] width 50 height 13
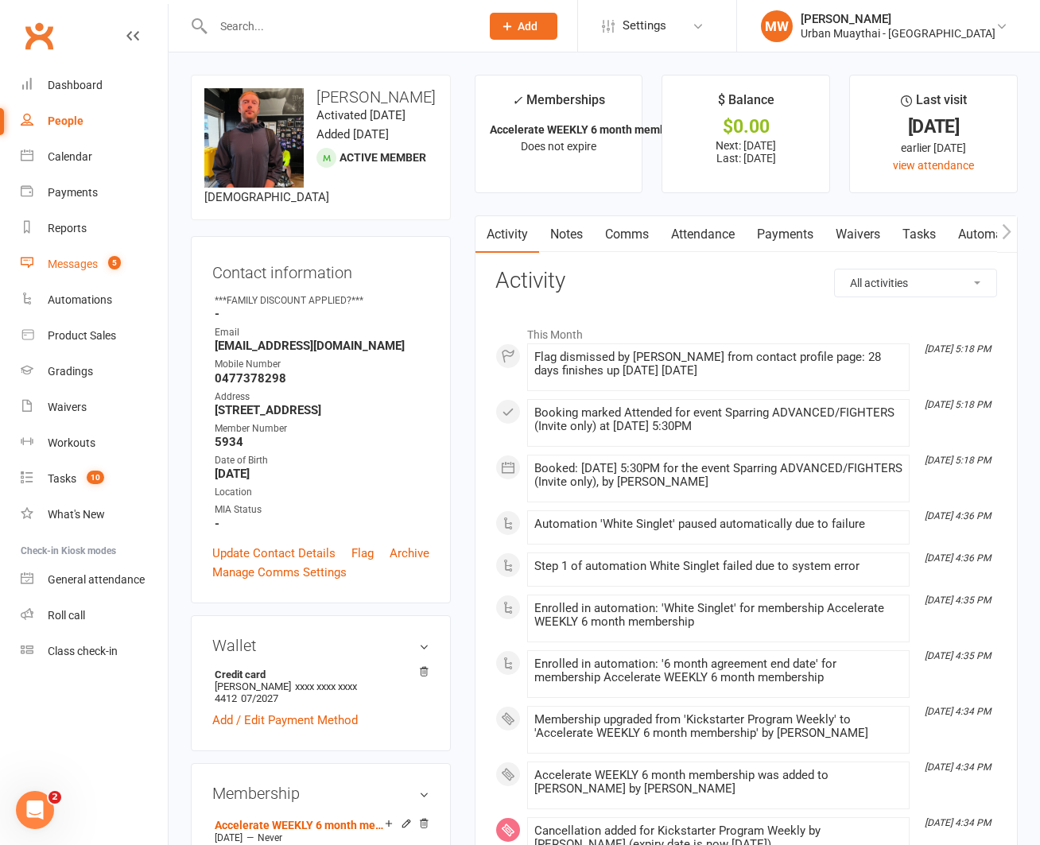
click at [82, 262] on div "Messages" at bounding box center [73, 264] width 50 height 13
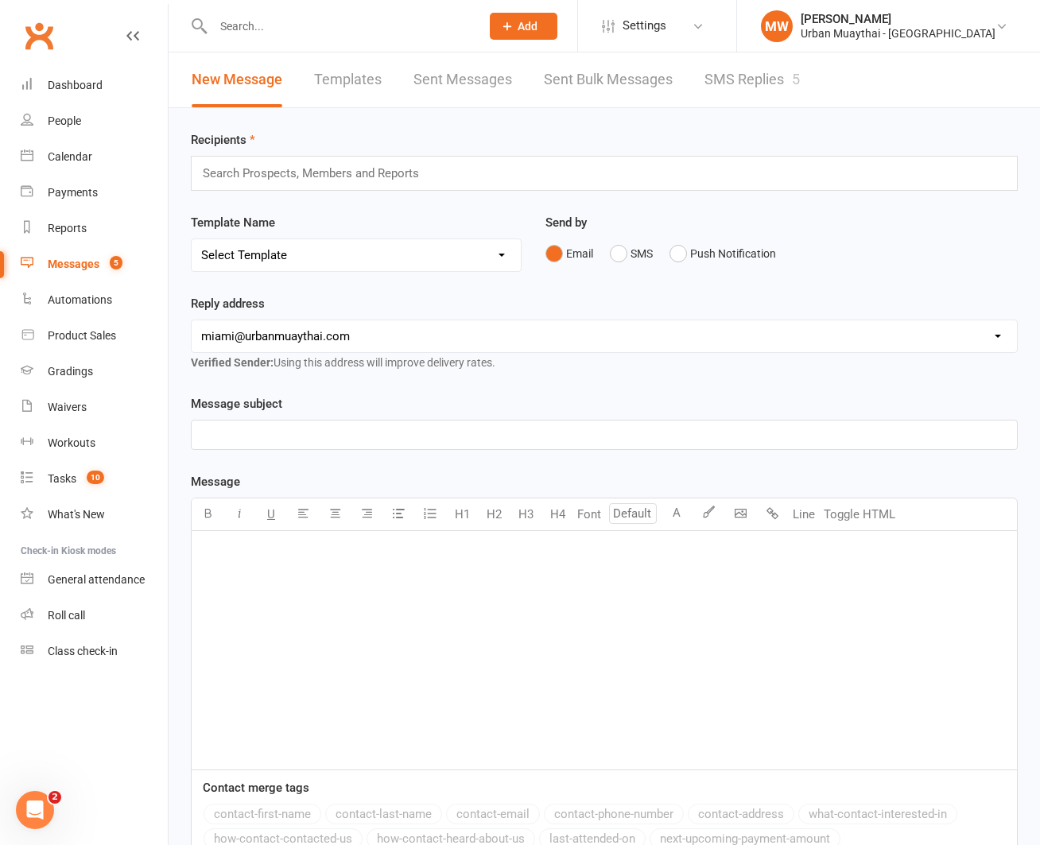
click at [715, 76] on link "SMS Replies 5" at bounding box center [751, 79] width 95 height 55
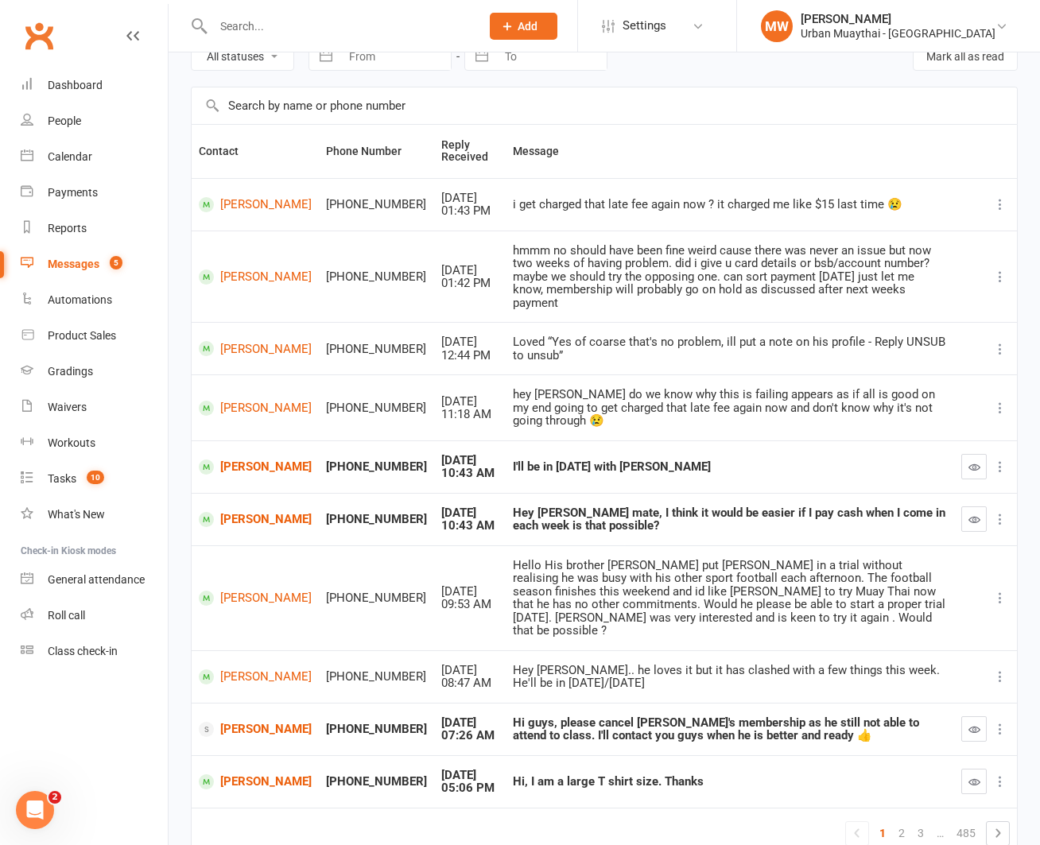
scroll to position [124, 0]
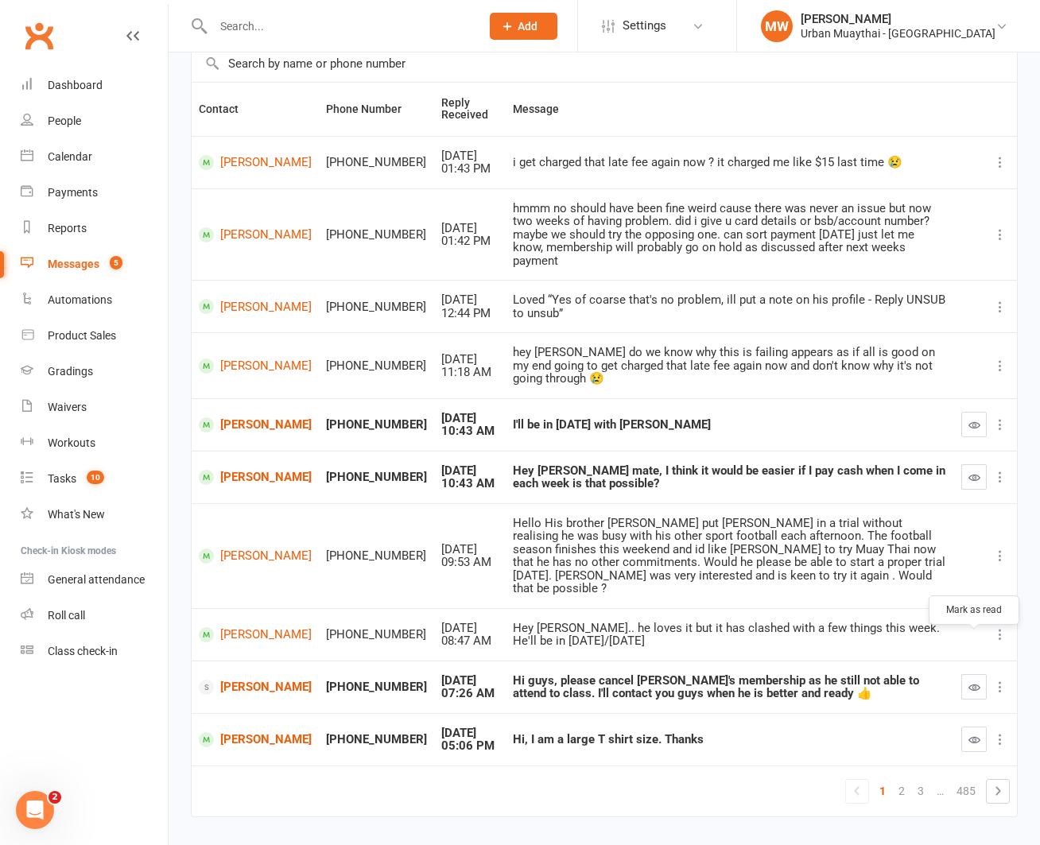
click at [976, 681] on icon "button" at bounding box center [974, 687] width 12 height 12
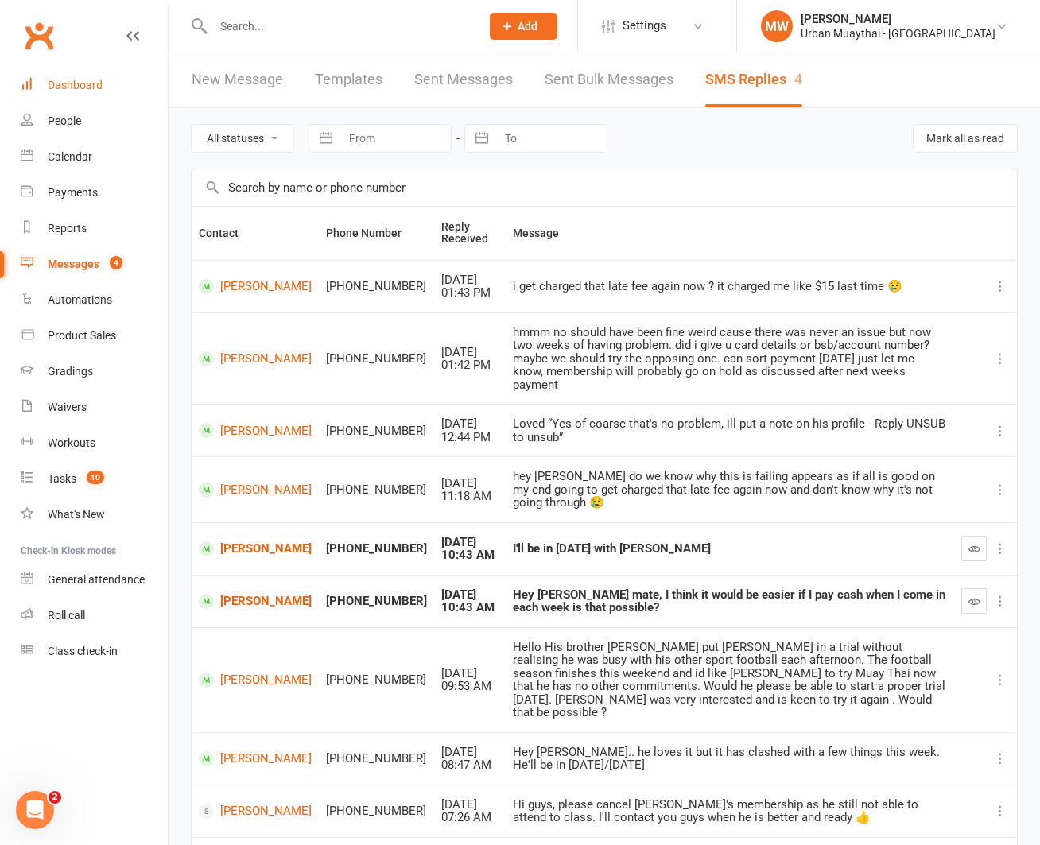
scroll to position [2, 0]
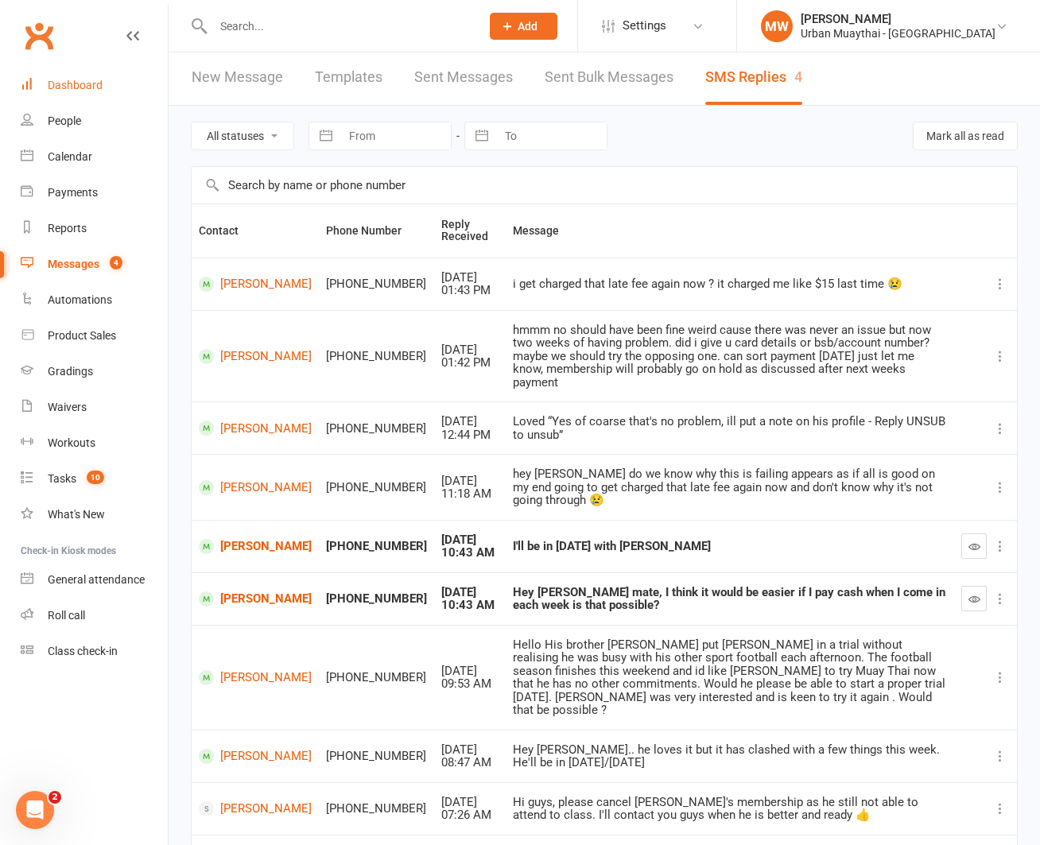
click at [61, 81] on div "Dashboard" at bounding box center [75, 85] width 55 height 13
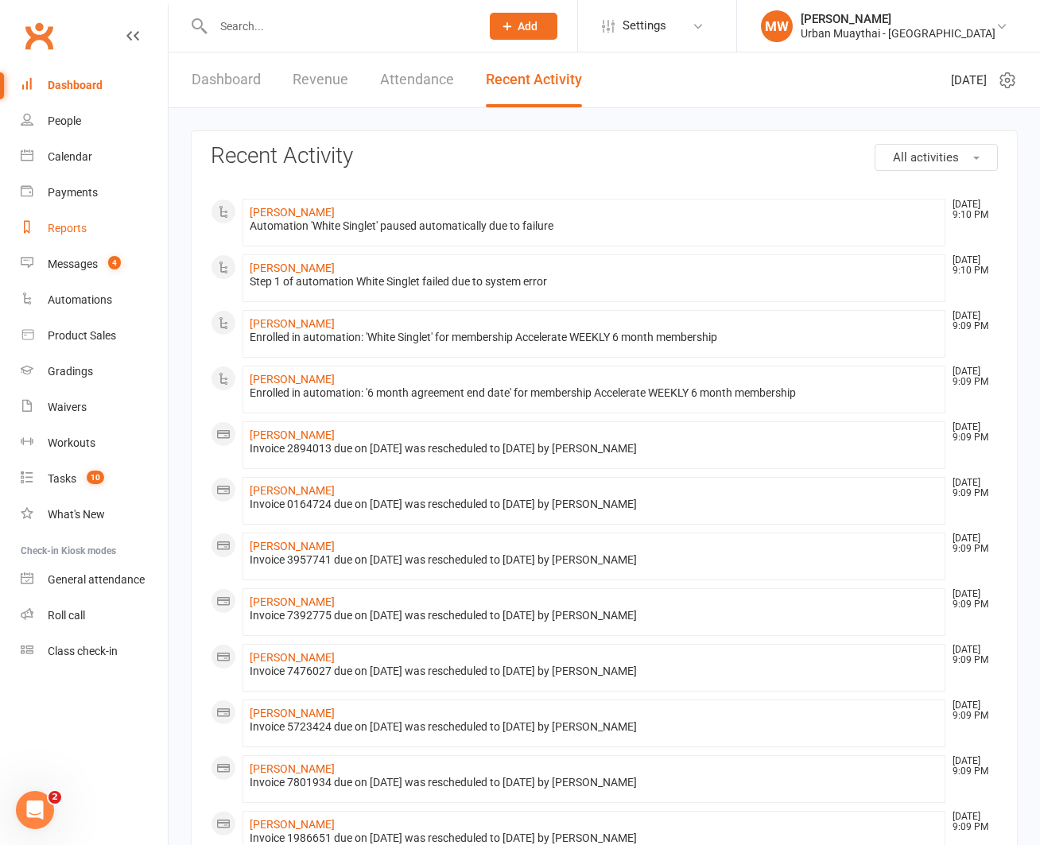
click at [79, 227] on div "Reports" at bounding box center [67, 228] width 39 height 13
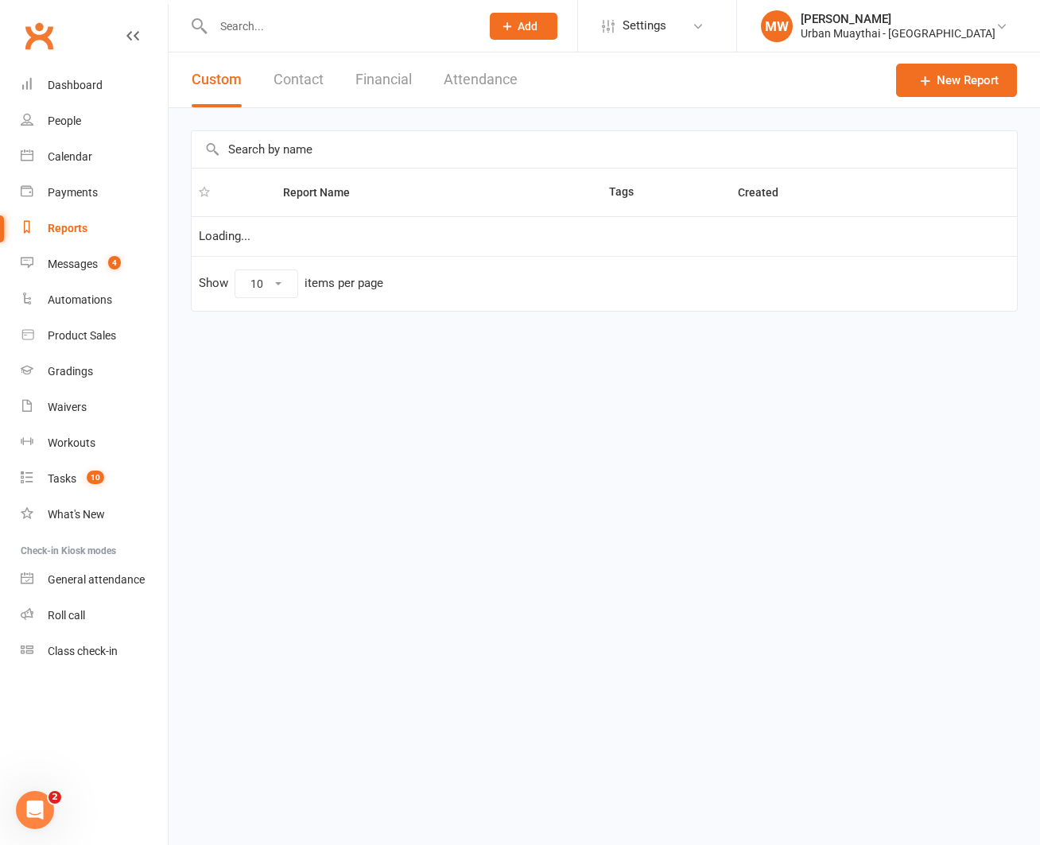
select select "100"
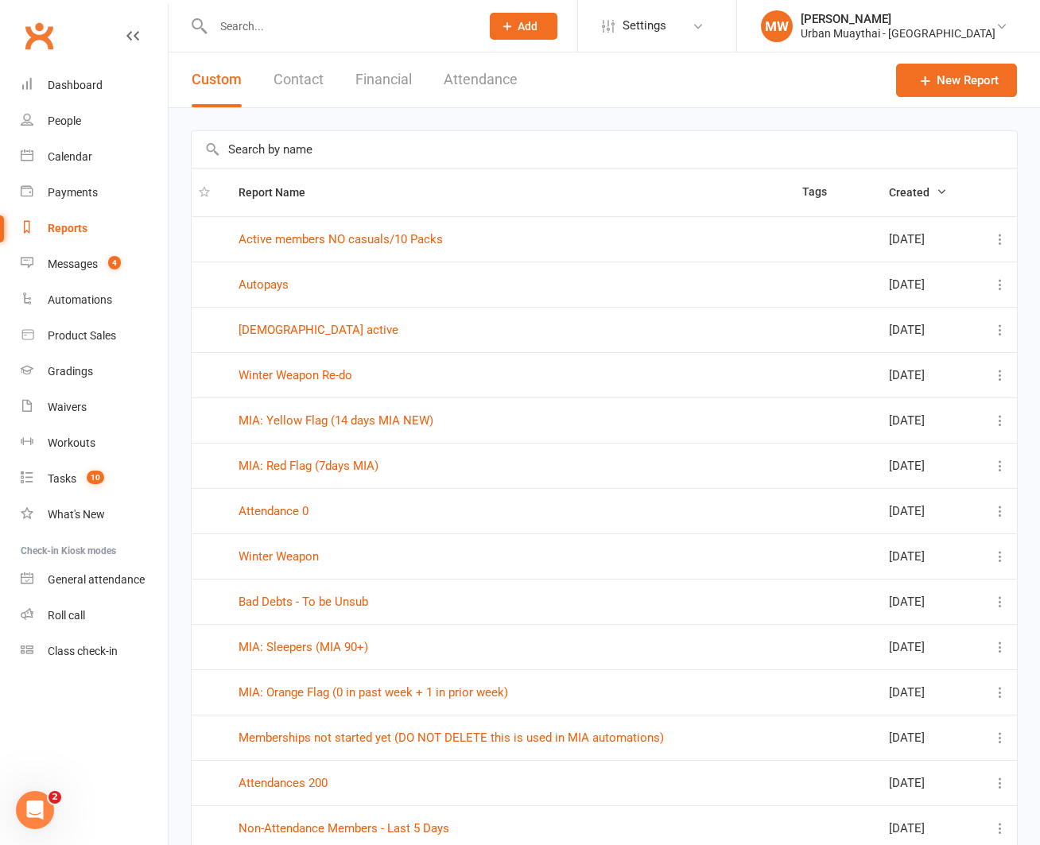
click at [370, 80] on button "Financial" at bounding box center [383, 79] width 56 height 55
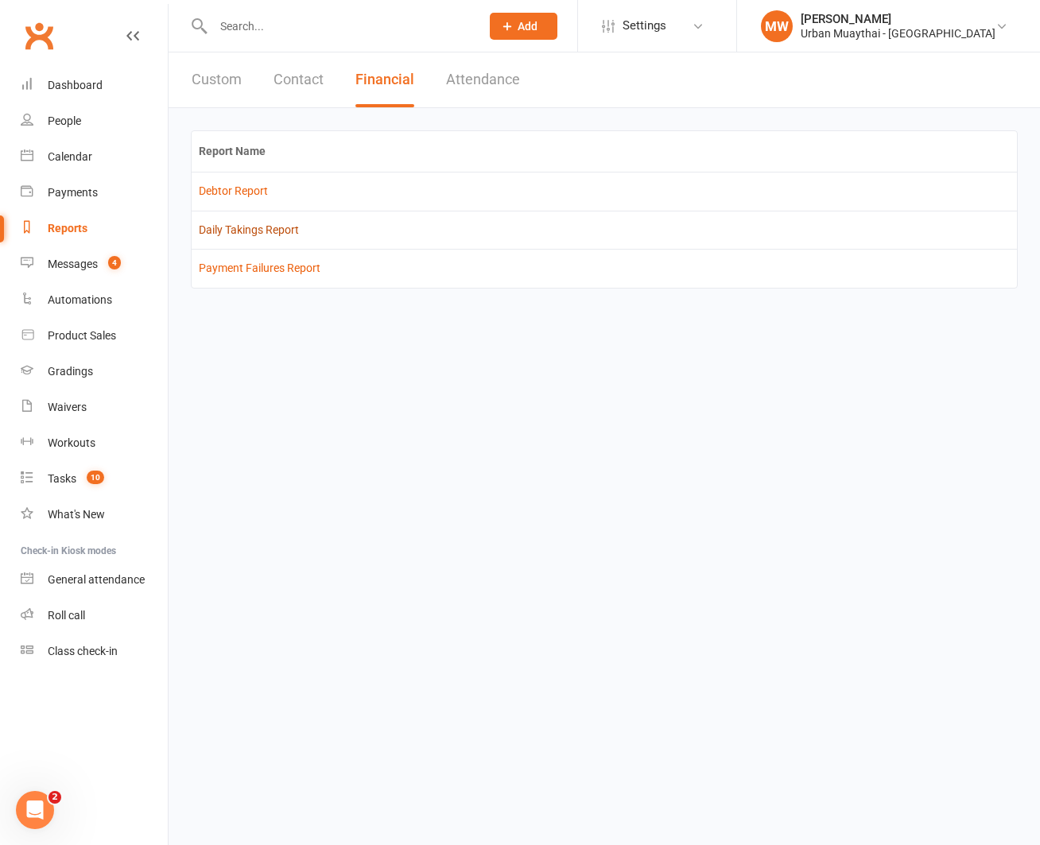
click at [269, 225] on link "Daily Takings Report" at bounding box center [249, 229] width 100 height 13
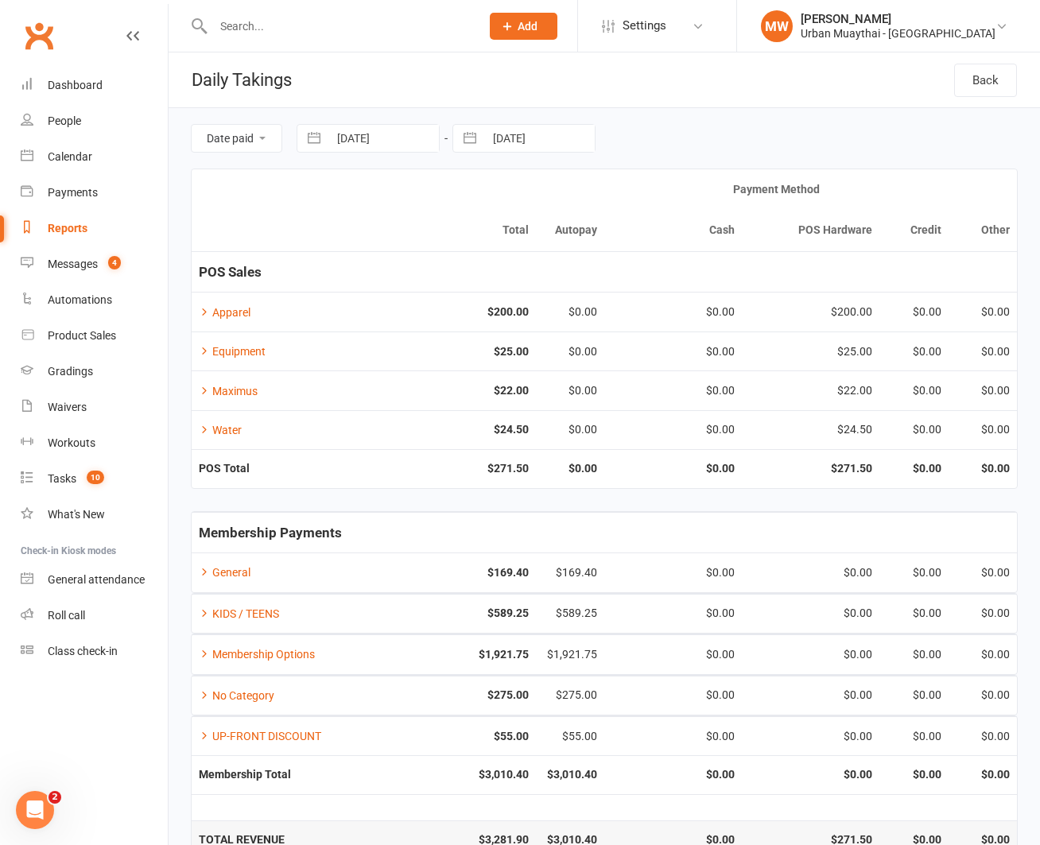
scroll to position [37, 0]
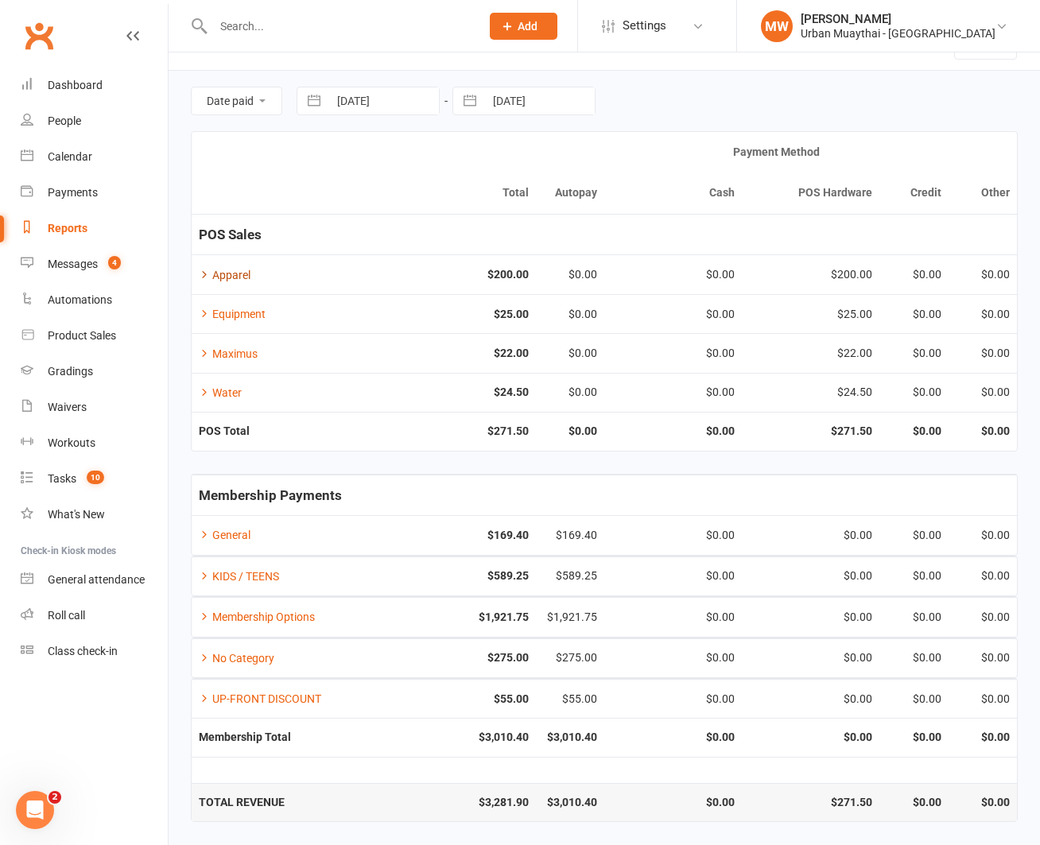
click at [225, 274] on link "Apparel" at bounding box center [225, 275] width 52 height 13
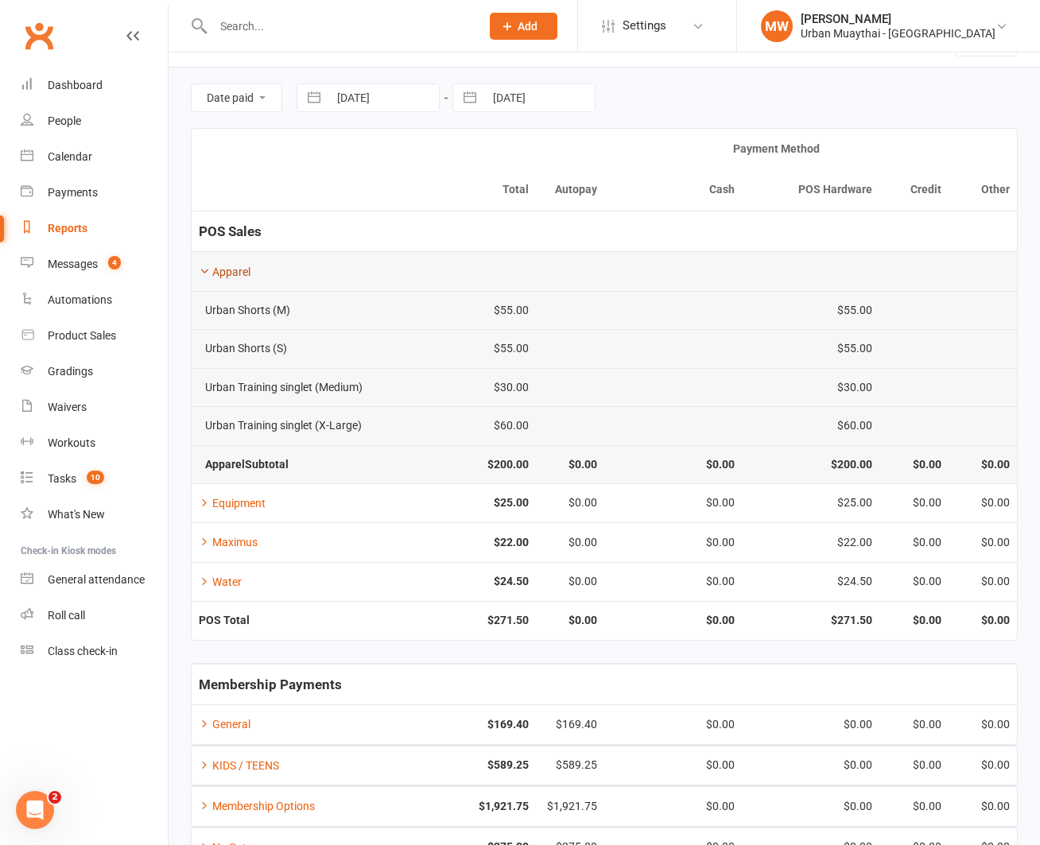
click at [225, 272] on link "Apparel" at bounding box center [225, 271] width 52 height 13
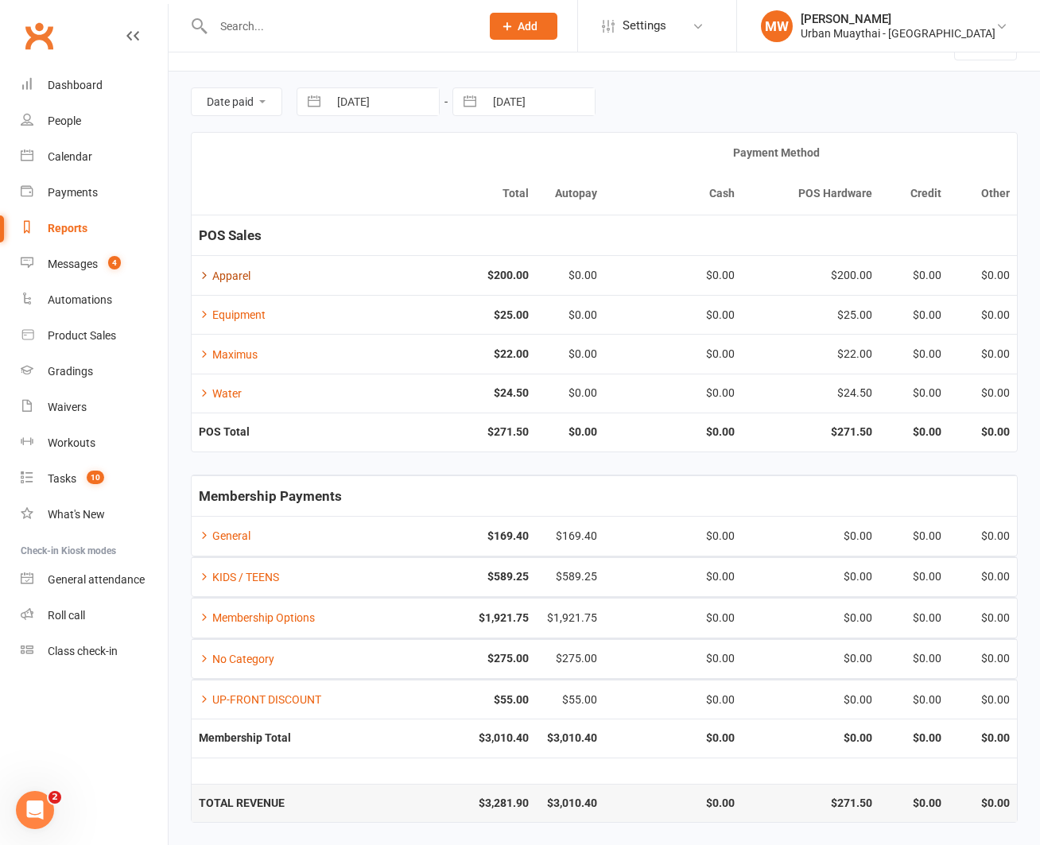
scroll to position [37, 0]
click at [234, 537] on link "General" at bounding box center [225, 535] width 52 height 13
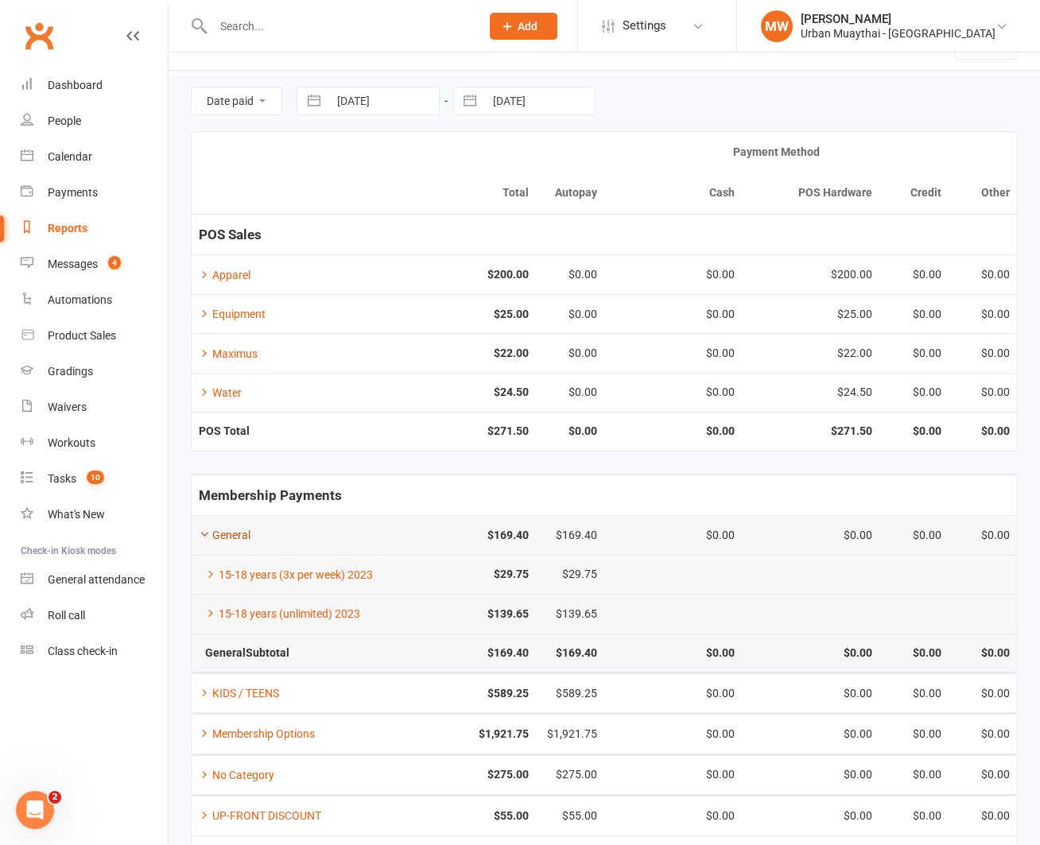
click at [234, 537] on link "General" at bounding box center [225, 535] width 52 height 13
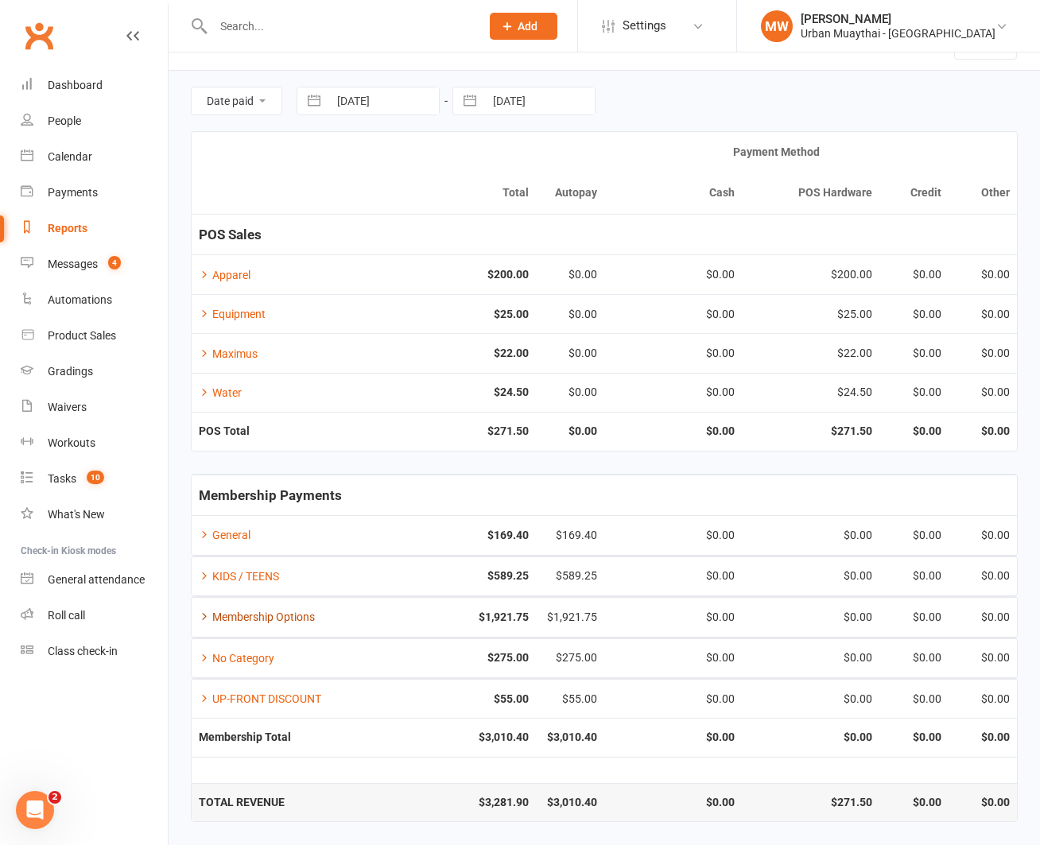
click at [216, 618] on link "Membership Options" at bounding box center [257, 616] width 116 height 13
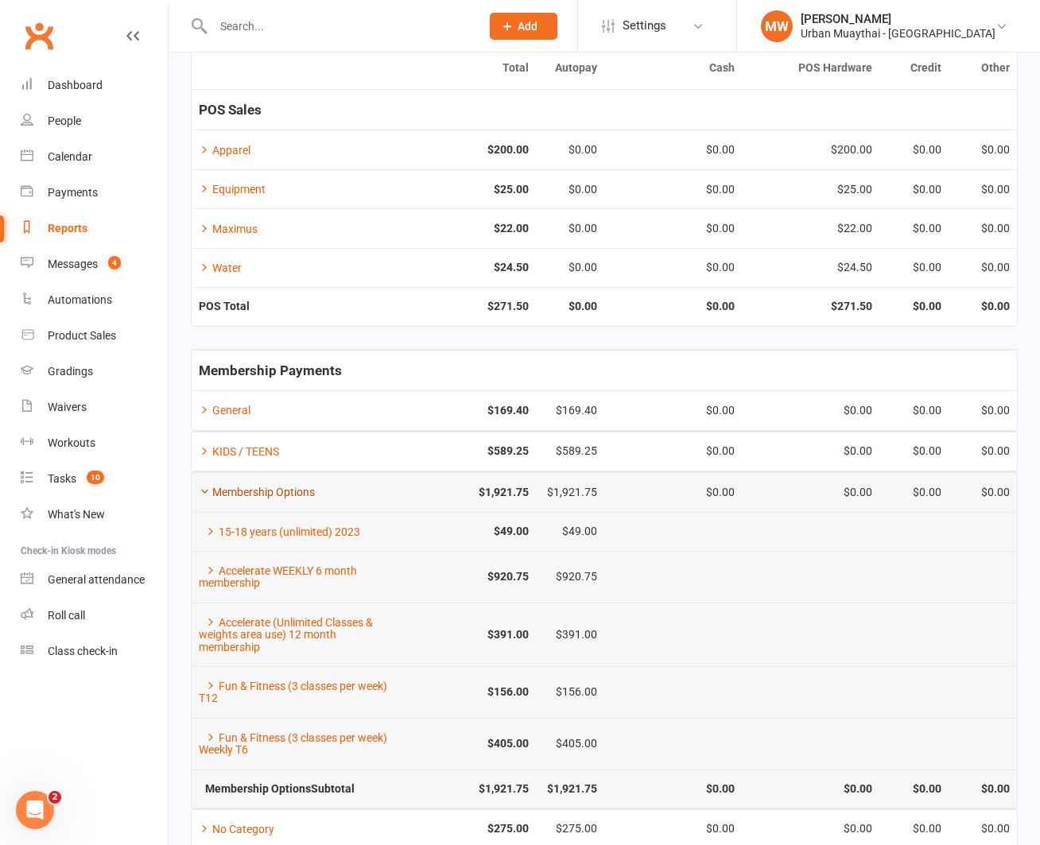
scroll to position [166, 0]
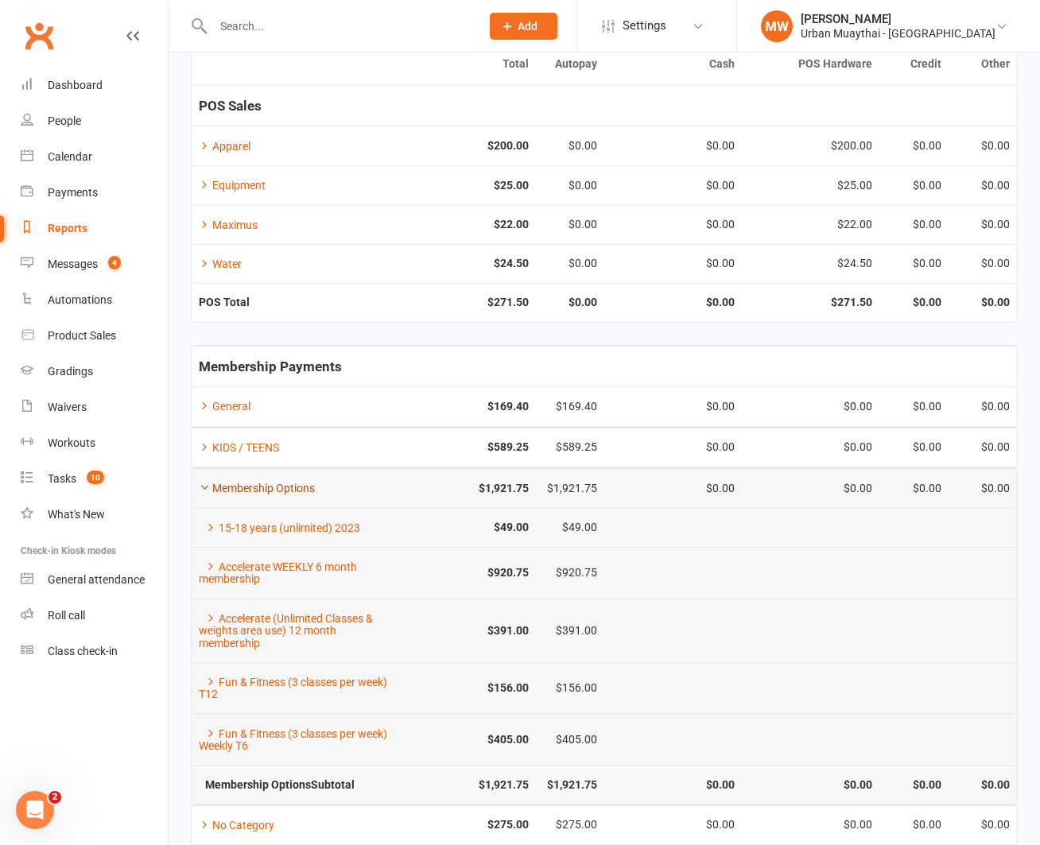
click at [238, 485] on link "Membership Options" at bounding box center [257, 488] width 116 height 13
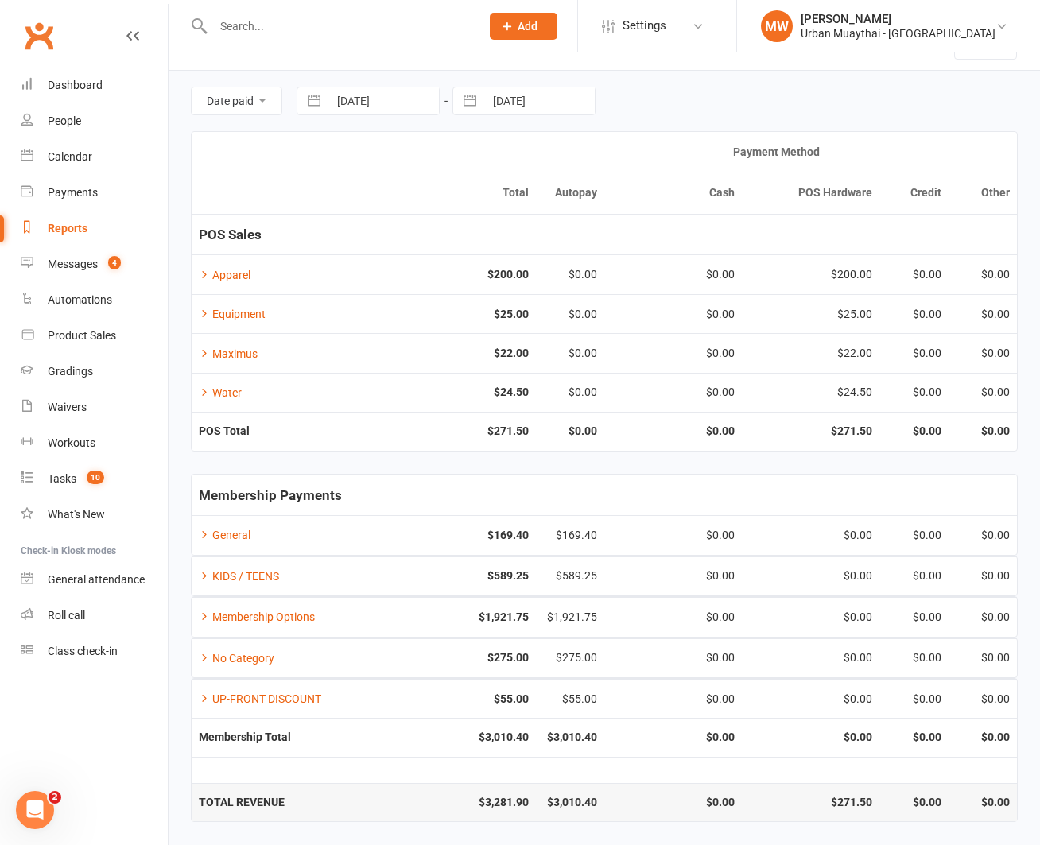
click at [319, 99] on button "button" at bounding box center [314, 100] width 29 height 27
select select "6"
select select "2025"
select select "7"
select select "2025"
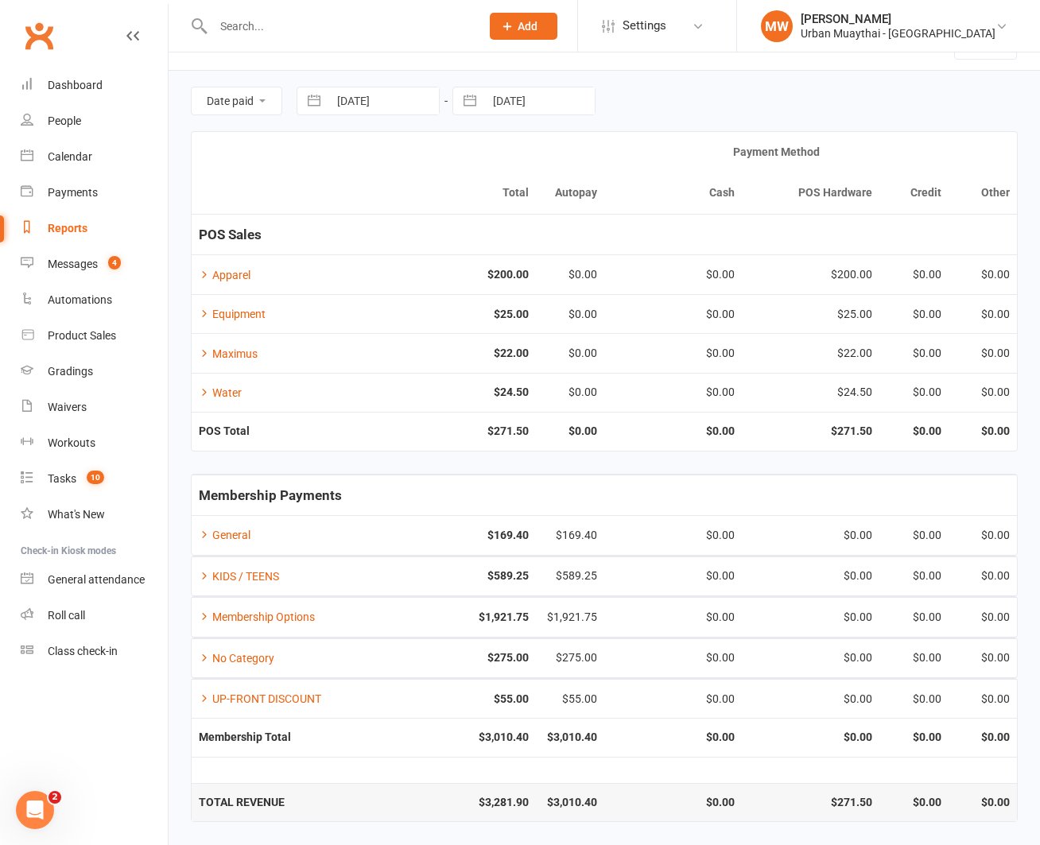
select select "8"
select select "2025"
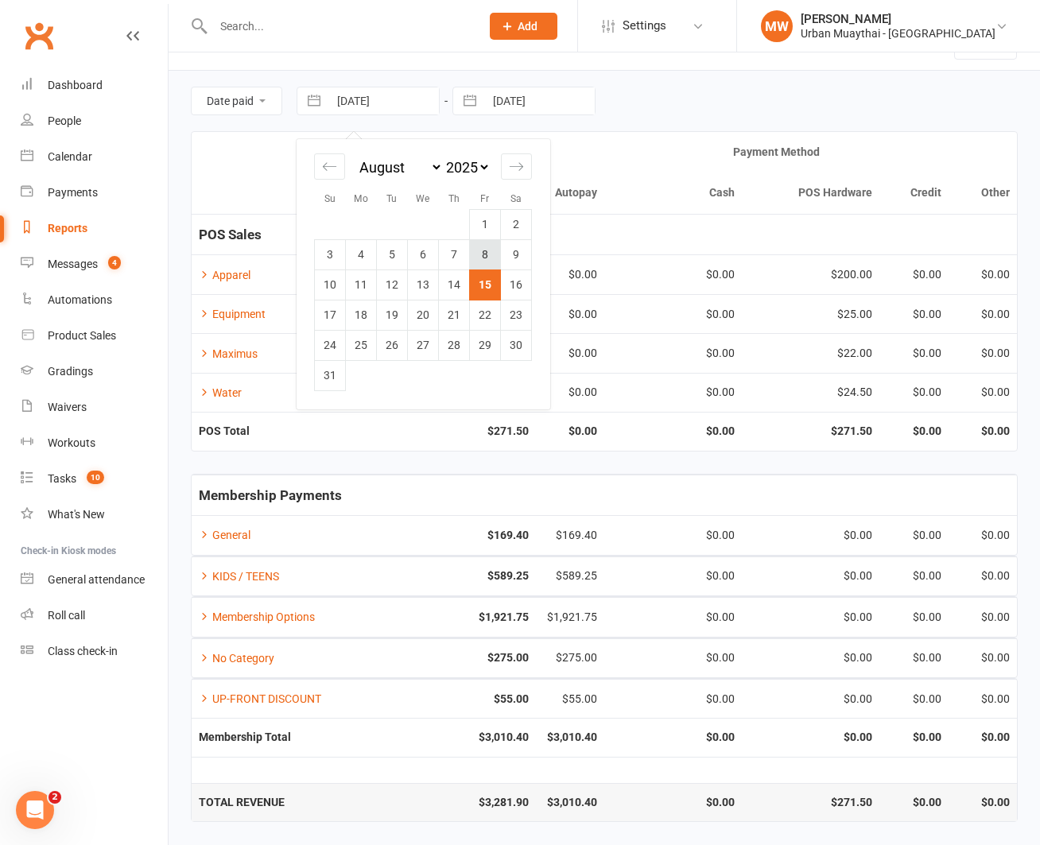
click at [494, 258] on td "8" at bounding box center [485, 254] width 31 height 30
type input "[DATE]"
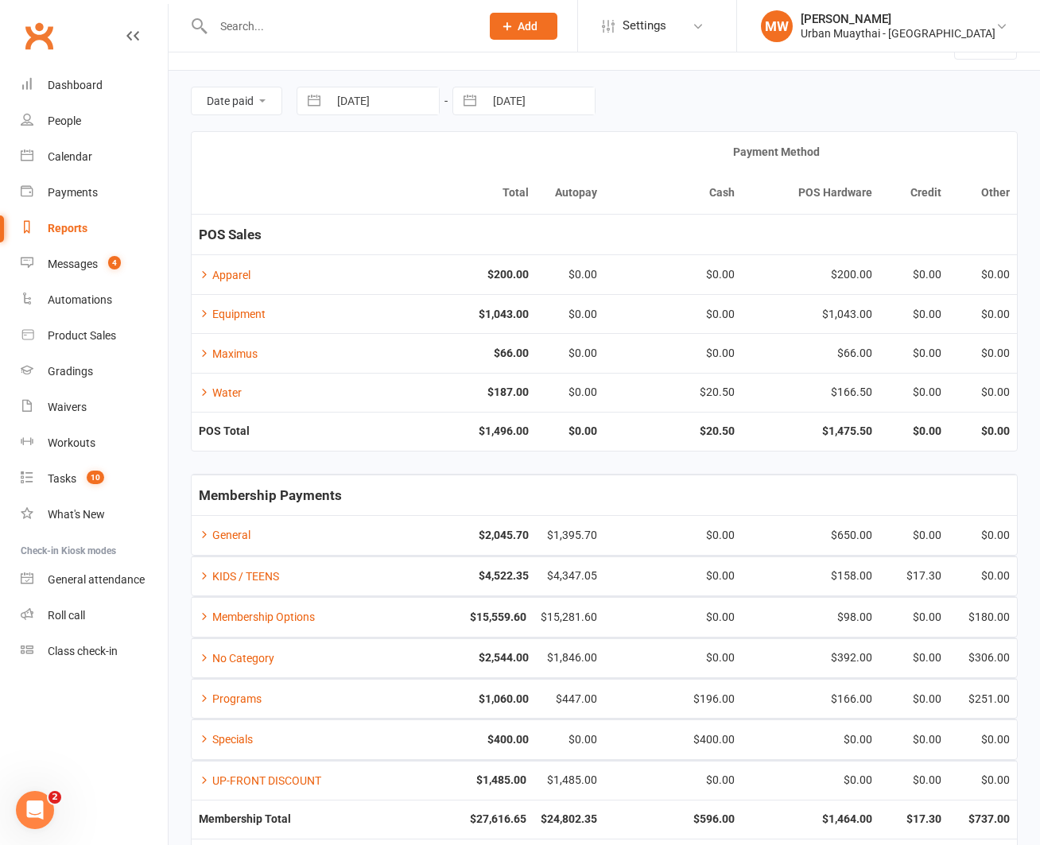
click at [473, 105] on button "button" at bounding box center [469, 100] width 29 height 27
select select "6"
select select "2025"
select select "7"
select select "2025"
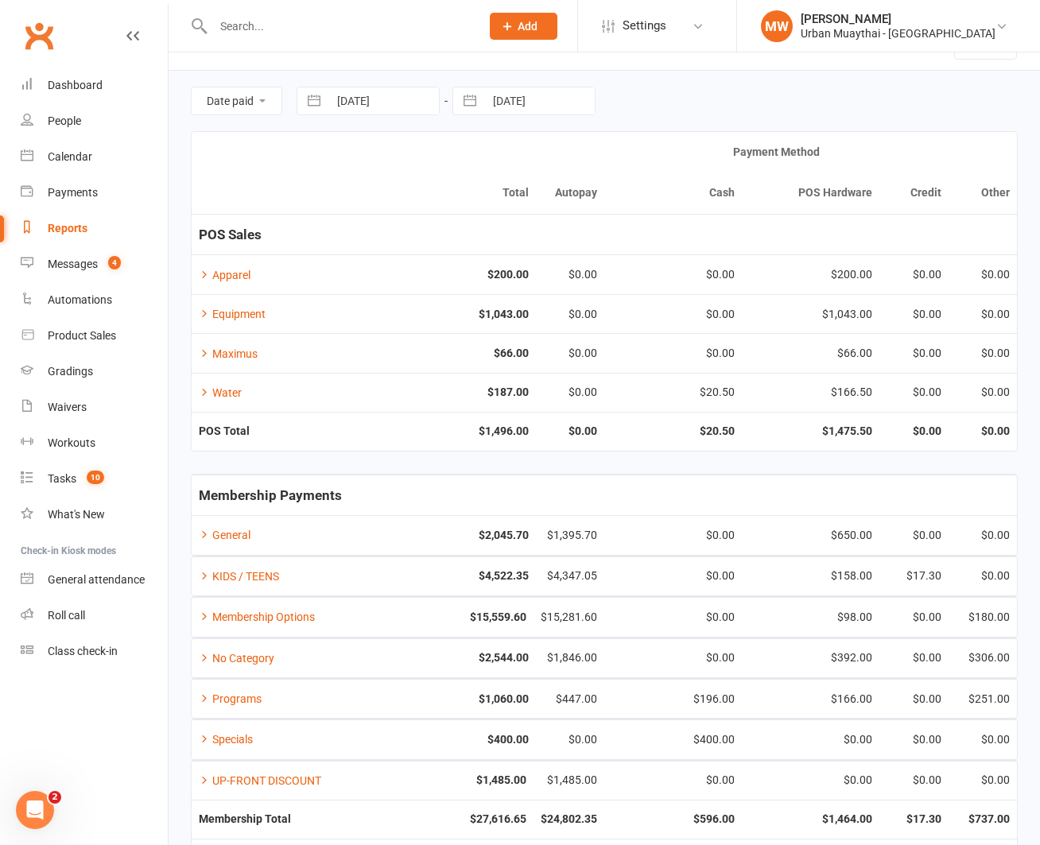
select select "8"
select select "2025"
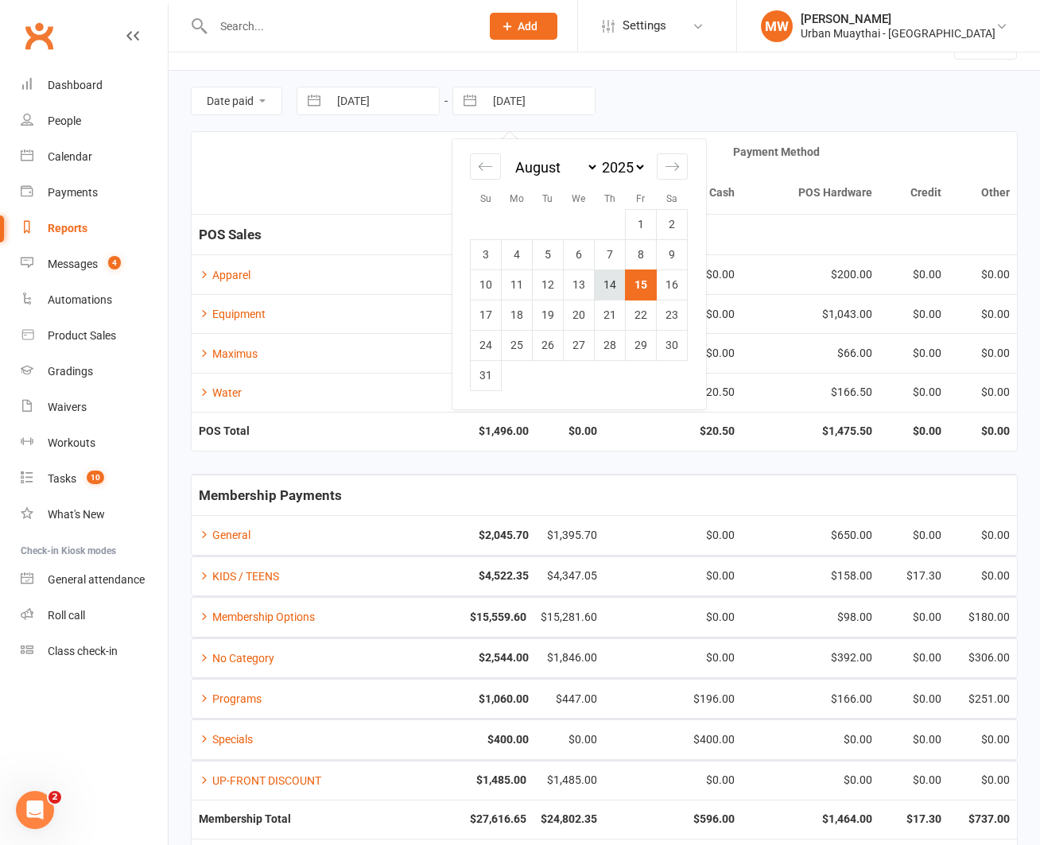
click at [610, 277] on td "14" at bounding box center [610, 284] width 31 height 30
type input "[DATE]"
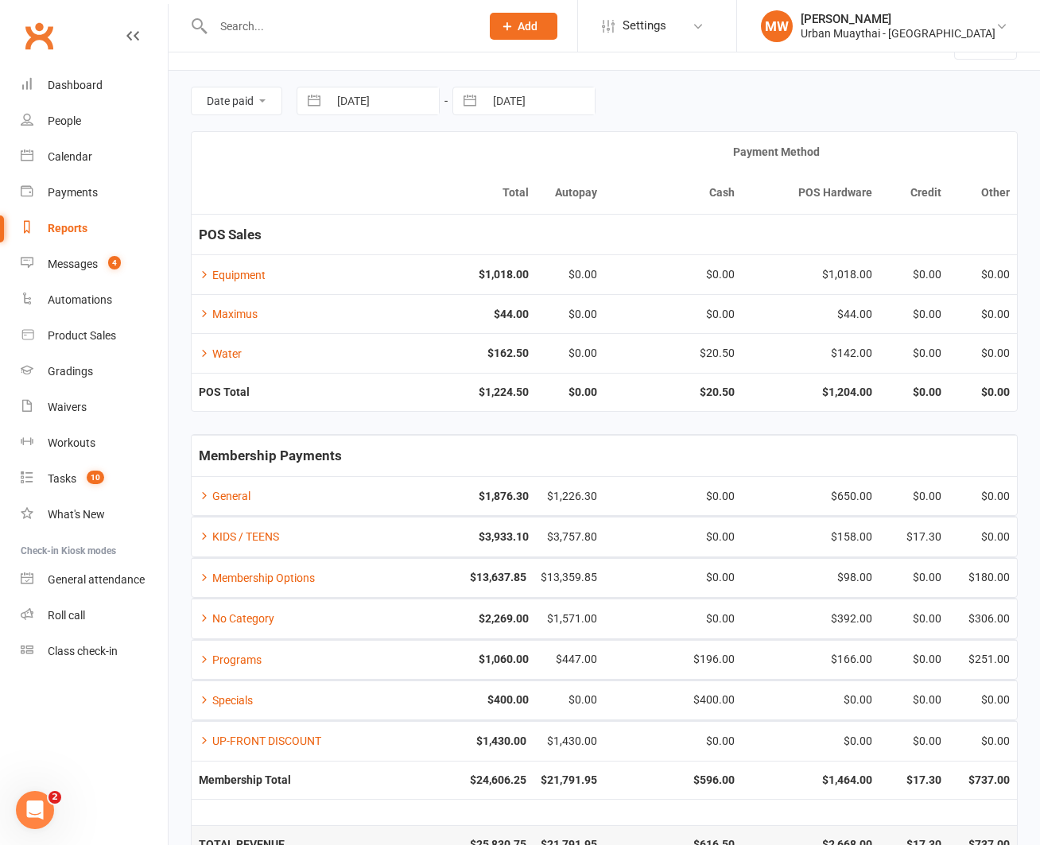
click at [472, 90] on button "button" at bounding box center [469, 100] width 29 height 27
select select "6"
select select "2025"
select select "7"
select select "2025"
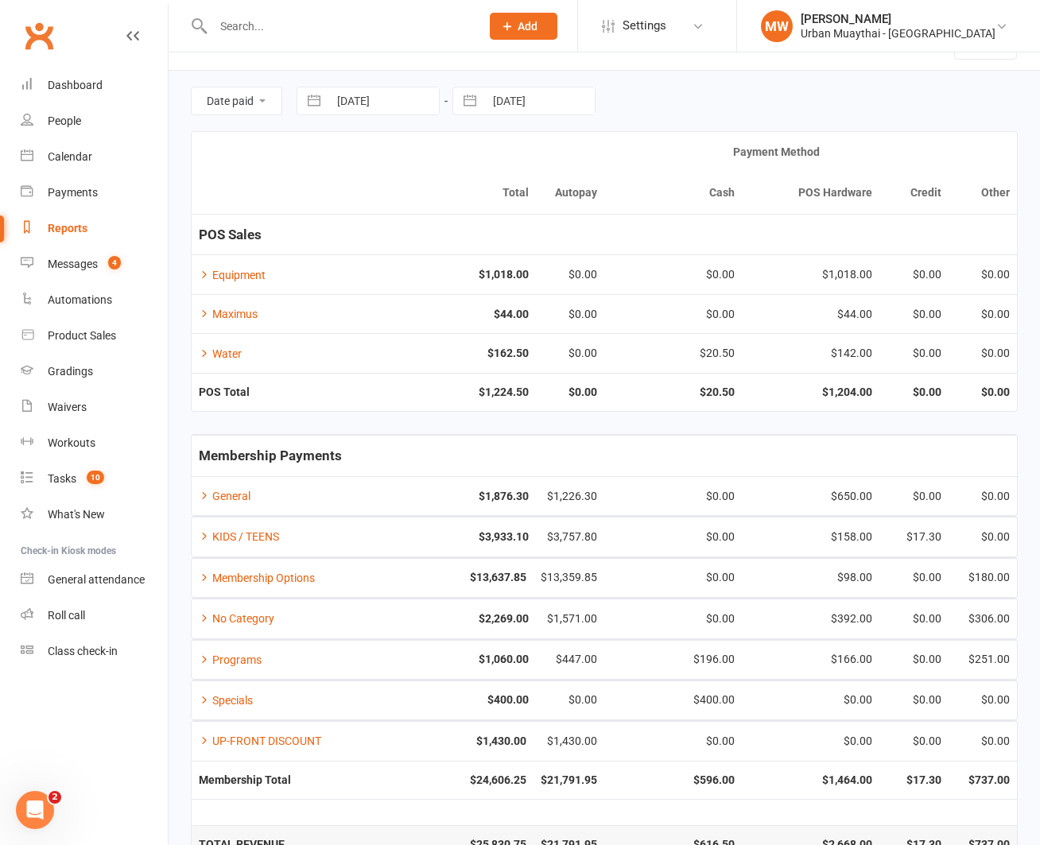
select select "8"
select select "2025"
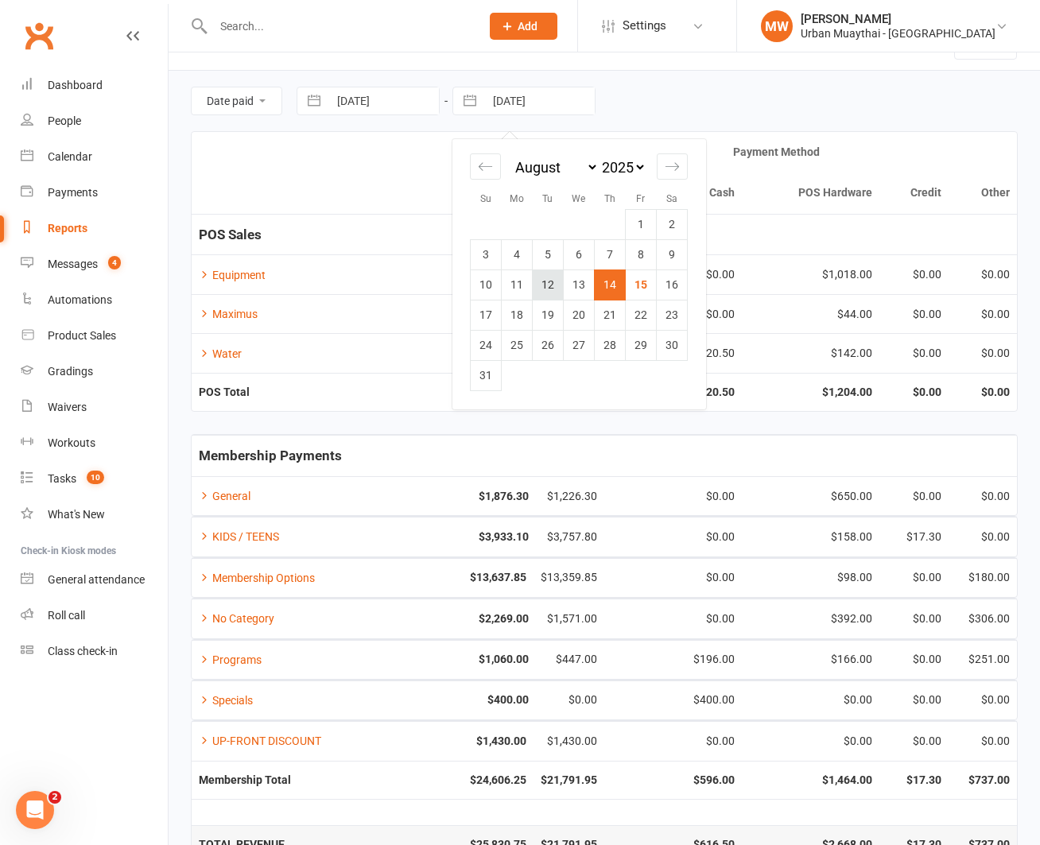
click at [533, 282] on td "12" at bounding box center [548, 284] width 31 height 30
type input "[DATE]"
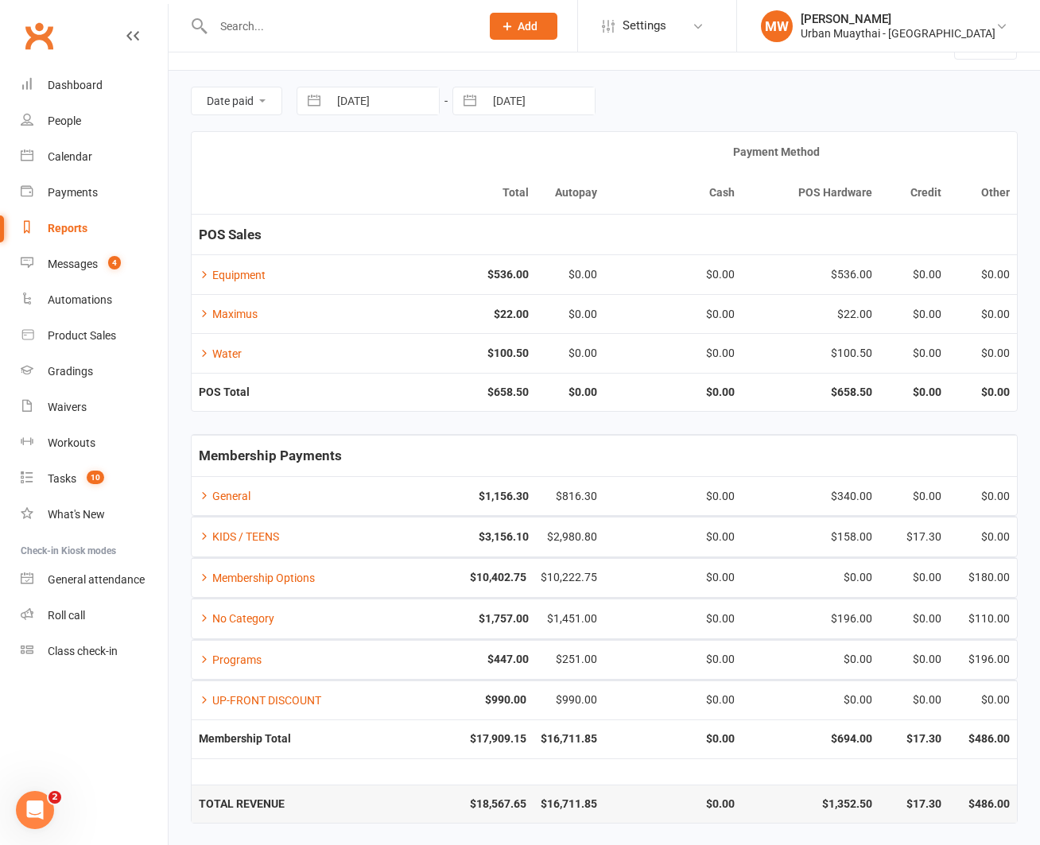
click at [471, 96] on button "button" at bounding box center [469, 100] width 29 height 27
select select "6"
select select "2025"
select select "7"
select select "2025"
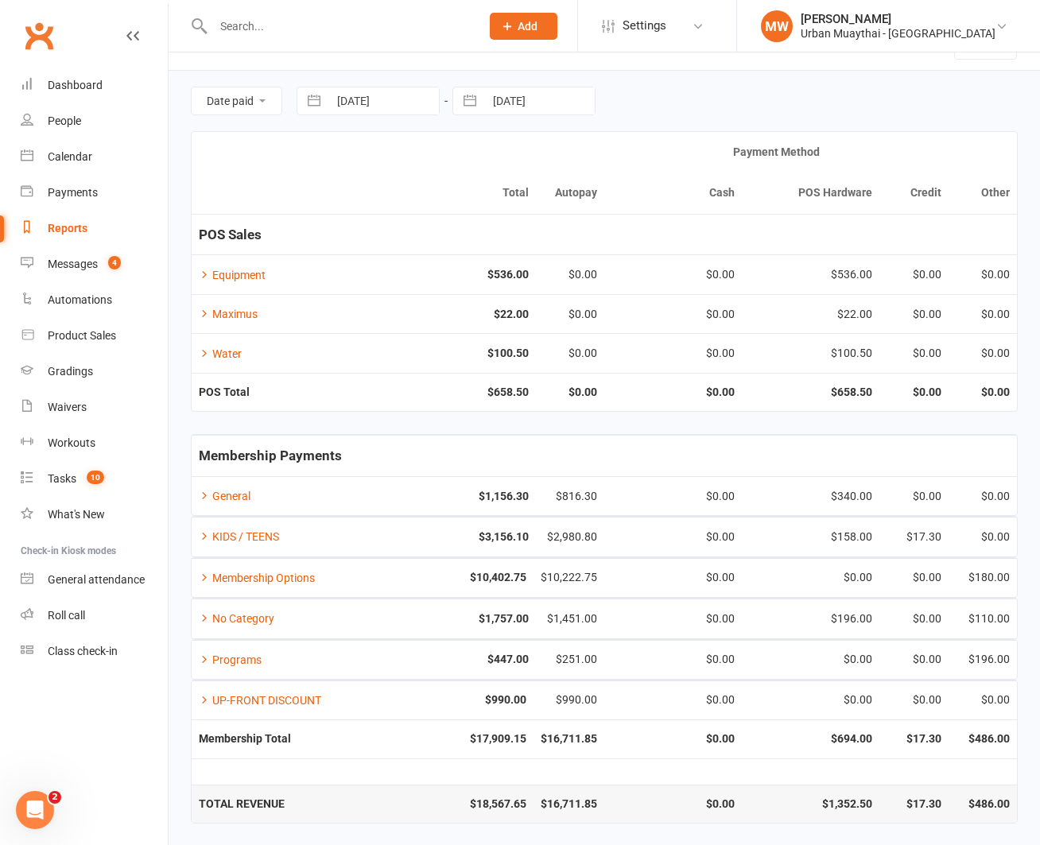
select select "8"
select select "2025"
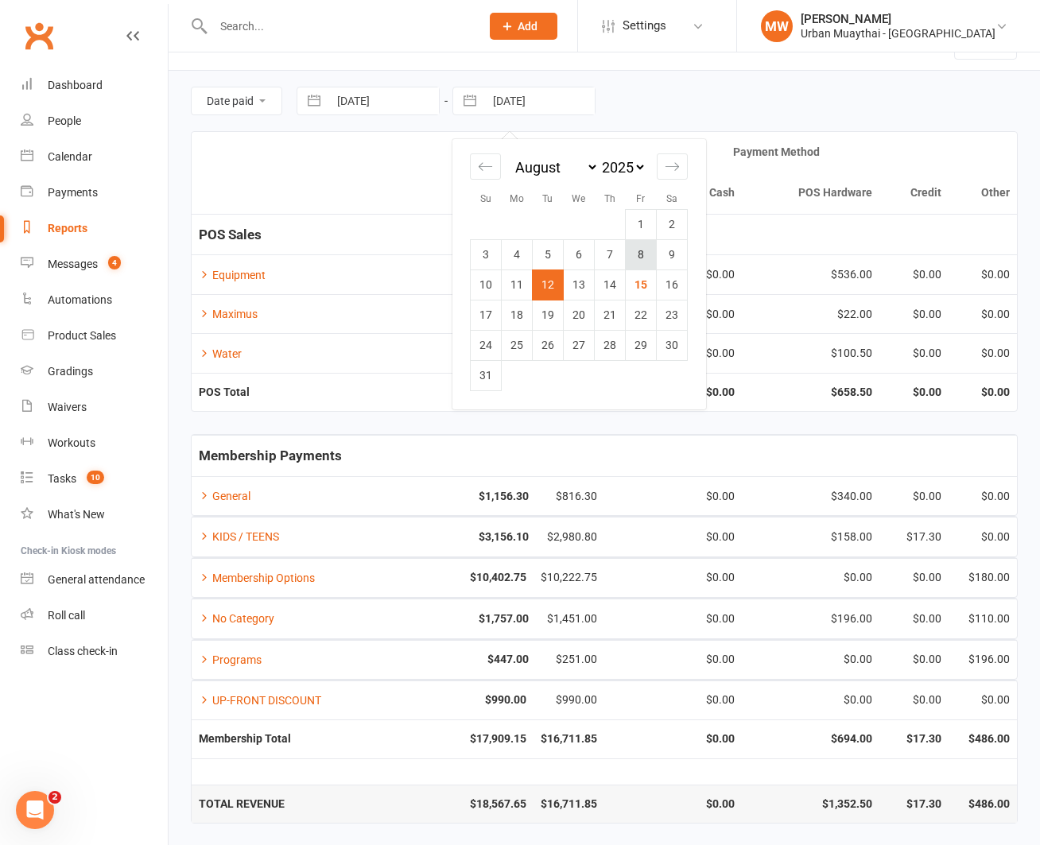
click at [640, 250] on td "8" at bounding box center [641, 254] width 31 height 30
type input "[DATE]"
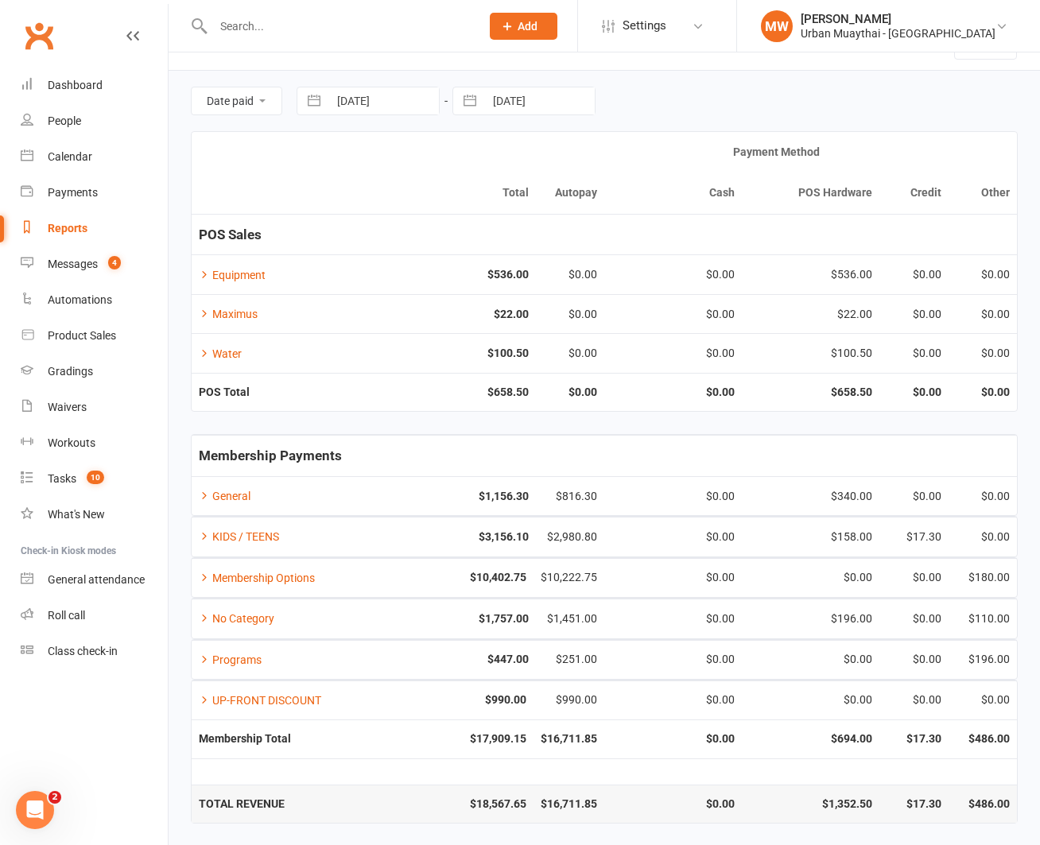
scroll to position [0, 0]
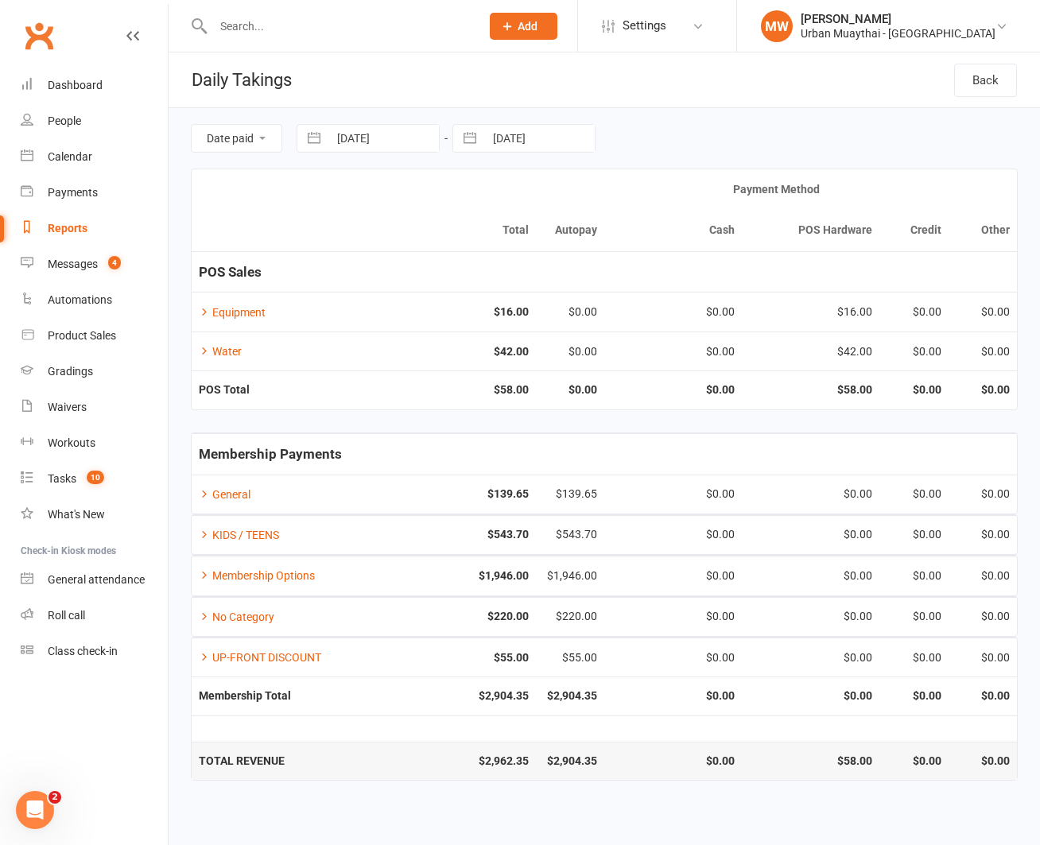
drag, startPoint x: 467, startPoint y: 139, endPoint x: 537, endPoint y: 172, distance: 76.8
click at [468, 139] on button "button" at bounding box center [469, 138] width 29 height 27
select select "6"
select select "2025"
select select "7"
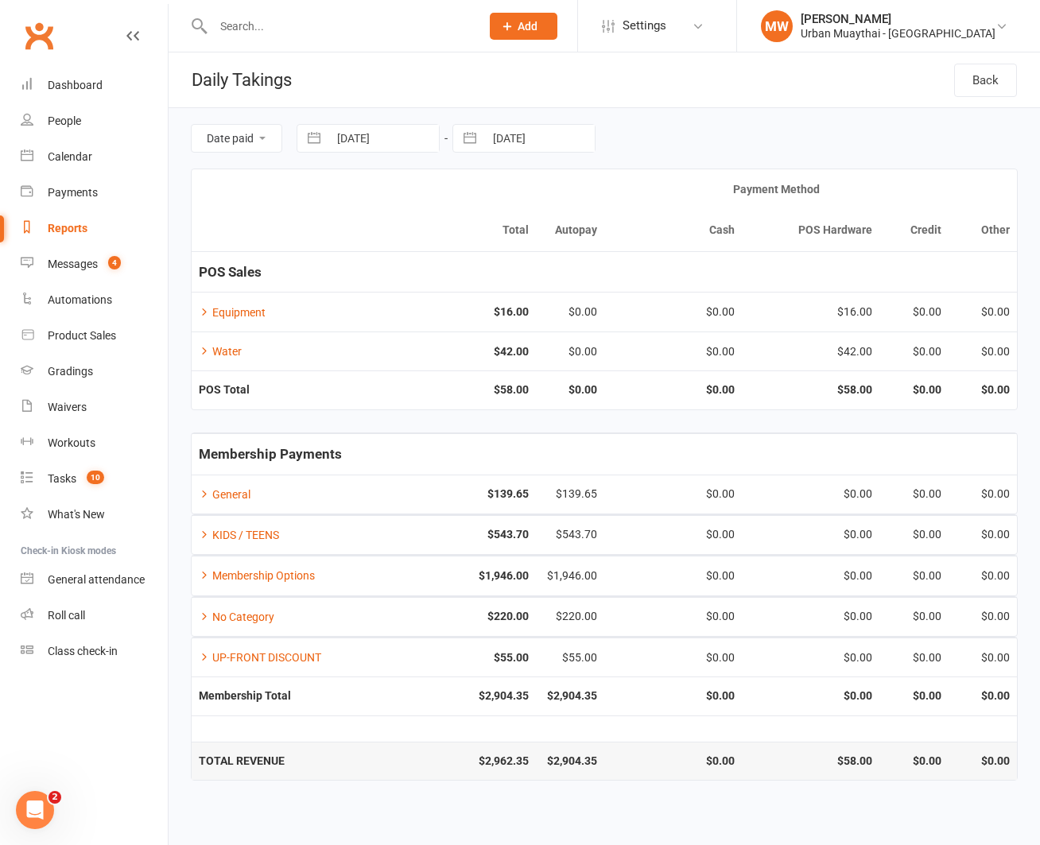
select select "2025"
select select "8"
select select "2025"
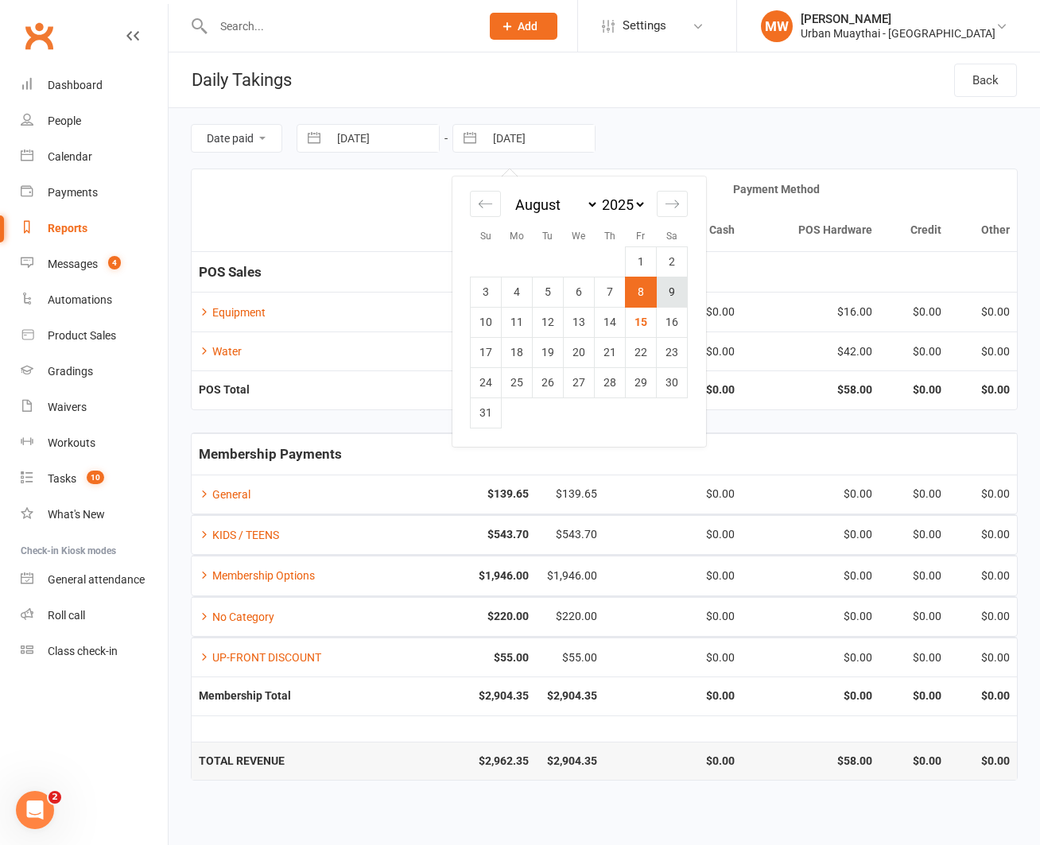
click at [672, 292] on td "9" at bounding box center [672, 292] width 31 height 30
type input "09 Aug 2025"
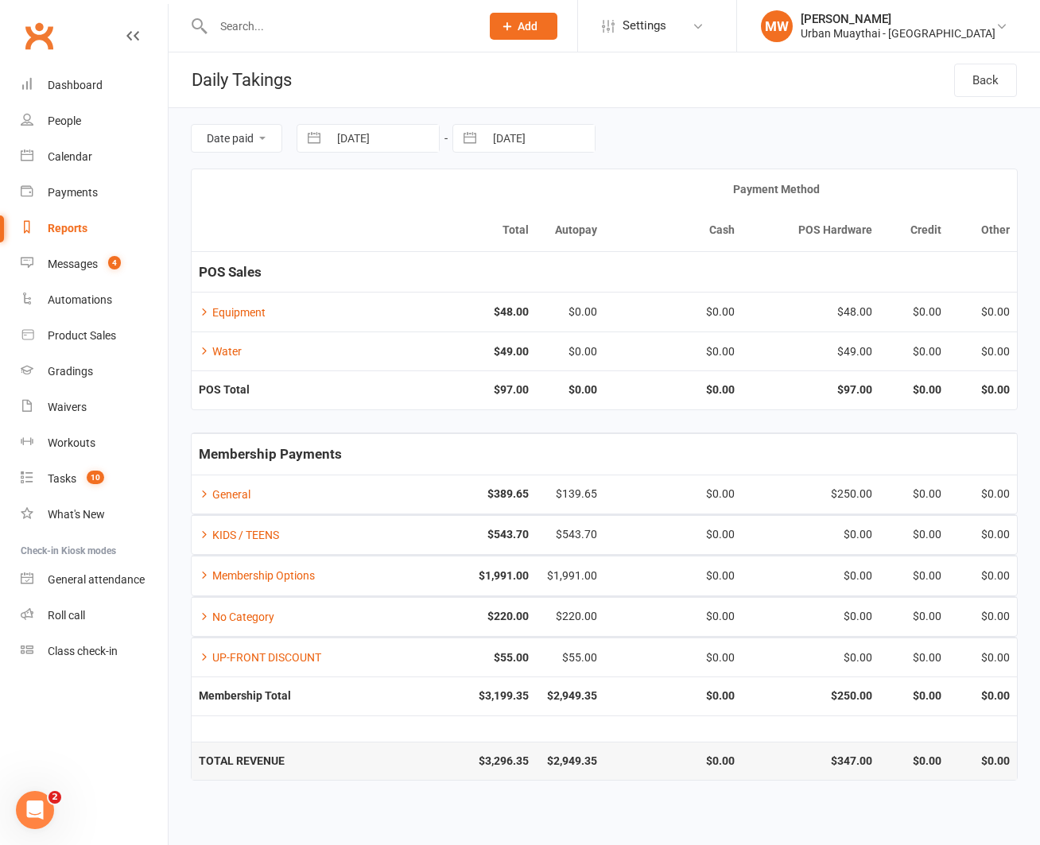
click at [468, 135] on button "button" at bounding box center [469, 138] width 29 height 27
select select "6"
select select "2025"
select select "7"
select select "2025"
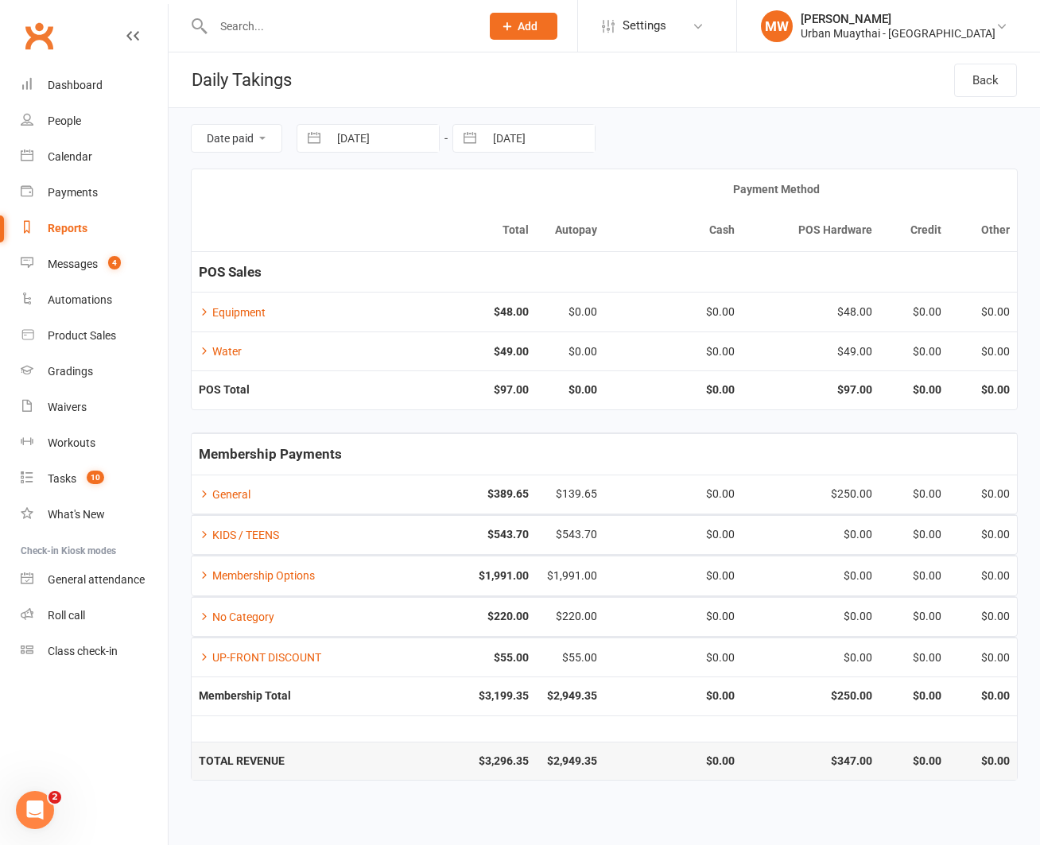
select select "8"
select select "2025"
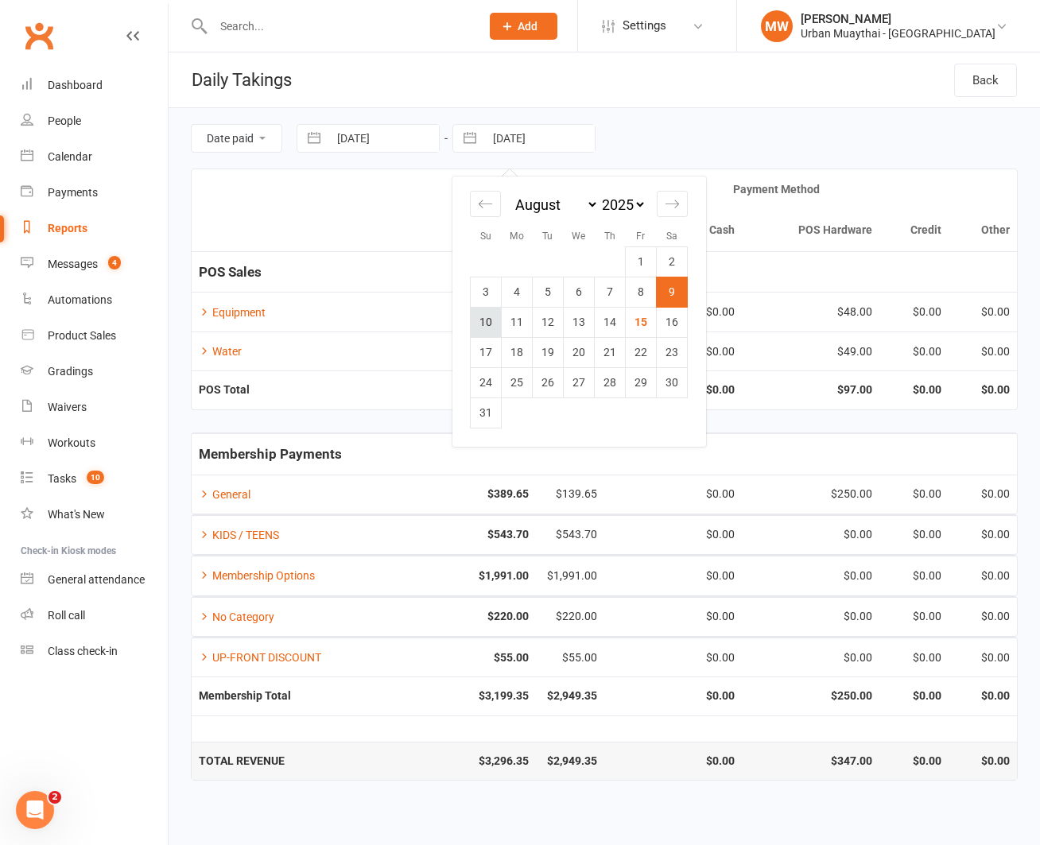
click at [488, 327] on td "10" at bounding box center [486, 322] width 31 height 30
type input "10 Aug 2025"
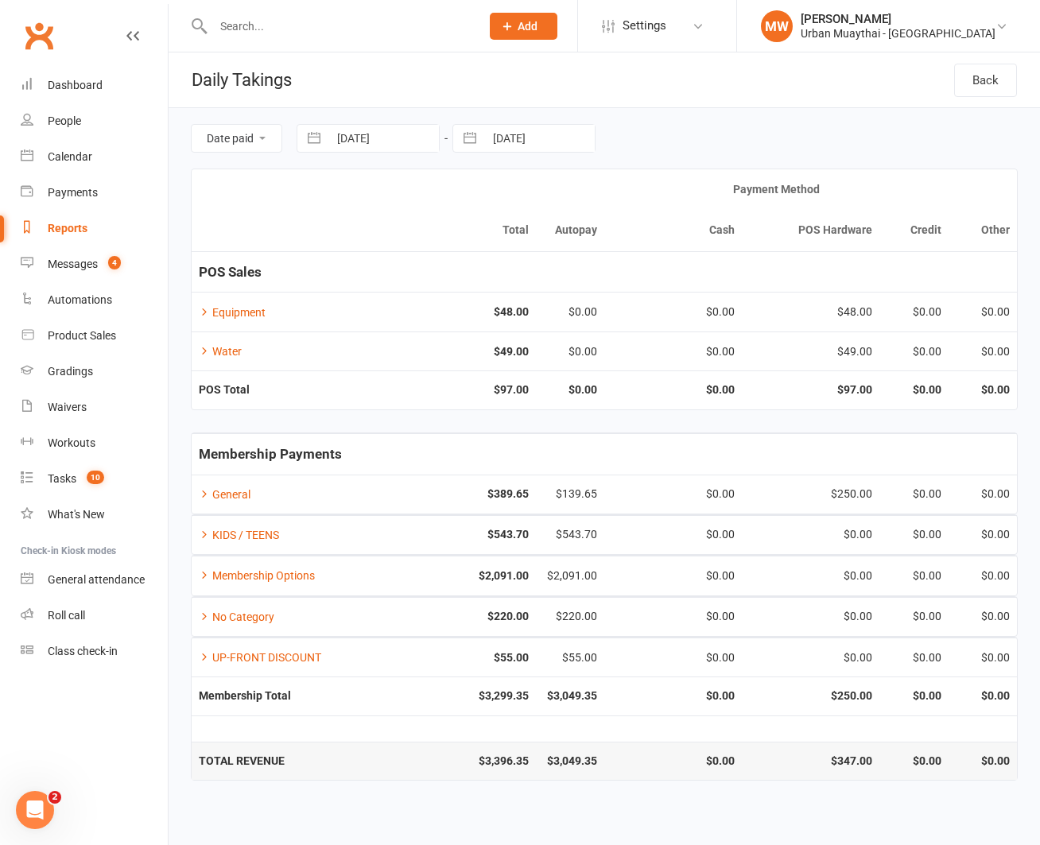
click at [466, 137] on button "button" at bounding box center [469, 138] width 29 height 27
select select "6"
select select "2025"
select select "7"
select select "2025"
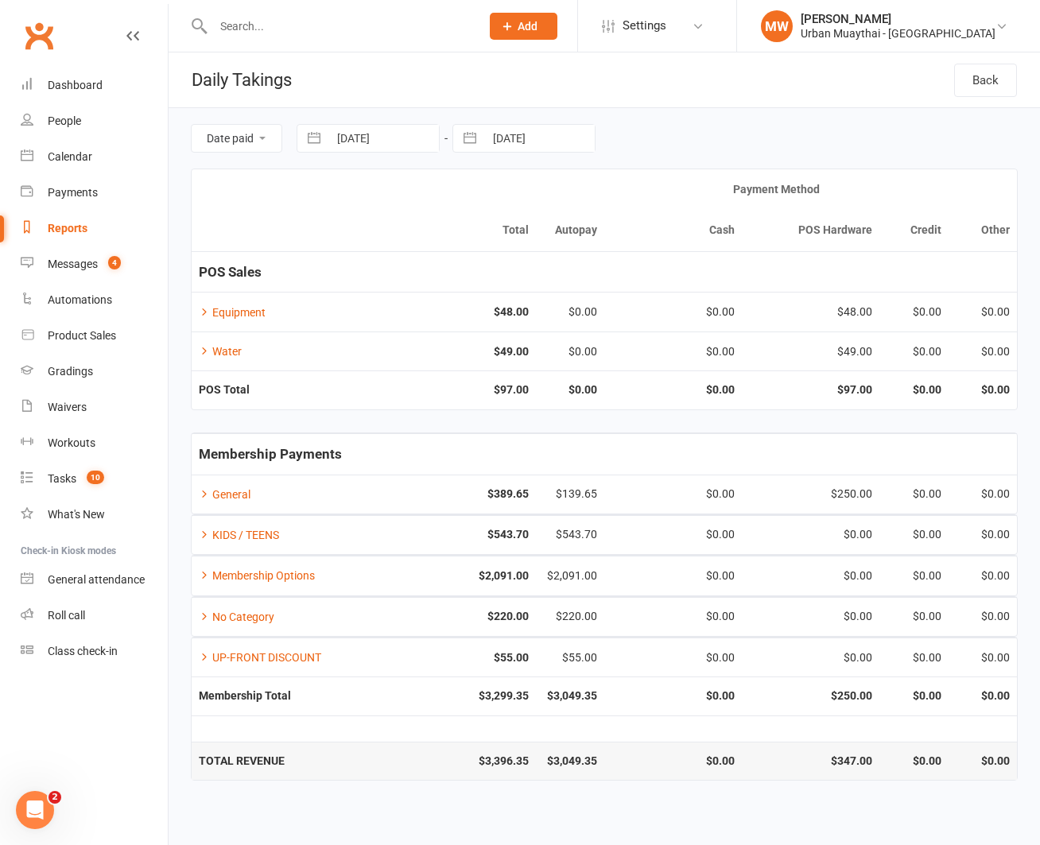
select select "8"
select select "2025"
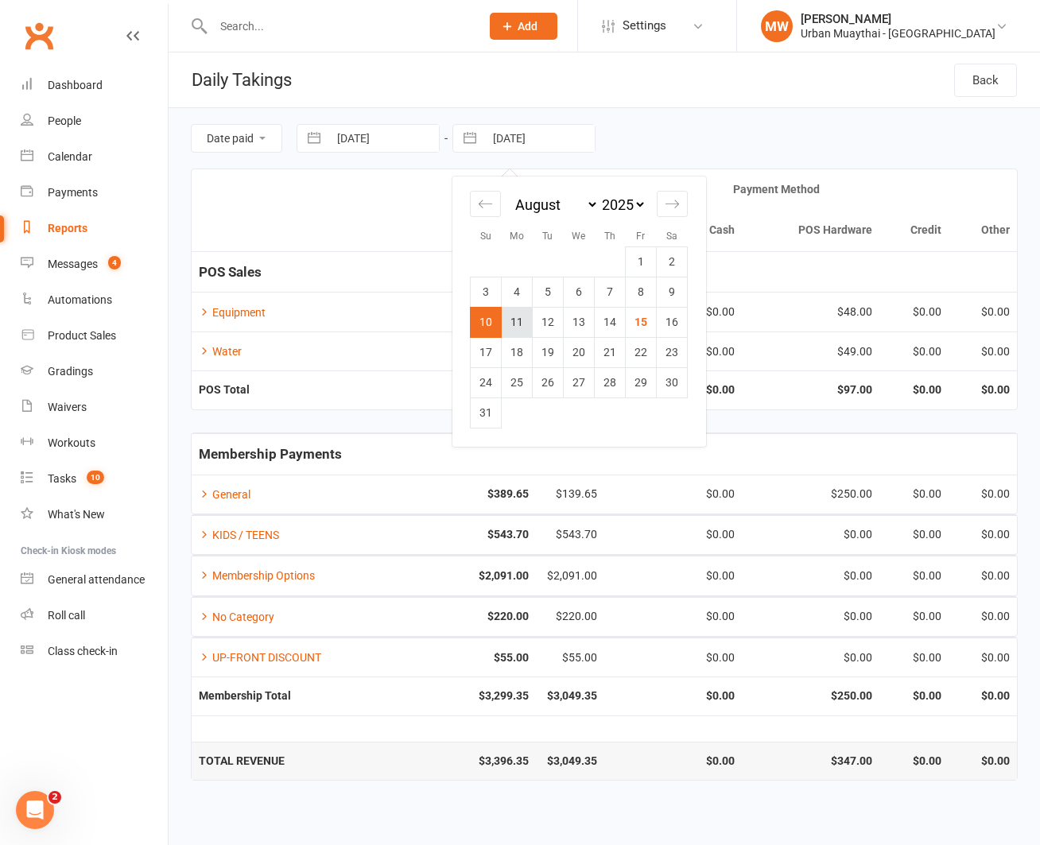
click at [515, 327] on td "11" at bounding box center [517, 322] width 31 height 30
type input "[DATE]"
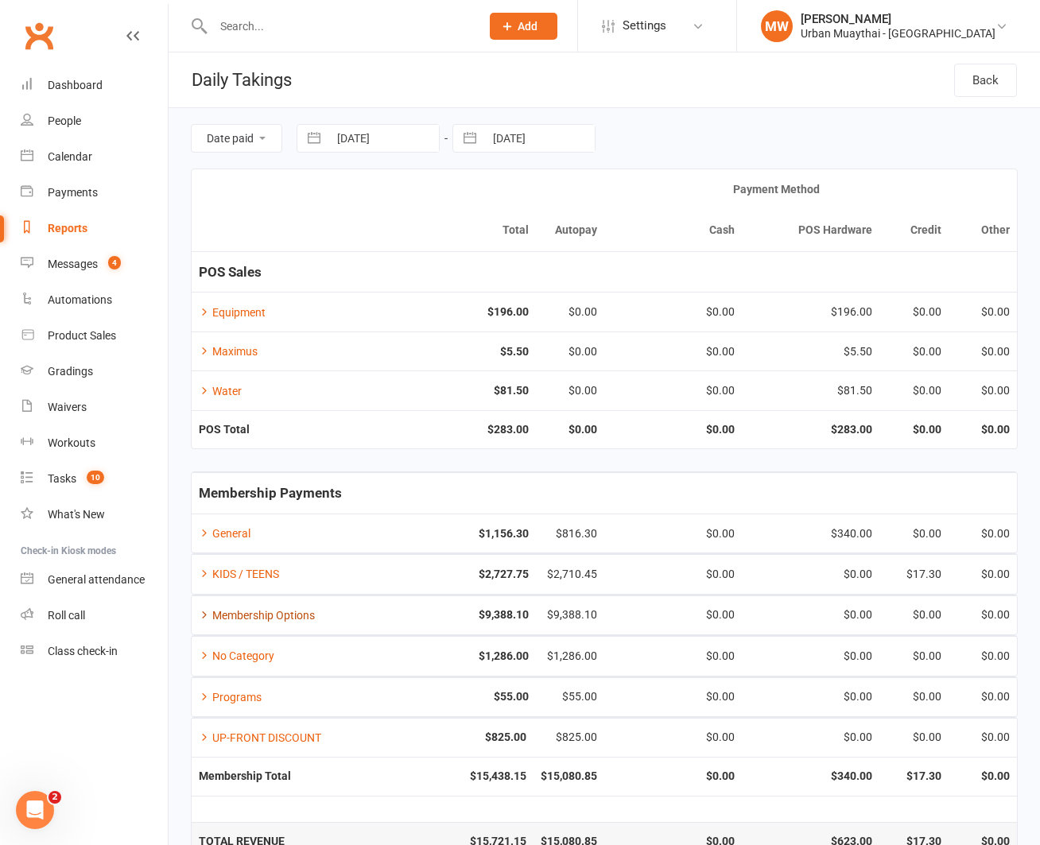
click at [242, 618] on link "Membership Options" at bounding box center [257, 615] width 116 height 13
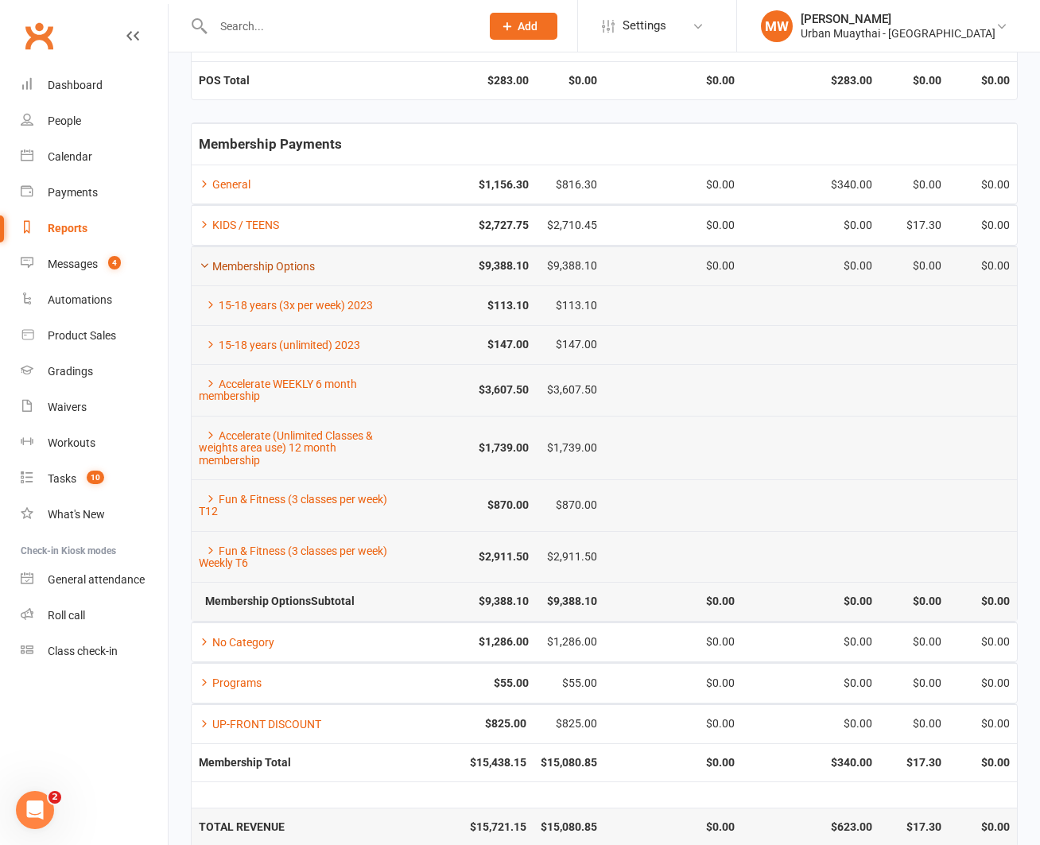
scroll to position [368, 0]
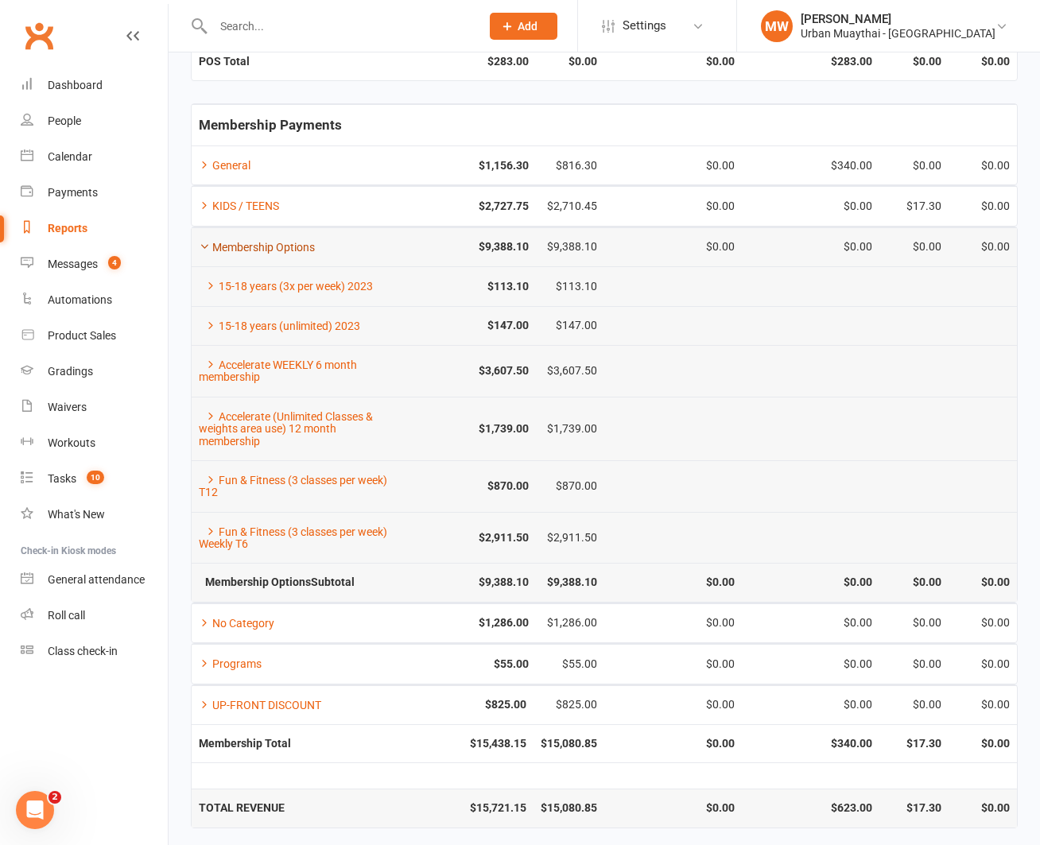
click at [242, 618] on link "No Category" at bounding box center [237, 623] width 76 height 13
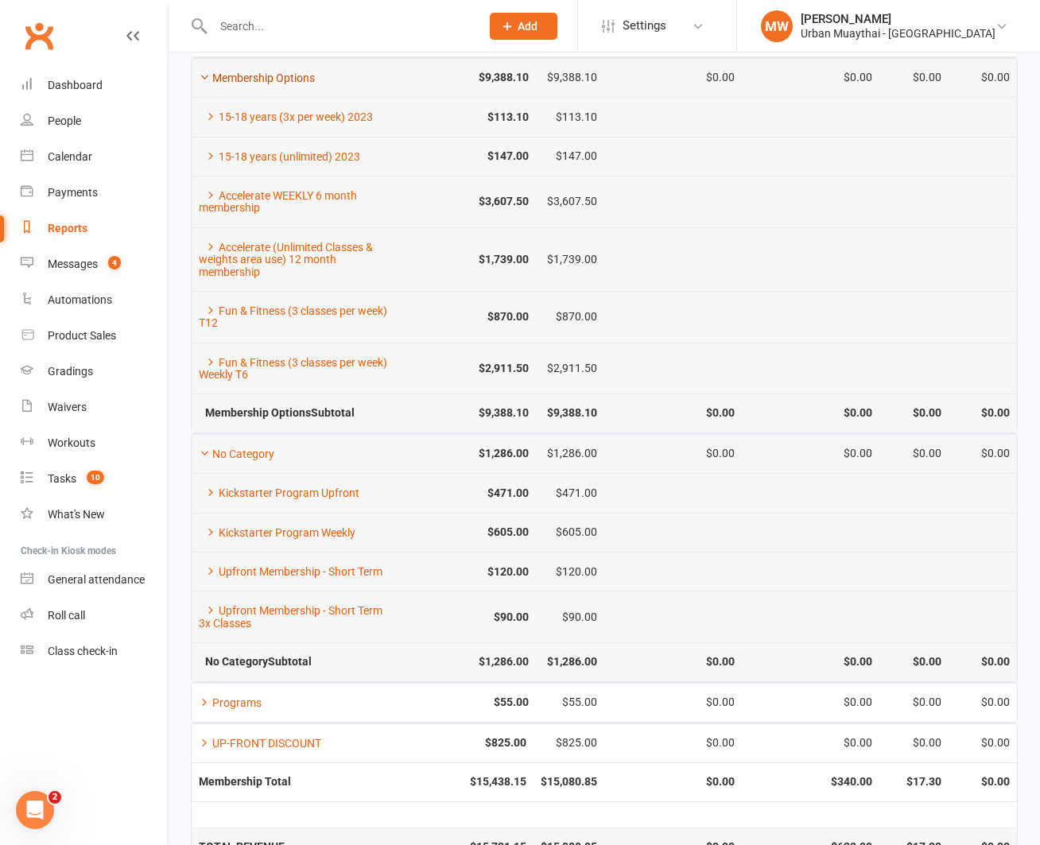
scroll to position [582, 0]
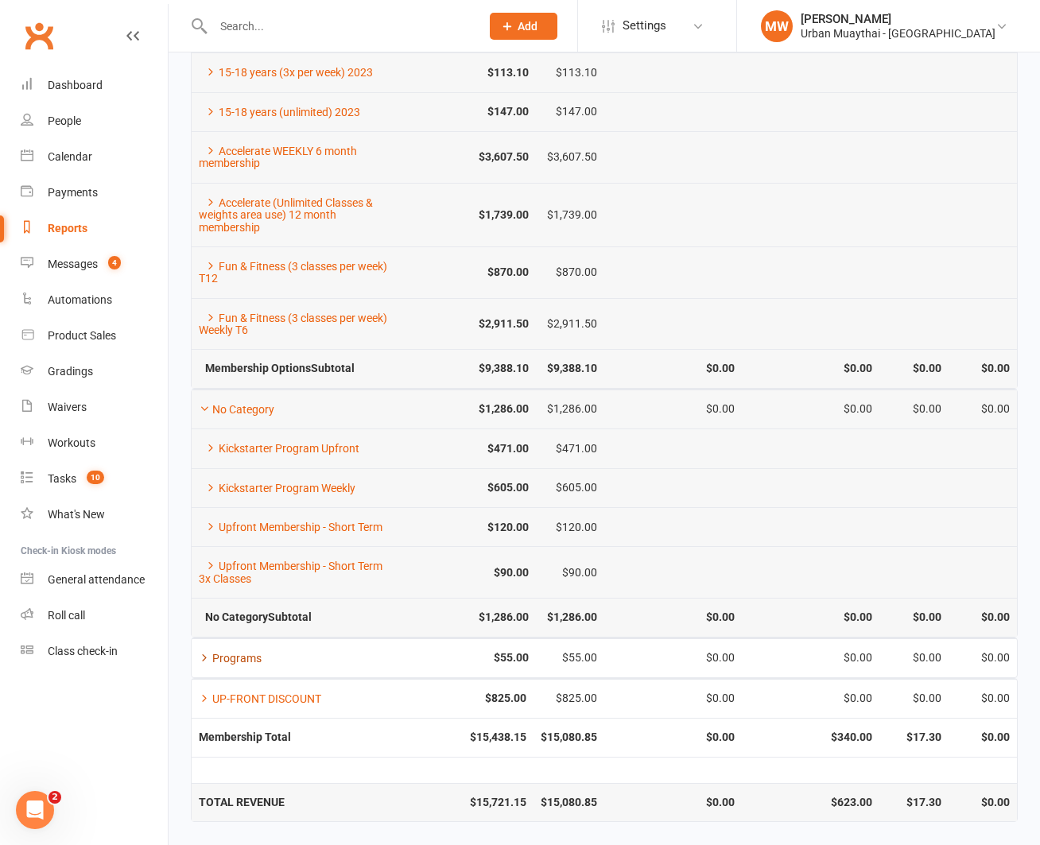
click at [238, 658] on link "Programs" at bounding box center [230, 658] width 63 height 13
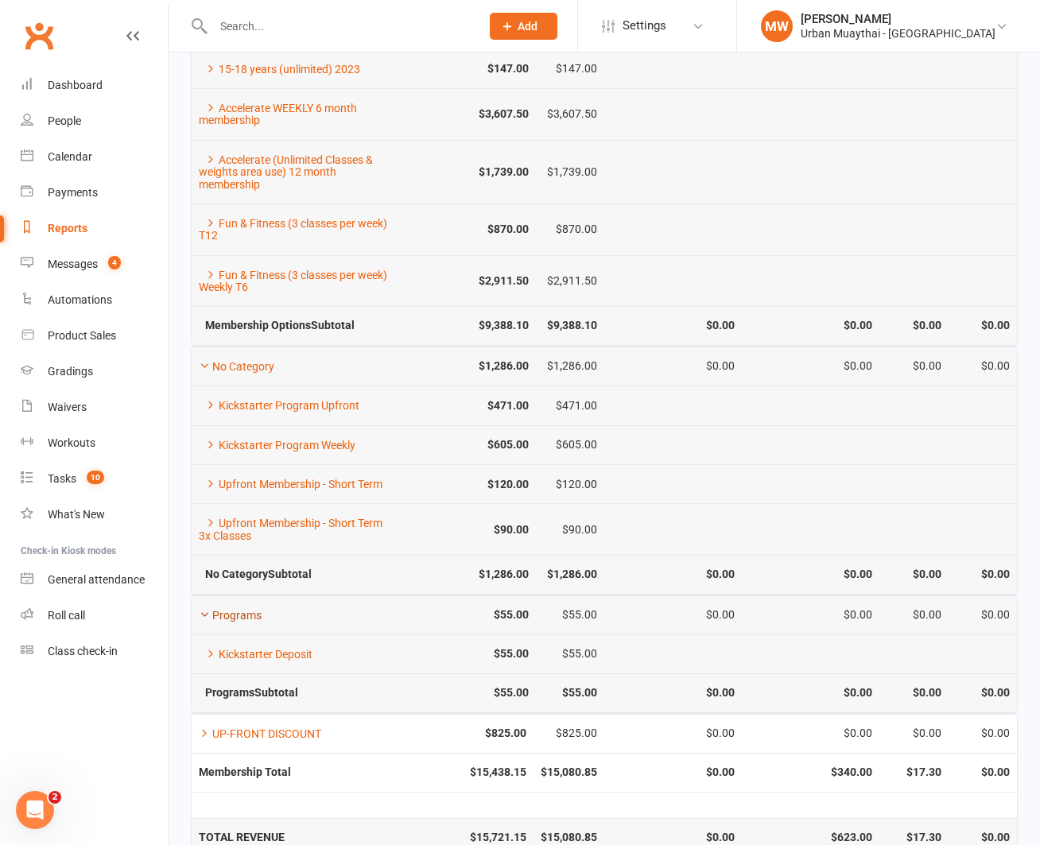
scroll to position [660, 0]
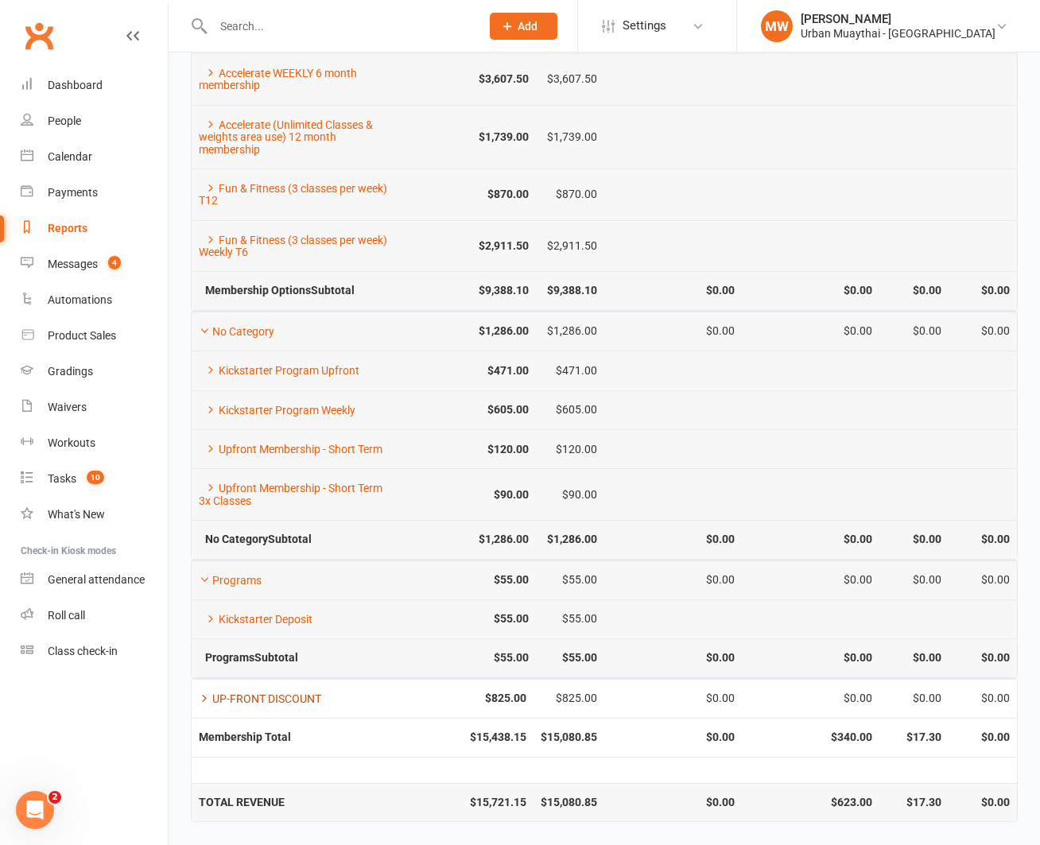
click at [231, 701] on link "UP-FRONT DISCOUNT" at bounding box center [260, 698] width 122 height 13
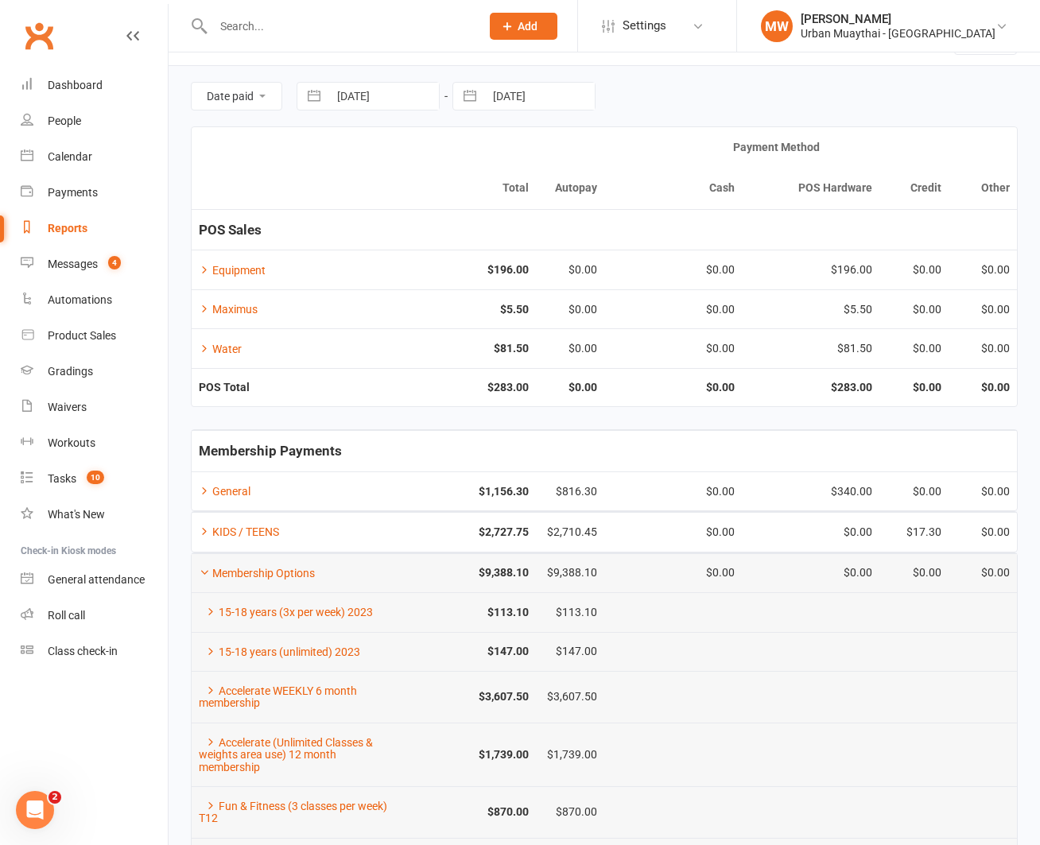
scroll to position [0, 0]
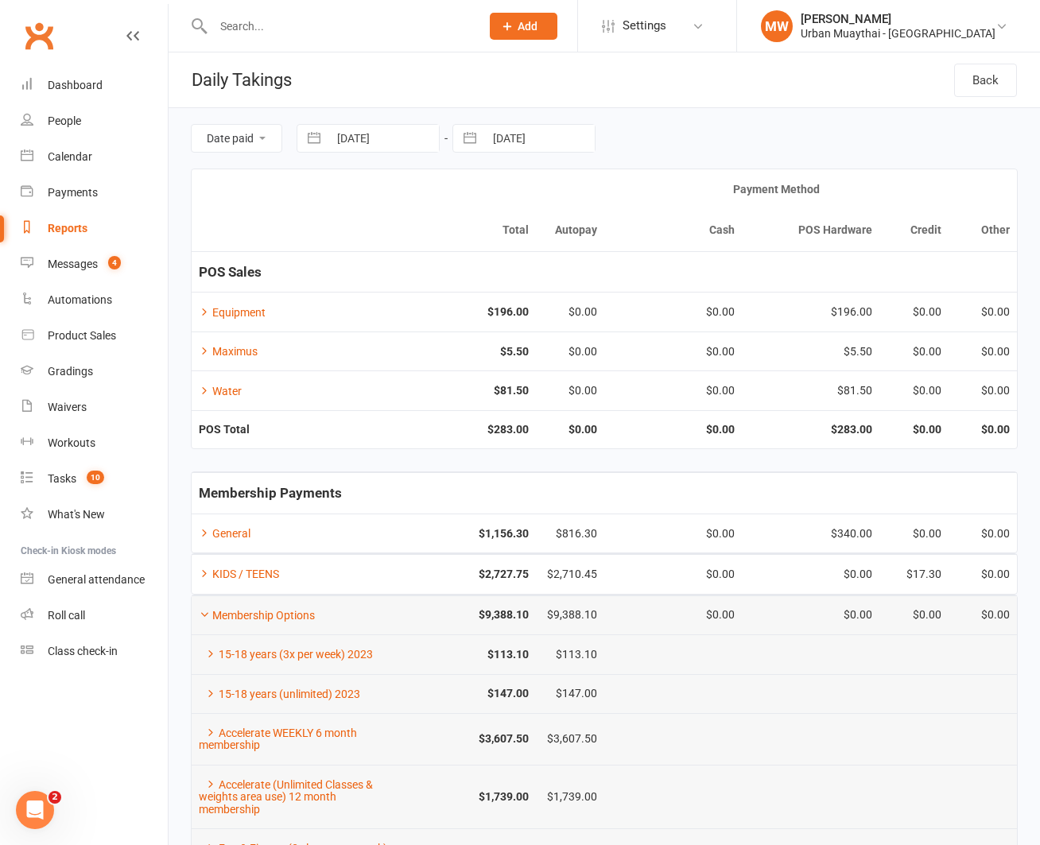
click at [474, 138] on button "button" at bounding box center [469, 138] width 29 height 27
select select "6"
select select "2025"
select select "7"
select select "2025"
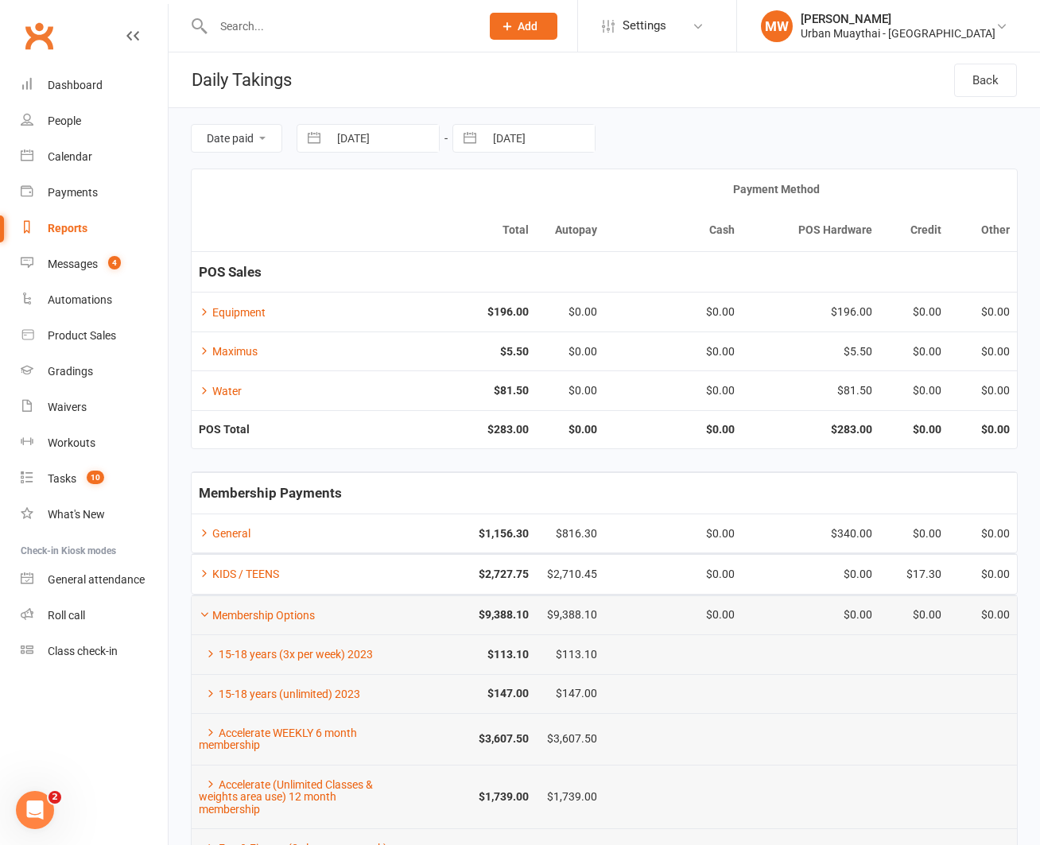
select select "8"
select select "2025"
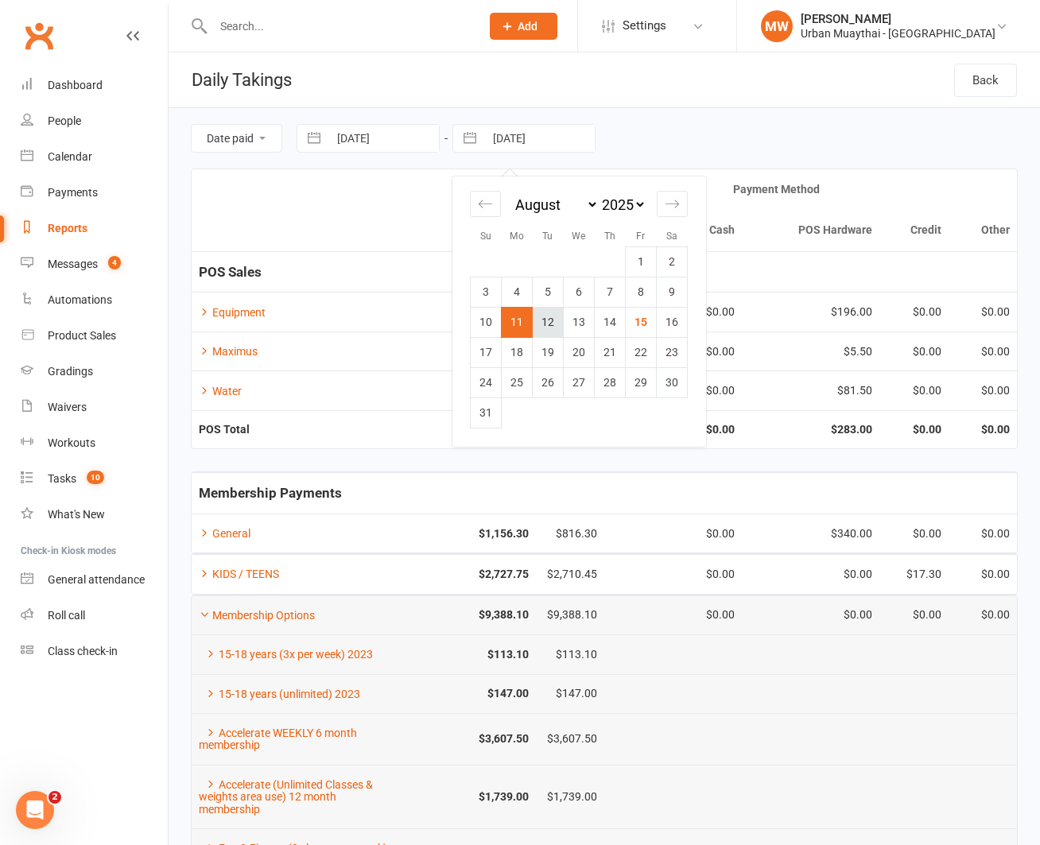
click at [537, 326] on td "12" at bounding box center [548, 322] width 31 height 30
type input "[DATE]"
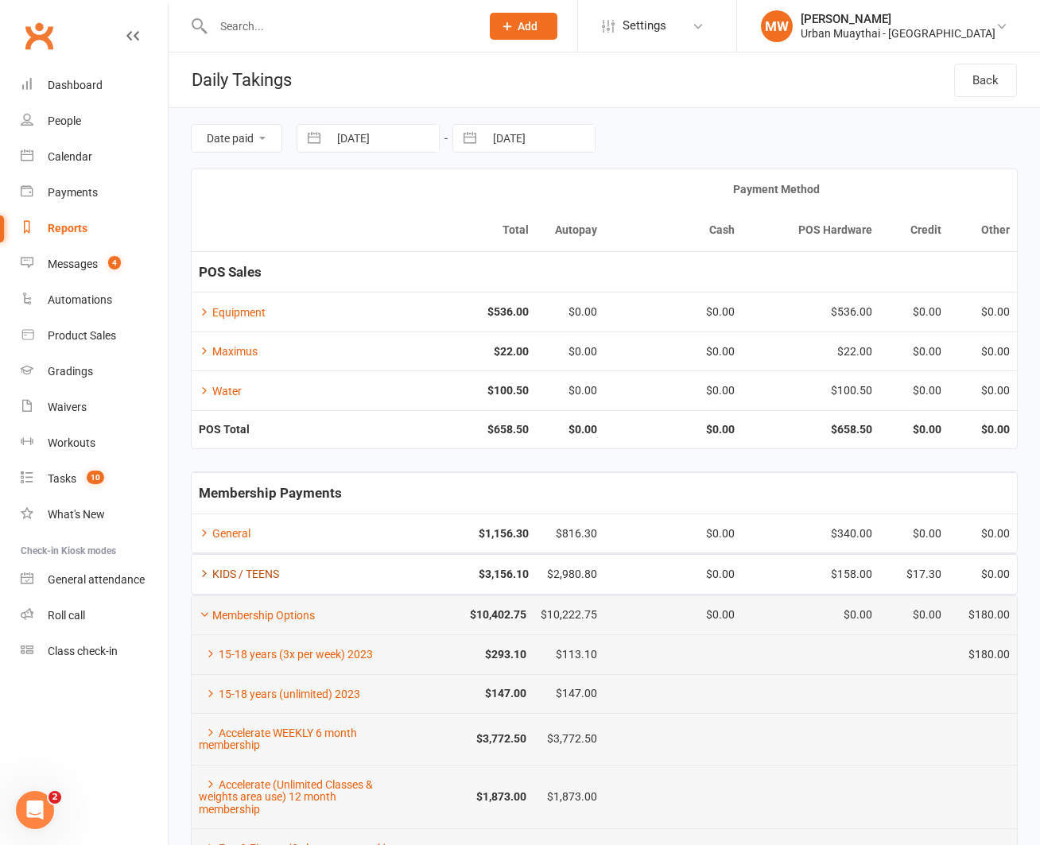
click at [207, 569] on icon at bounding box center [204, 573] width 11 height 11
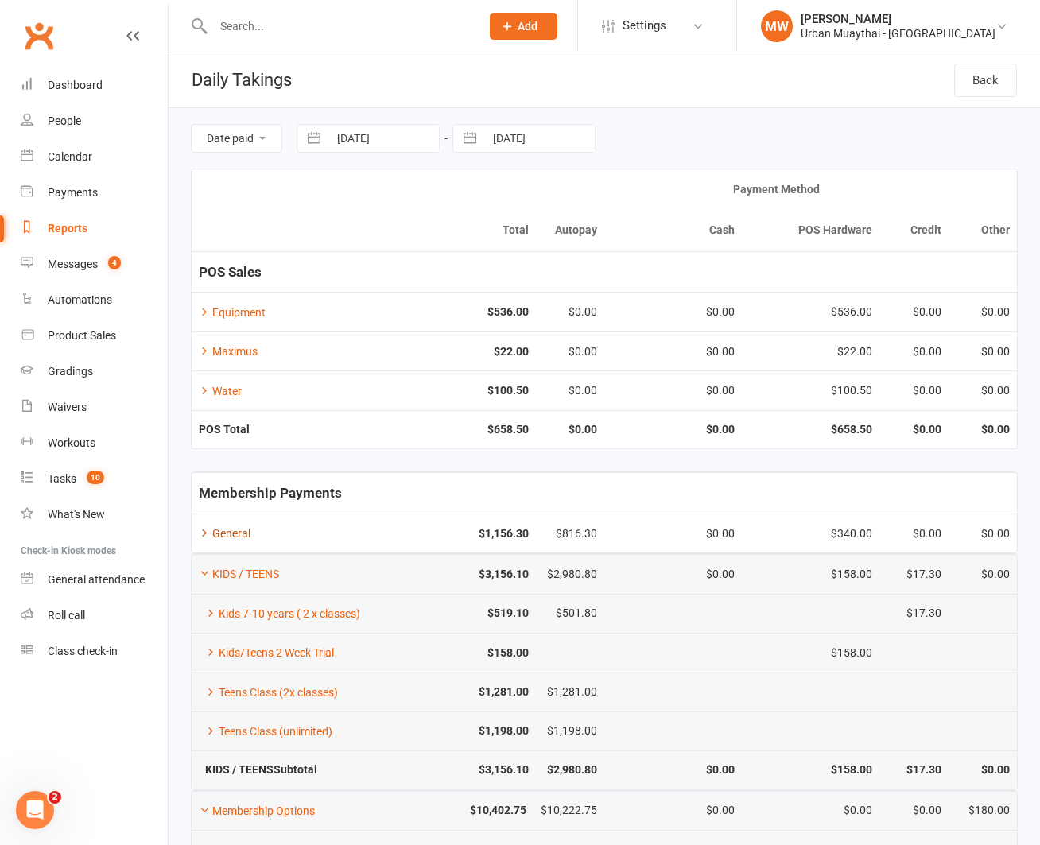
click at [209, 531] on icon at bounding box center [204, 532] width 11 height 11
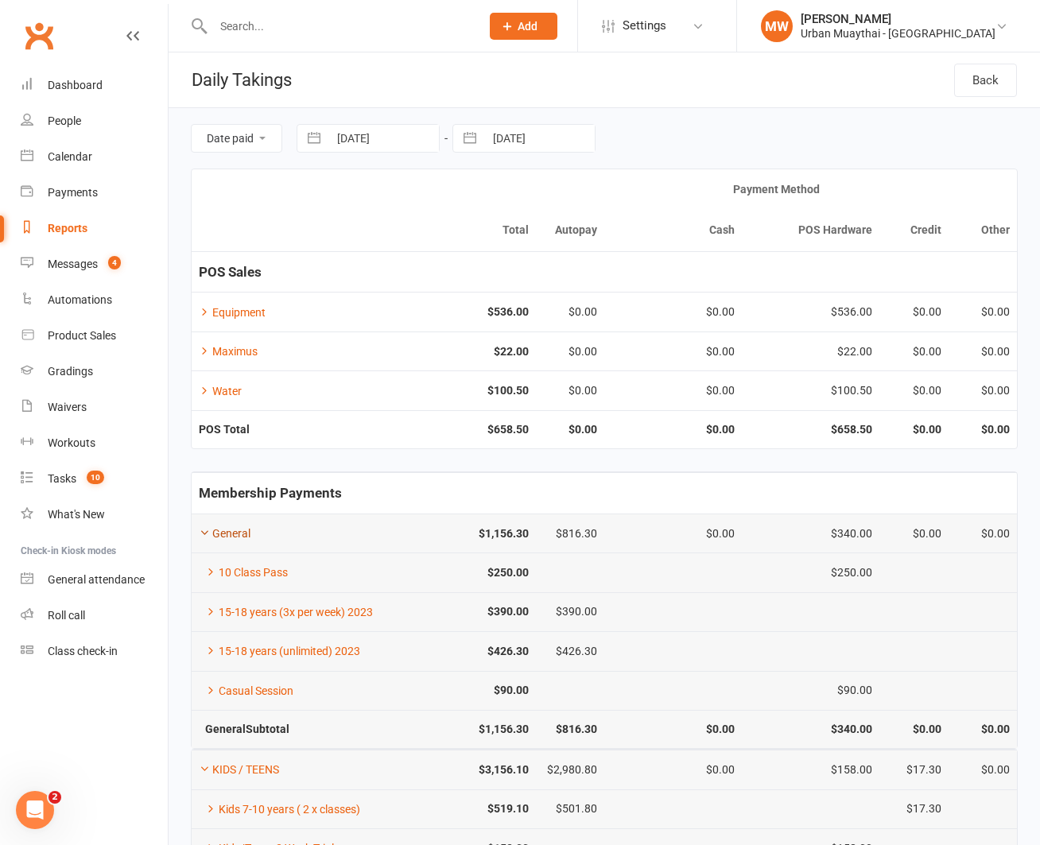
click at [209, 531] on link "General" at bounding box center [225, 533] width 52 height 13
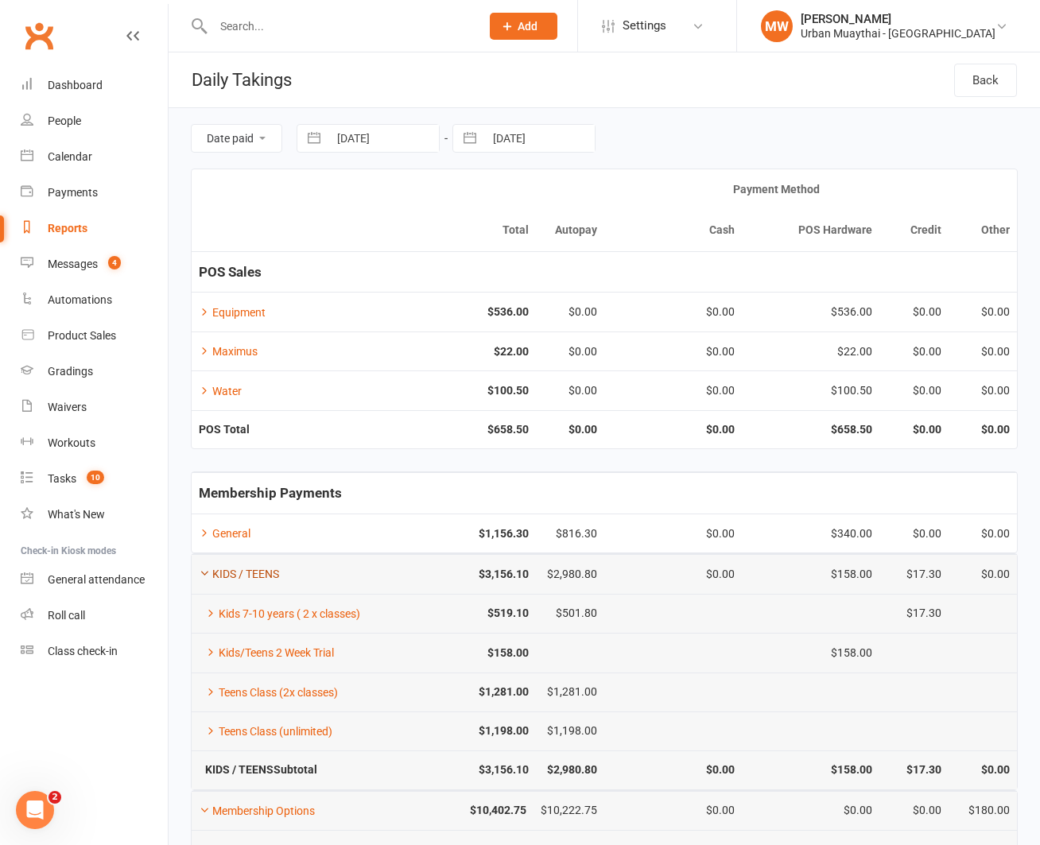
click at [203, 574] on icon at bounding box center [204, 573] width 11 height 11
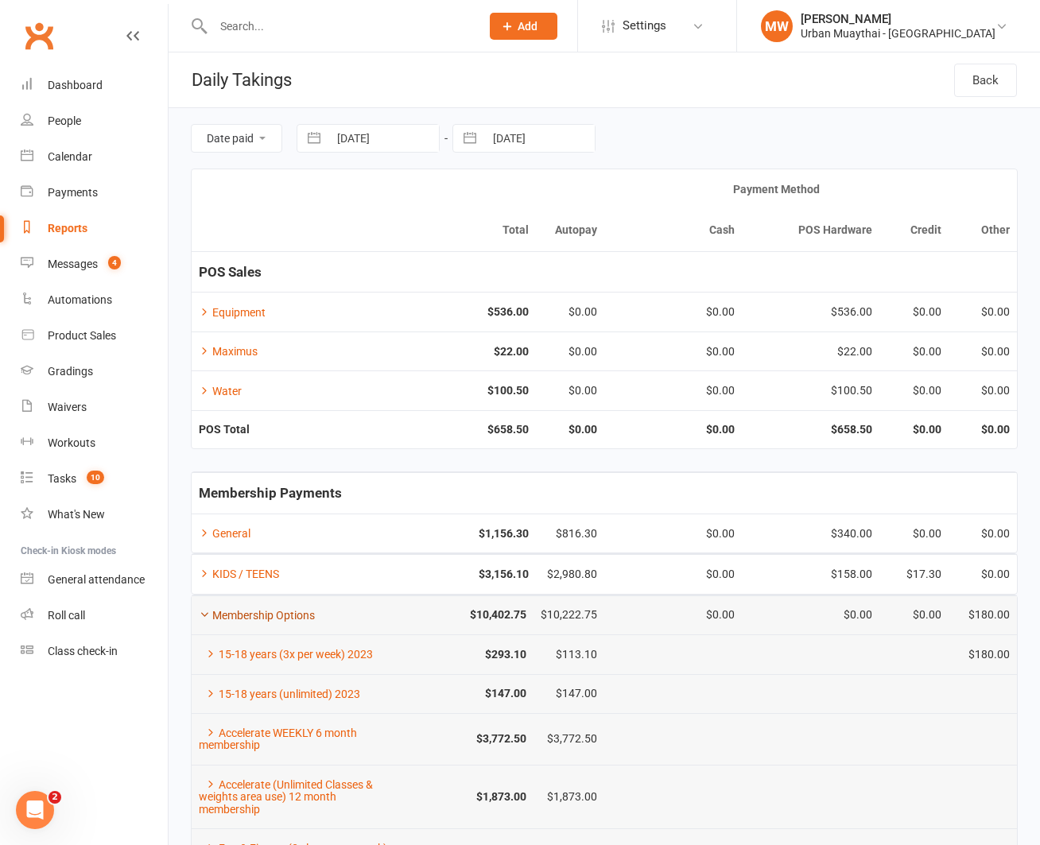
click at [200, 610] on icon at bounding box center [204, 614] width 11 height 11
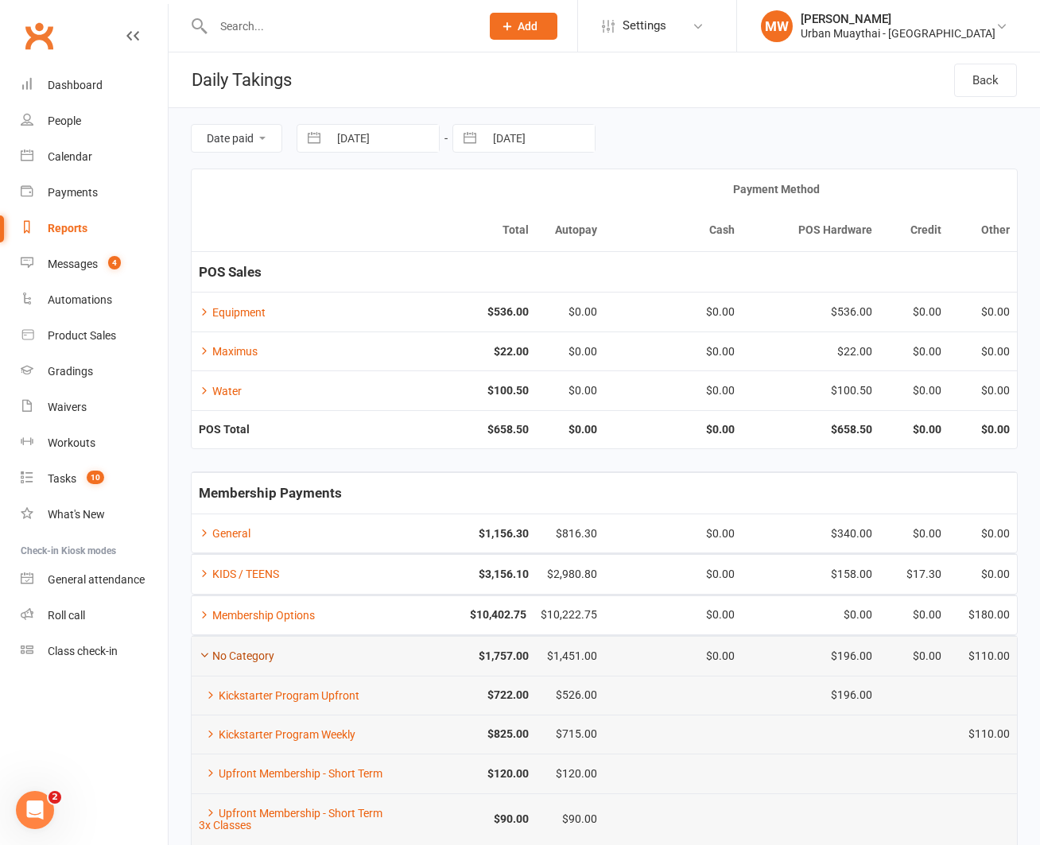
click at [202, 651] on icon at bounding box center [204, 654] width 11 height 11
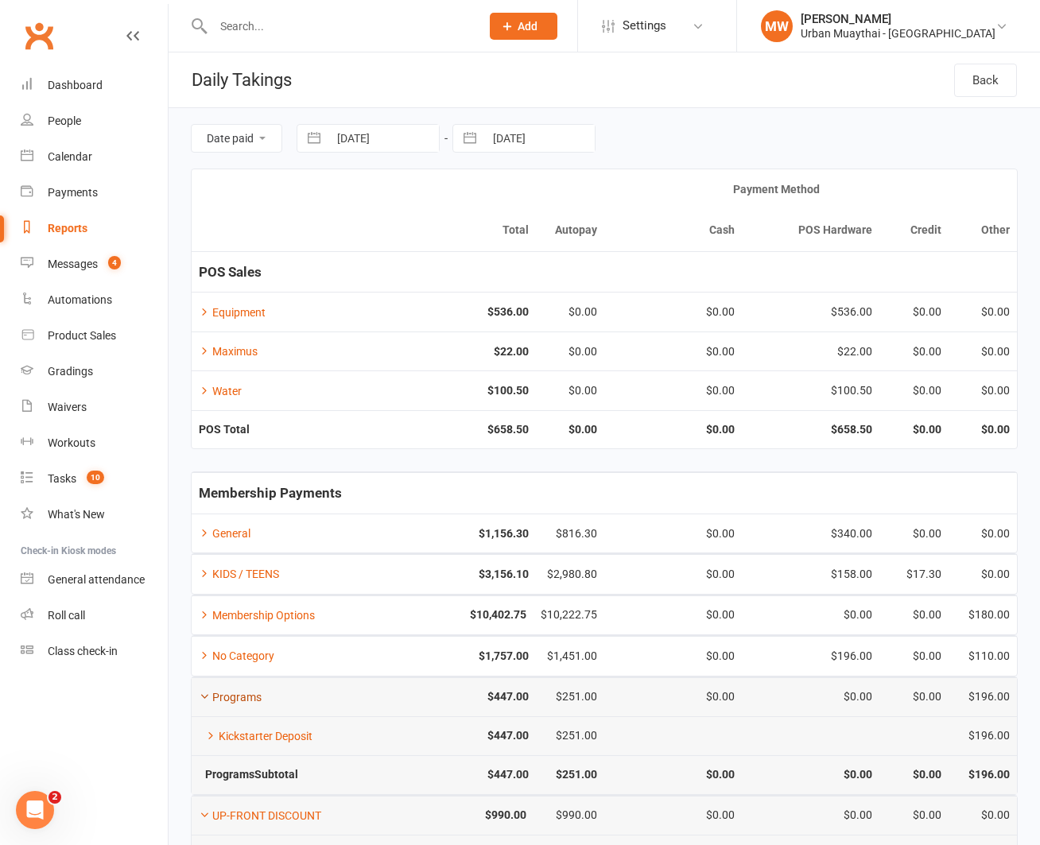
click at [203, 695] on icon at bounding box center [204, 696] width 11 height 11
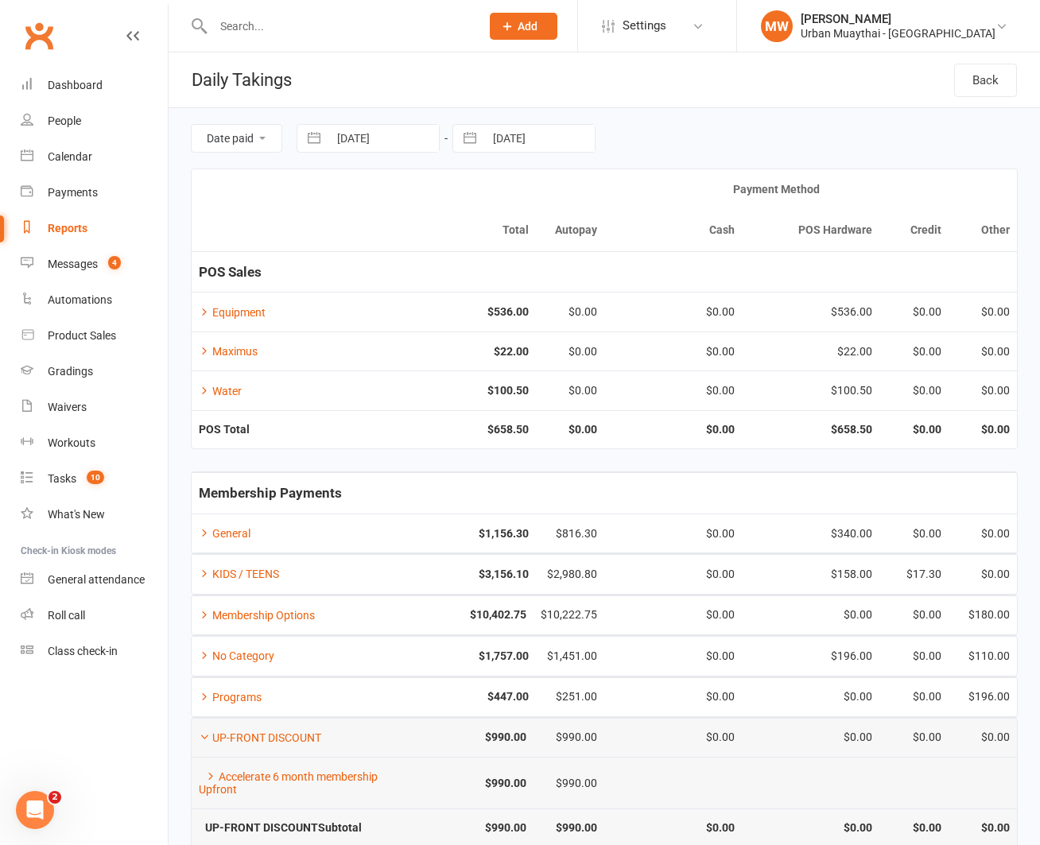
click at [477, 138] on button "button" at bounding box center [469, 138] width 29 height 27
select select "6"
select select "2025"
select select "7"
select select "2025"
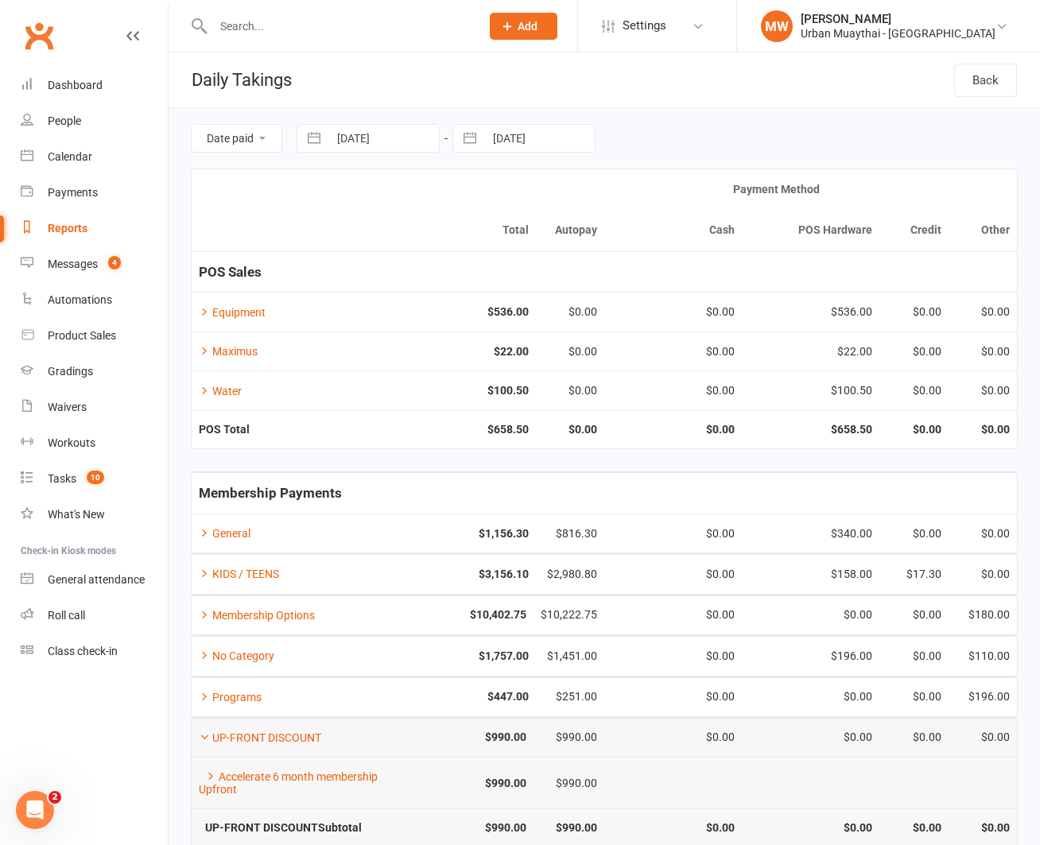
select select "8"
select select "2025"
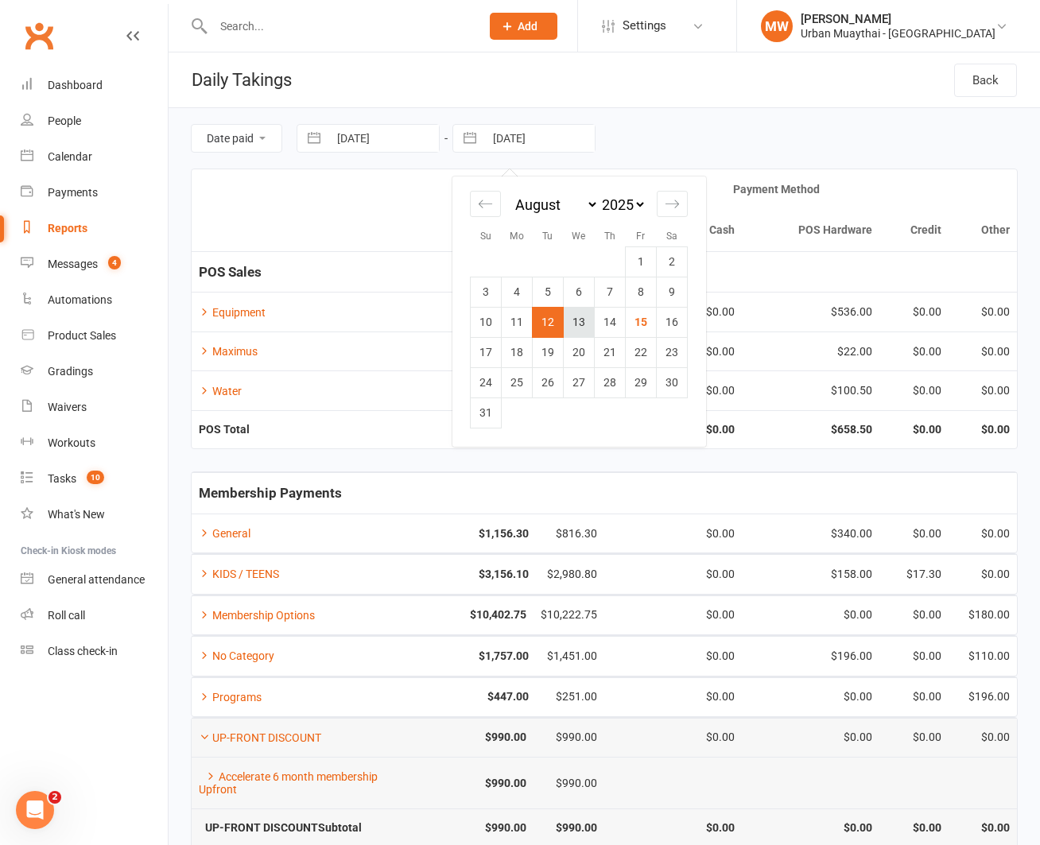
click at [585, 323] on td "13" at bounding box center [579, 322] width 31 height 30
type input "[DATE]"
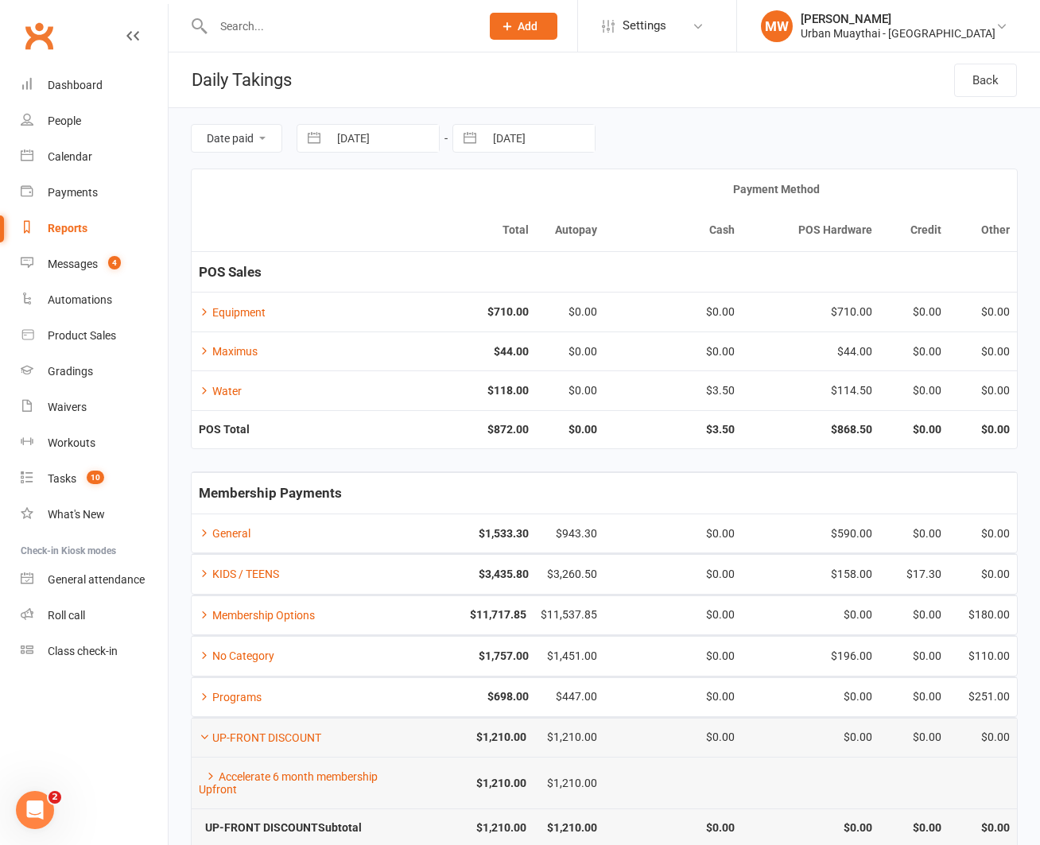
click at [472, 138] on button "button" at bounding box center [469, 138] width 29 height 27
select select "6"
select select "2025"
select select "7"
select select "2025"
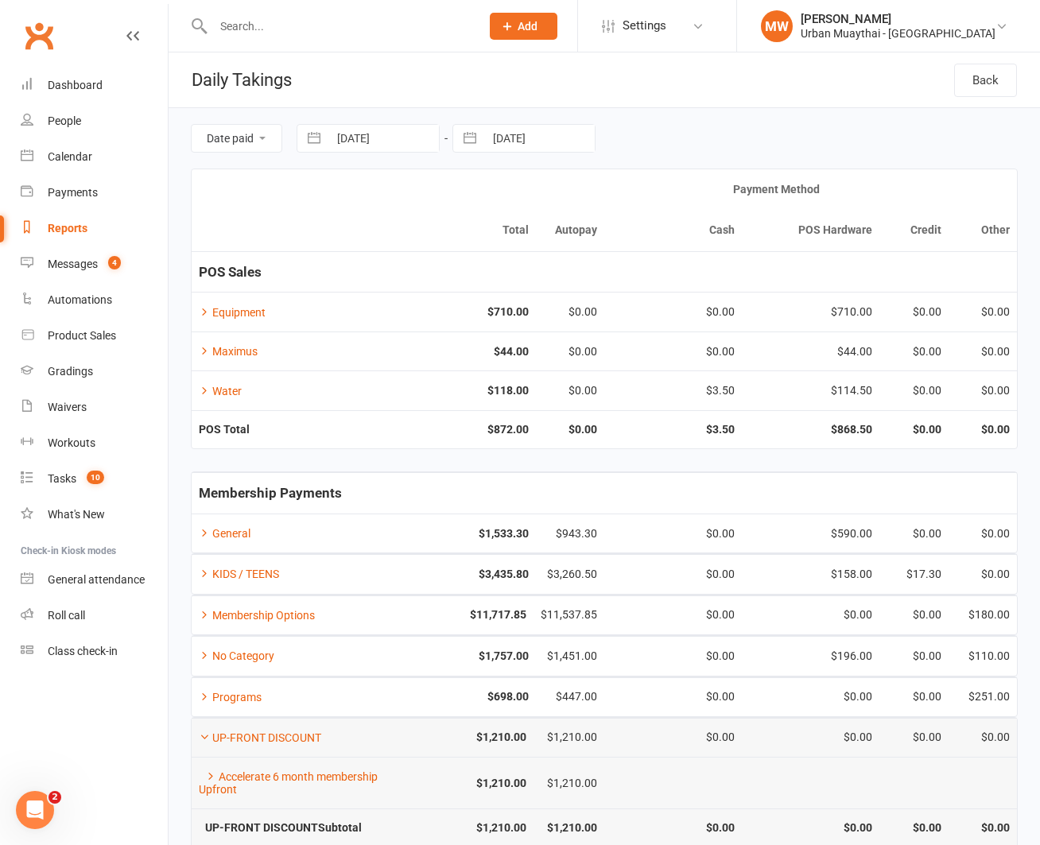
select select "8"
select select "2025"
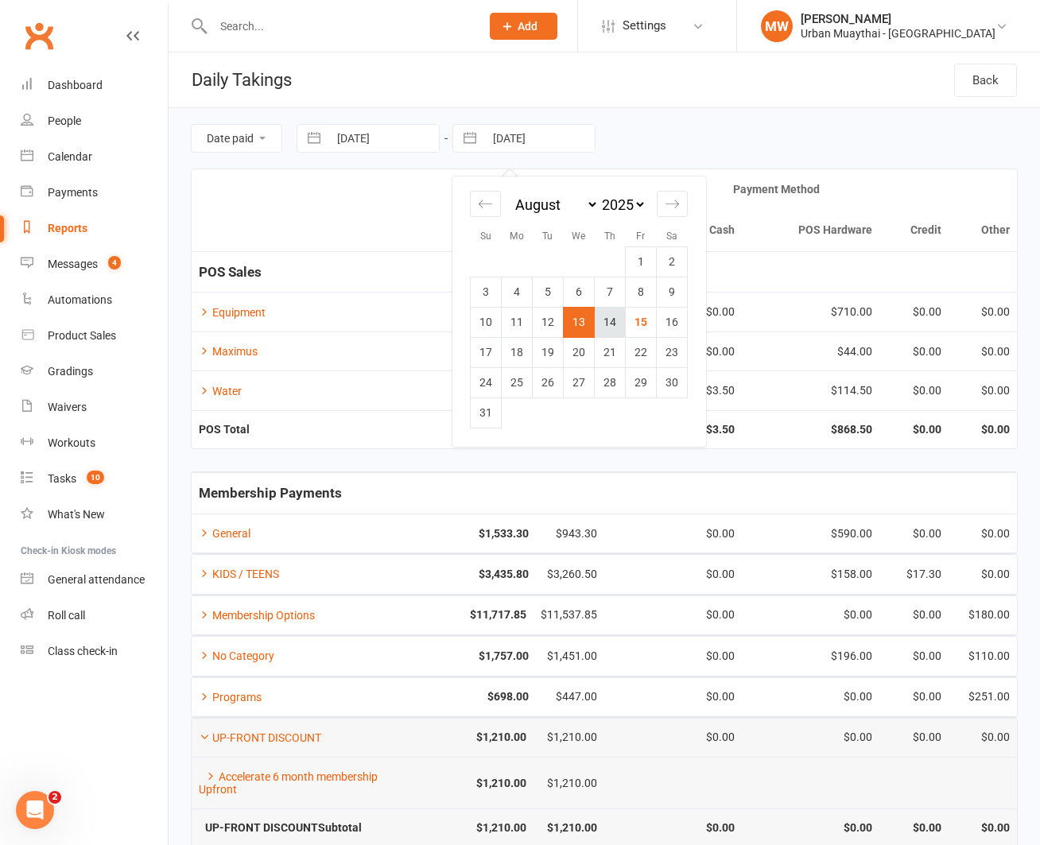
click at [603, 326] on td "14" at bounding box center [610, 322] width 31 height 30
type input "[DATE]"
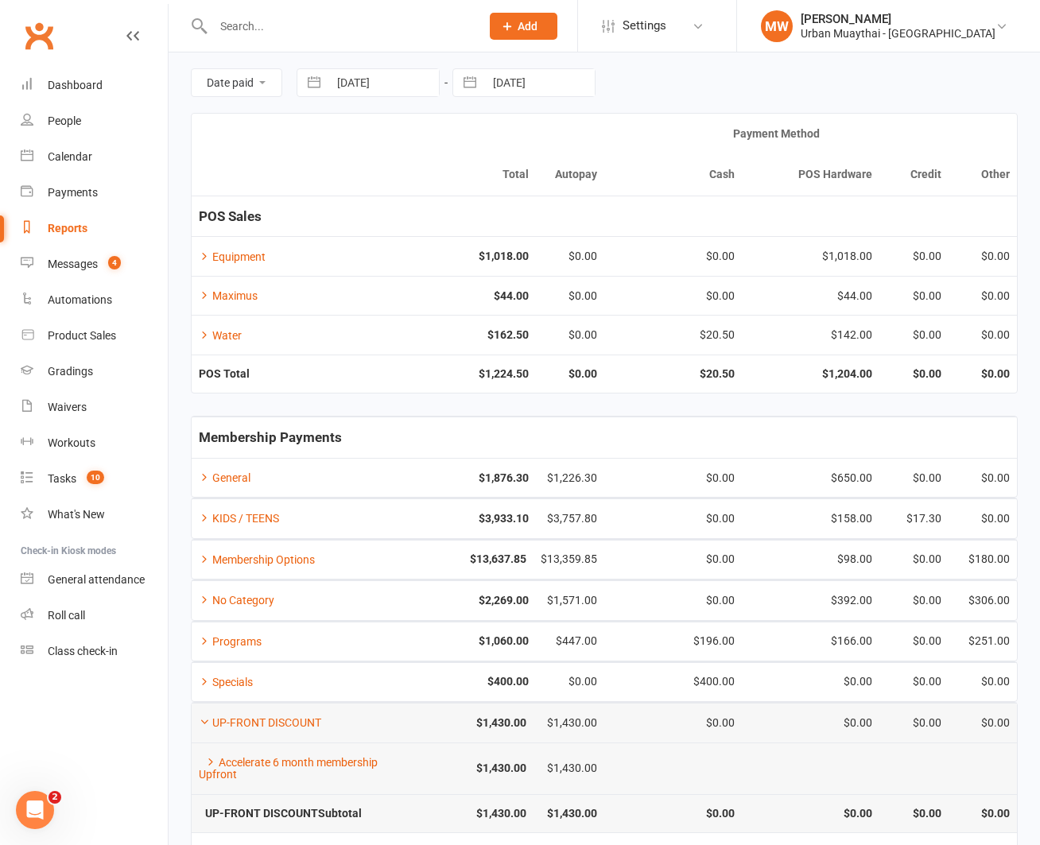
scroll to position [170, 0]
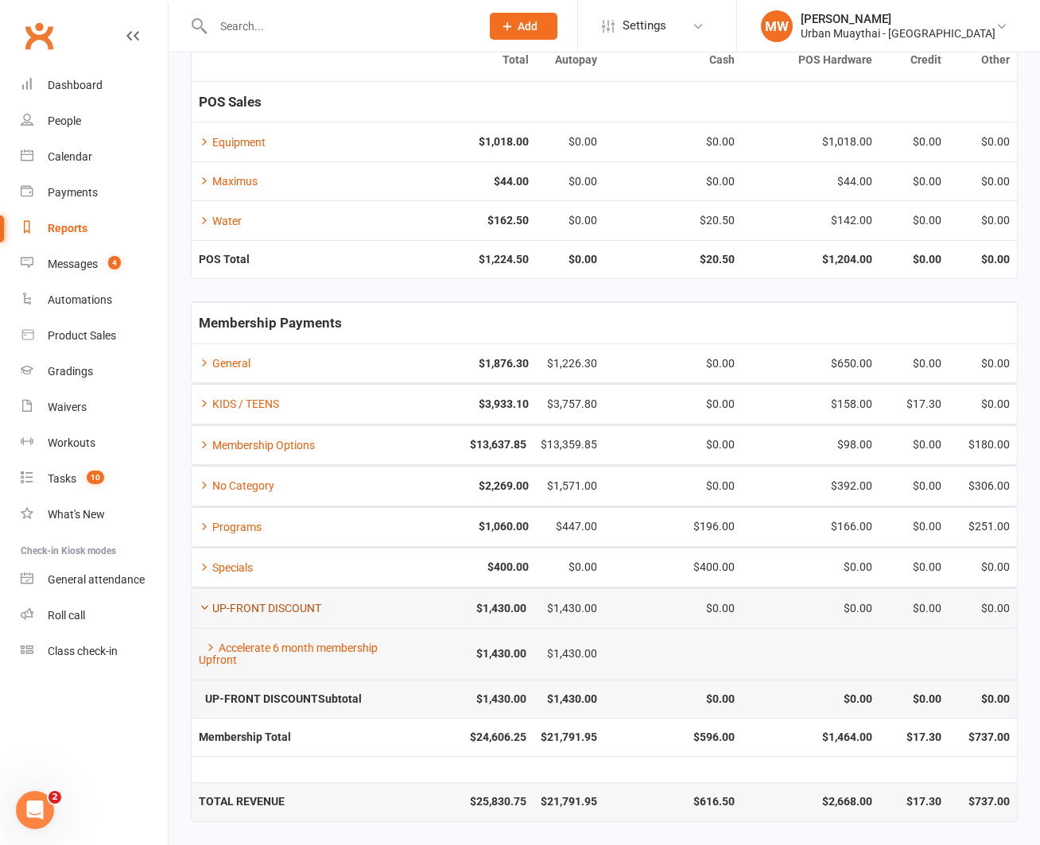
click at [227, 607] on link "UP-FRONT DISCOUNT" at bounding box center [260, 608] width 122 height 13
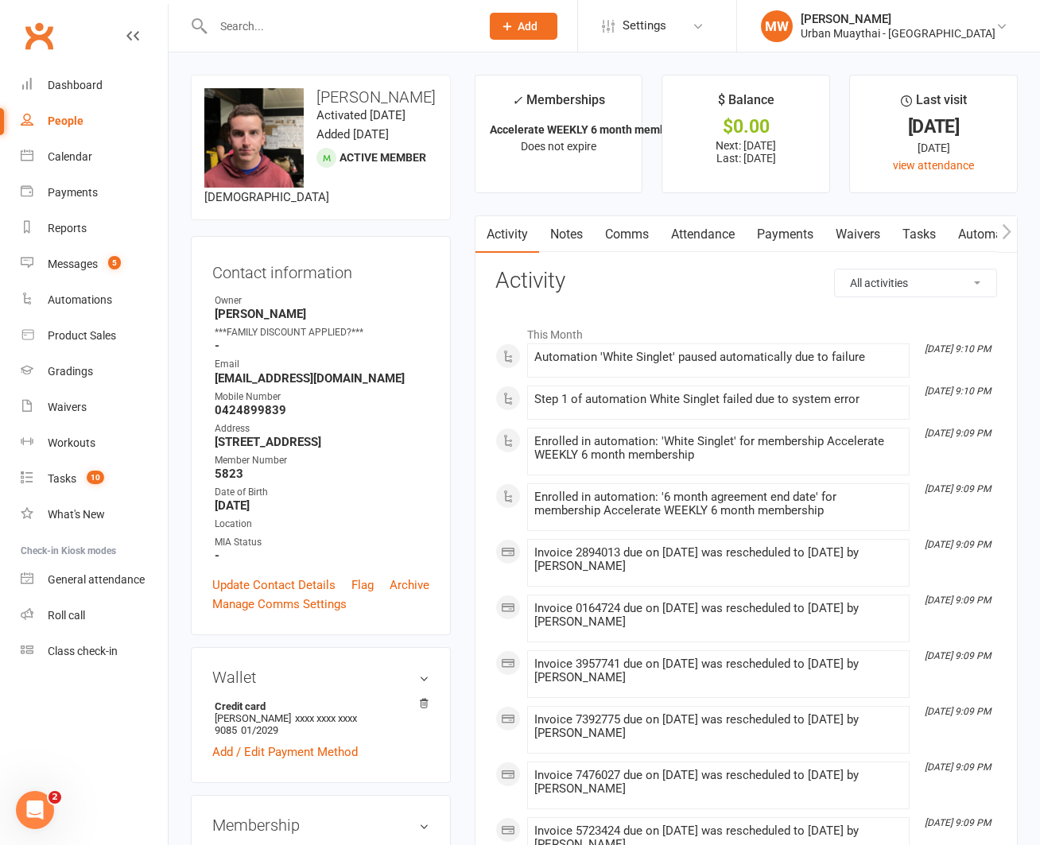
click at [777, 231] on link "Payments" at bounding box center [785, 234] width 79 height 37
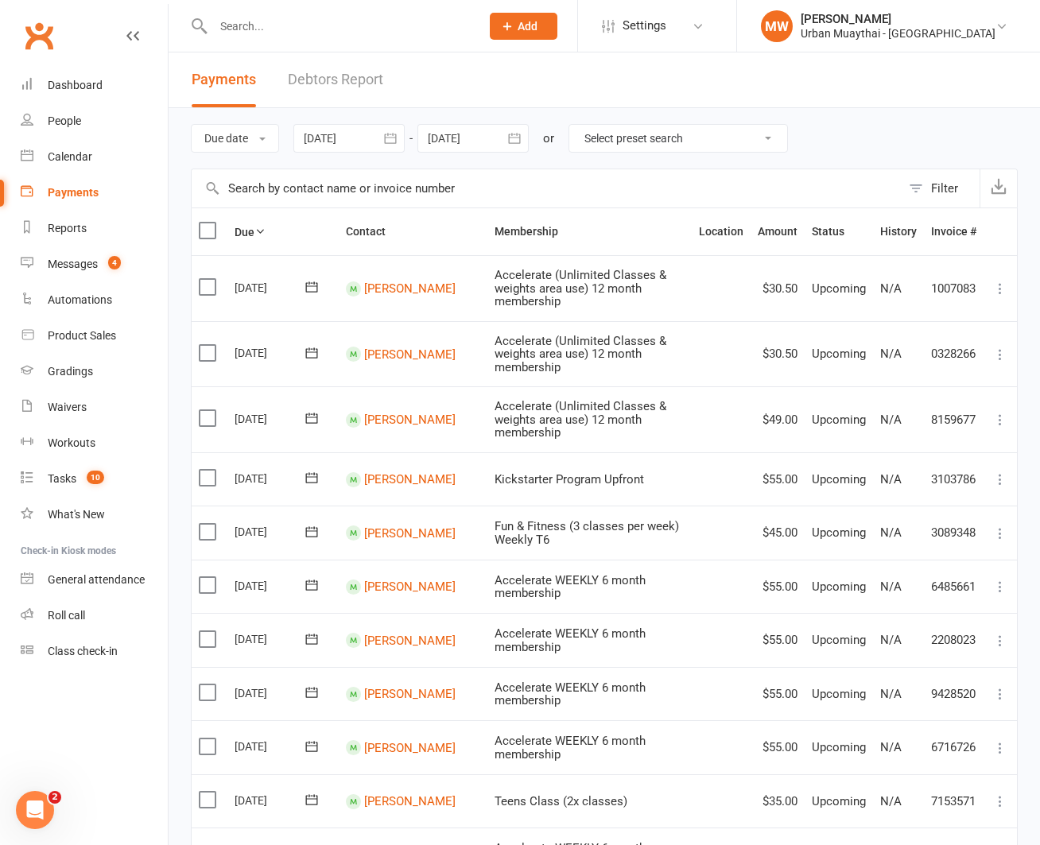
click at [395, 138] on icon "button" at bounding box center [390, 138] width 16 height 16
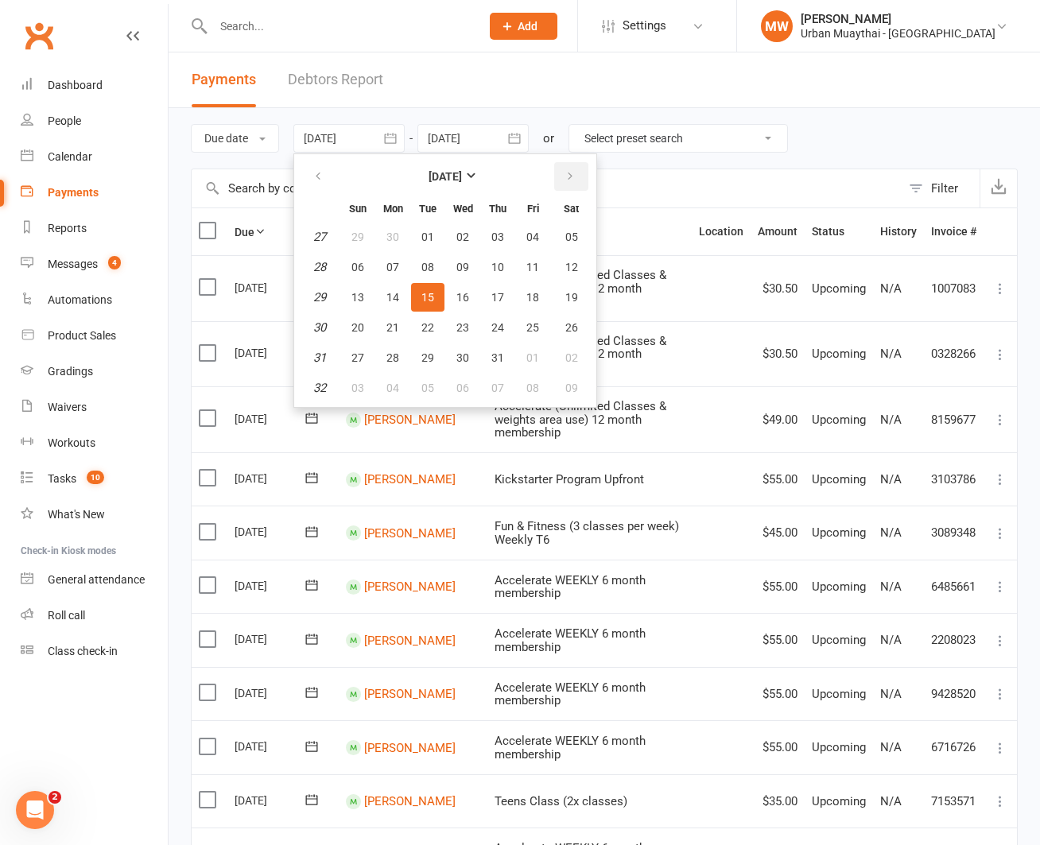
click at [577, 171] on button "button" at bounding box center [571, 176] width 34 height 29
click at [541, 269] on button "08" at bounding box center [532, 267] width 33 height 29
type input "[DATE]"
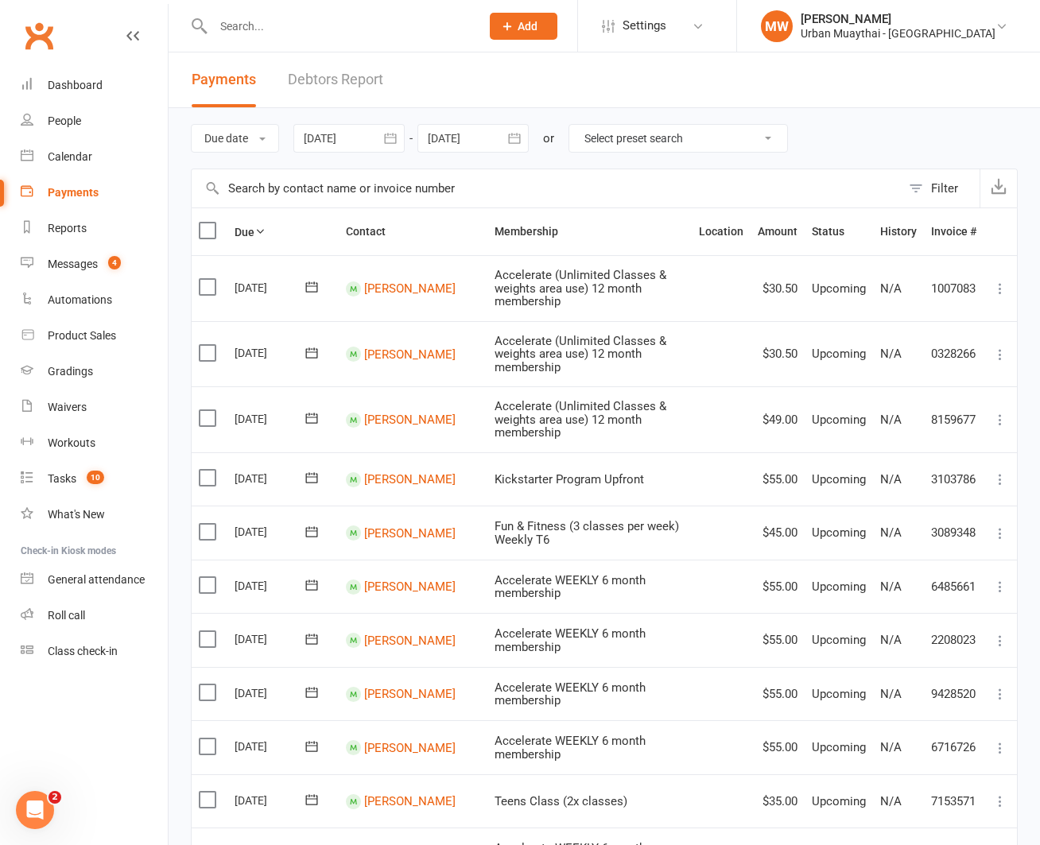
click at [518, 138] on icon "button" at bounding box center [514, 138] width 16 height 16
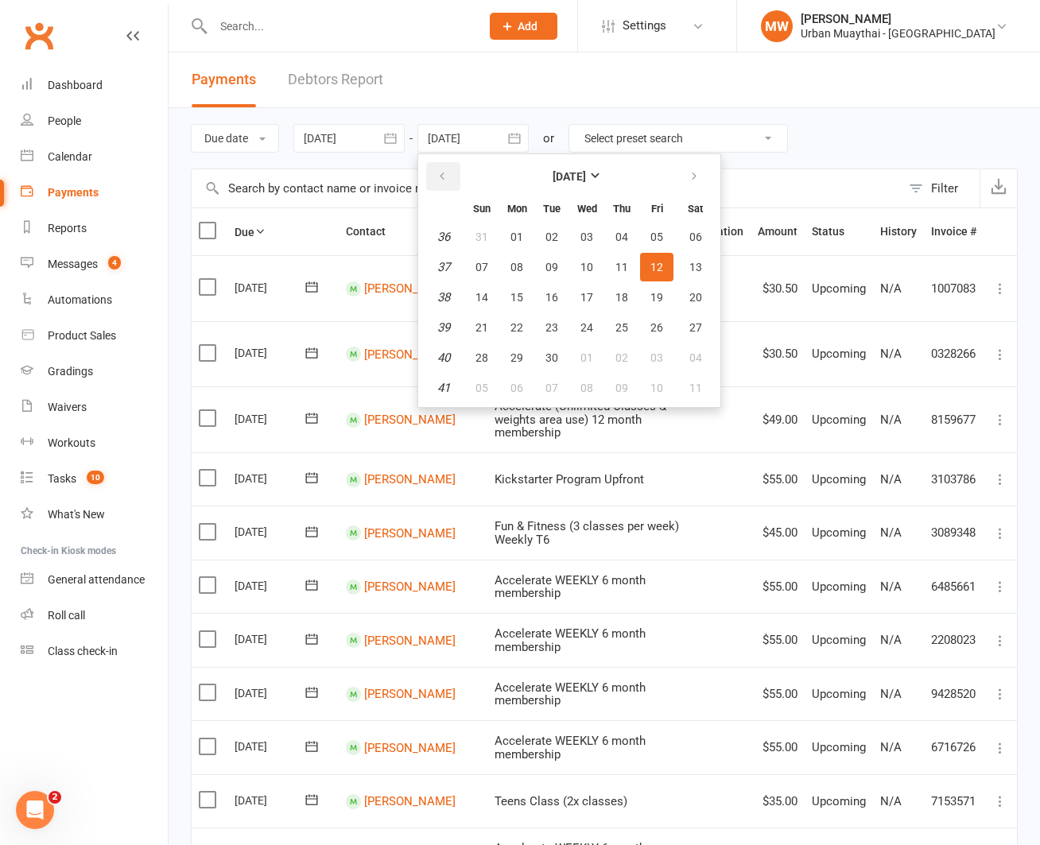
click at [448, 175] on icon "button" at bounding box center [441, 176] width 11 height 13
click at [615, 296] on button "14" at bounding box center [621, 297] width 33 height 29
type input "[DATE]"
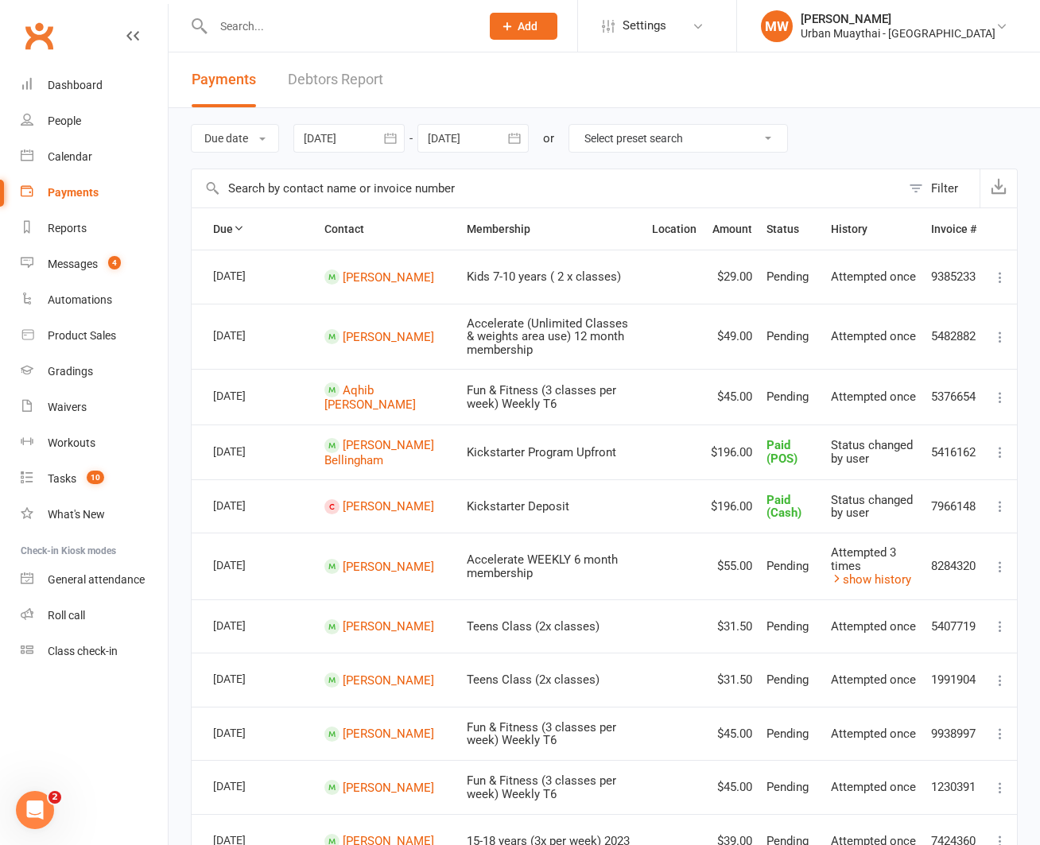
click at [647, 138] on select "Select preset search All failures All skipped payments All pending payments Suc…" at bounding box center [678, 138] width 218 height 27
click at [572, 125] on select "Select preset search All failures All skipped payments All pending payments Suc…" at bounding box center [678, 138] width 218 height 27
click at [228, 141] on button "Due date" at bounding box center [235, 138] width 88 height 29
click at [241, 210] on link "Date paid" at bounding box center [270, 206] width 157 height 32
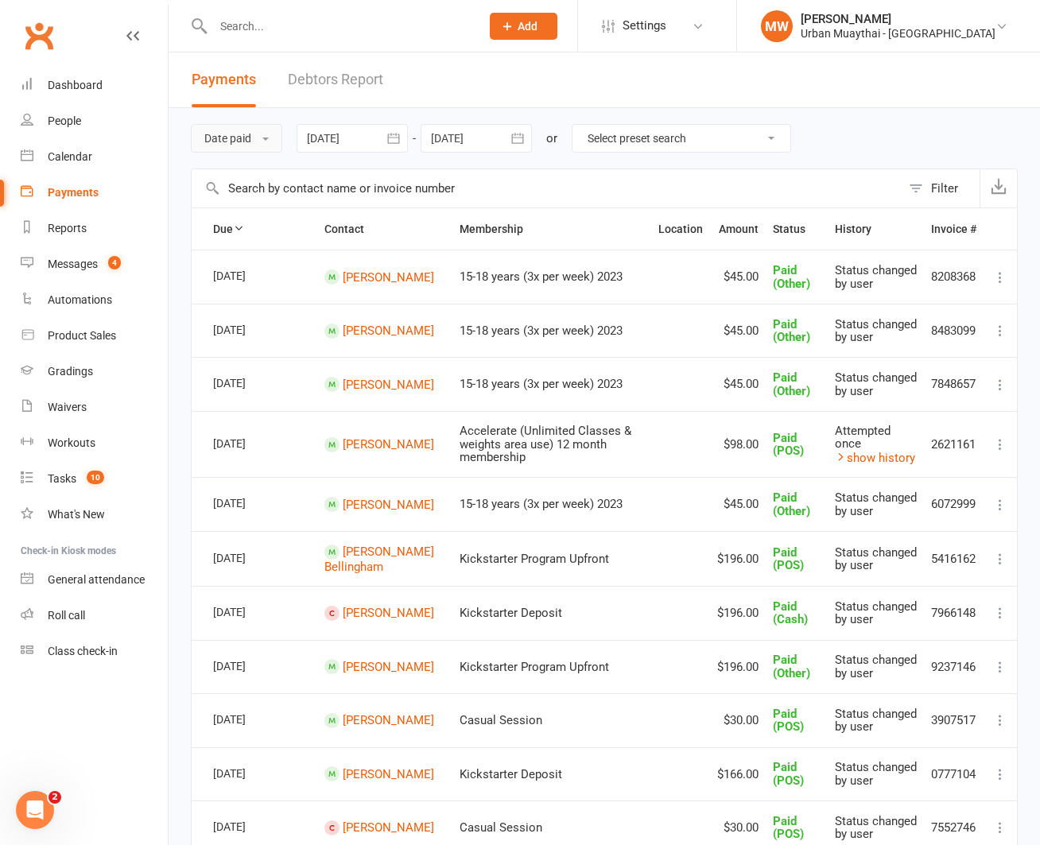
click at [267, 138] on span at bounding box center [265, 139] width 6 height 3
click at [942, 184] on div "Filter" at bounding box center [944, 188] width 27 height 19
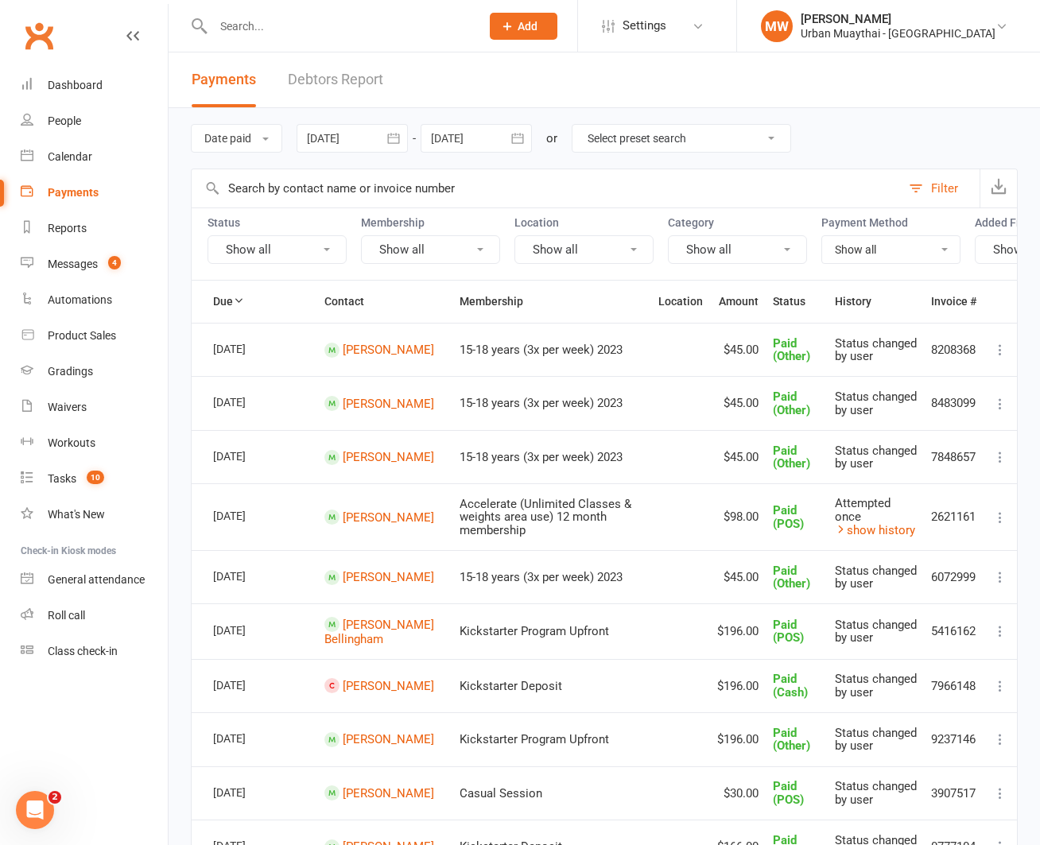
click at [933, 250] on select "Show all No payment method Bank Account Credit Card" at bounding box center [891, 249] width 138 height 27
click at [822, 236] on select "Show all No payment method Bank Account Credit Card" at bounding box center [891, 249] width 138 height 27
click at [779, 248] on button "Show all" at bounding box center [737, 249] width 139 height 29
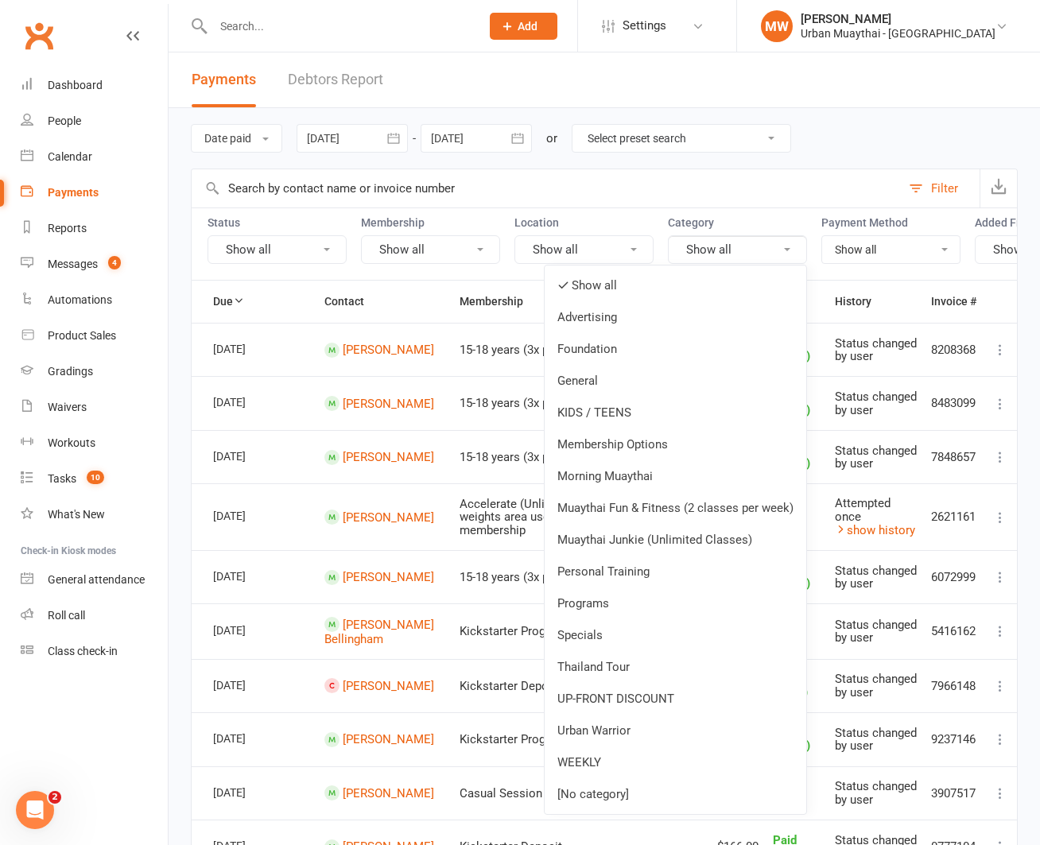
click at [779, 248] on button "Show all" at bounding box center [737, 249] width 139 height 29
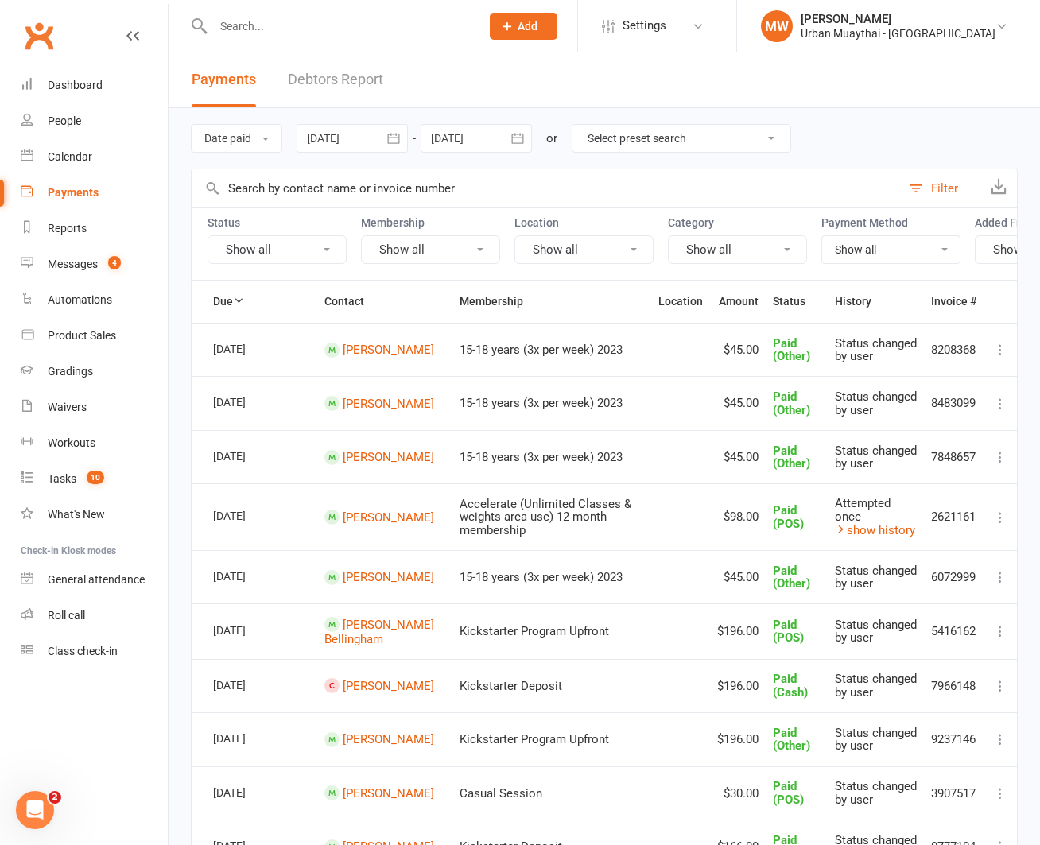
click at [623, 251] on button "Show all" at bounding box center [583, 249] width 139 height 29
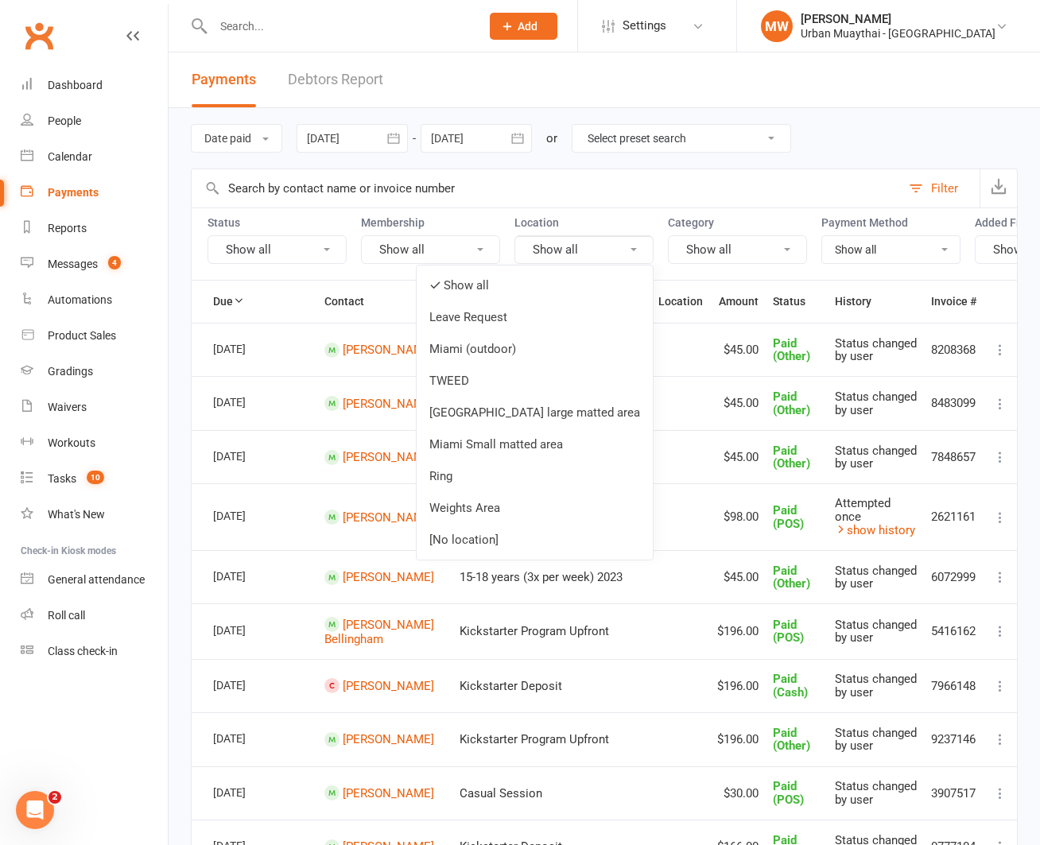
click at [623, 251] on button "Show all" at bounding box center [583, 249] width 139 height 29
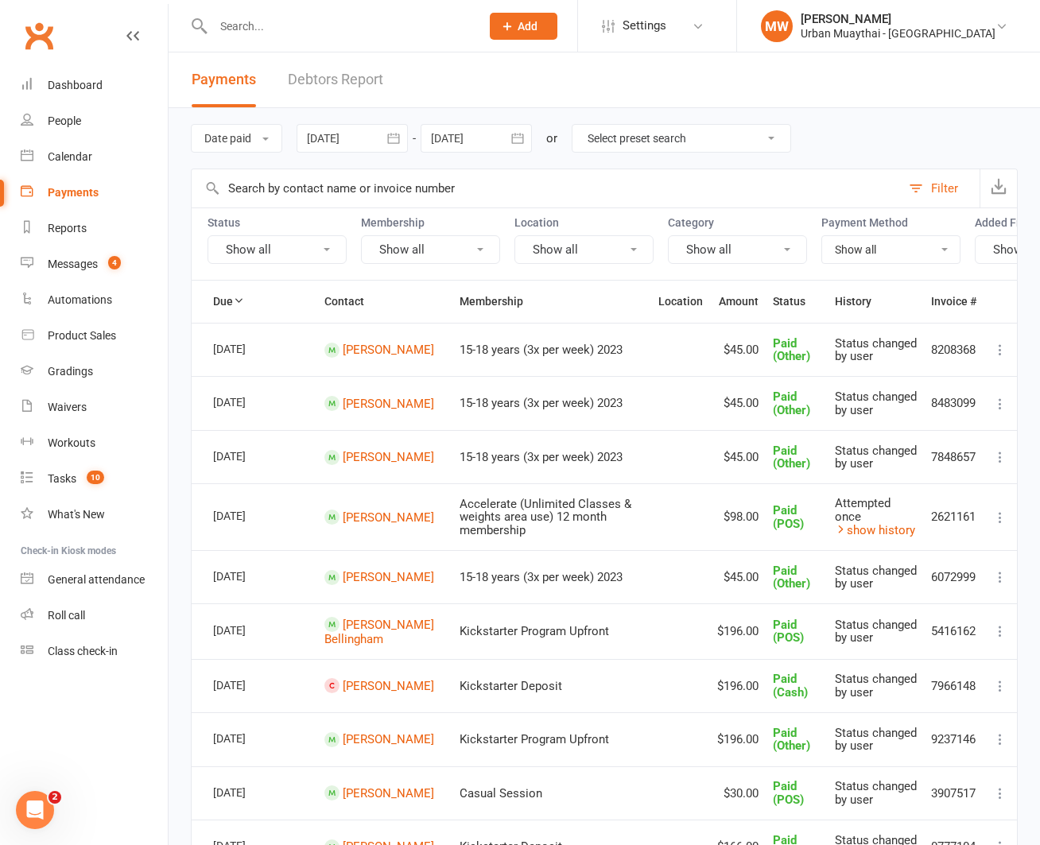
click at [484, 249] on button "Show all" at bounding box center [430, 249] width 139 height 29
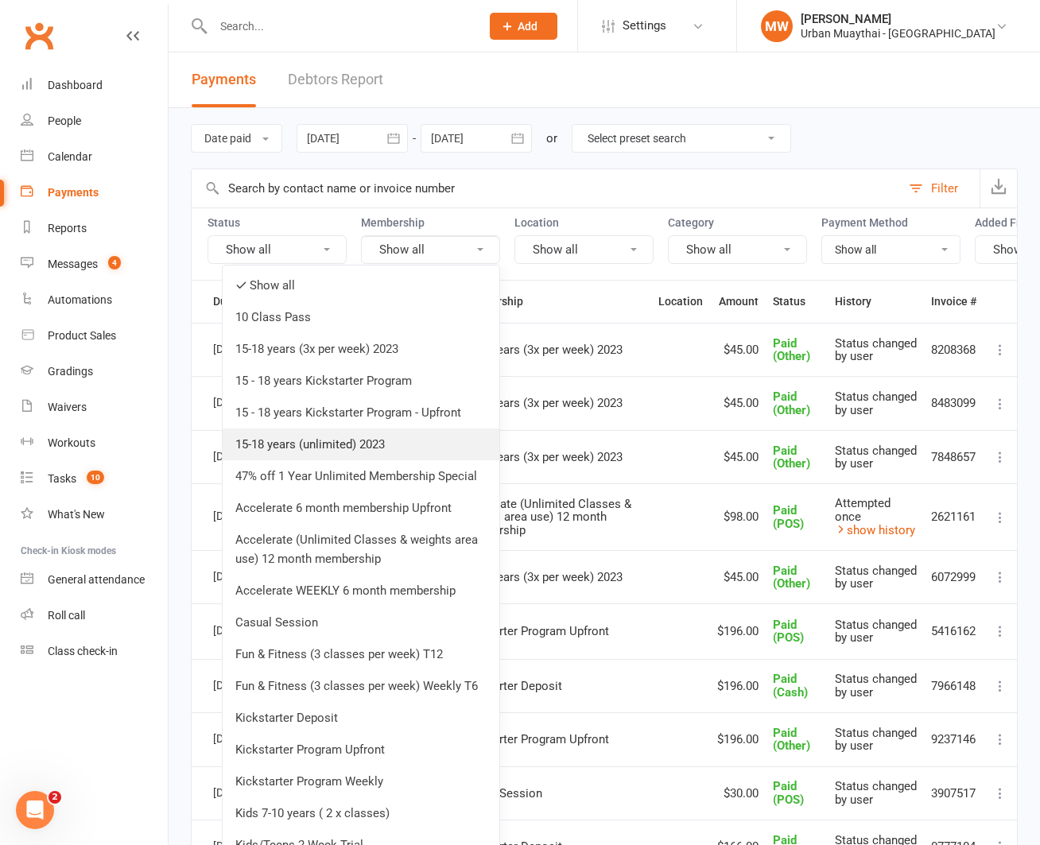
click at [362, 443] on link "15-18 years (unlimited) 2023" at bounding box center [361, 444] width 277 height 32
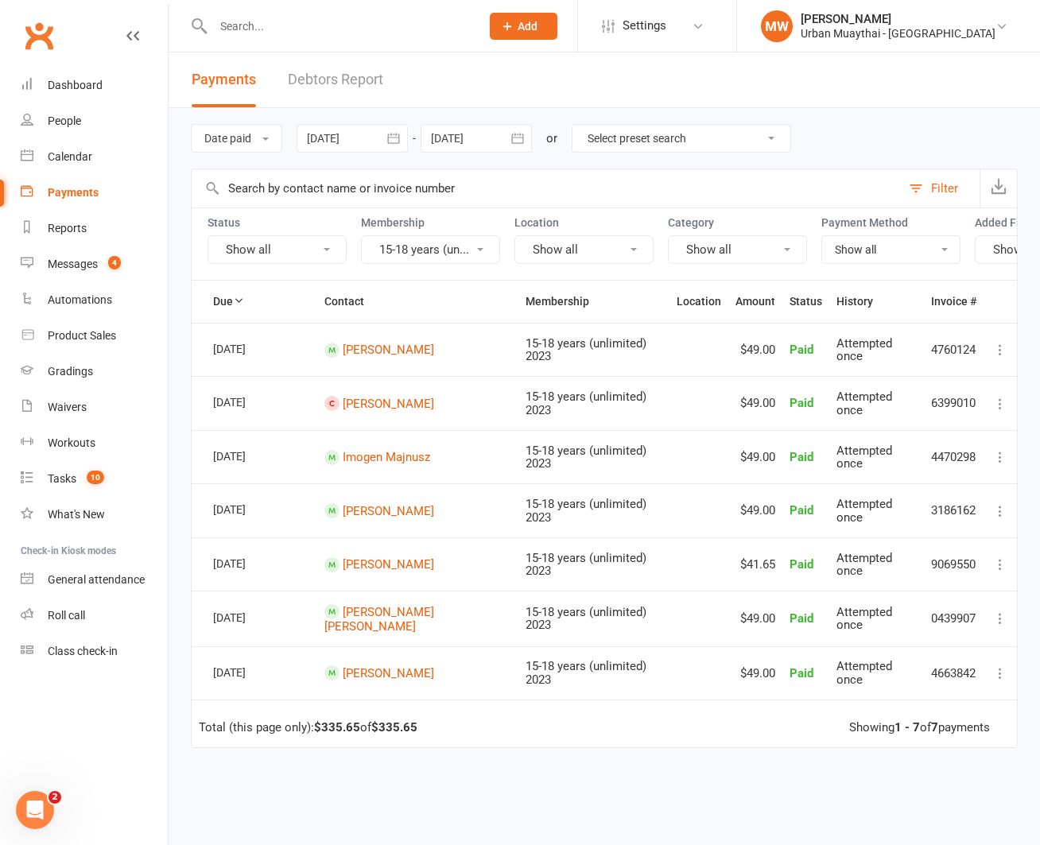
click at [286, 246] on button "Show all" at bounding box center [276, 249] width 139 height 29
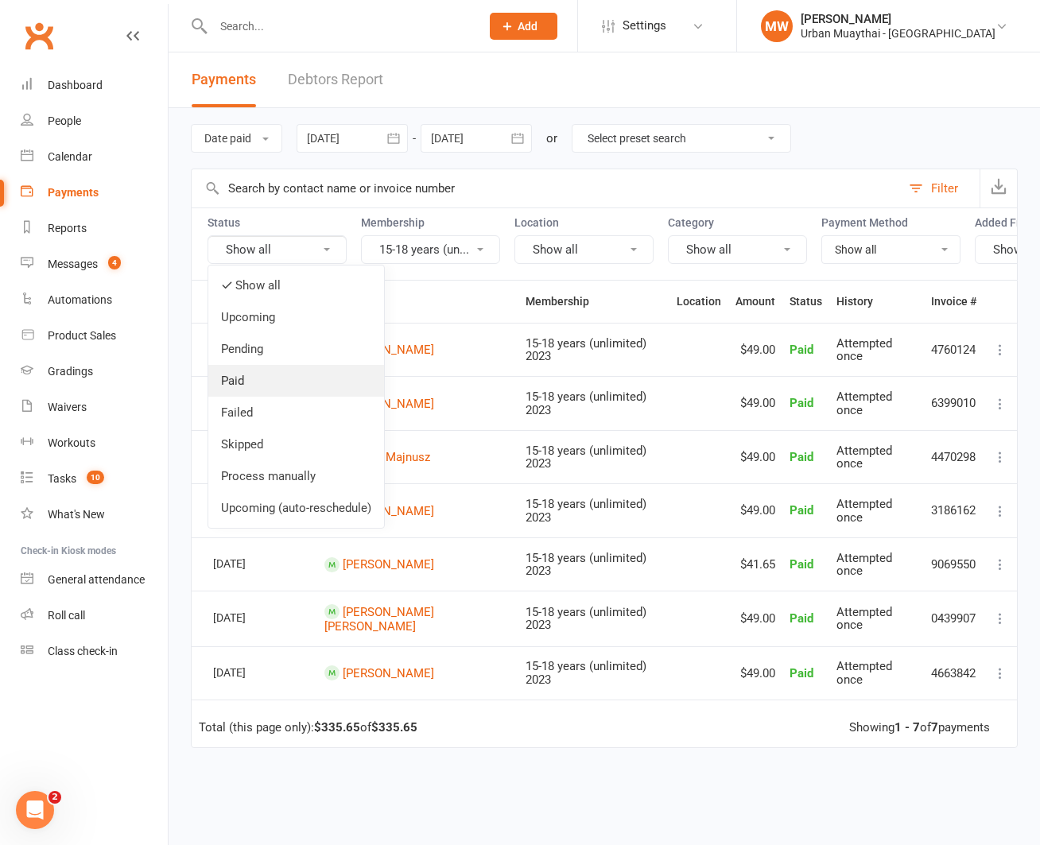
click at [269, 381] on link "Paid" at bounding box center [296, 381] width 176 height 32
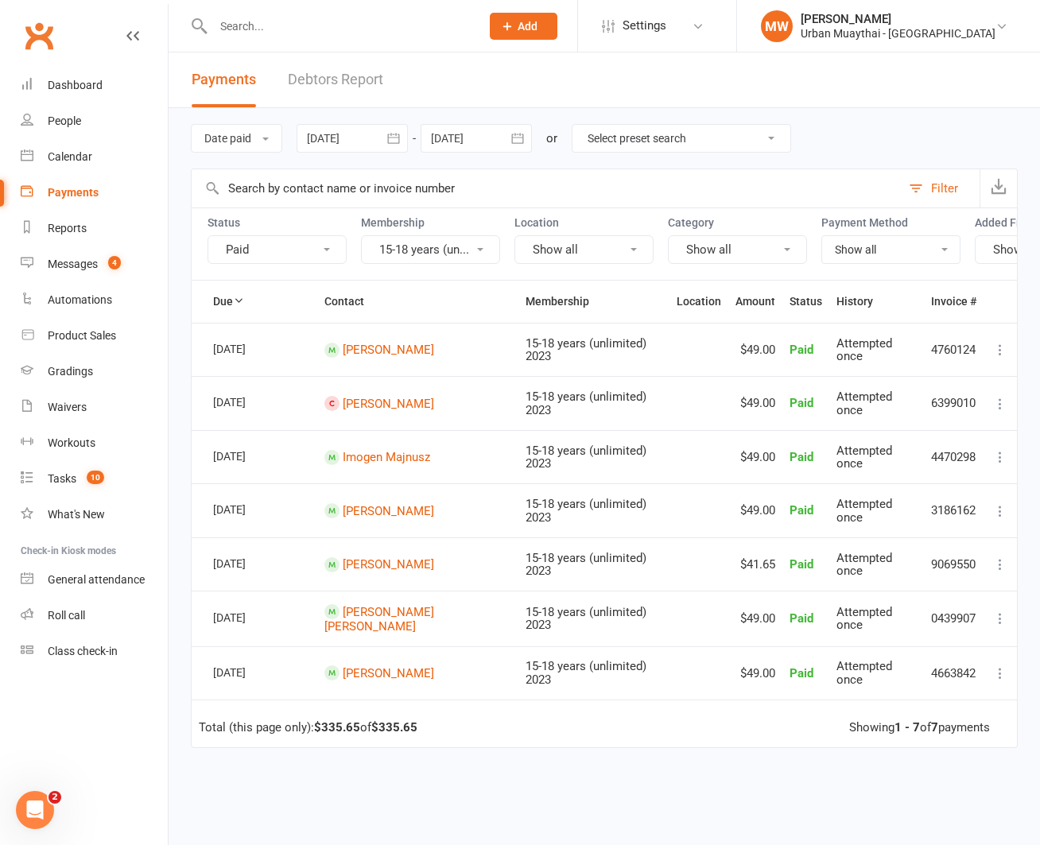
click at [313, 247] on button "Paid" at bounding box center [276, 249] width 139 height 29
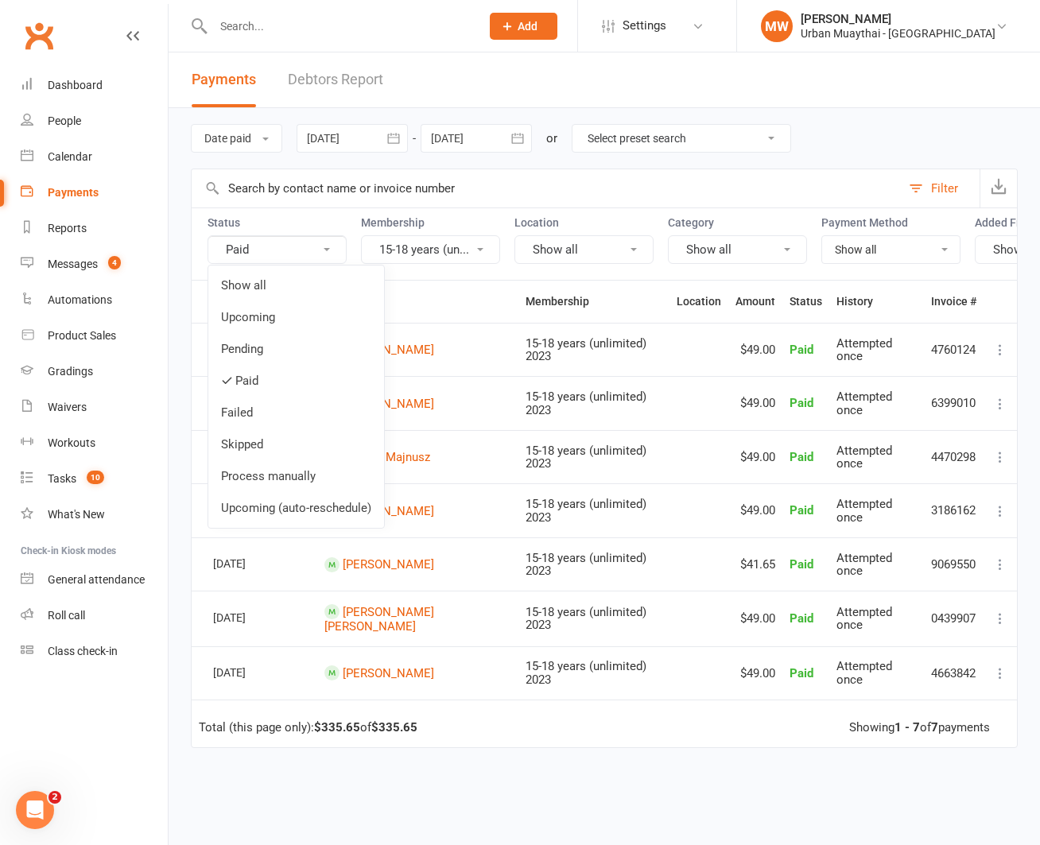
click at [295, 250] on button "Paid" at bounding box center [276, 249] width 139 height 29
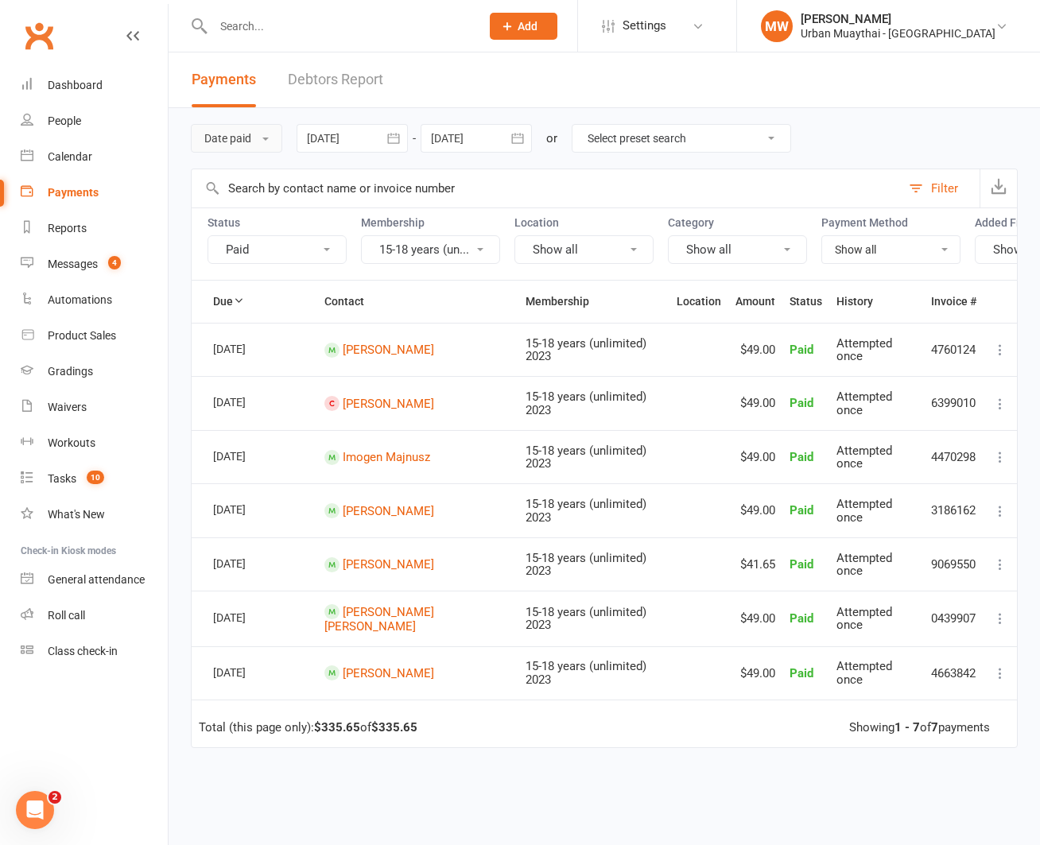
click at [265, 131] on button "Date paid" at bounding box center [236, 138] width 91 height 29
click at [233, 175] on link "Due date" at bounding box center [270, 174] width 157 height 32
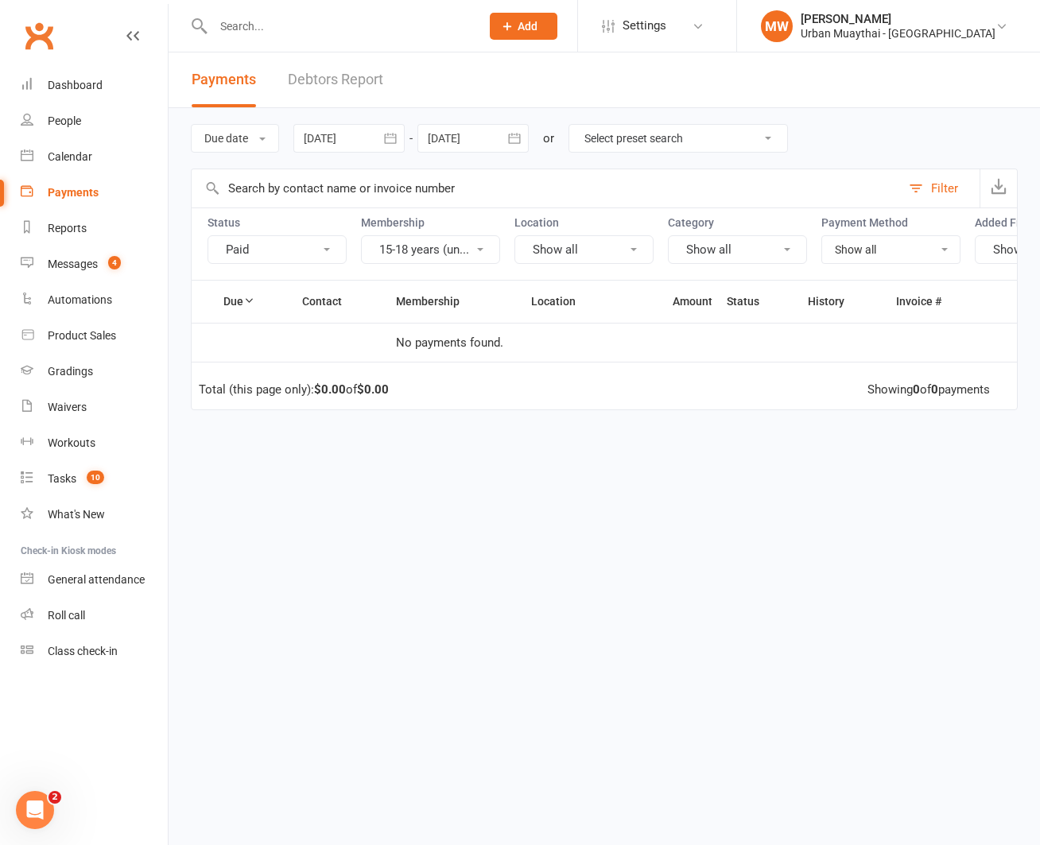
click at [474, 251] on button "15-18 years (un..." at bounding box center [430, 249] width 139 height 29
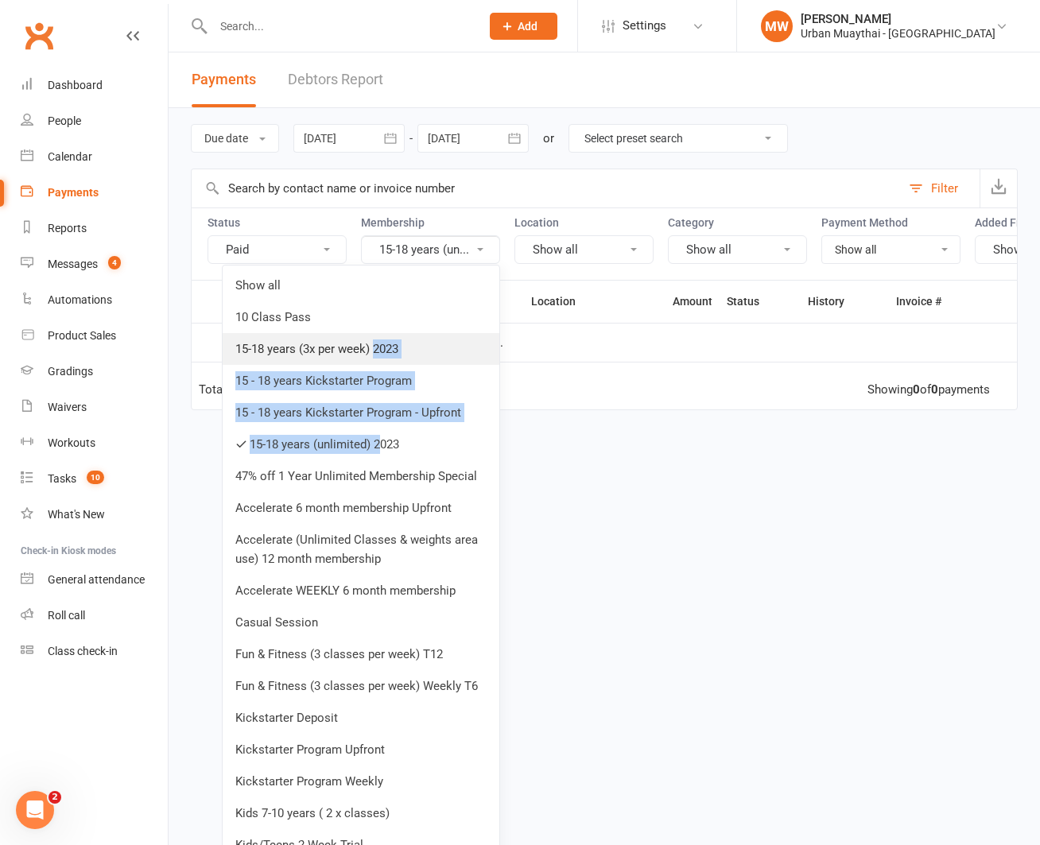
drag, startPoint x: 383, startPoint y: 447, endPoint x: 374, endPoint y: 344, distance: 102.9
click at [374, 344] on ul "Show all 10 Class Pass 15-18 years (3x per week) 2023 15 - 18 years Kickstarter…" at bounding box center [361, 756] width 278 height 982
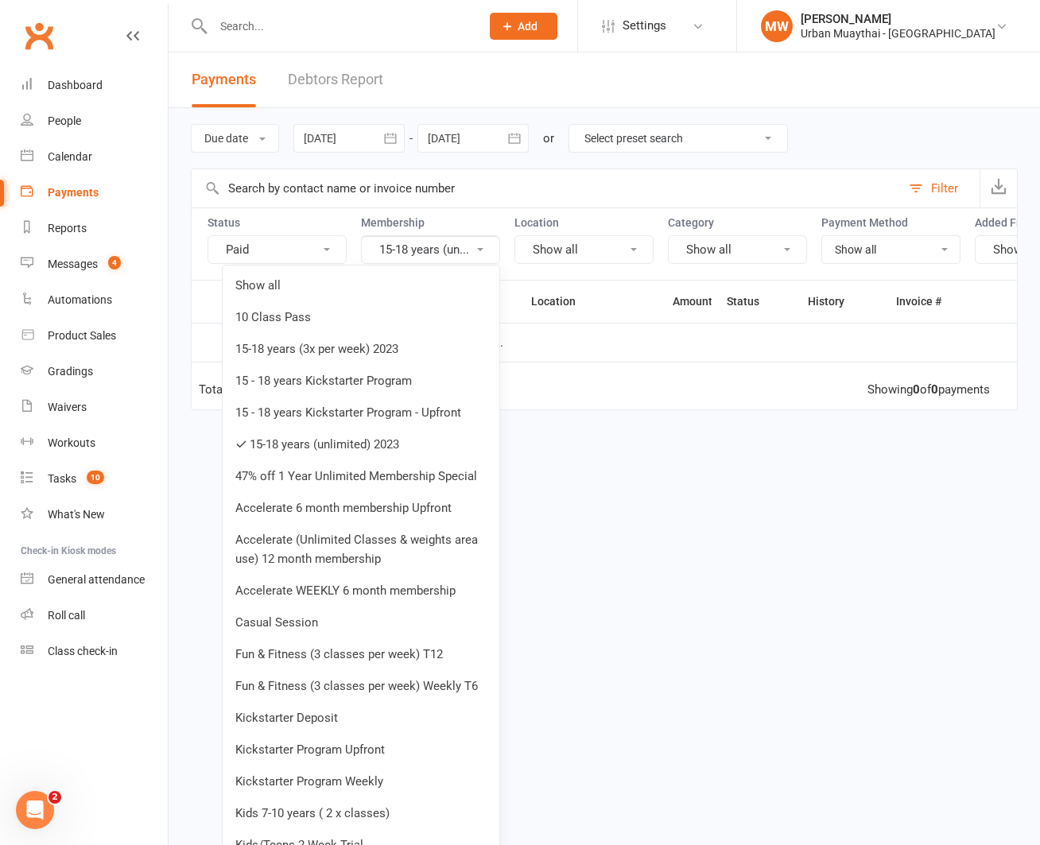
click at [363, 347] on link "15-18 years (3x per week) 2023" at bounding box center [361, 349] width 277 height 32
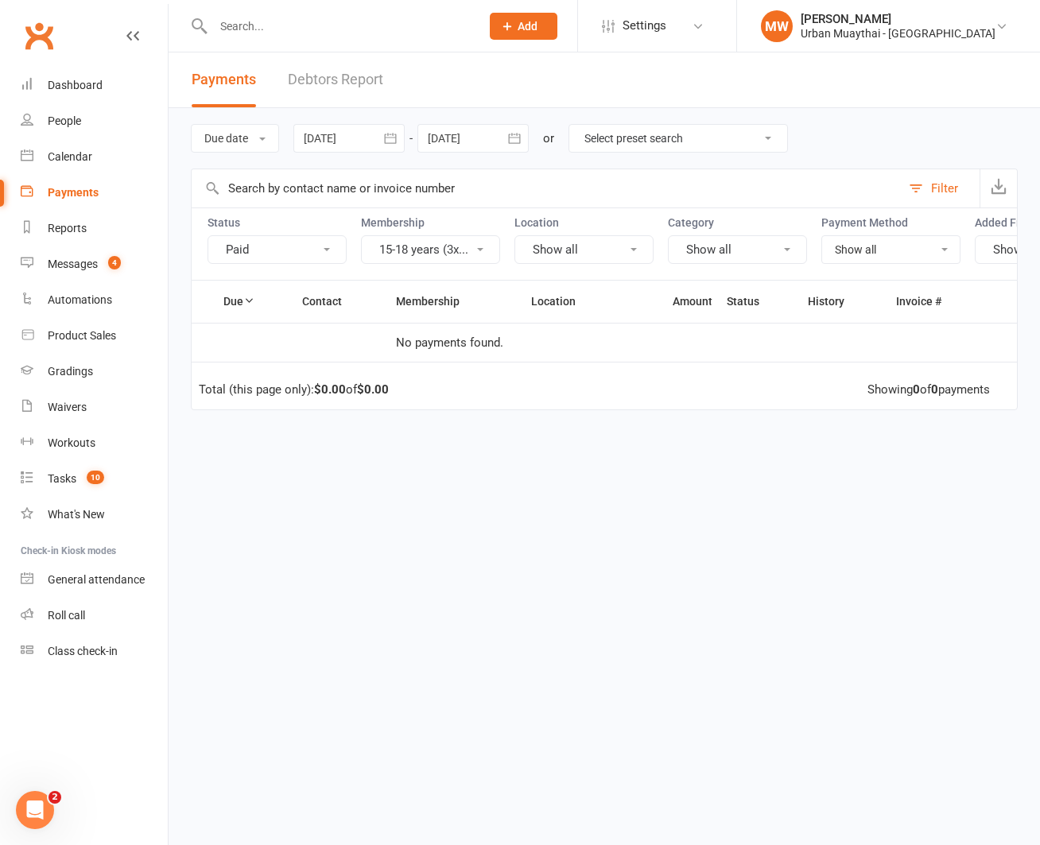
click at [411, 258] on button "15-18 years (3x..." at bounding box center [430, 249] width 139 height 29
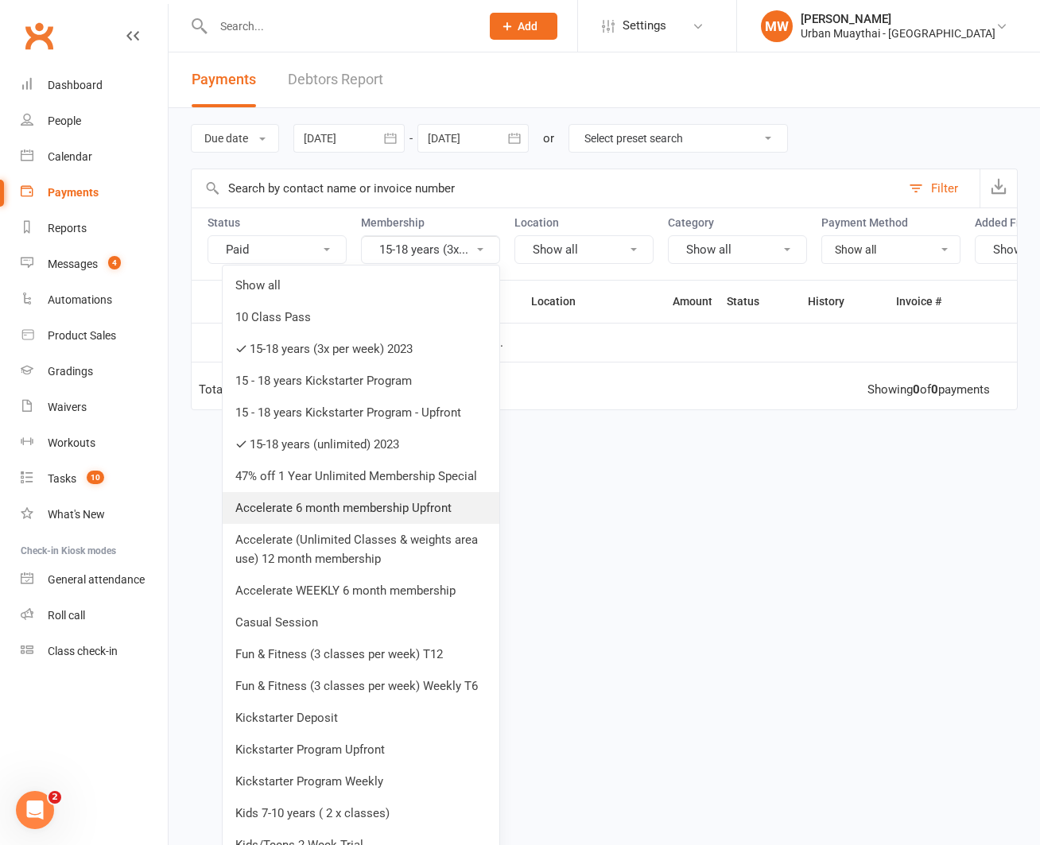
click at [393, 509] on link "Accelerate 6 month membership Upfront" at bounding box center [361, 508] width 277 height 32
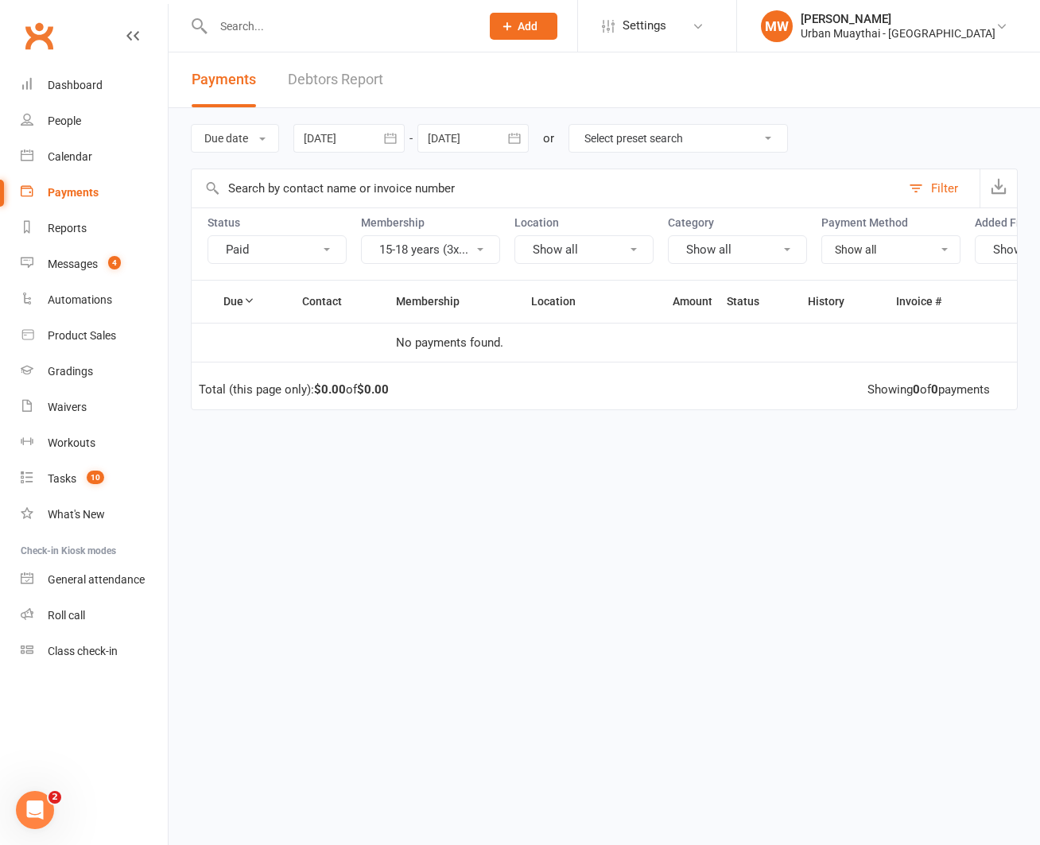
click at [469, 254] on button "15-18 years (3x..." at bounding box center [430, 249] width 139 height 29
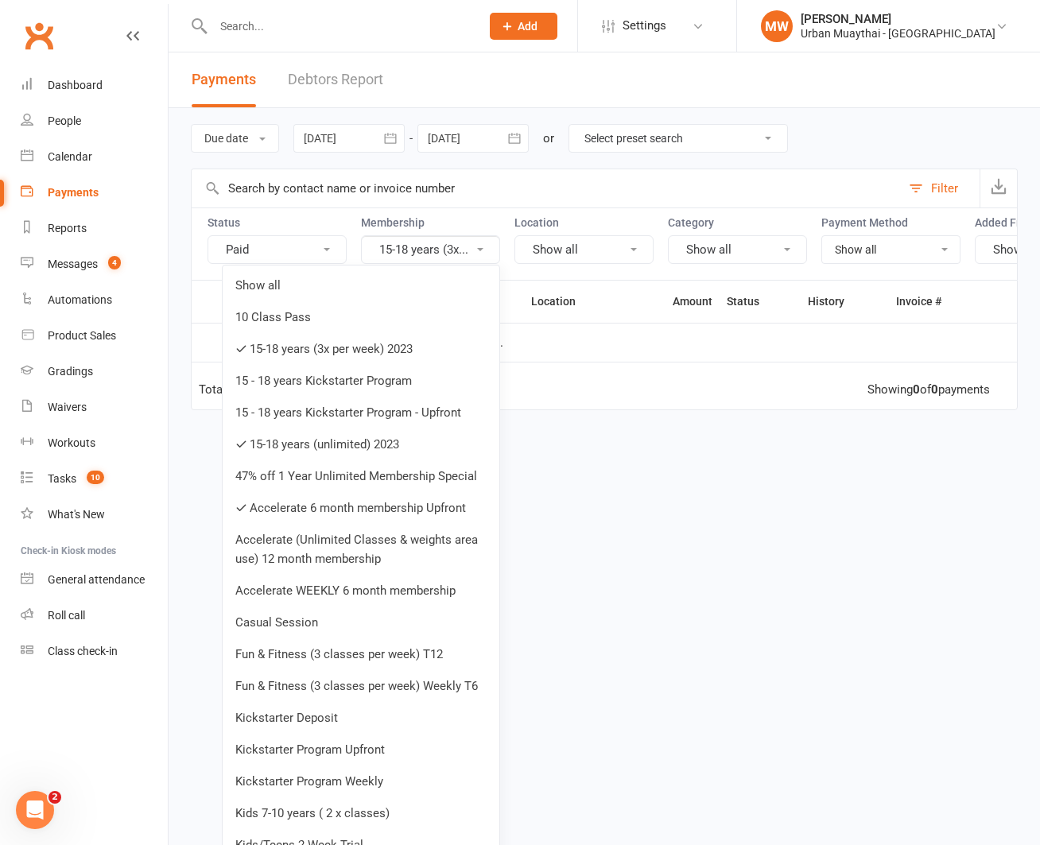
click at [305, 249] on button "Paid" at bounding box center [276, 249] width 139 height 29
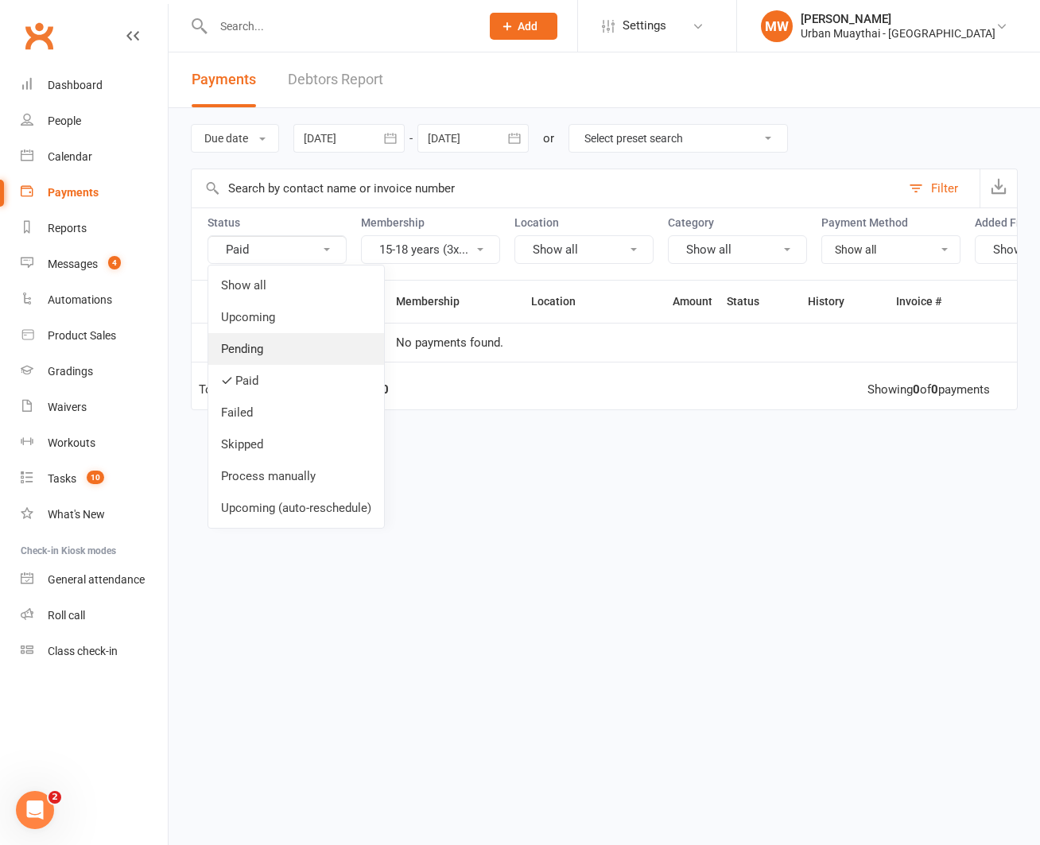
click at [285, 345] on link "Pending" at bounding box center [296, 349] width 176 height 32
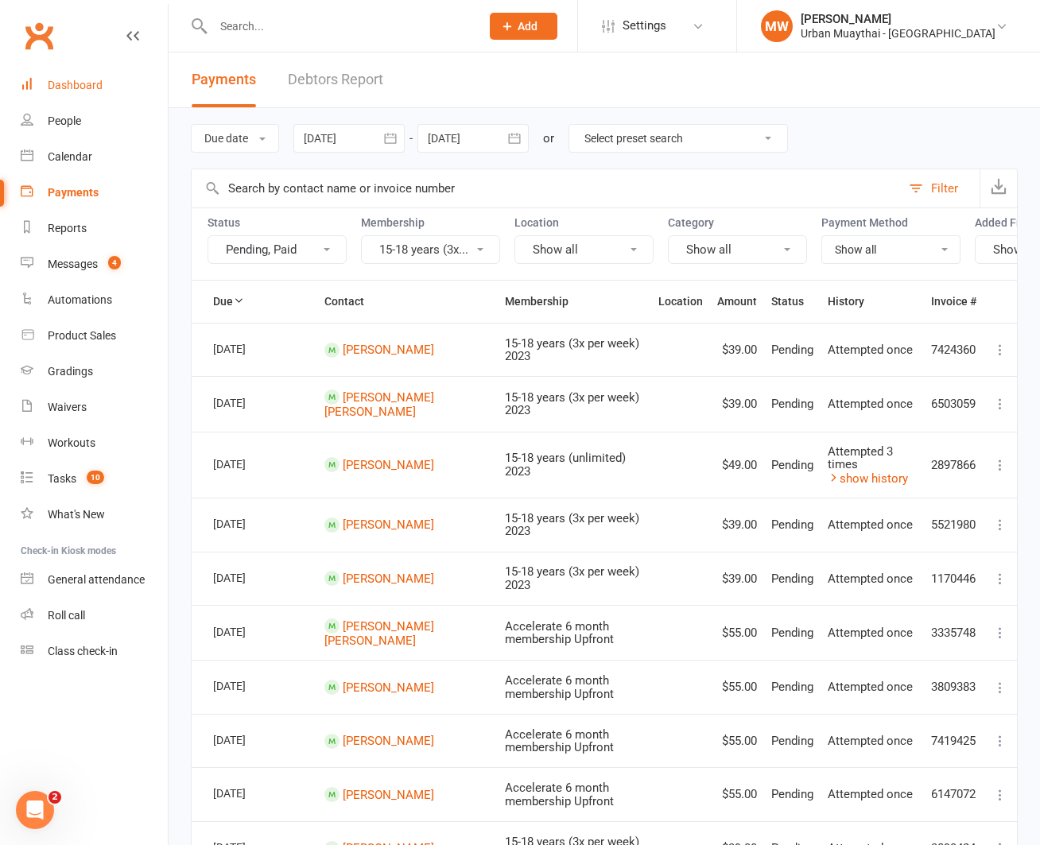
click at [79, 79] on div "Dashboard" at bounding box center [75, 85] width 55 height 13
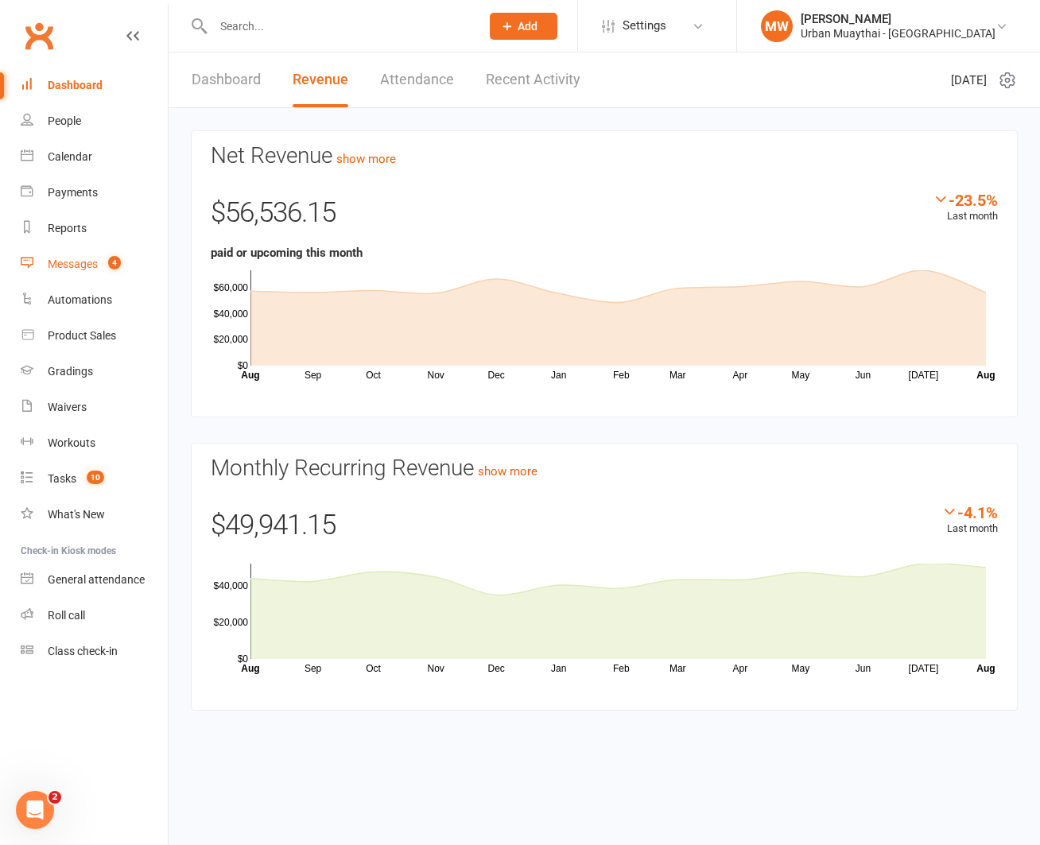
click at [90, 265] on div "Messages" at bounding box center [73, 264] width 50 height 13
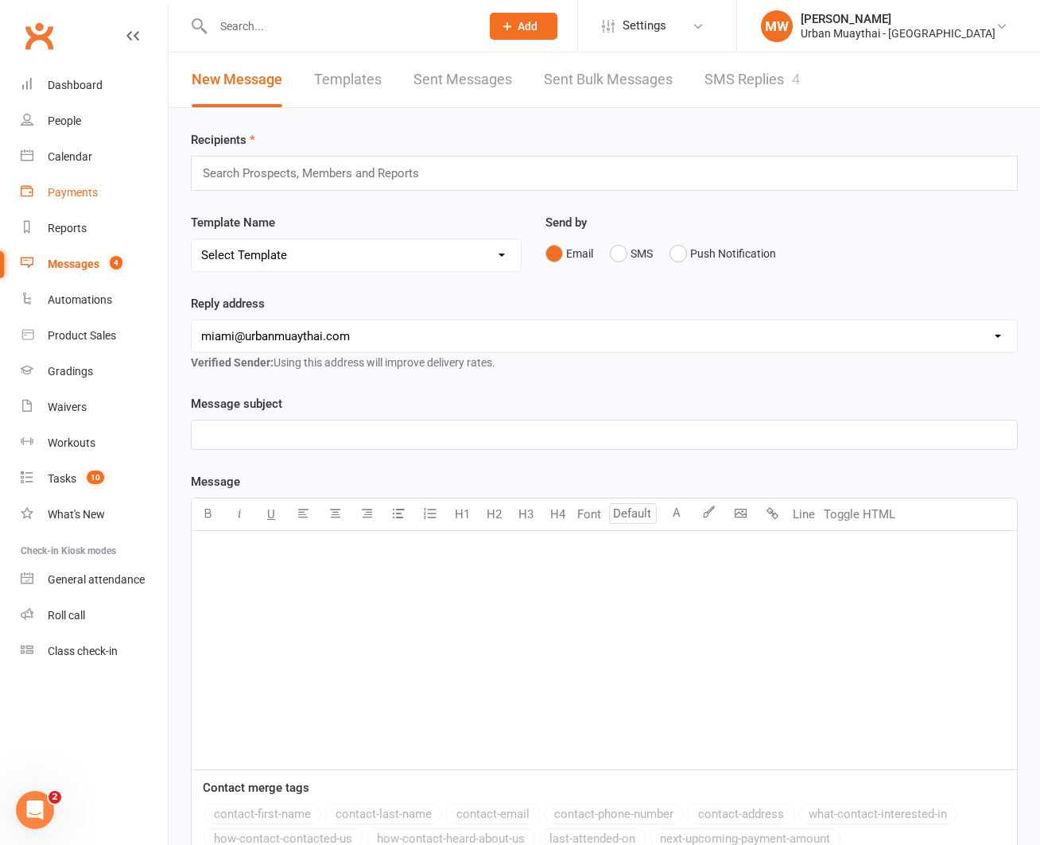
click at [75, 192] on div "Payments" at bounding box center [73, 192] width 50 height 13
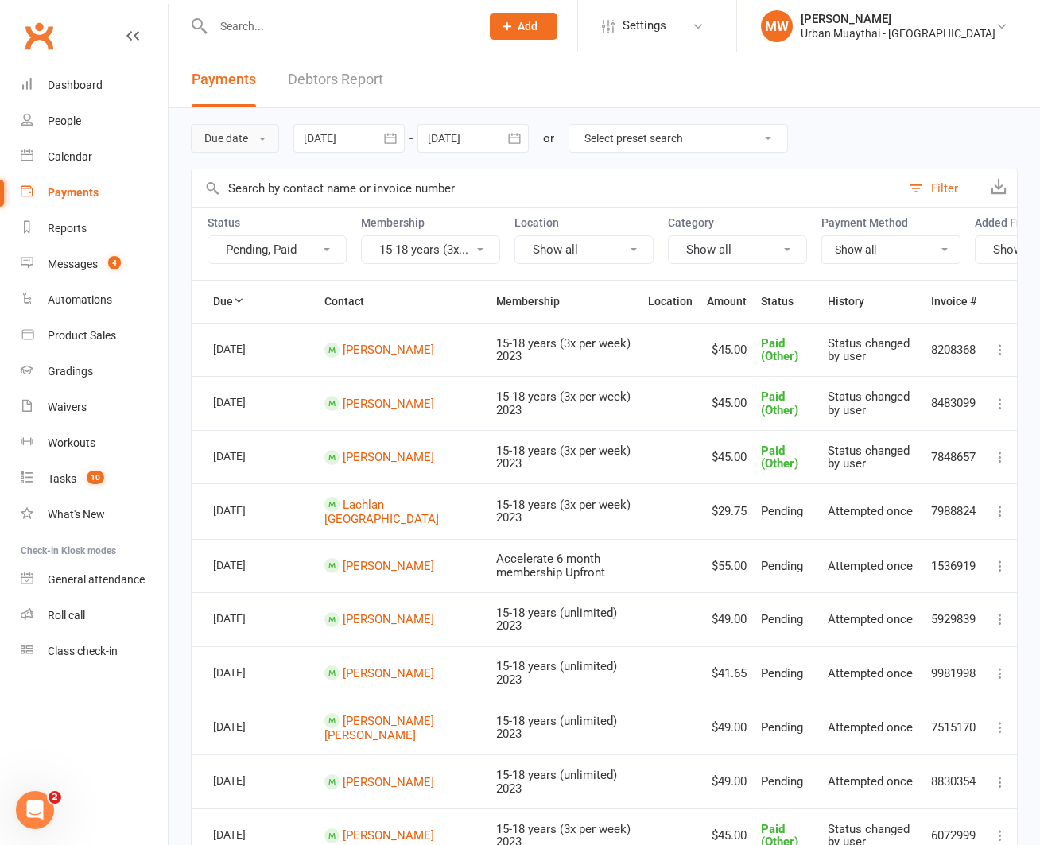
click at [259, 139] on button "Due date" at bounding box center [235, 138] width 88 height 29
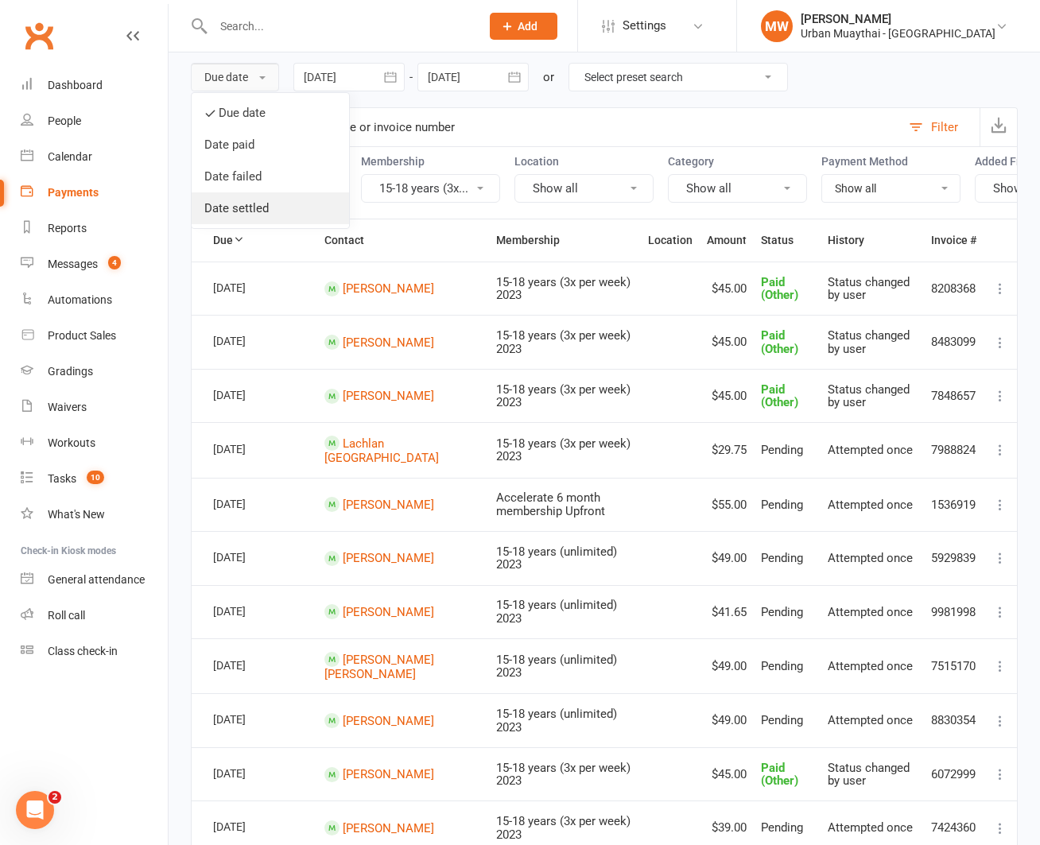
scroll to position [66, 0]
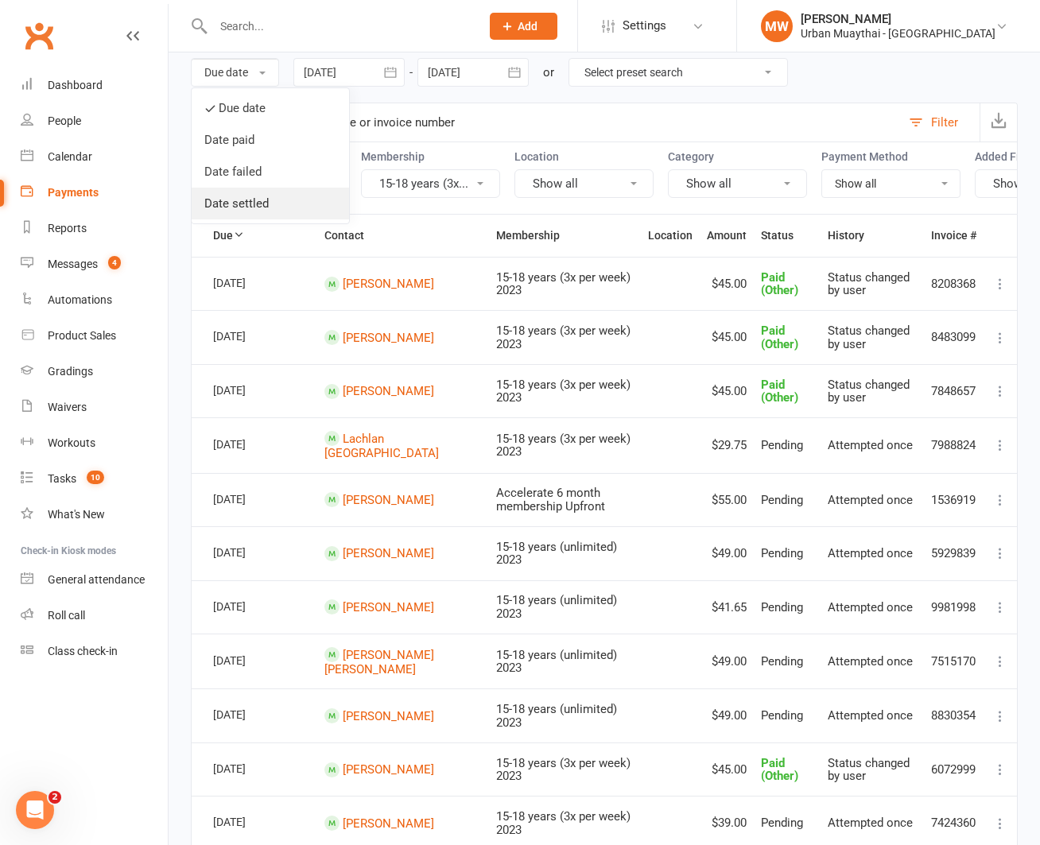
click at [250, 208] on link "Date settled" at bounding box center [270, 204] width 157 height 32
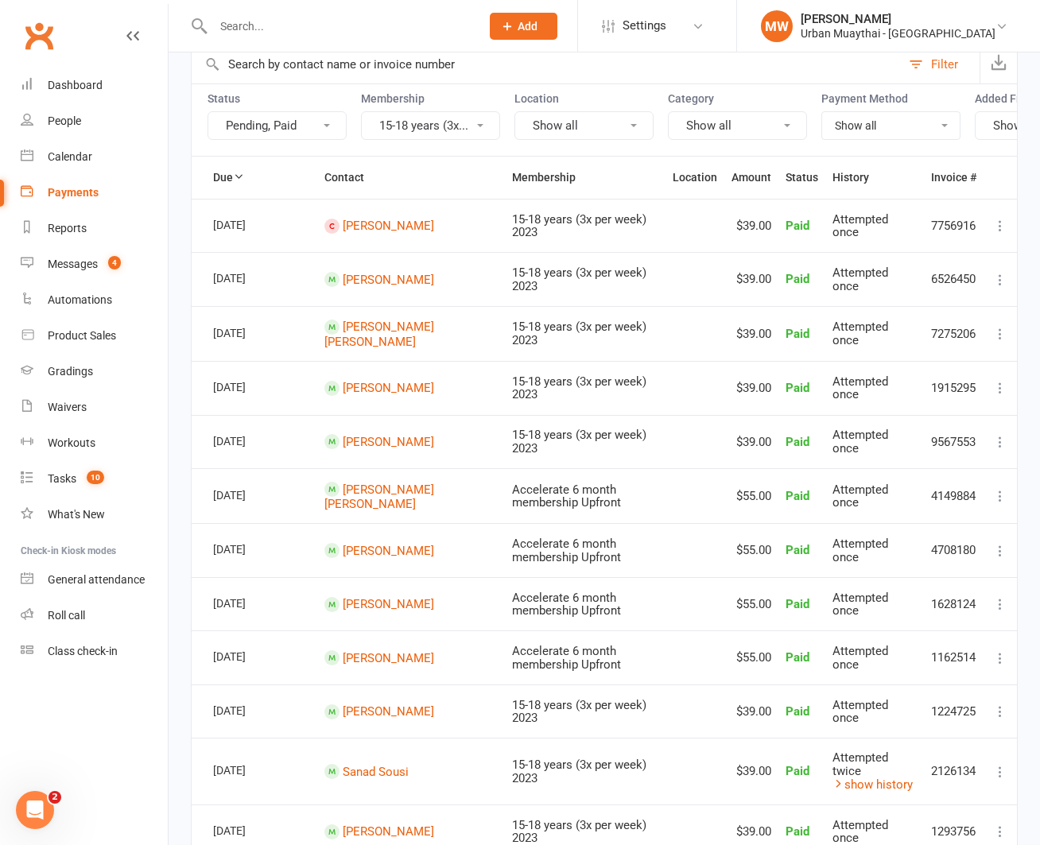
scroll to position [0, 0]
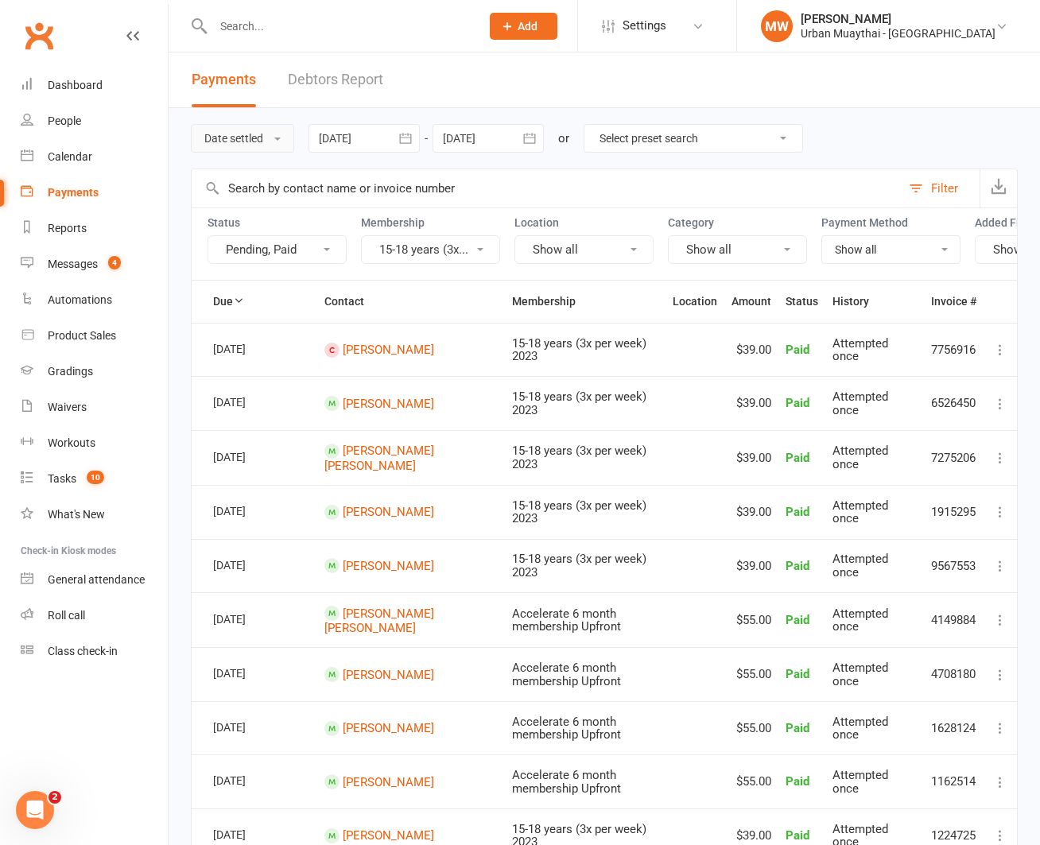
click at [286, 137] on button "Date settled" at bounding box center [242, 138] width 103 height 29
drag, startPoint x: 336, startPoint y: 111, endPoint x: 338, endPoint y: 90, distance: 21.5
click at [335, 109] on div "Date settled Due date Date paid Date failed Date settled [DATE] [DATE] Sun Mon …" at bounding box center [604, 138] width 827 height 60
click at [83, 81] on div "Dashboard" at bounding box center [75, 85] width 55 height 13
